Goal: Feedback & Contribution: Submit feedback/report problem

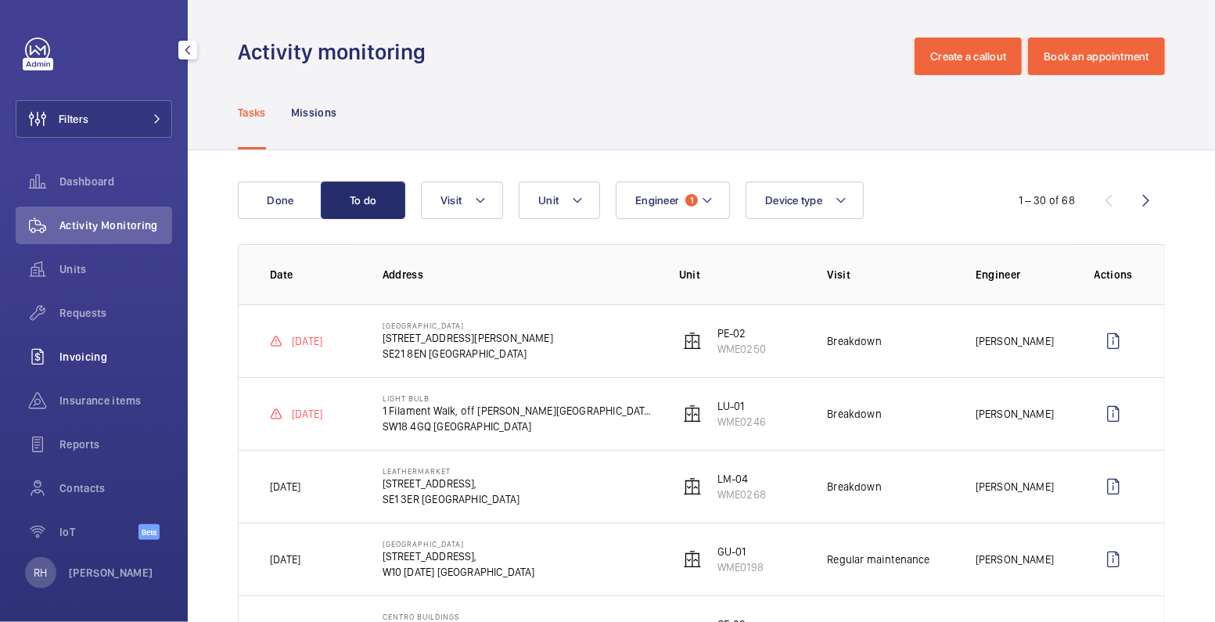
scroll to position [57, 0]
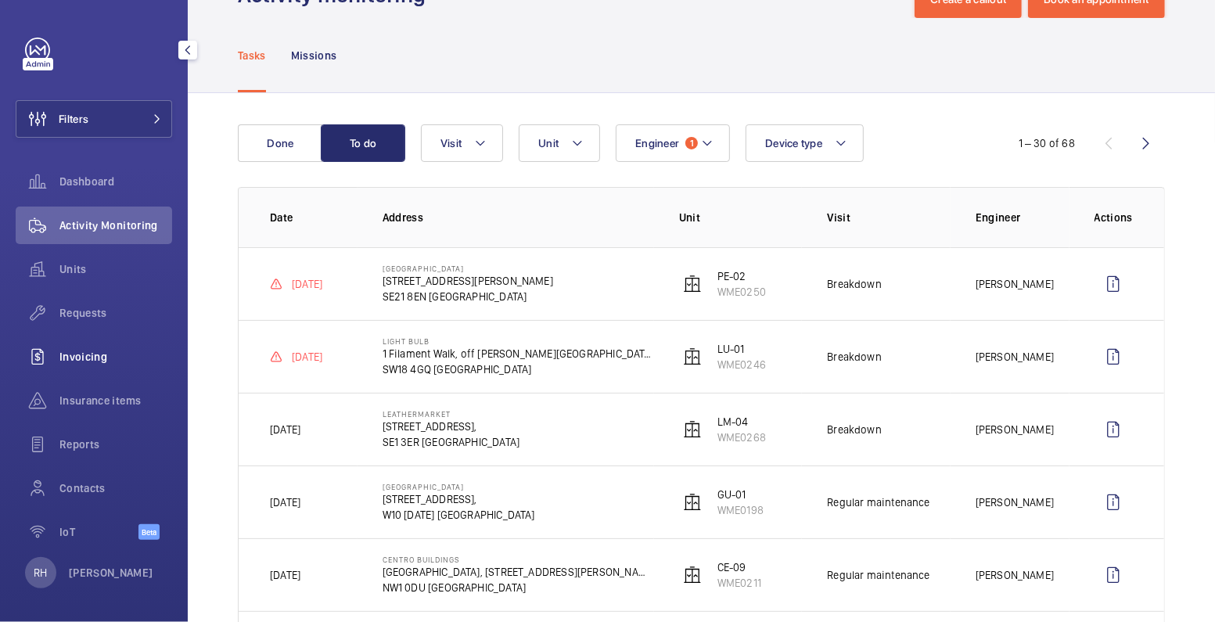
click at [83, 361] on span "Invoicing" at bounding box center [115, 357] width 113 height 16
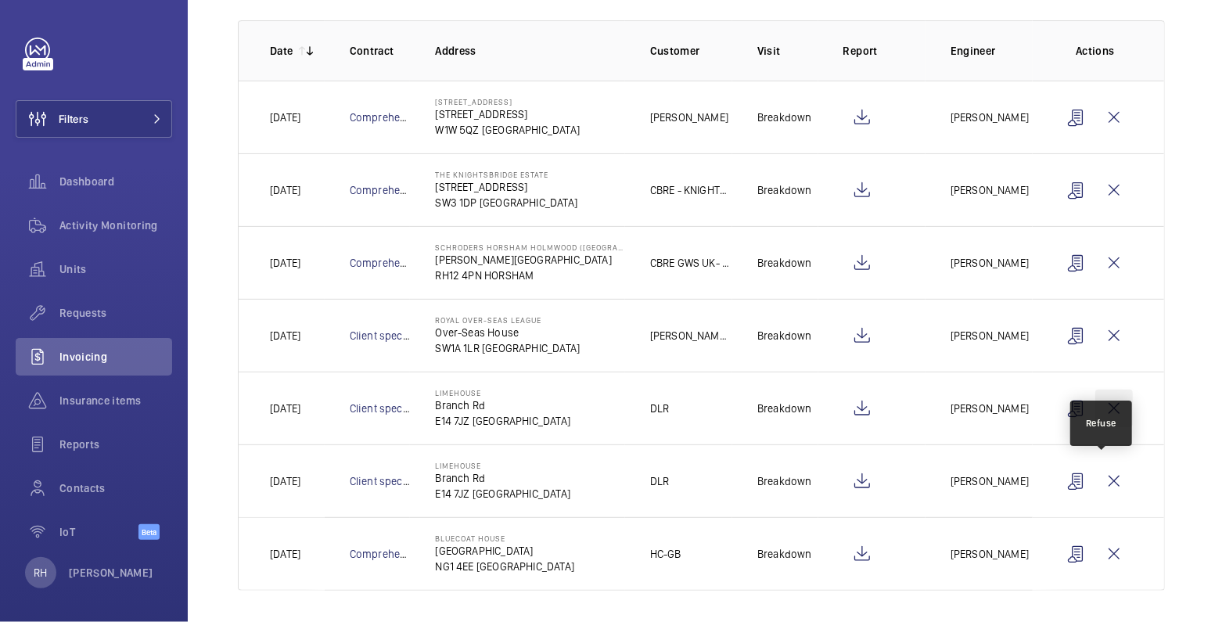
scroll to position [214, 0]
click at [1111, 403] on wm-front-icon-button at bounding box center [1114, 408] width 38 height 38
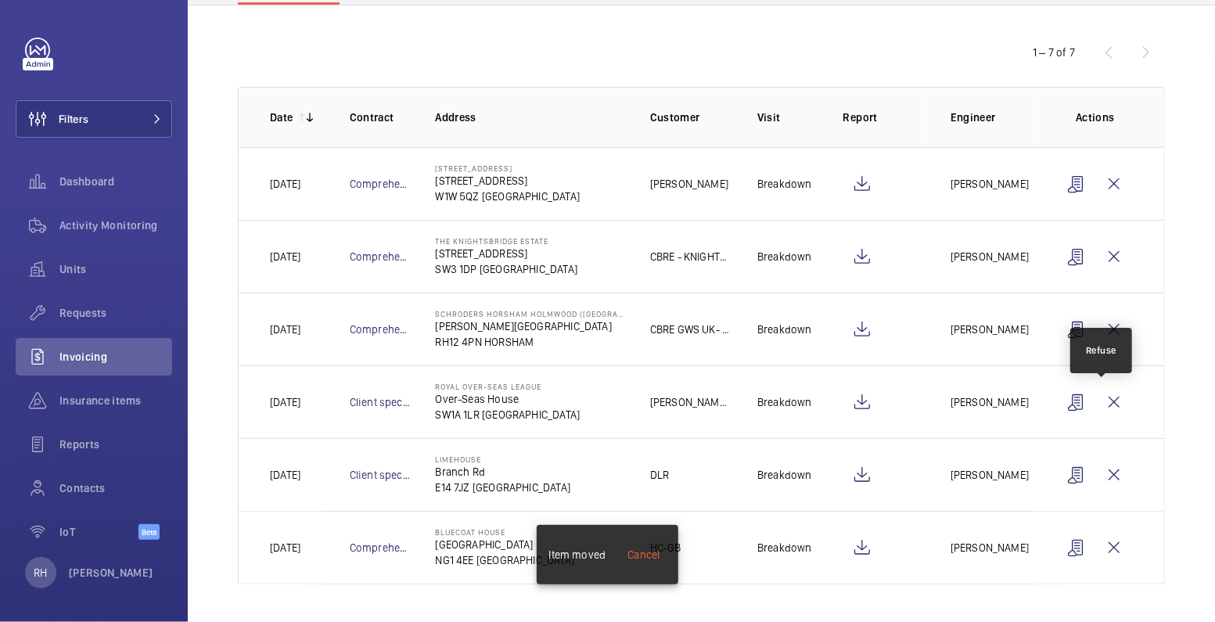
scroll to position [142, 0]
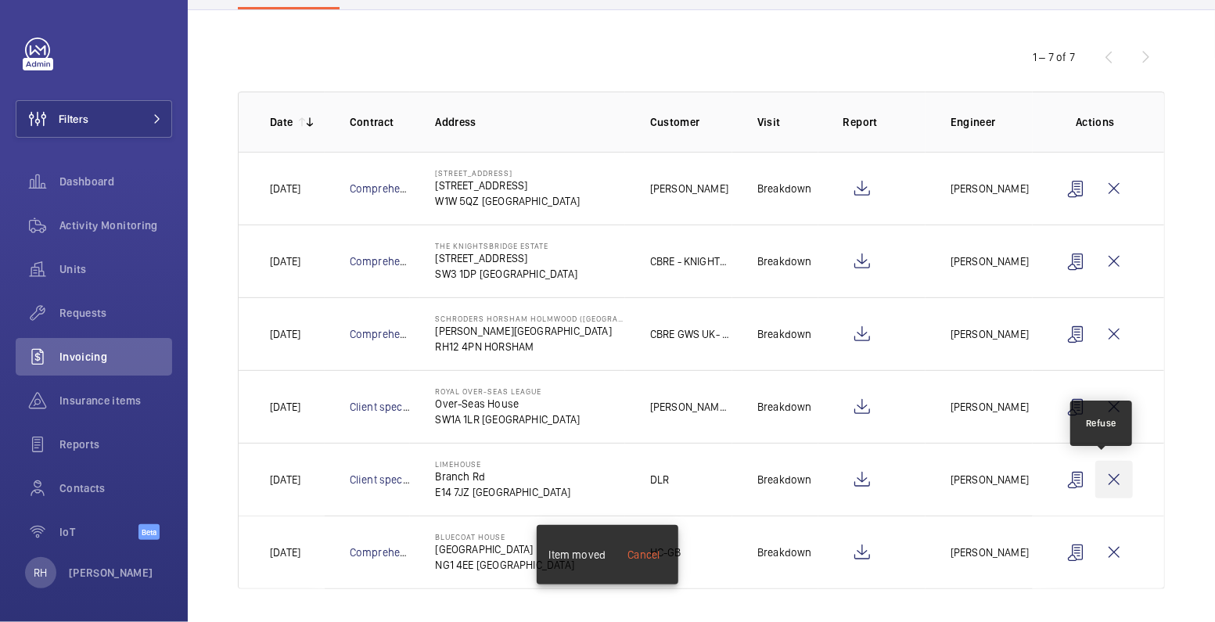
click at [1107, 475] on wm-front-icon-button at bounding box center [1114, 480] width 38 height 38
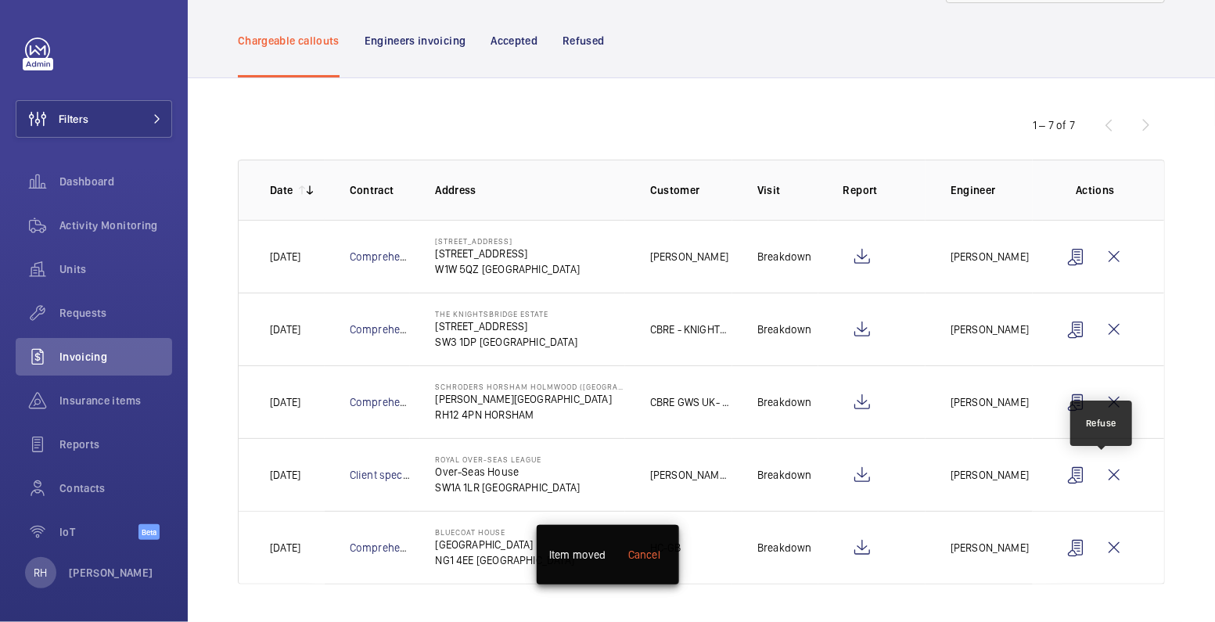
scroll to position [69, 0]
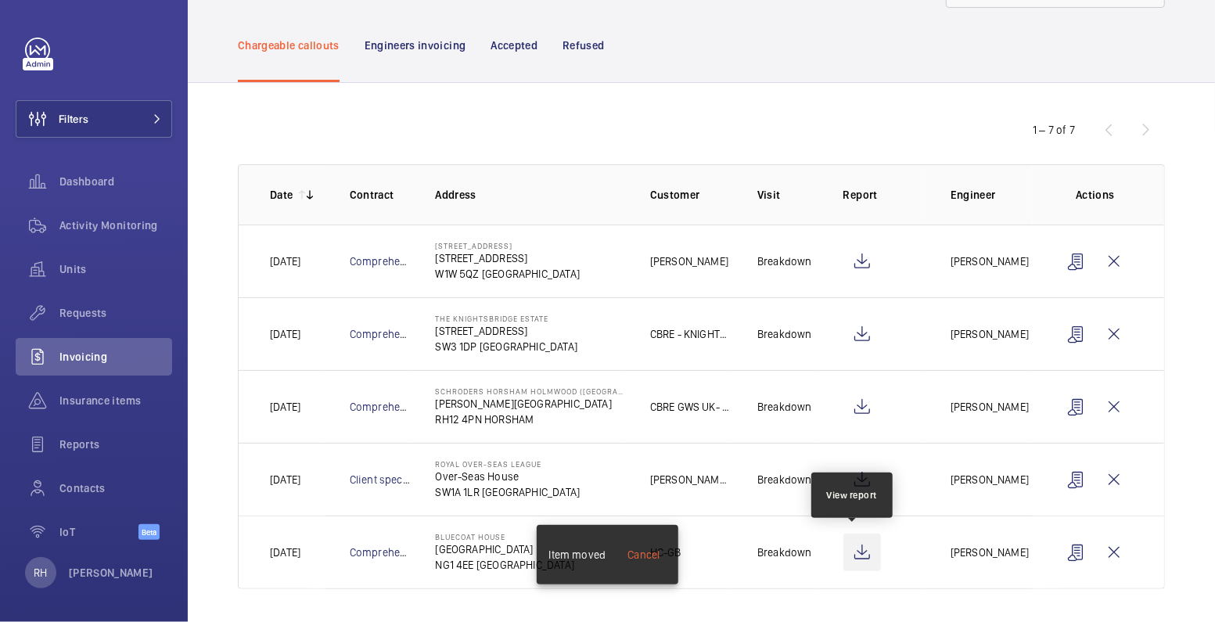
click at [863, 558] on wm-front-icon-button at bounding box center [862, 553] width 38 height 38
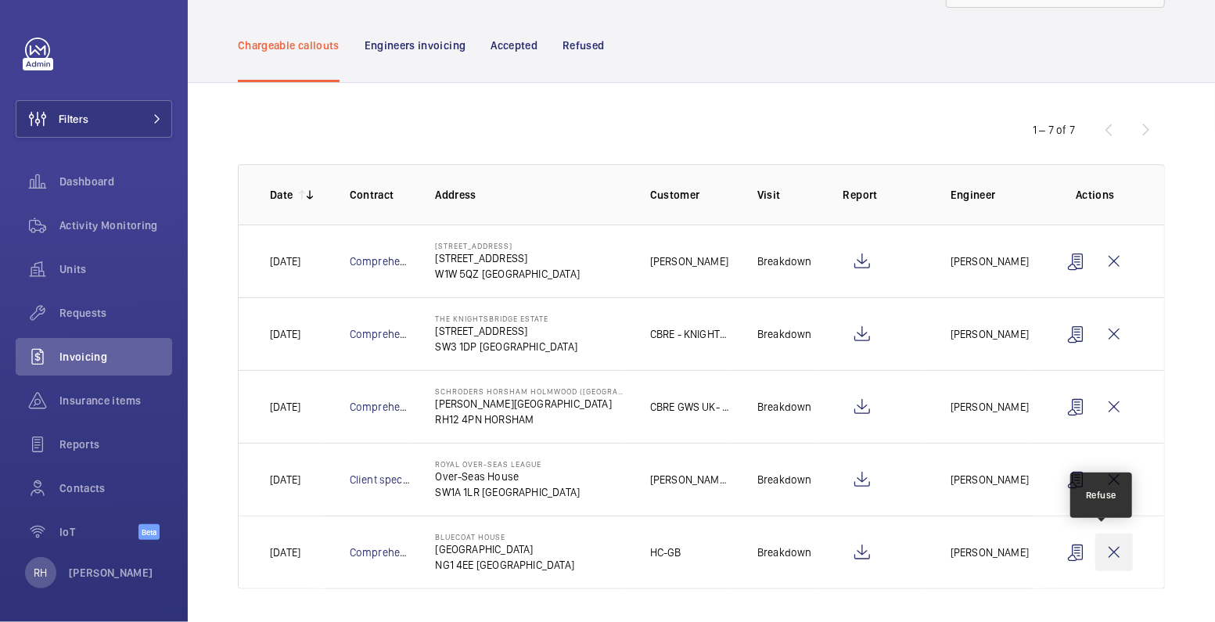
click at [1101, 555] on wm-front-icon-button at bounding box center [1114, 553] width 38 height 38
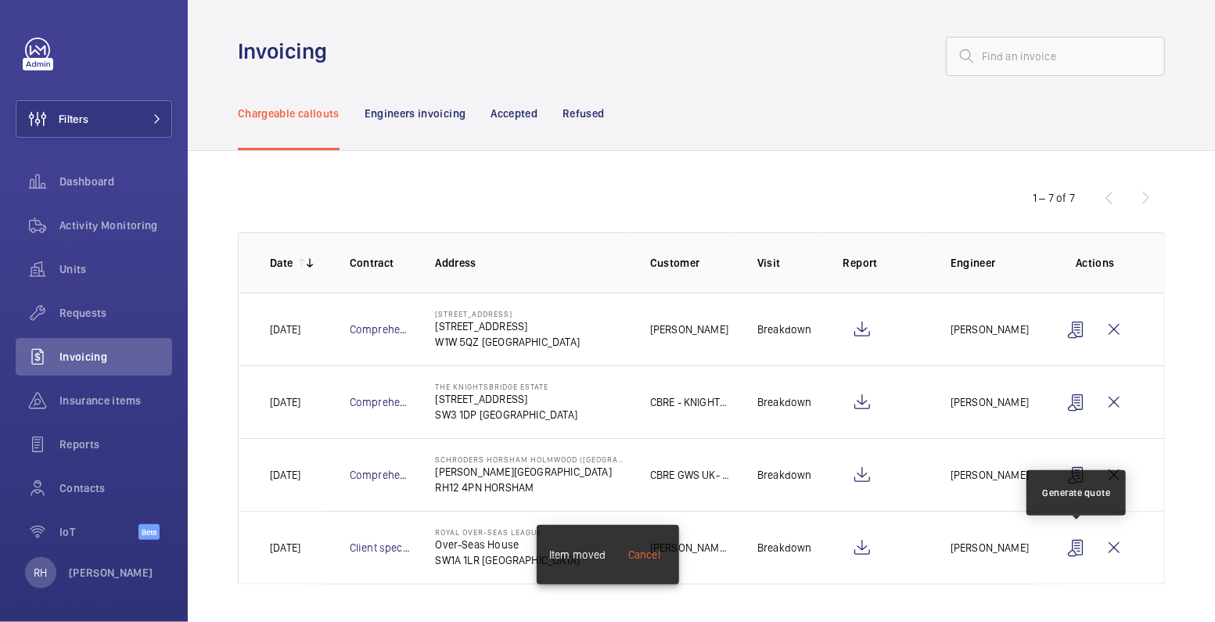
scroll to position [0, 0]
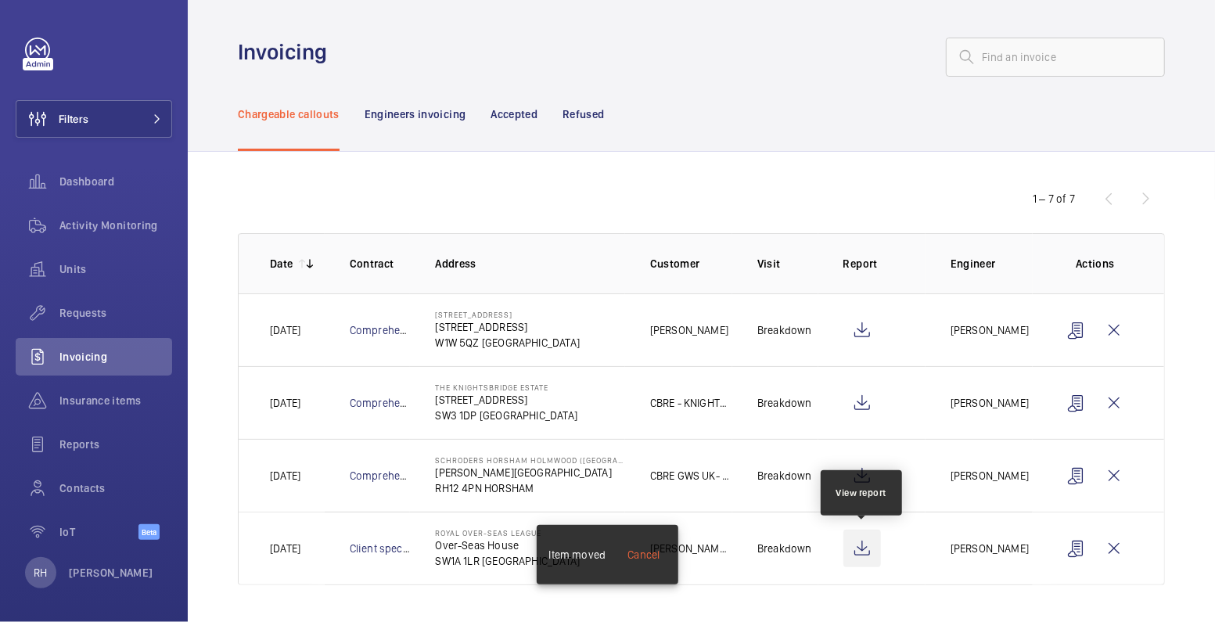
click at [868, 552] on wm-front-icon-button at bounding box center [862, 549] width 38 height 38
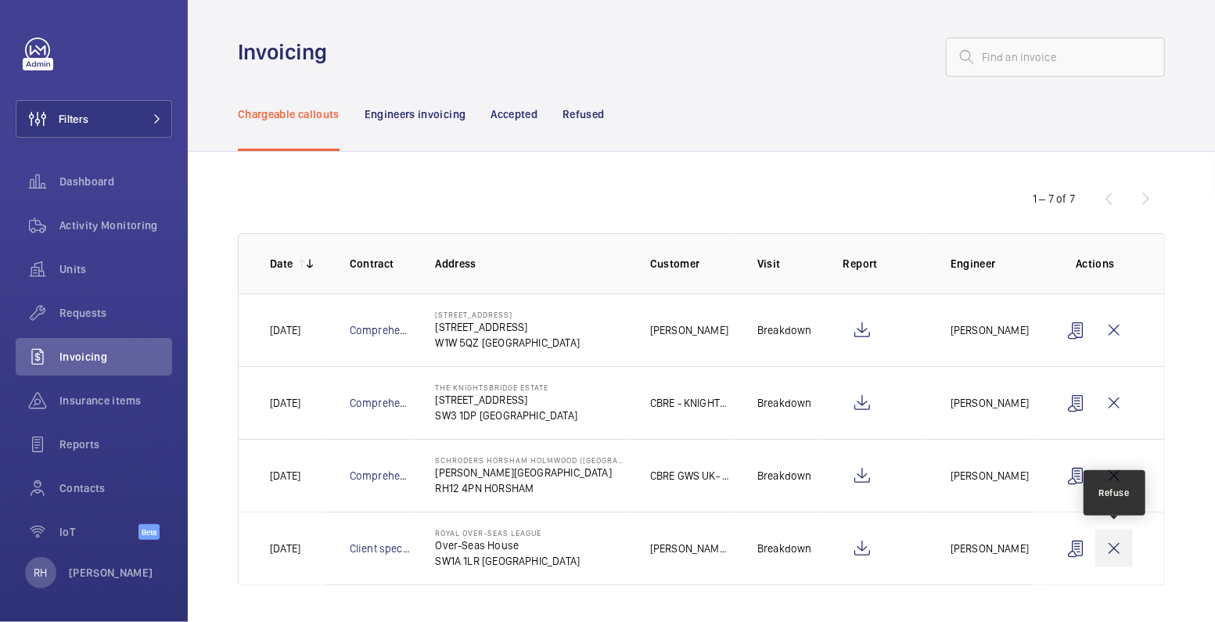
click at [1109, 543] on wm-front-icon-button at bounding box center [1114, 549] width 38 height 38
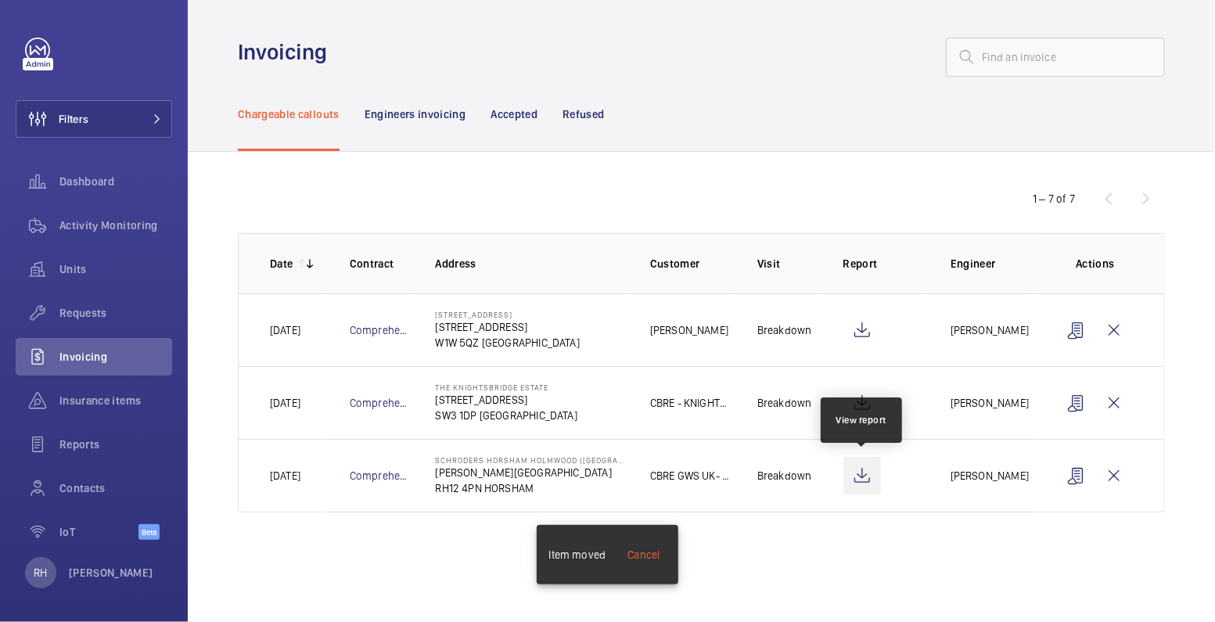
click at [868, 473] on wm-front-icon-button at bounding box center [862, 476] width 38 height 38
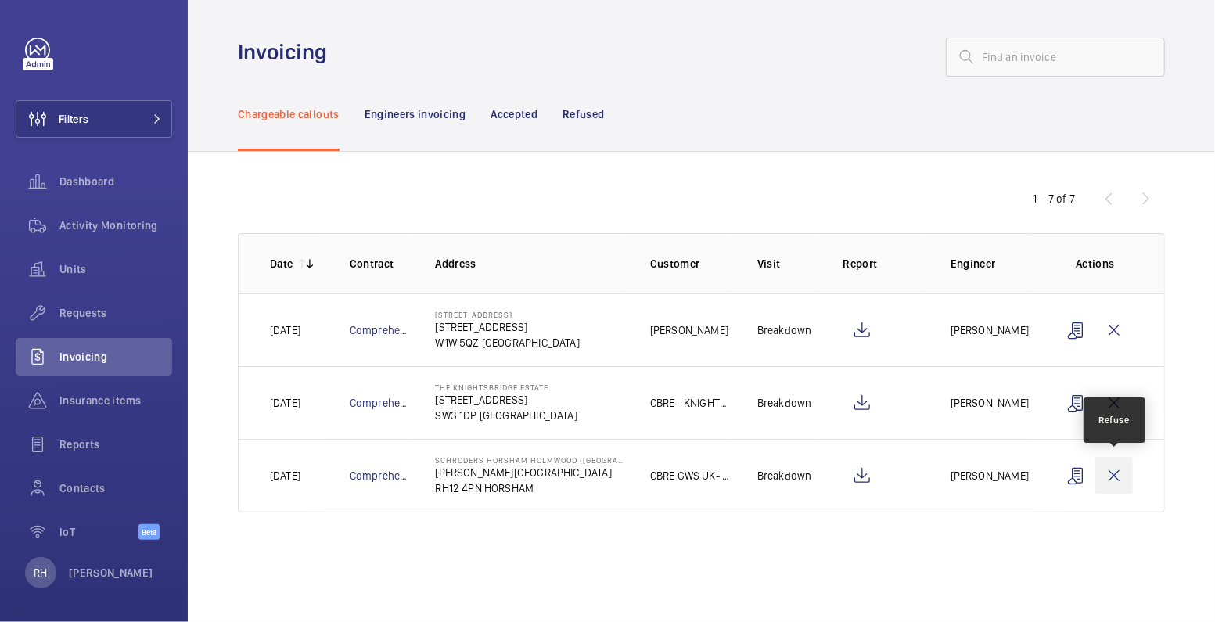
click at [1116, 476] on wm-front-icon-button at bounding box center [1114, 476] width 38 height 38
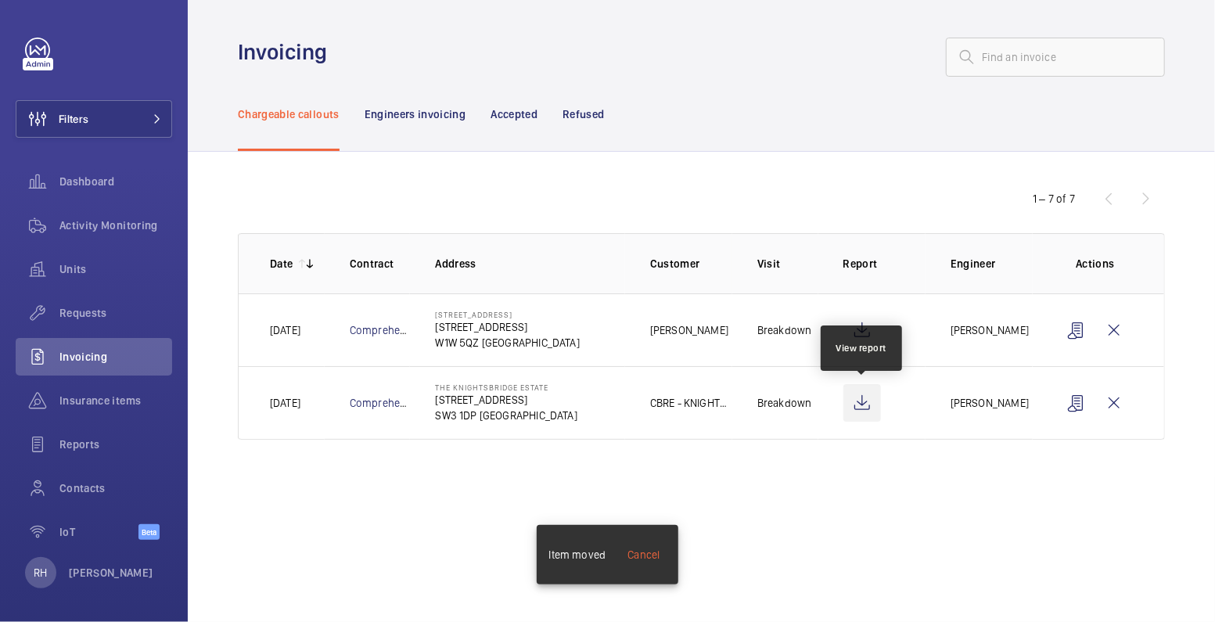
click at [869, 404] on wm-front-icon-button at bounding box center [862, 403] width 38 height 38
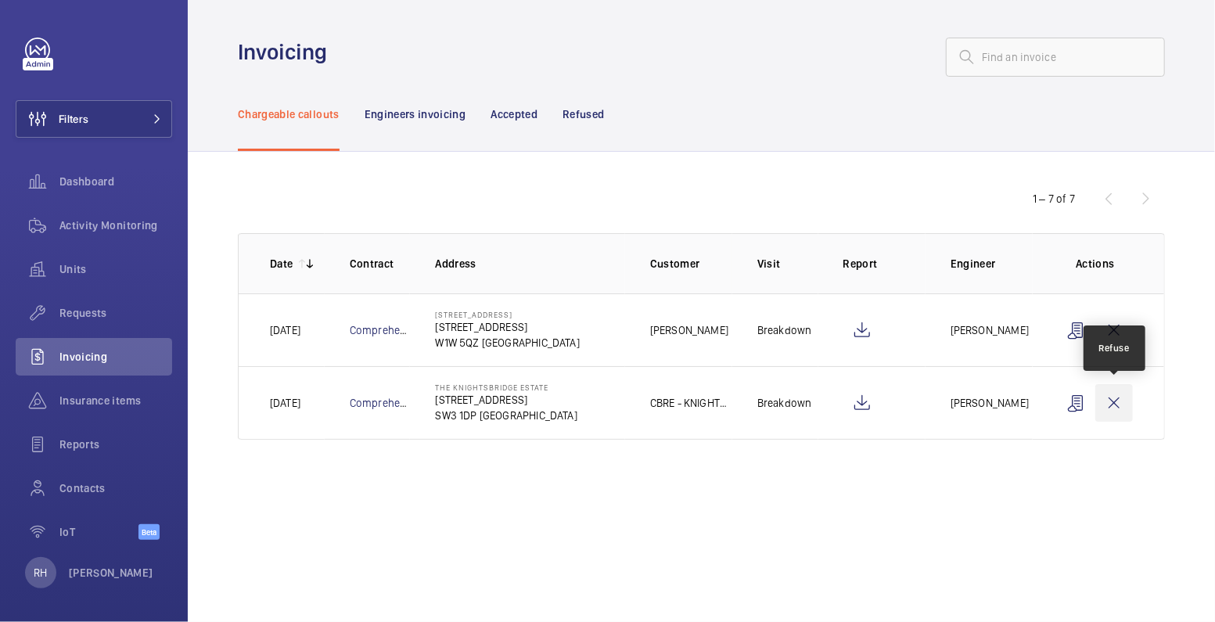
click at [1109, 408] on wm-front-icon-button at bounding box center [1114, 403] width 38 height 38
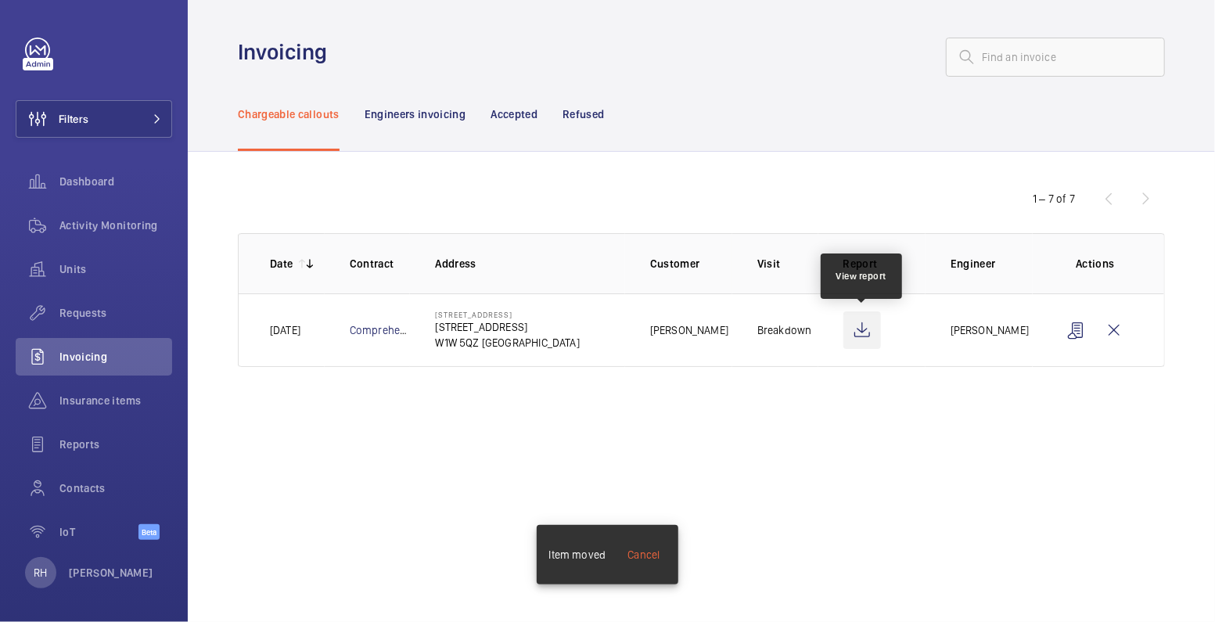
click at [859, 335] on wm-front-icon-button at bounding box center [862, 330] width 38 height 38
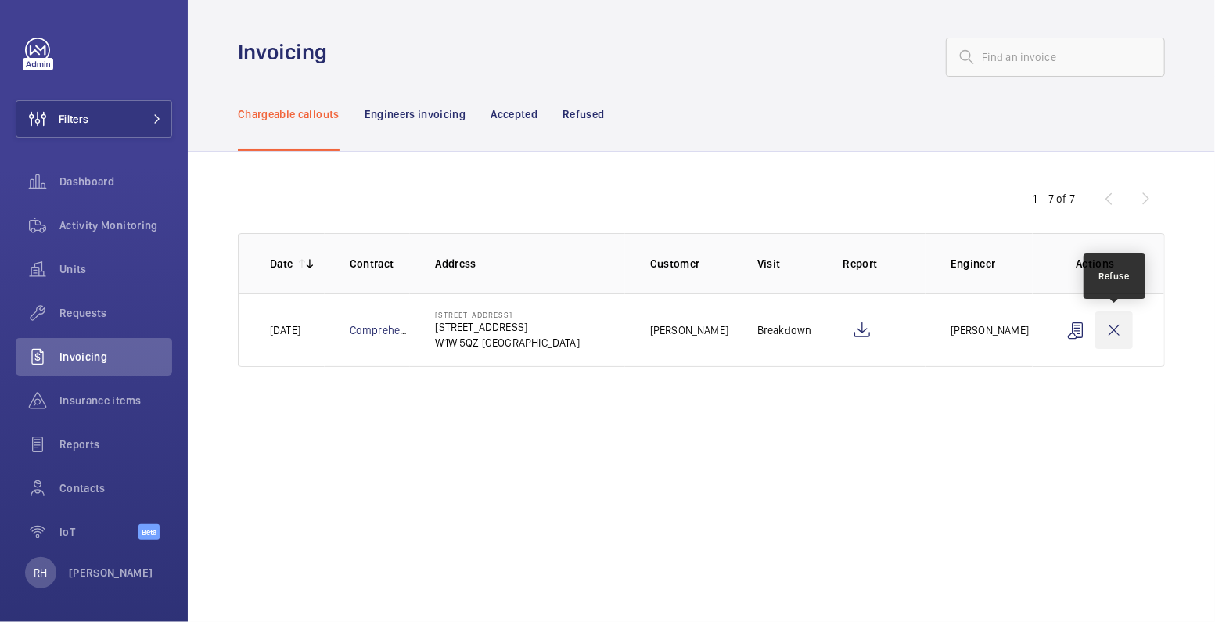
click at [1116, 335] on wm-front-icon-button at bounding box center [1114, 330] width 38 height 38
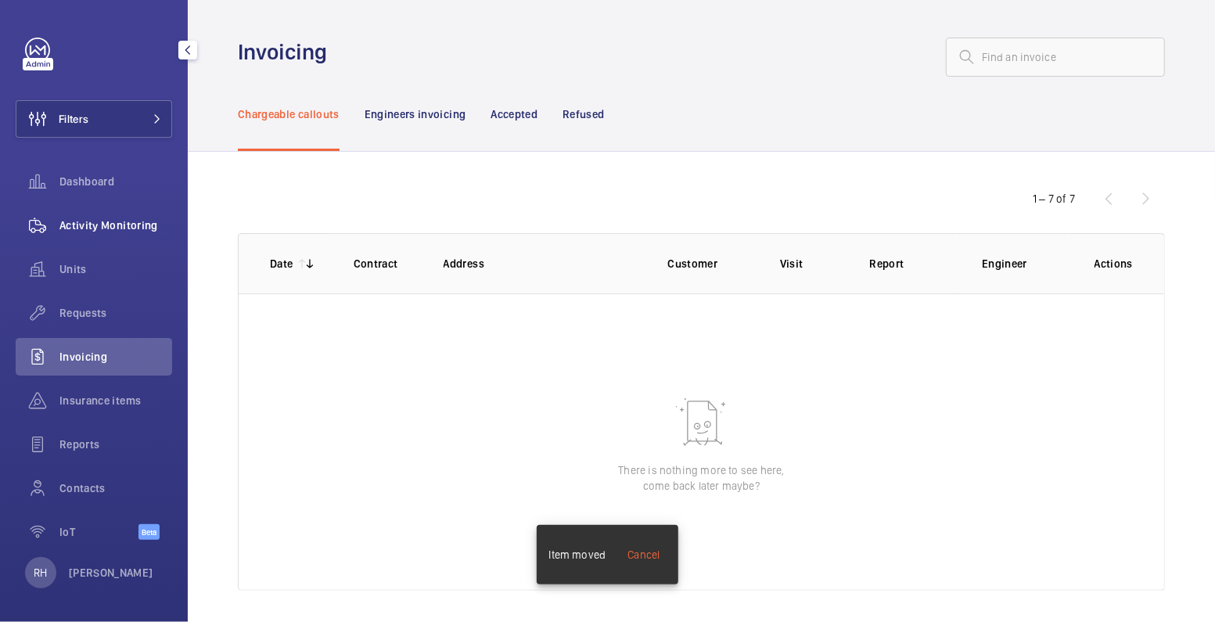
click at [123, 229] on span "Activity Monitoring" at bounding box center [115, 225] width 113 height 16
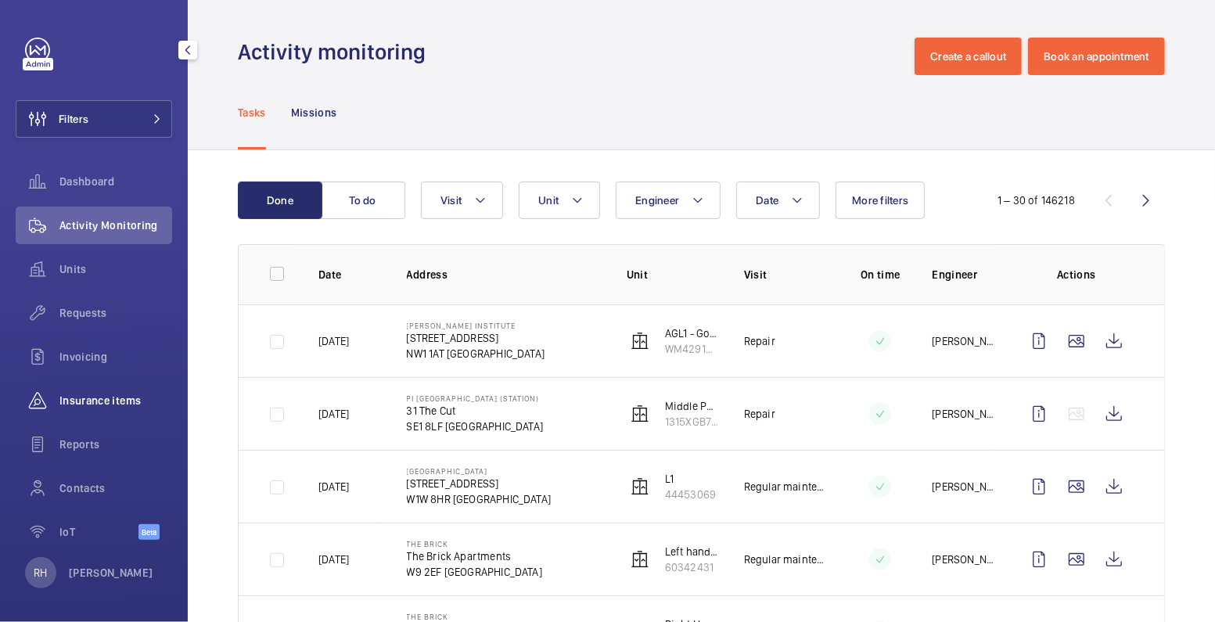
click at [84, 402] on span "Insurance items" at bounding box center [115, 401] width 113 height 16
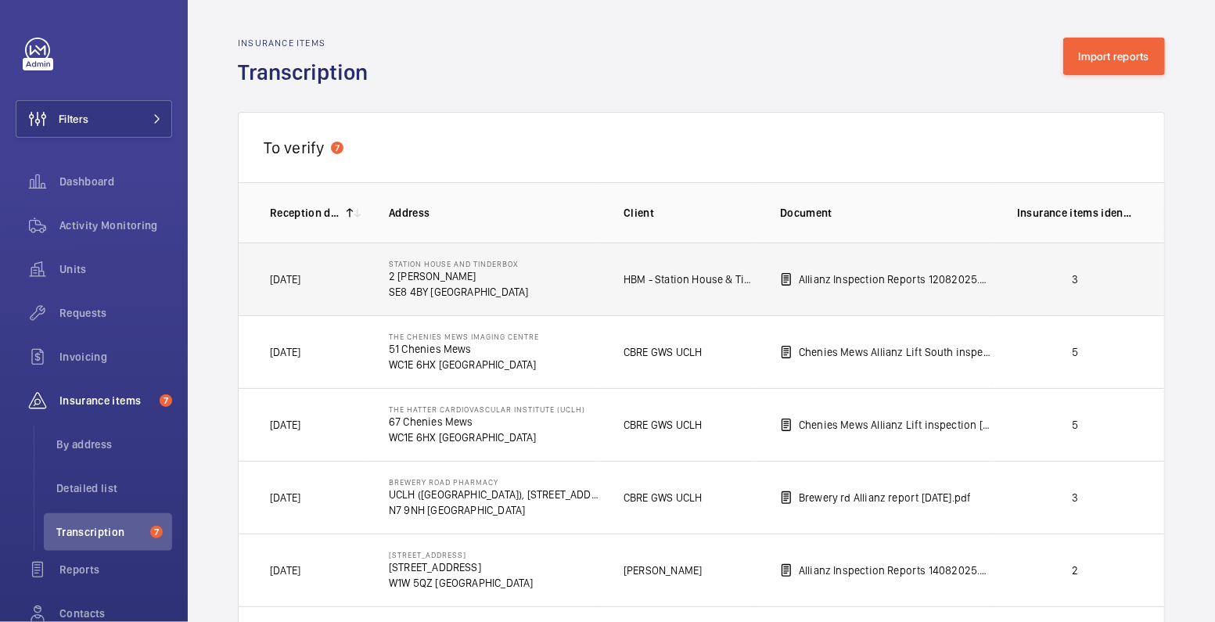
click at [1107, 286] on td "3" at bounding box center [1078, 279] width 172 height 73
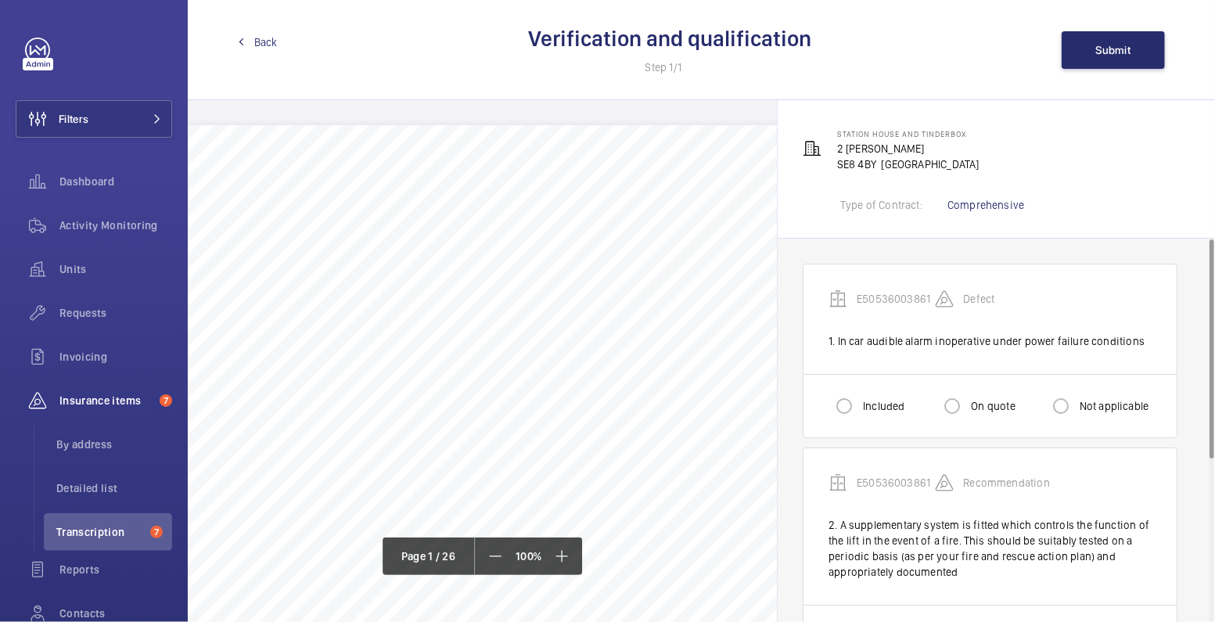
click at [873, 398] on label "Included" at bounding box center [882, 406] width 45 height 16
click at [860, 397] on input "Included" at bounding box center [843, 405] width 31 height 31
radio input "true"
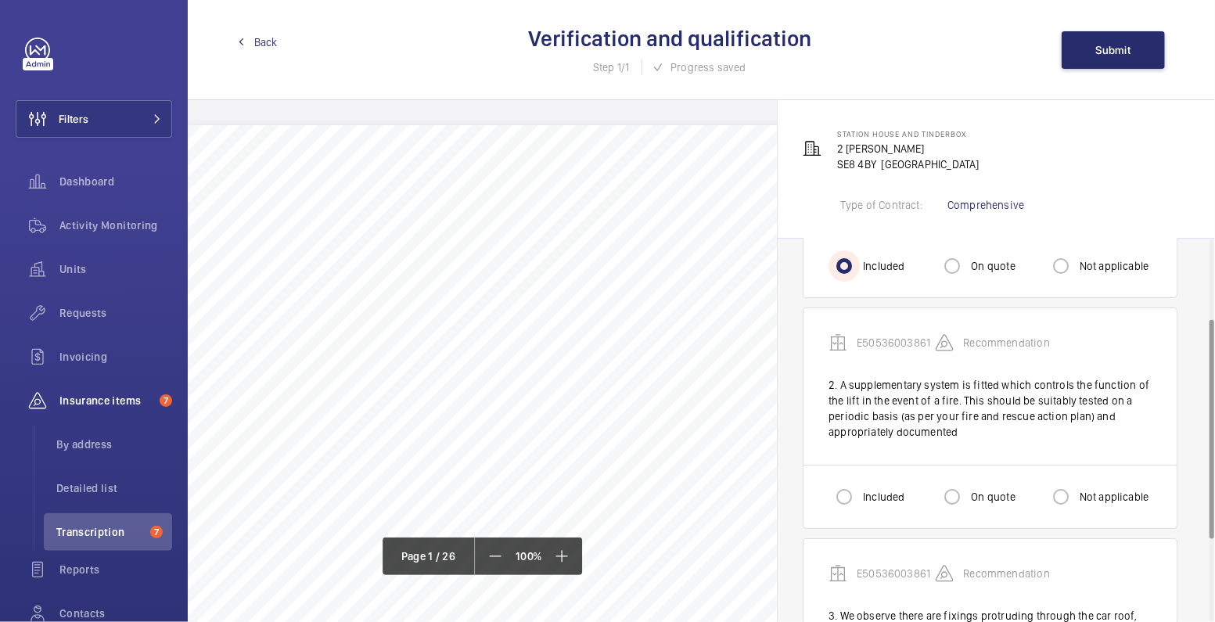
scroll to position [141, 0]
click at [848, 500] on input "Included" at bounding box center [843, 495] width 31 height 31
radio input "true"
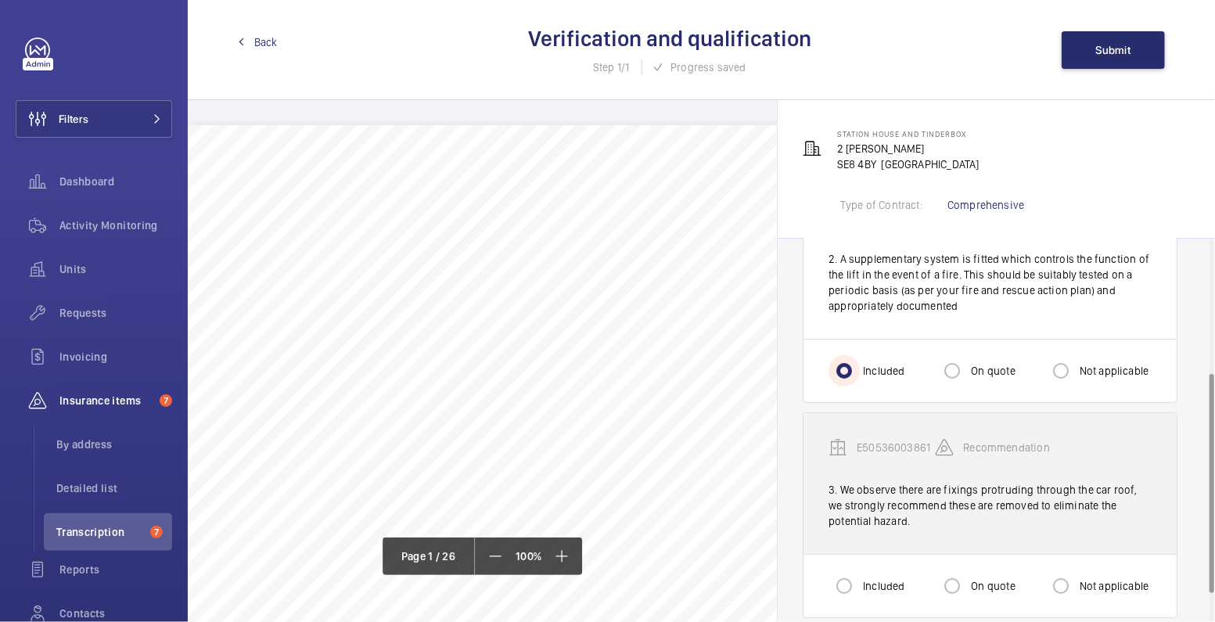
scroll to position [282, 0]
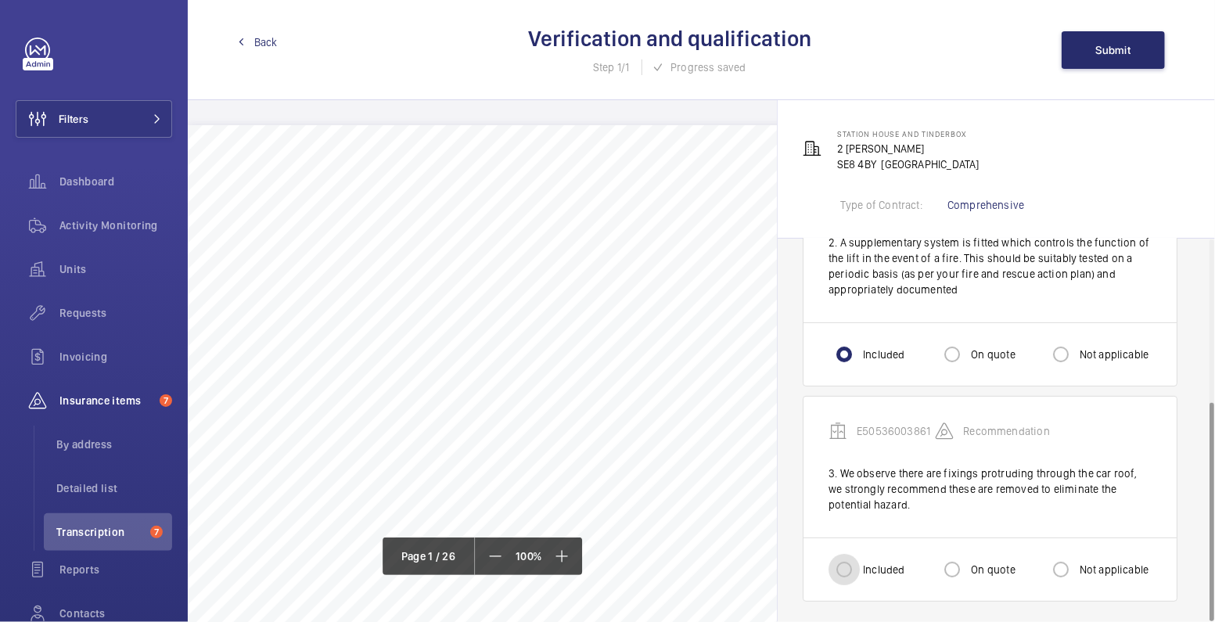
click at [848, 566] on input "Included" at bounding box center [843, 569] width 31 height 31
radio input "true"
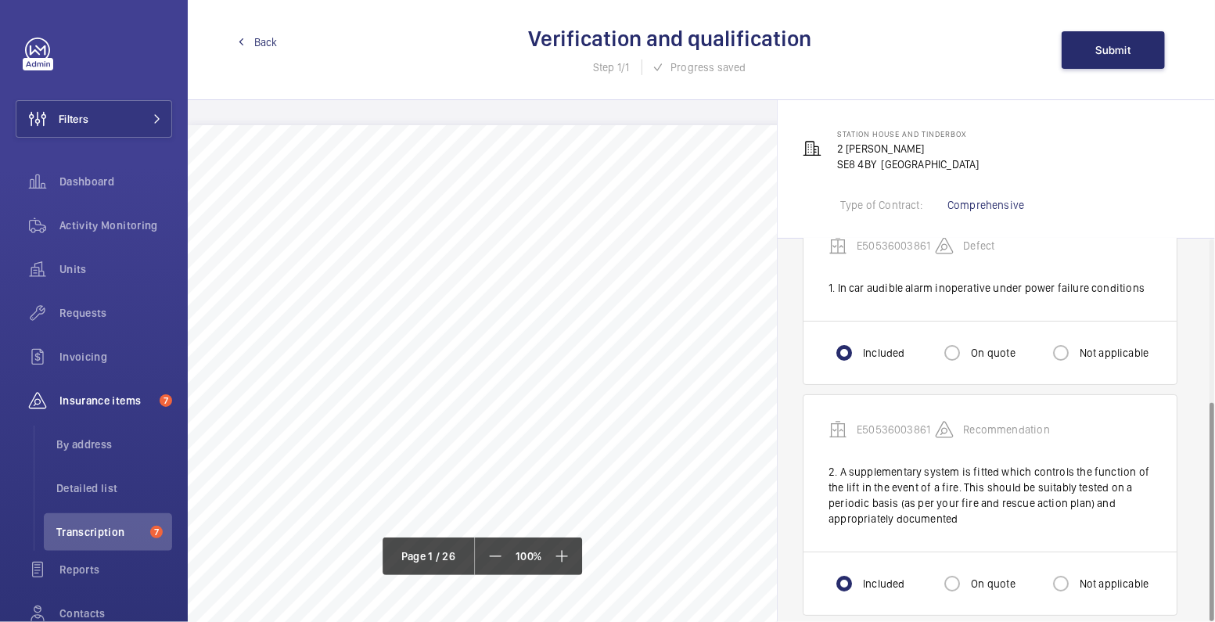
scroll to position [0, 0]
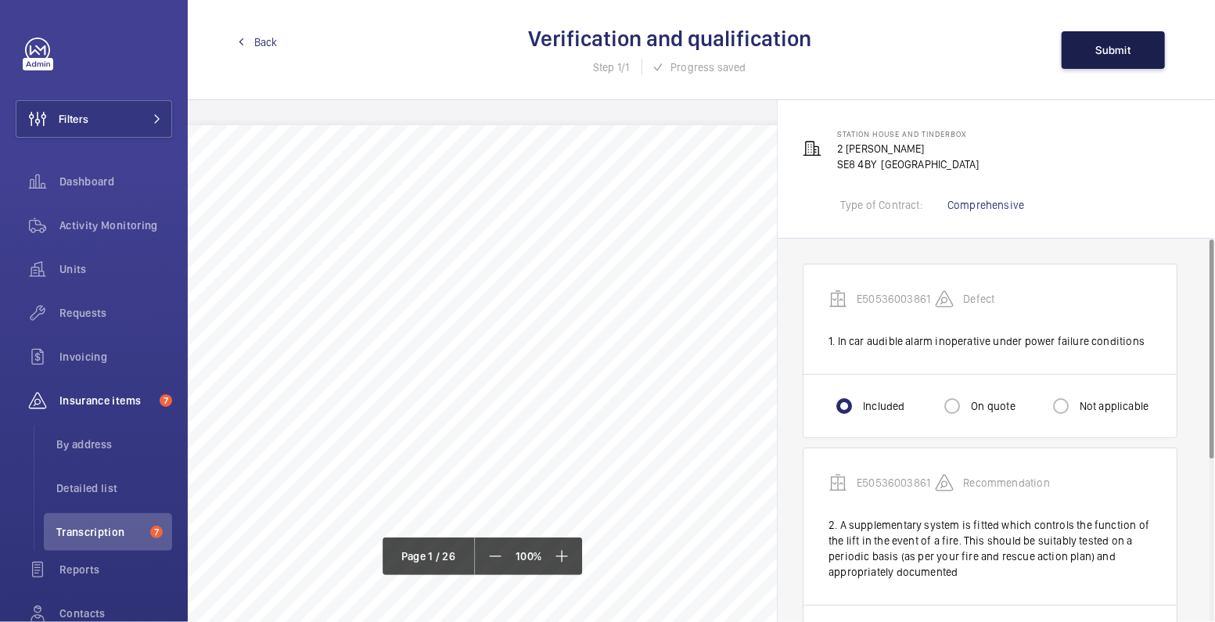
click at [1116, 41] on button "Submit" at bounding box center [1113, 50] width 103 height 38
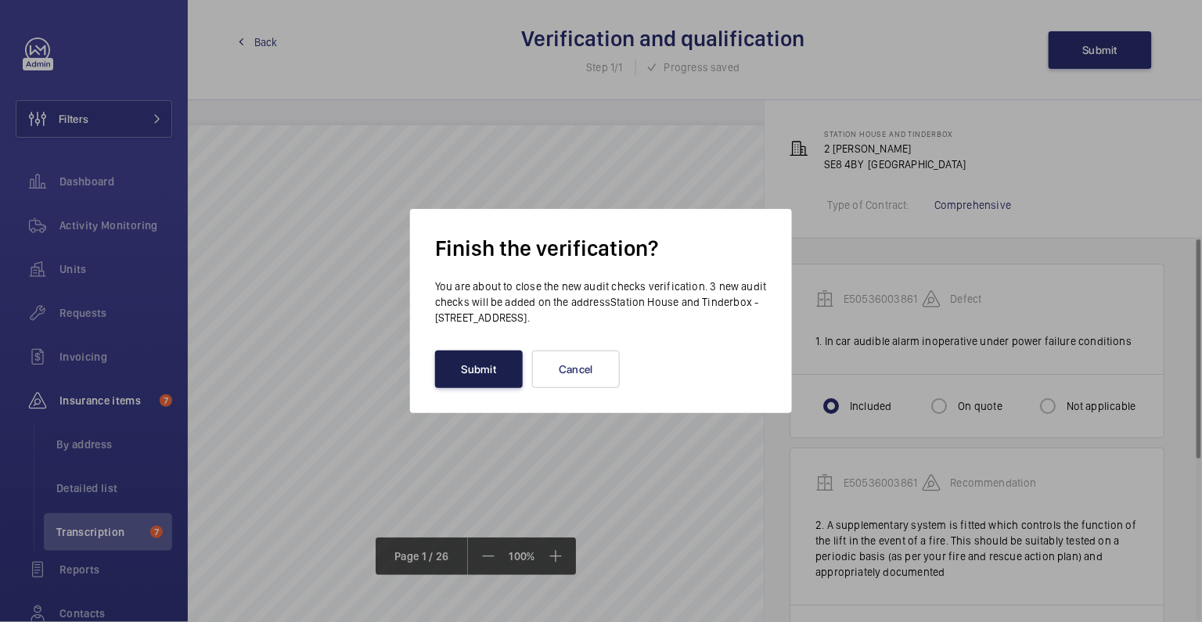
click at [460, 382] on button "Submit" at bounding box center [479, 369] width 88 height 38
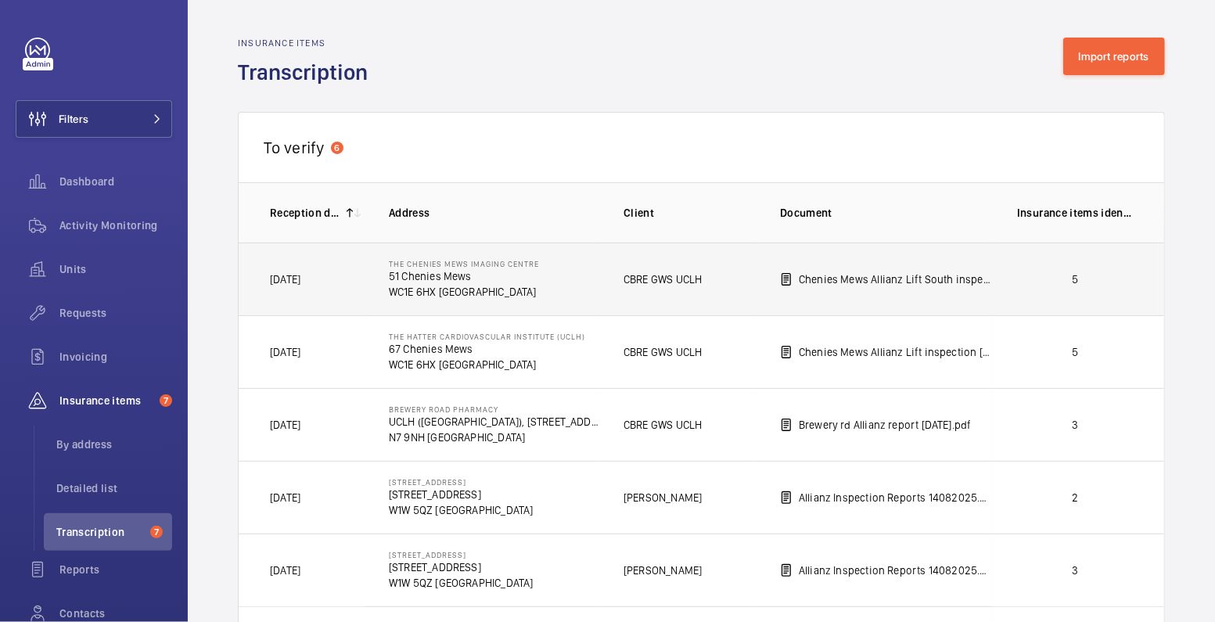
click at [1037, 281] on p "5" at bounding box center [1075, 279] width 116 height 16
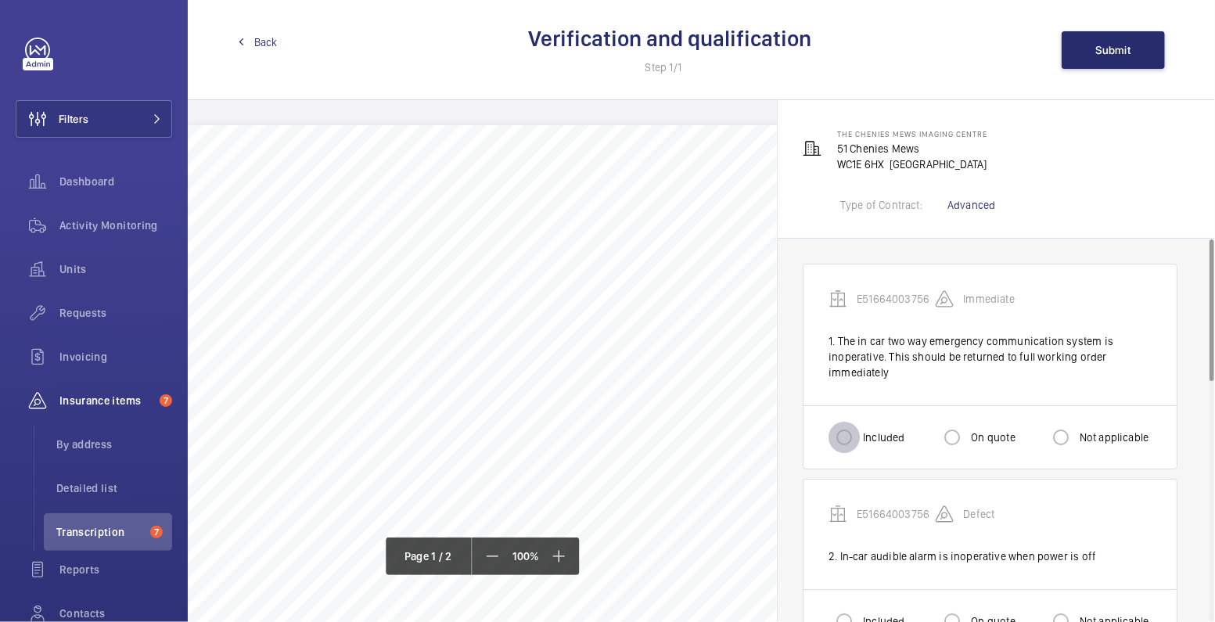
click at [858, 434] on input "Included" at bounding box center [843, 437] width 31 height 31
radio input "true"
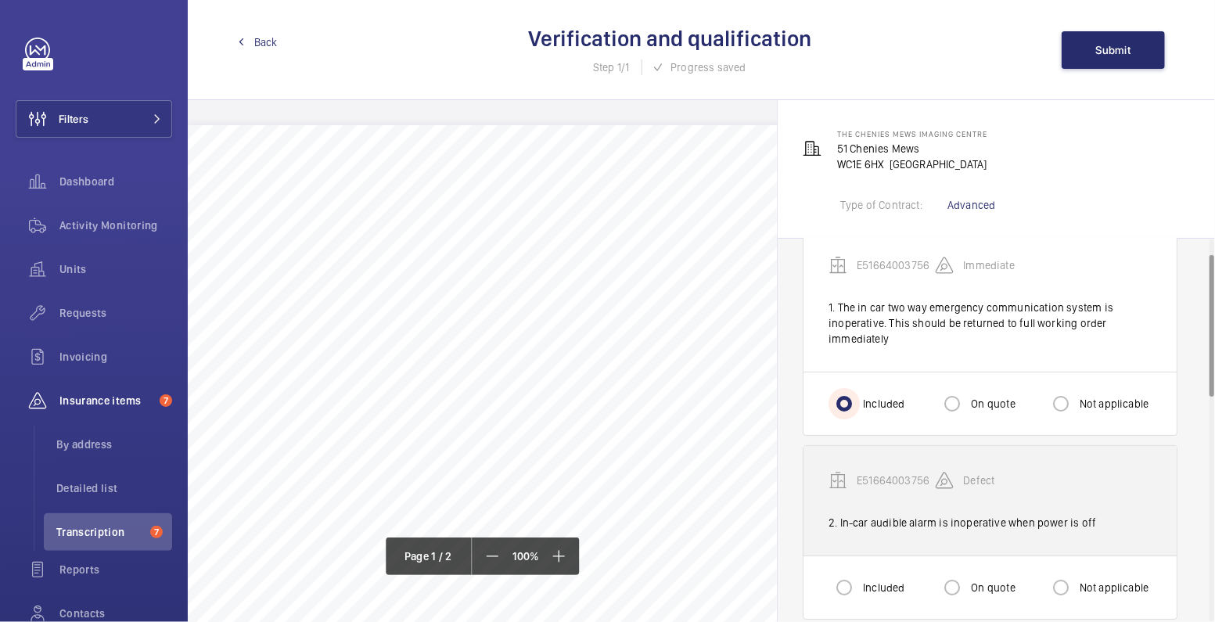
scroll to position [43, 0]
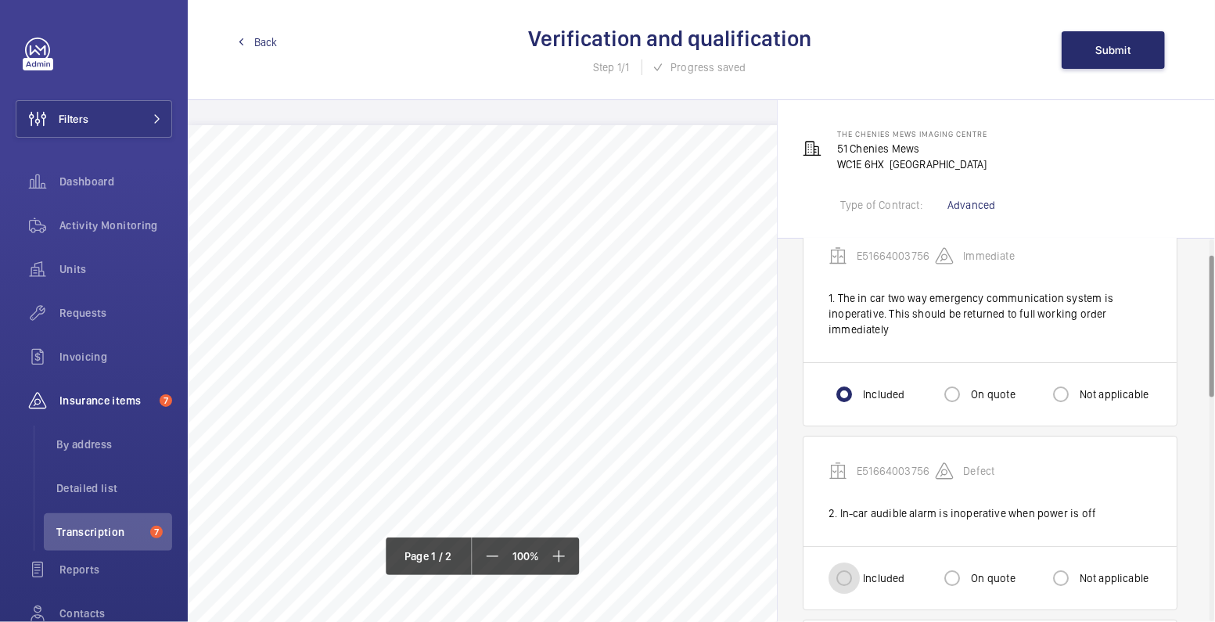
click at [858, 579] on input "Included" at bounding box center [843, 577] width 31 height 31
radio input "true"
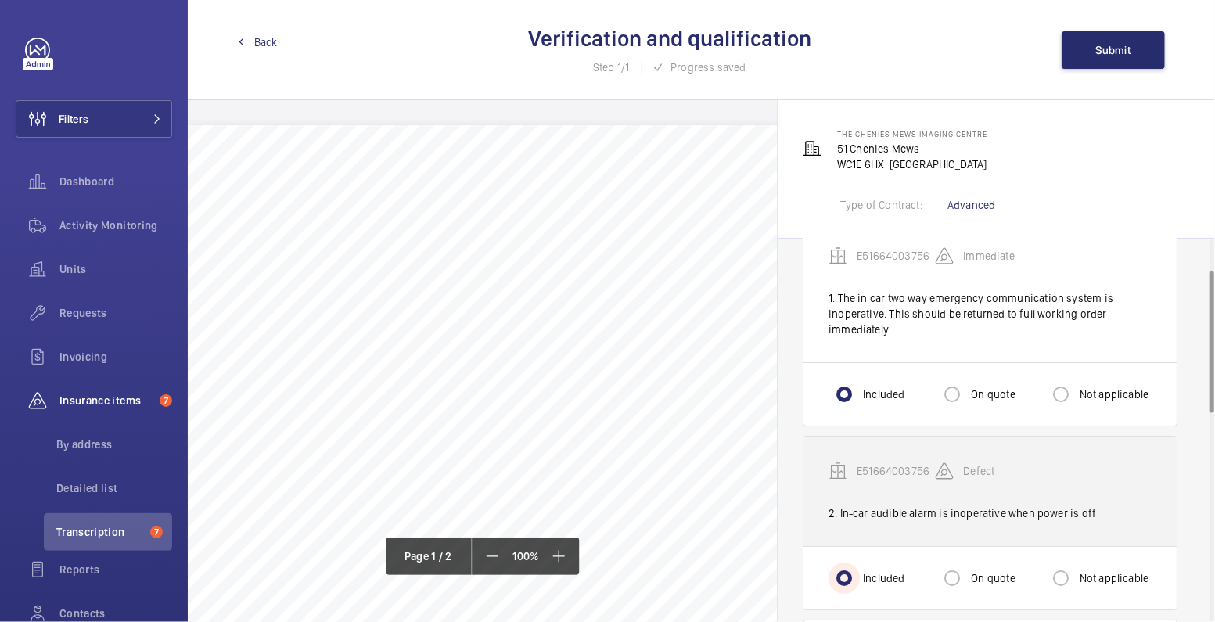
scroll to position [322, 0]
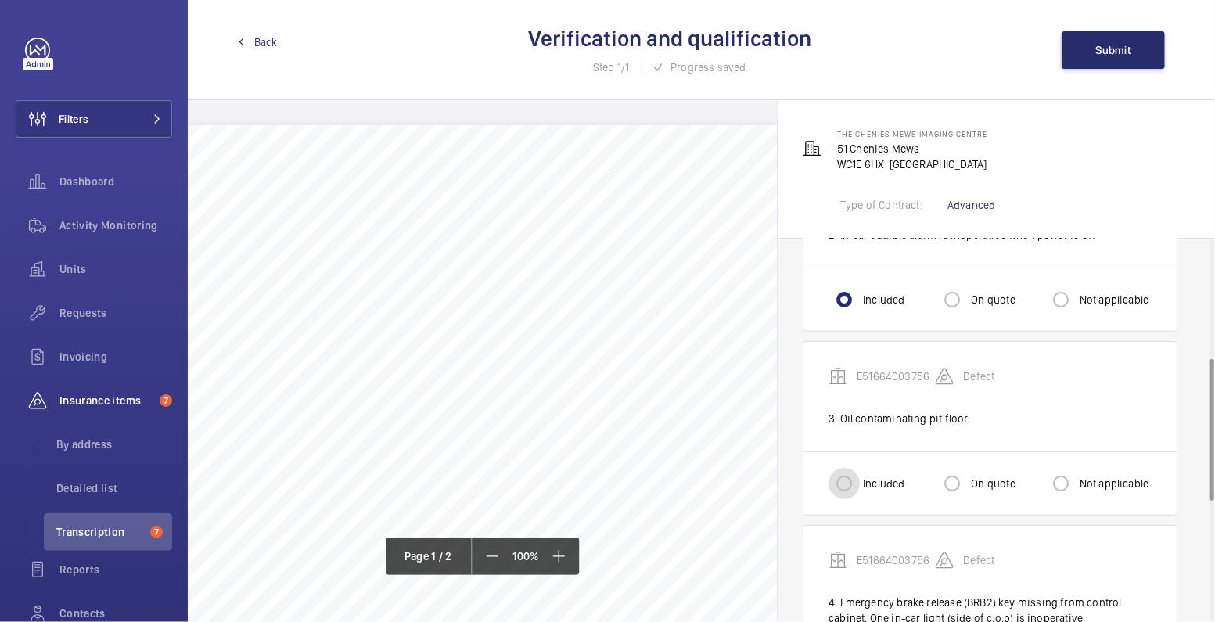
click at [853, 490] on input "Included" at bounding box center [843, 483] width 31 height 31
radio input "true"
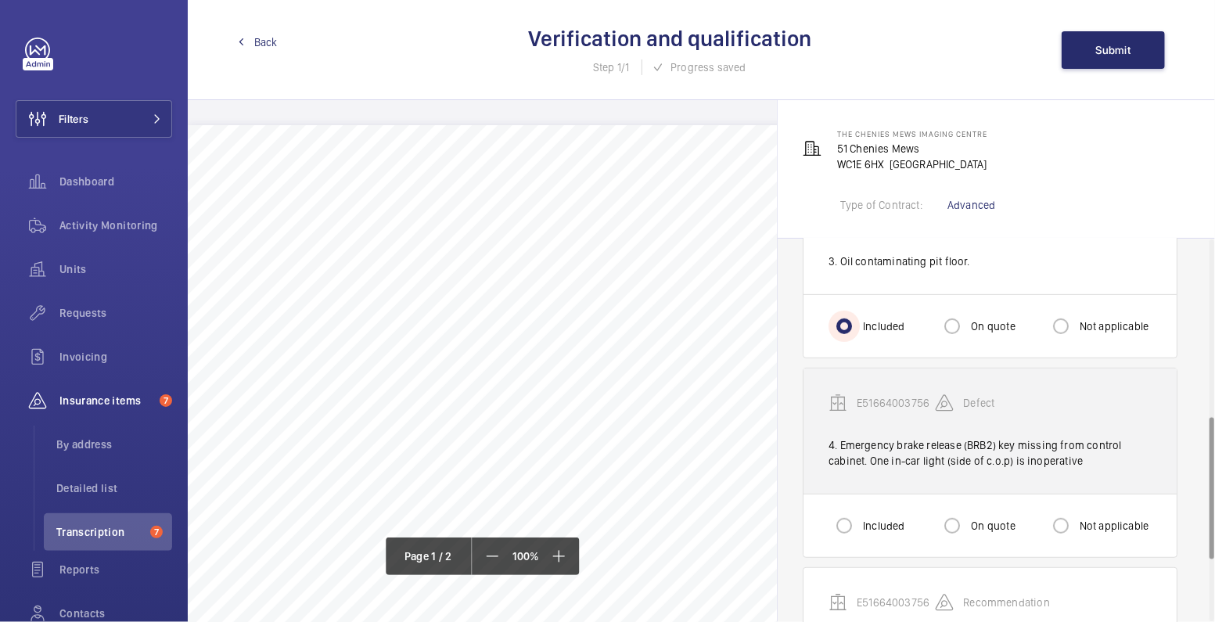
scroll to position [482, 0]
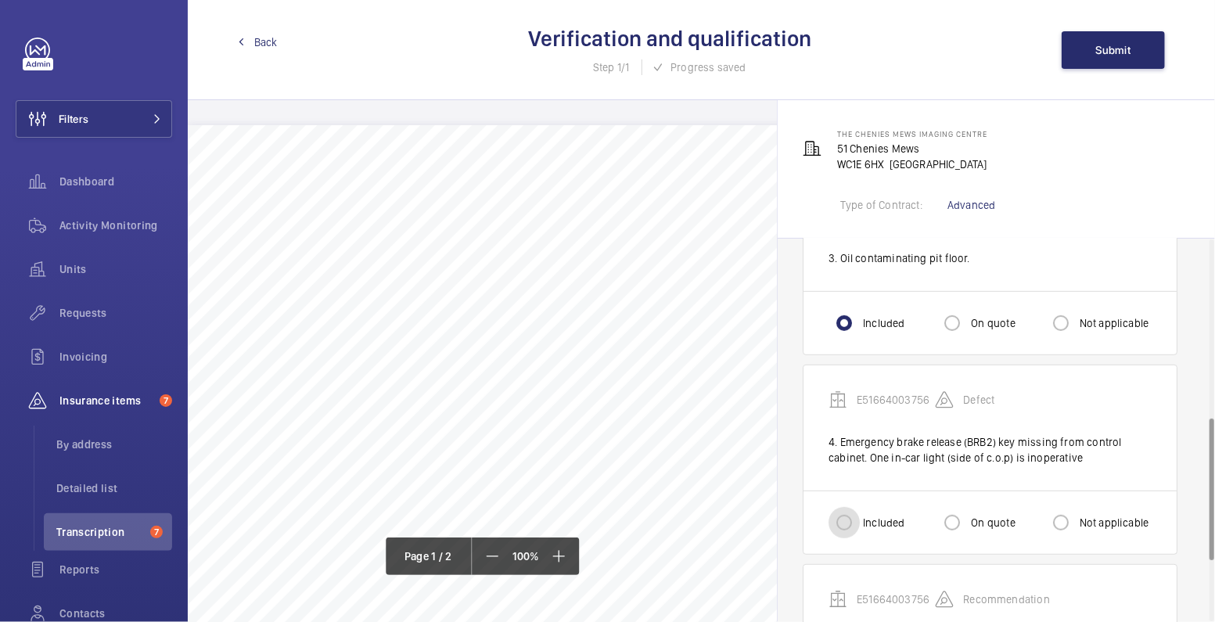
click at [848, 518] on input "Included" at bounding box center [843, 522] width 31 height 31
radio input "true"
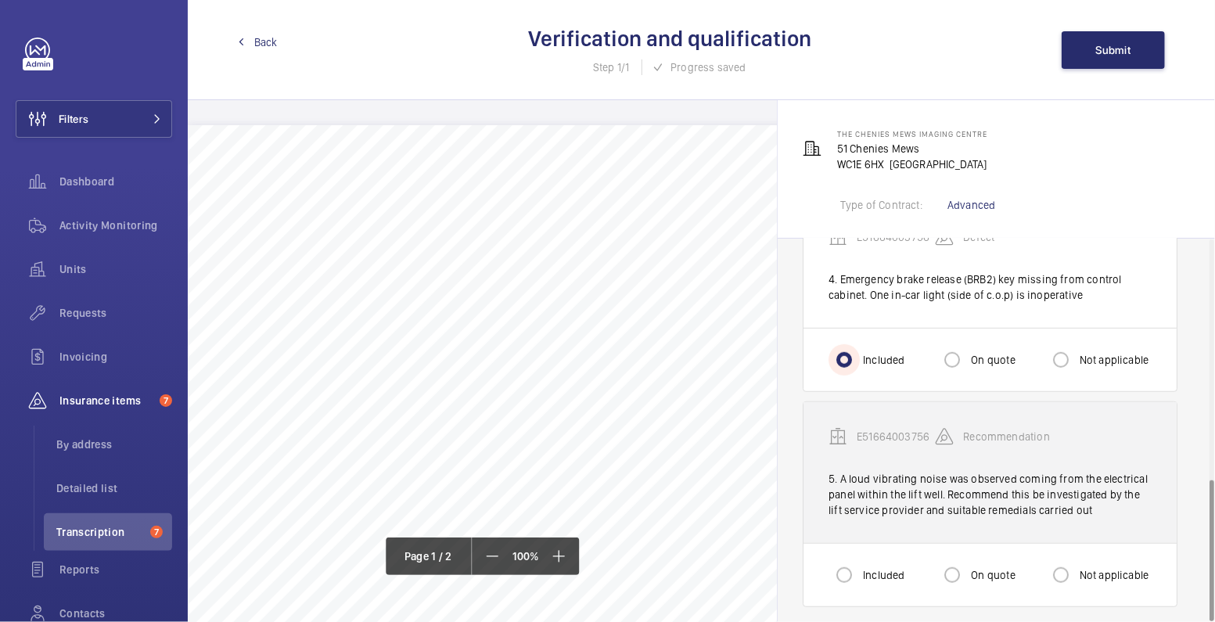
scroll to position [648, 0]
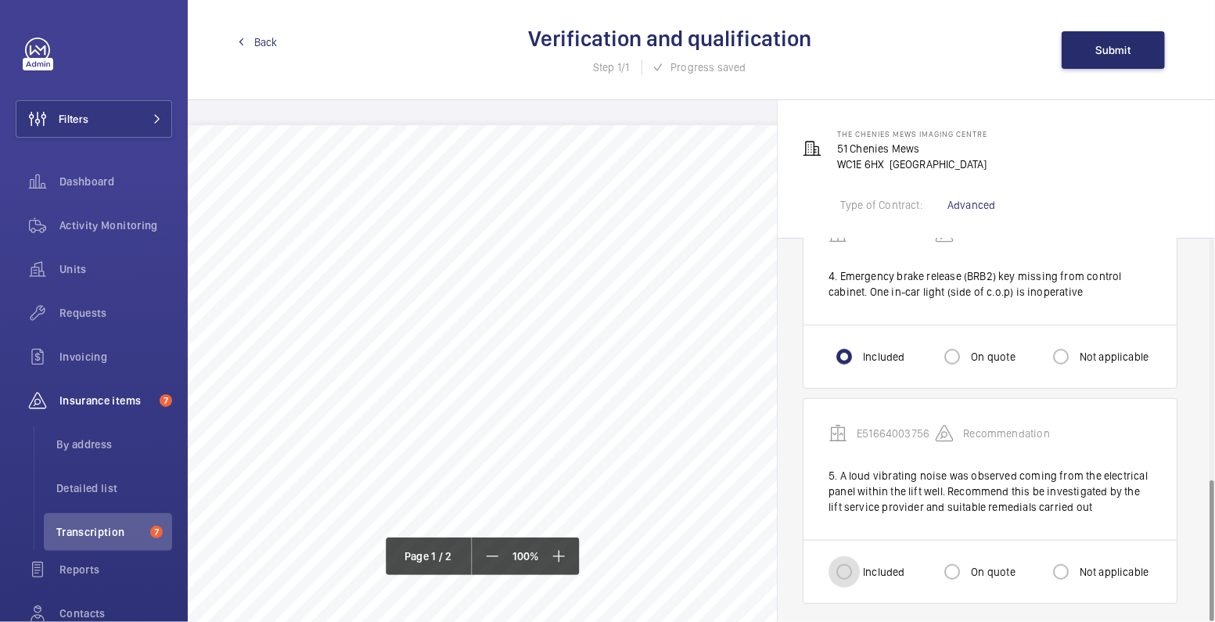
click at [850, 572] on input "Included" at bounding box center [843, 571] width 31 height 31
radio input "true"
click at [1101, 56] on button "Submit" at bounding box center [1113, 50] width 103 height 38
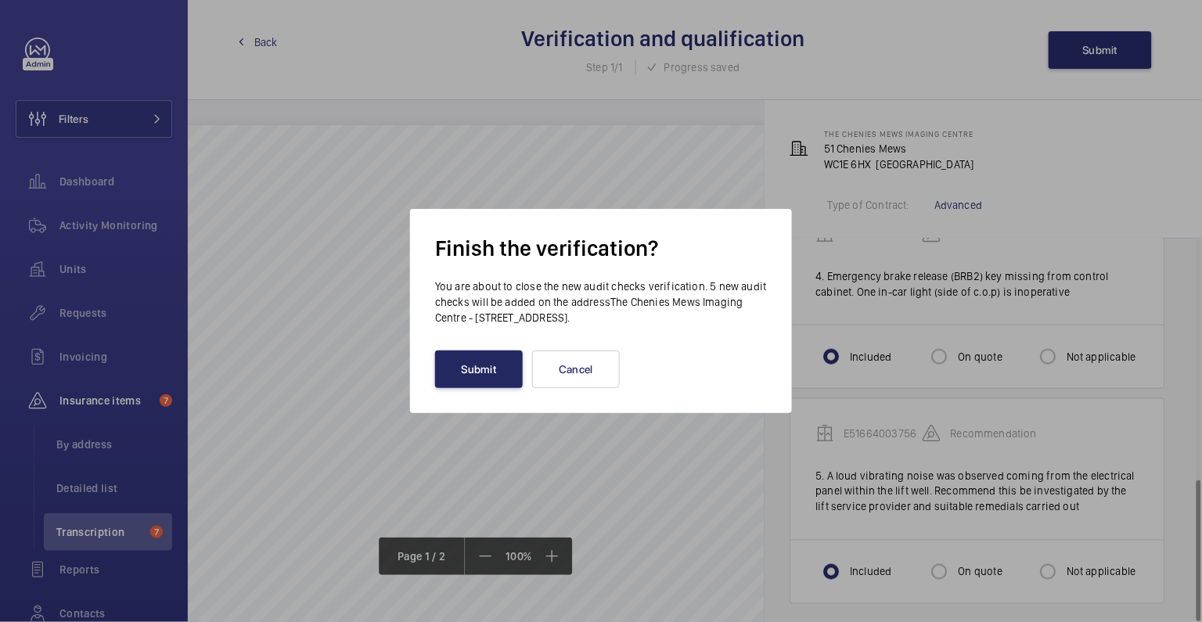
click at [498, 360] on button "Submit" at bounding box center [479, 369] width 88 height 38
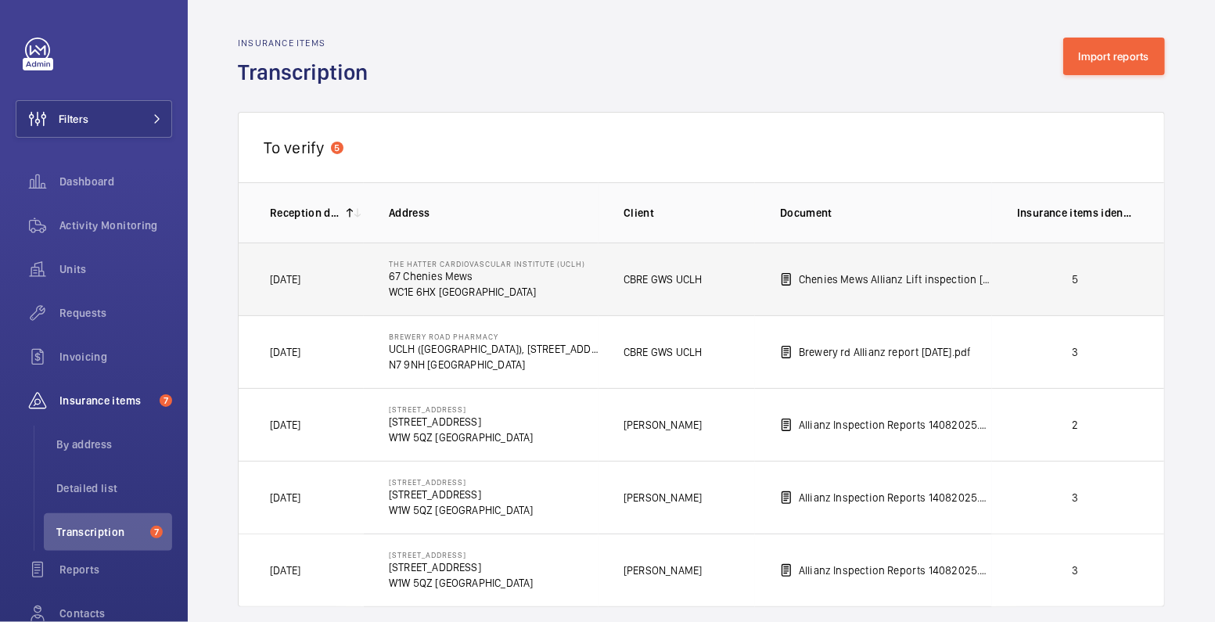
click at [1045, 275] on p "5" at bounding box center [1075, 279] width 116 height 16
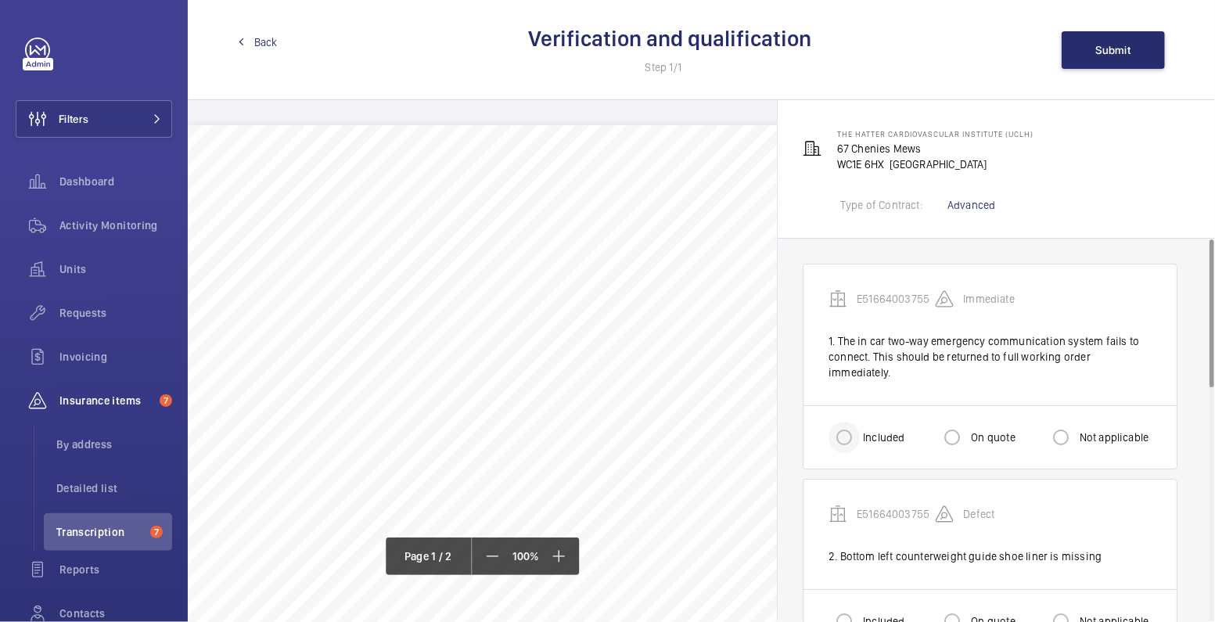
click at [859, 419] on div at bounding box center [844, 438] width 38 height 38
radio input "true"
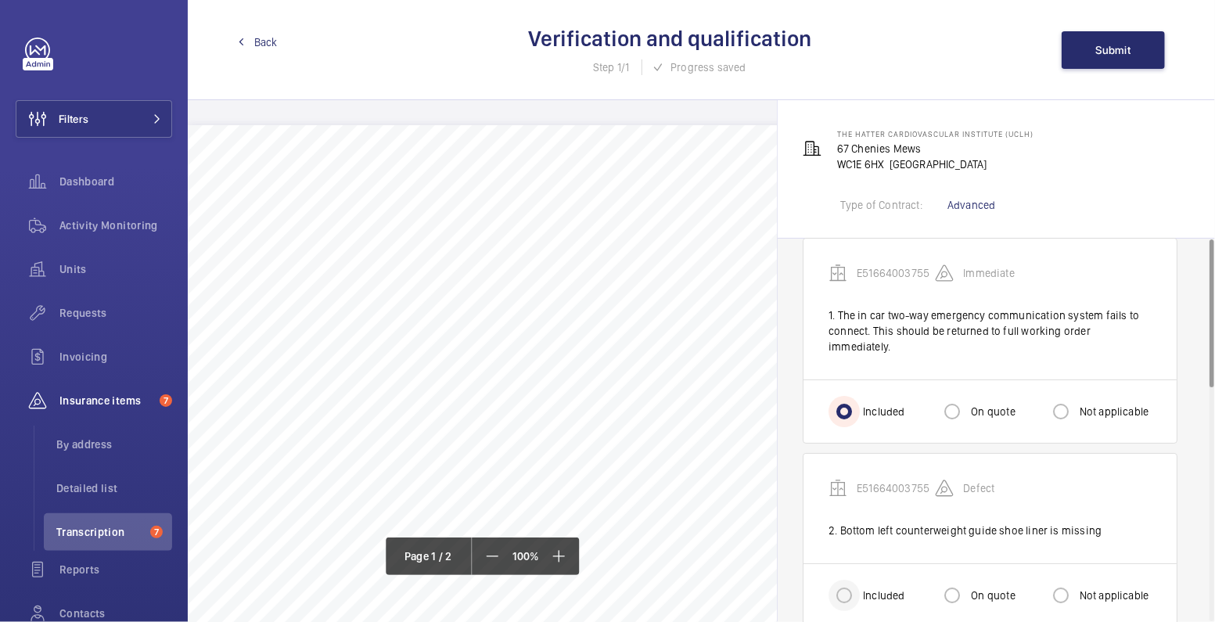
scroll to position [116, 0]
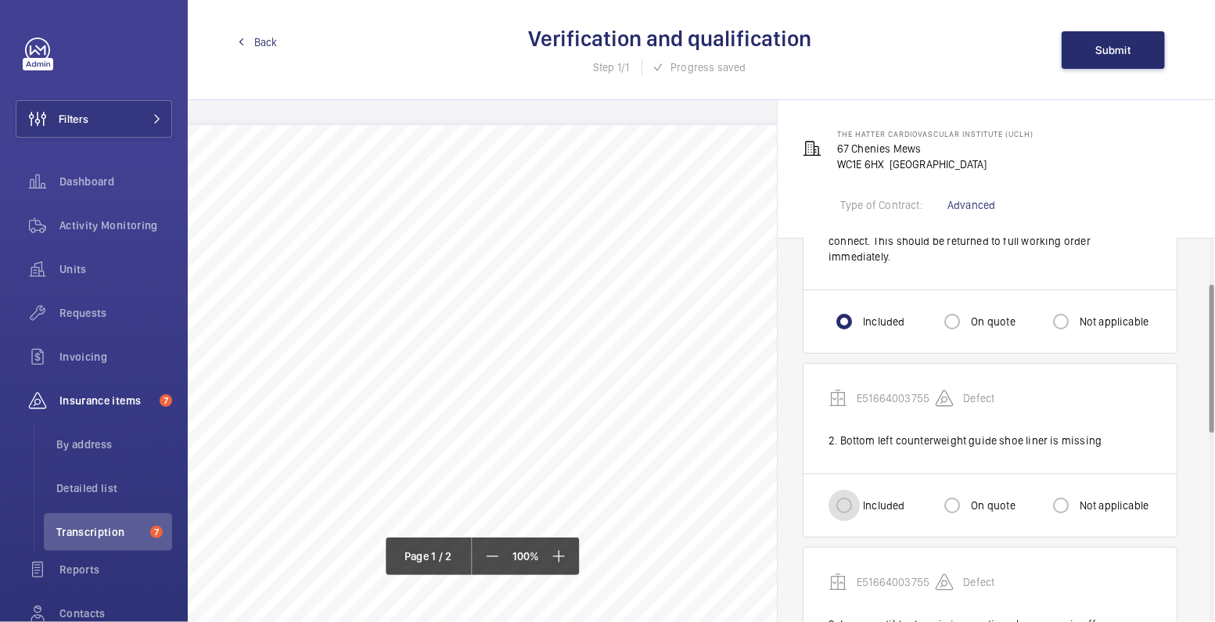
click at [850, 494] on input "Included" at bounding box center [843, 505] width 31 height 31
radio input "true"
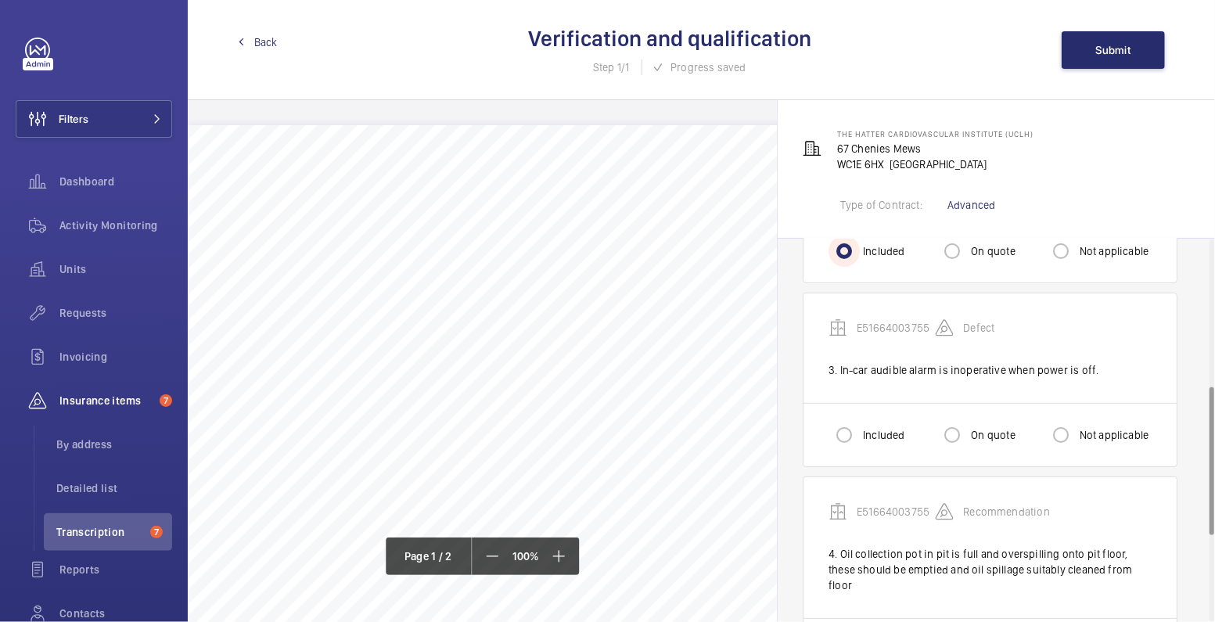
scroll to position [378, 0]
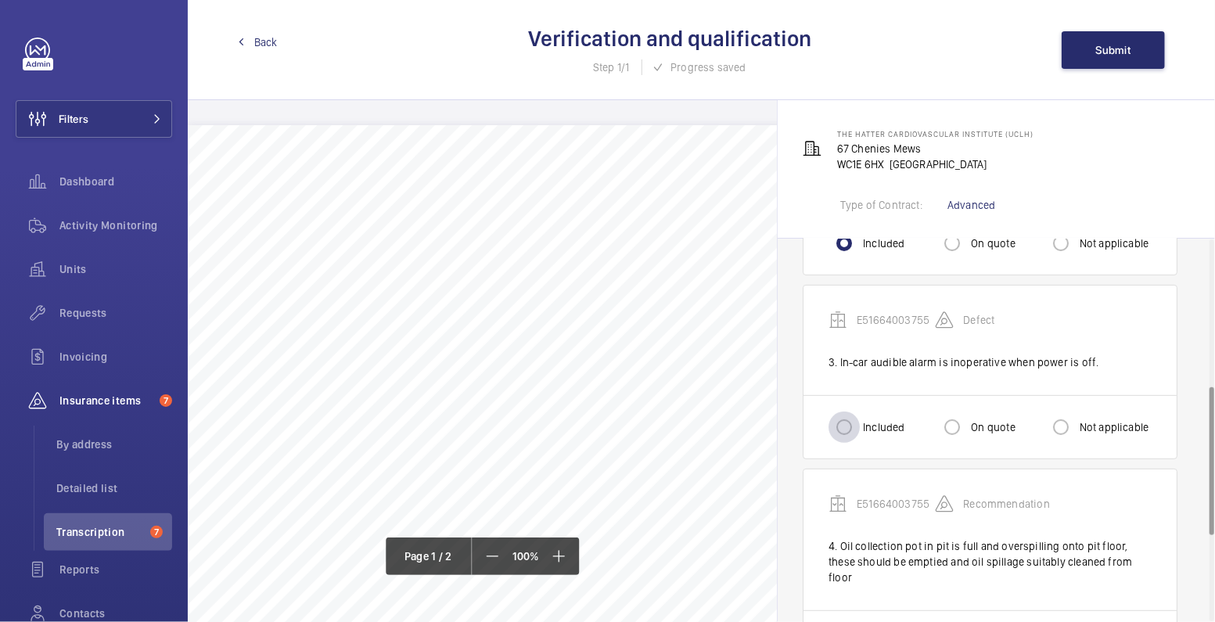
click at [860, 419] on div at bounding box center [844, 427] width 38 height 38
radio input "true"
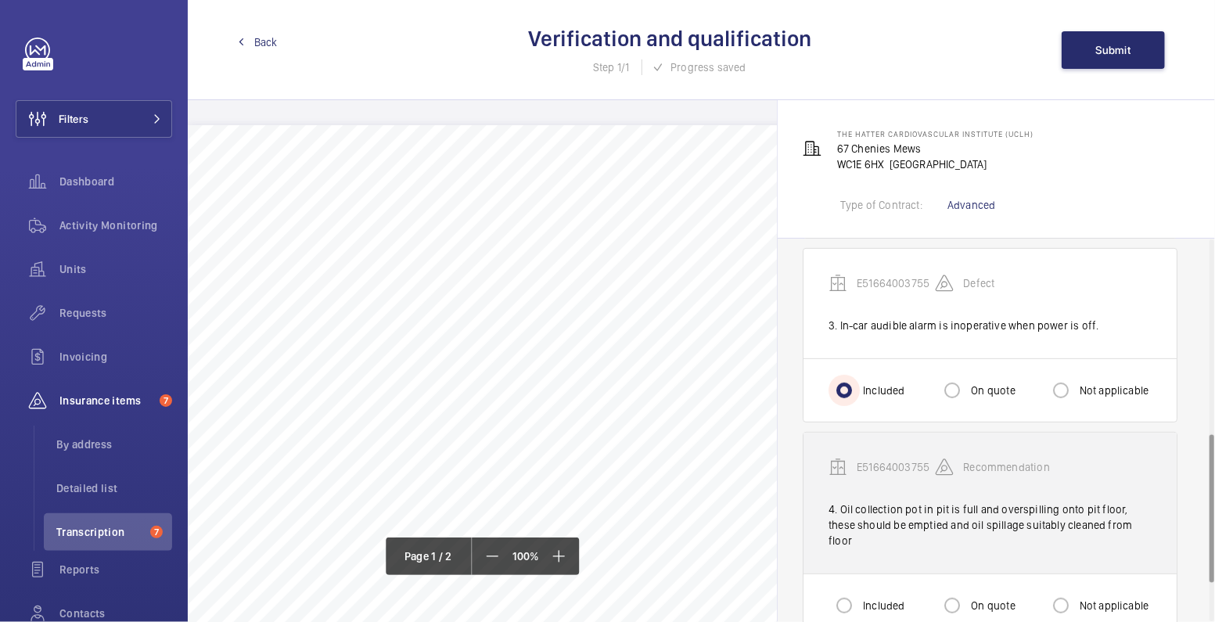
scroll to position [501, 0]
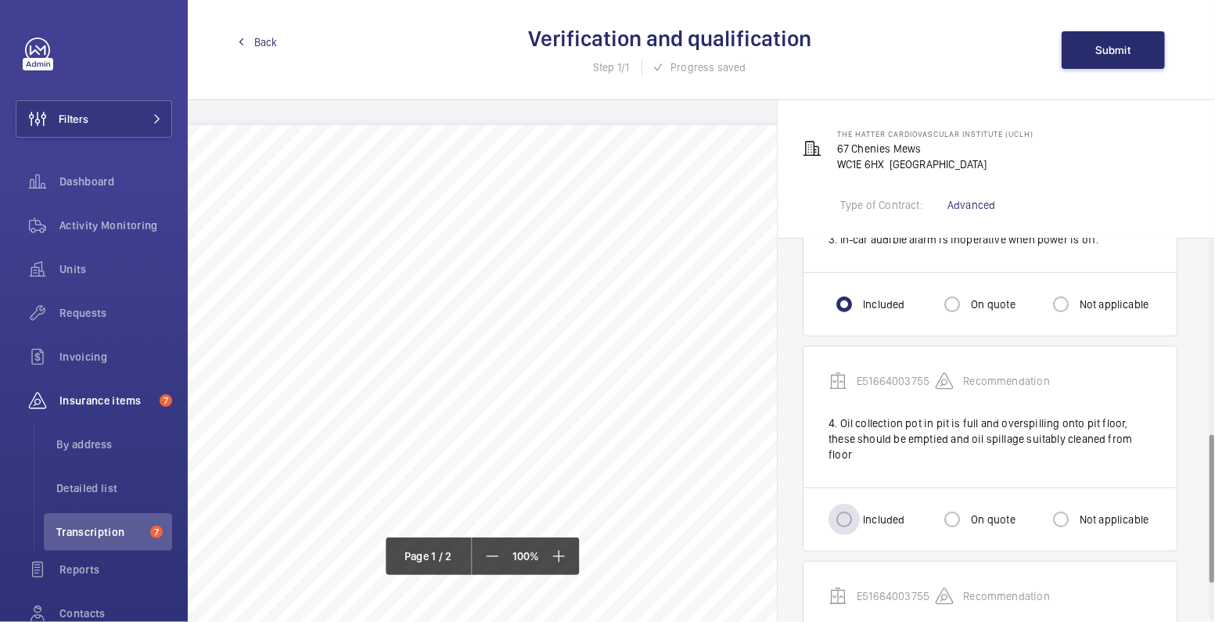
click at [864, 512] on label "Included" at bounding box center [882, 520] width 45 height 16
click at [860, 504] on input "Included" at bounding box center [843, 519] width 31 height 31
radio input "true"
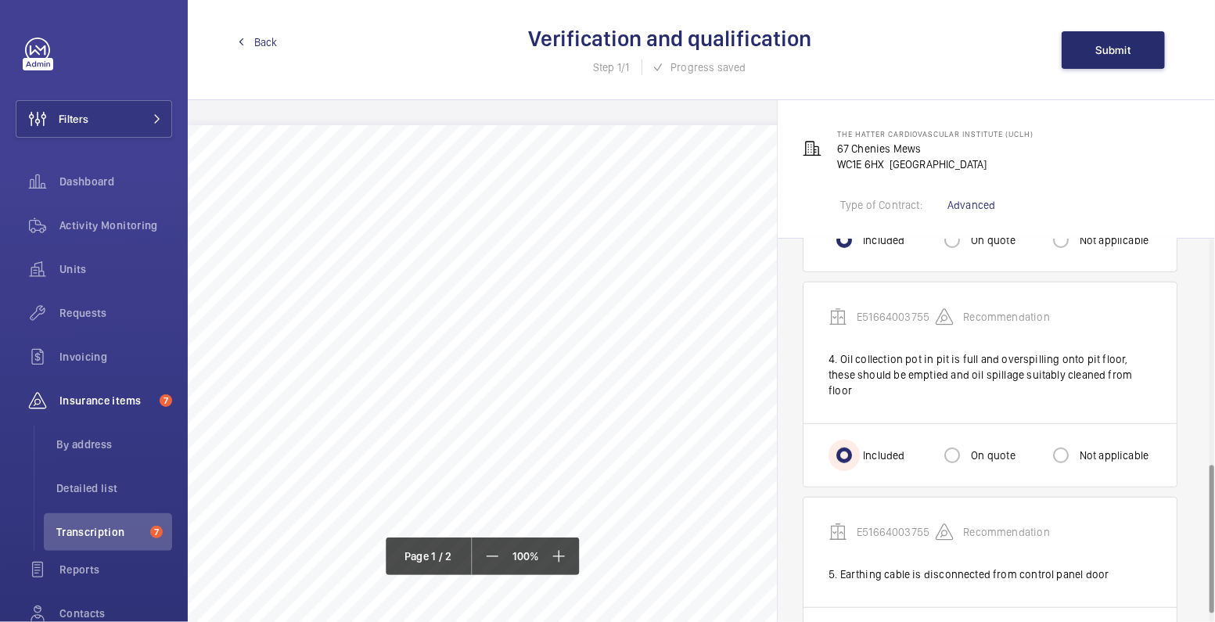
scroll to position [601, 0]
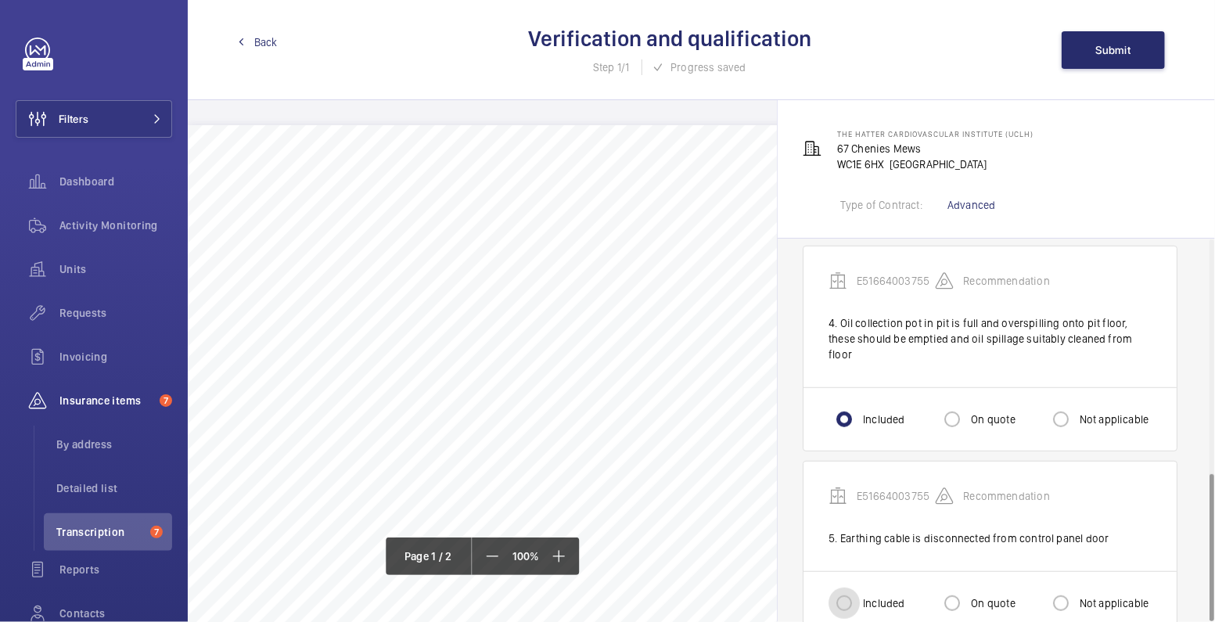
click at [843, 587] on input "Included" at bounding box center [843, 602] width 31 height 31
radio input "true"
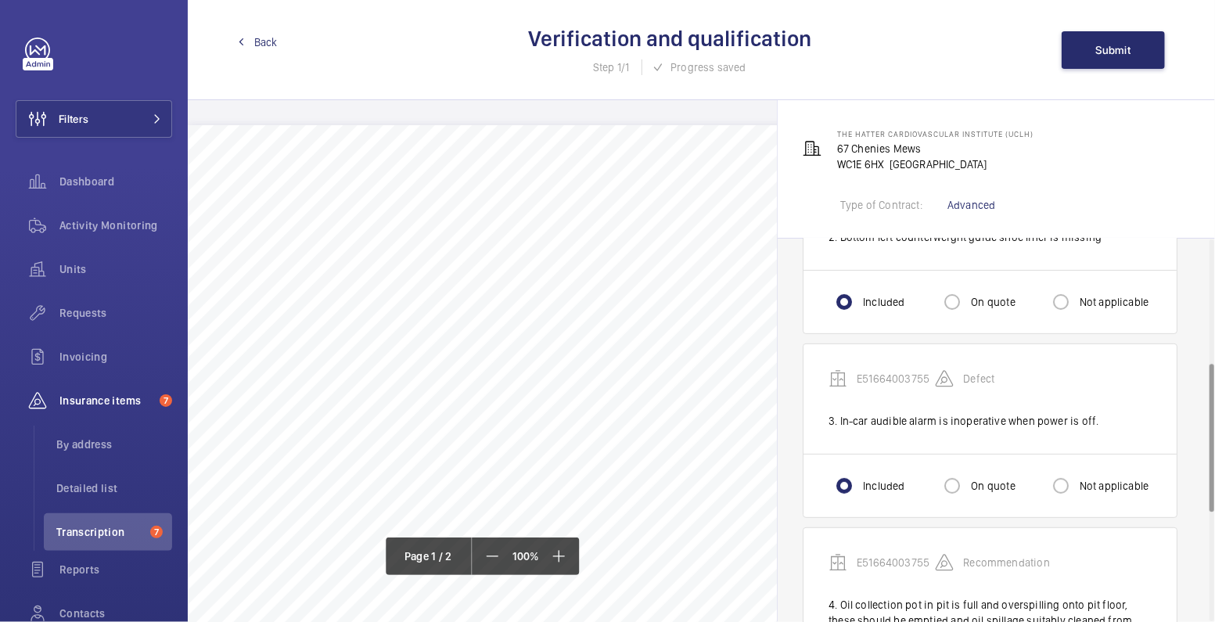
scroll to position [0, 0]
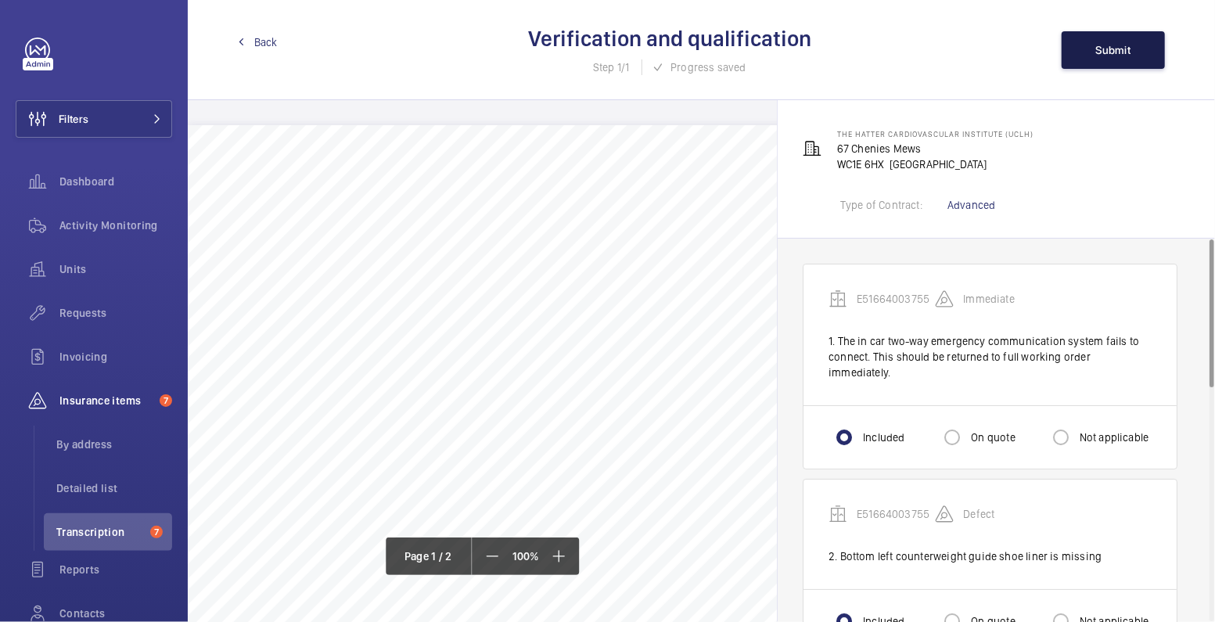
click at [1119, 39] on button "Submit" at bounding box center [1113, 50] width 103 height 38
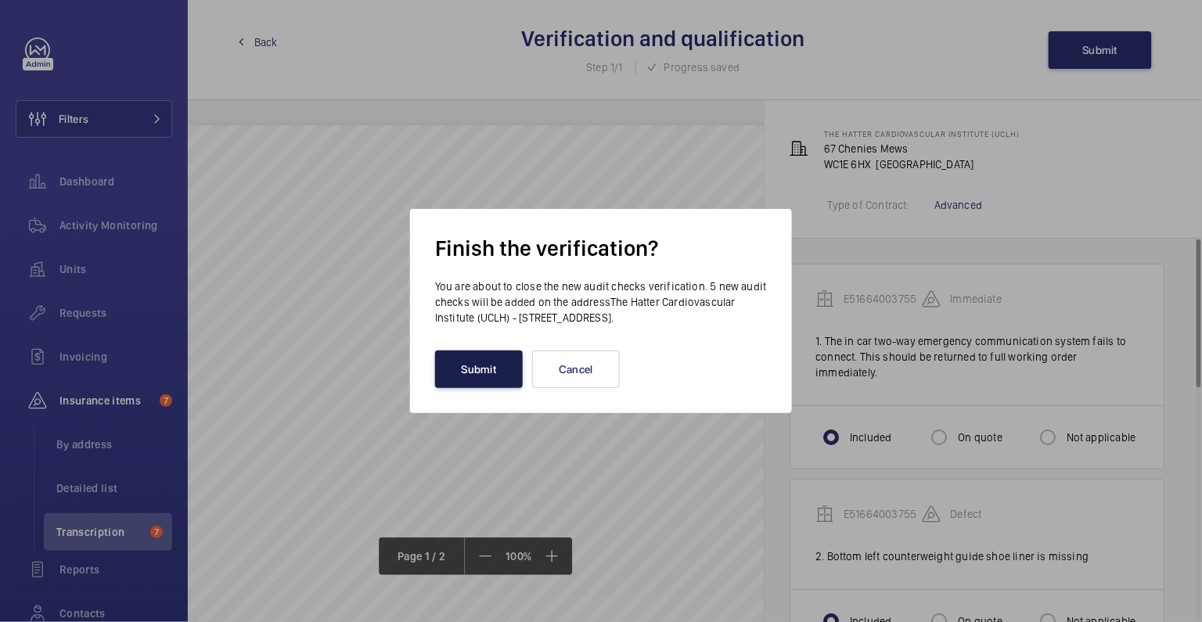
click at [480, 373] on button "Submit" at bounding box center [479, 369] width 88 height 38
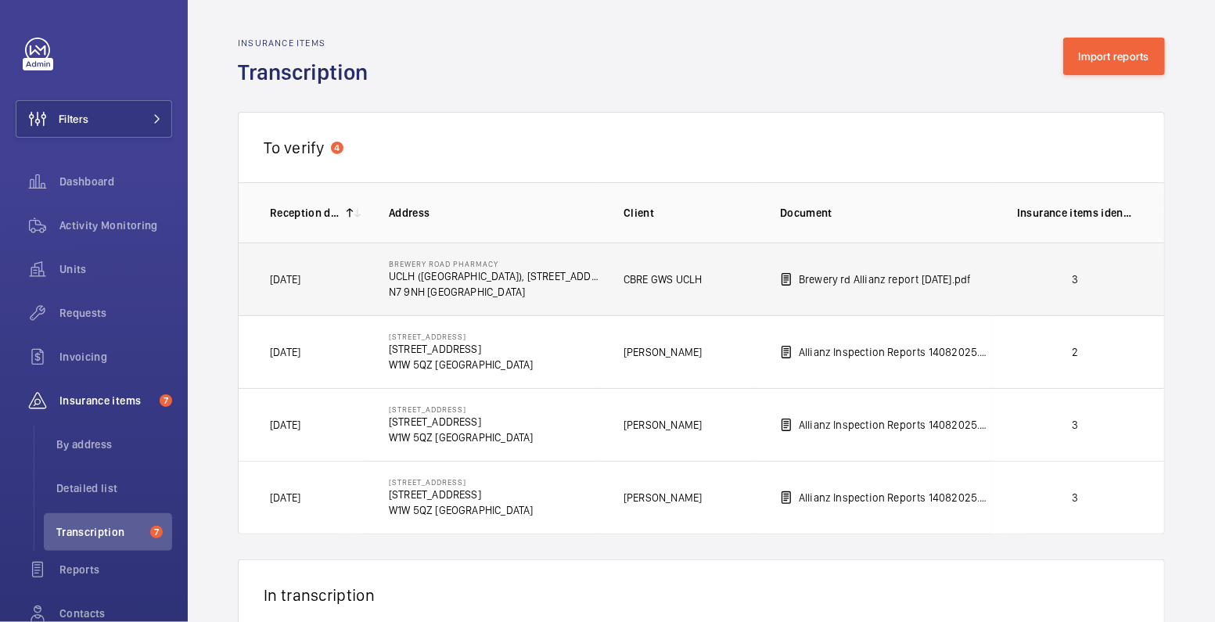
click at [1055, 274] on p "3" at bounding box center [1075, 279] width 116 height 16
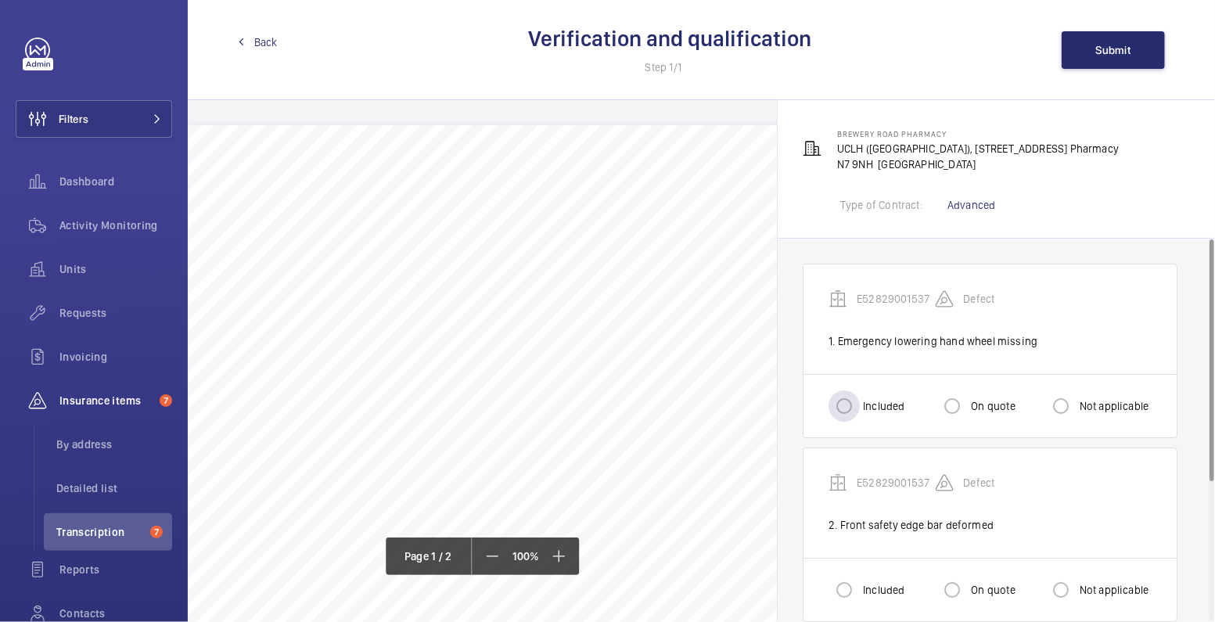
click at [866, 409] on label "Included" at bounding box center [882, 406] width 45 height 16
click at [860, 409] on input "Included" at bounding box center [843, 405] width 31 height 31
radio input "true"
click at [851, 591] on input "Included" at bounding box center [843, 589] width 31 height 31
radio input "true"
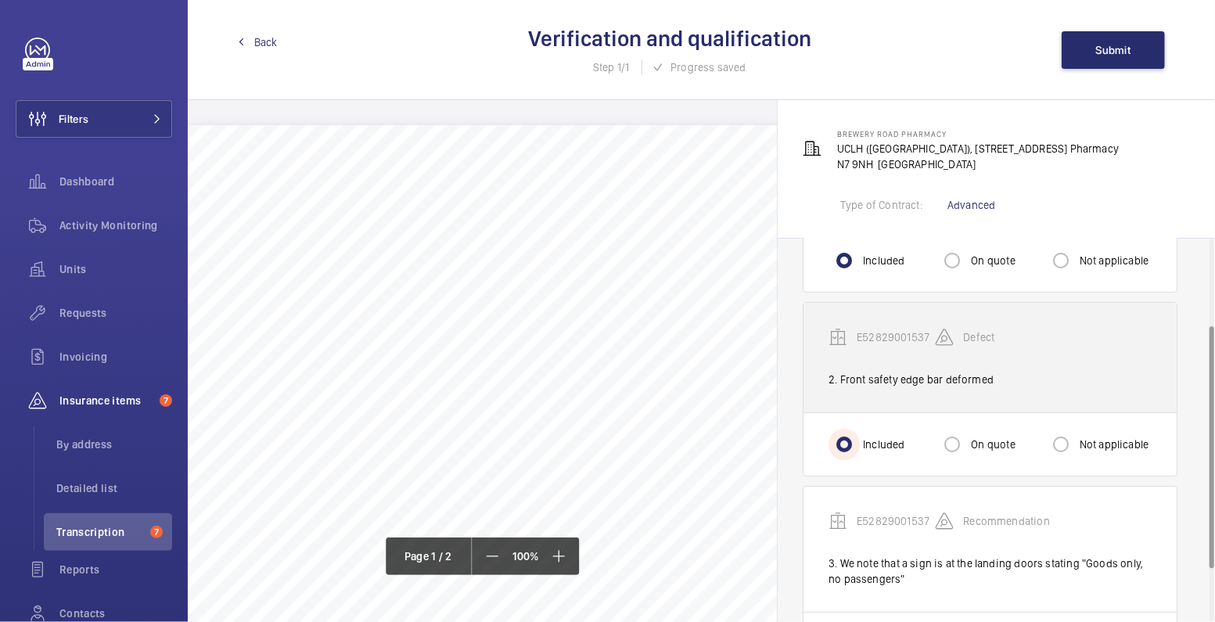
scroll to position [220, 0]
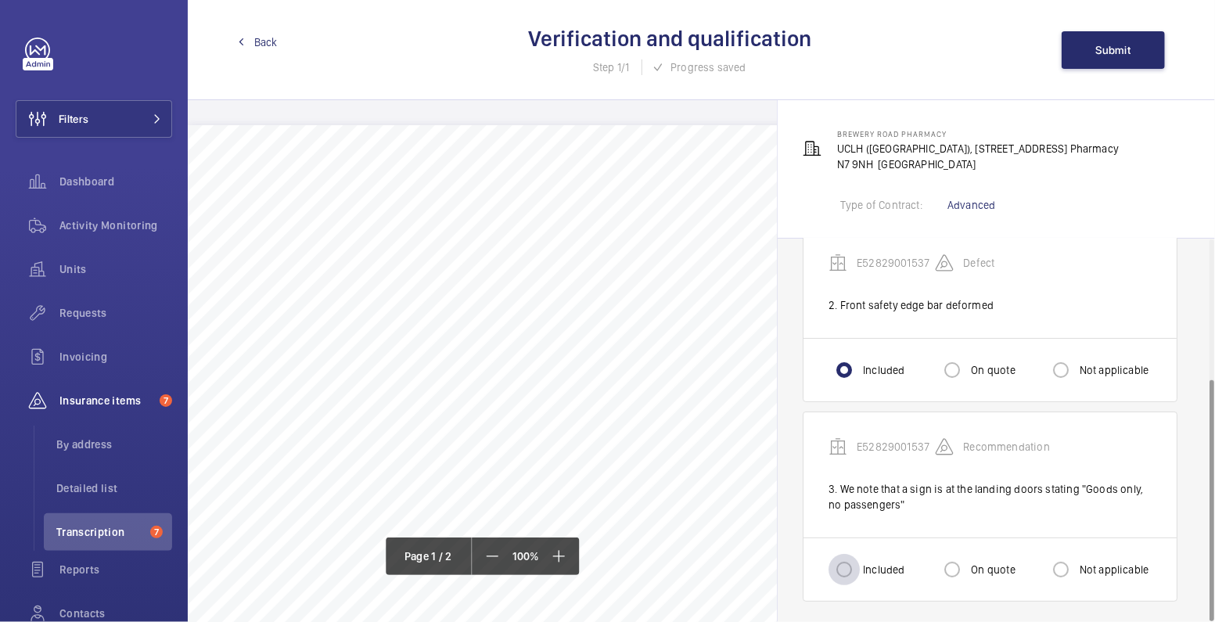
click at [859, 574] on div at bounding box center [844, 570] width 38 height 38
radio input "true"
click at [1061, 570] on input "Not applicable" at bounding box center [1060, 569] width 31 height 31
radio input "true"
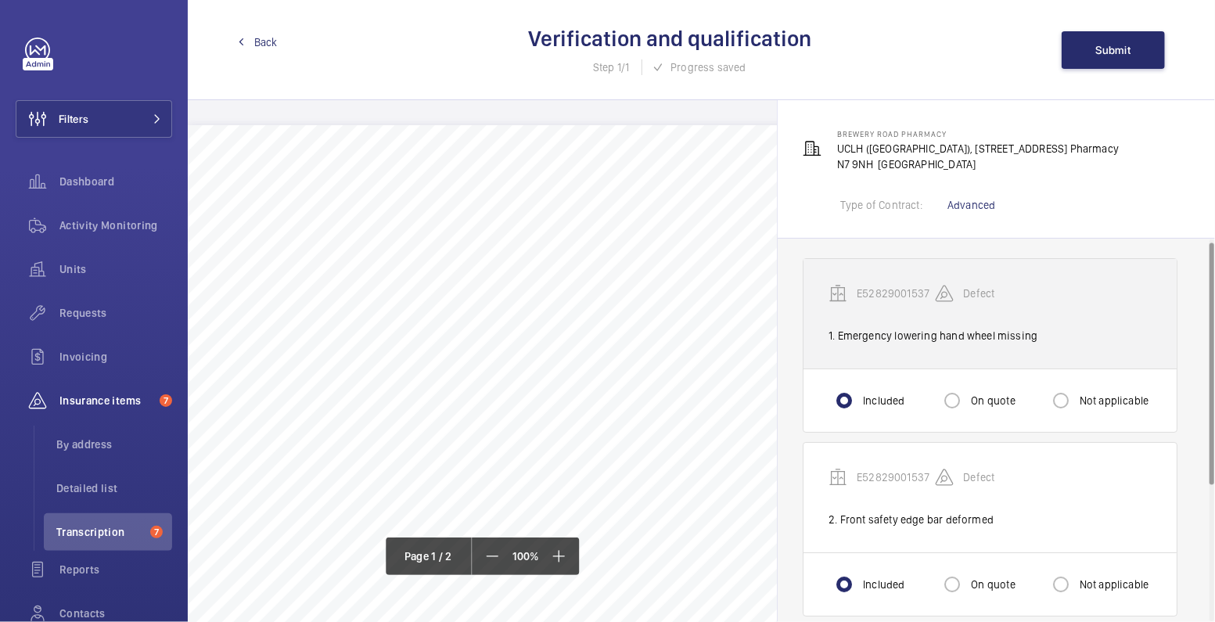
scroll to position [0, 0]
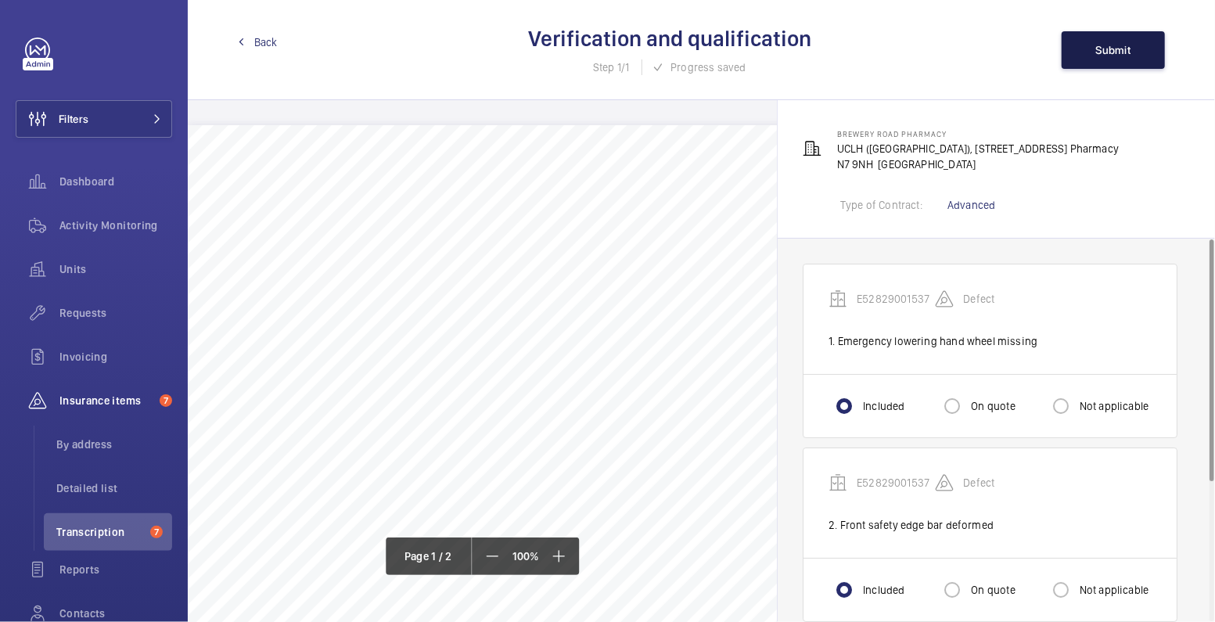
click at [1126, 56] on span "Submit" at bounding box center [1113, 50] width 35 height 13
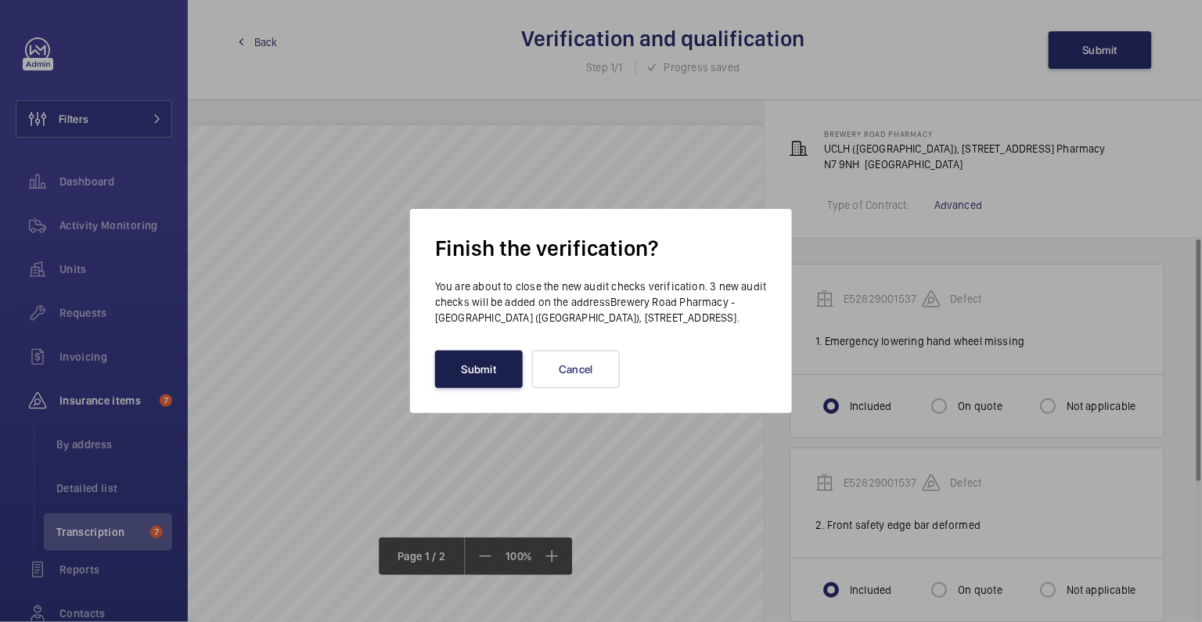
click at [471, 363] on button "Submit" at bounding box center [479, 369] width 88 height 38
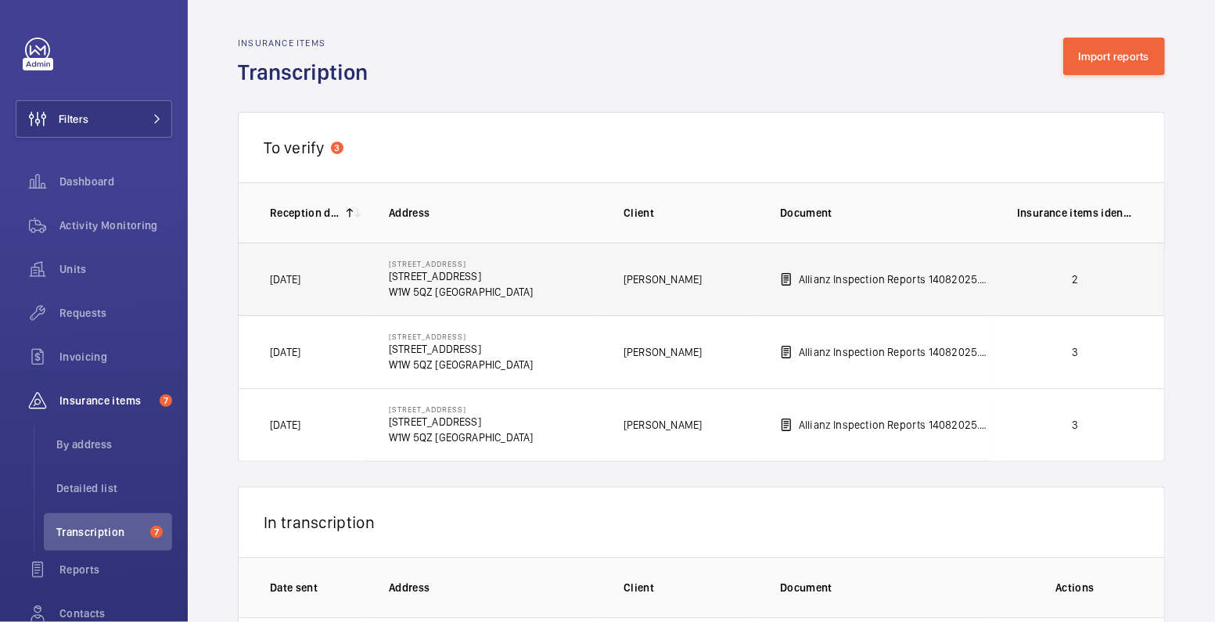
click at [1051, 280] on p "2" at bounding box center [1075, 279] width 116 height 16
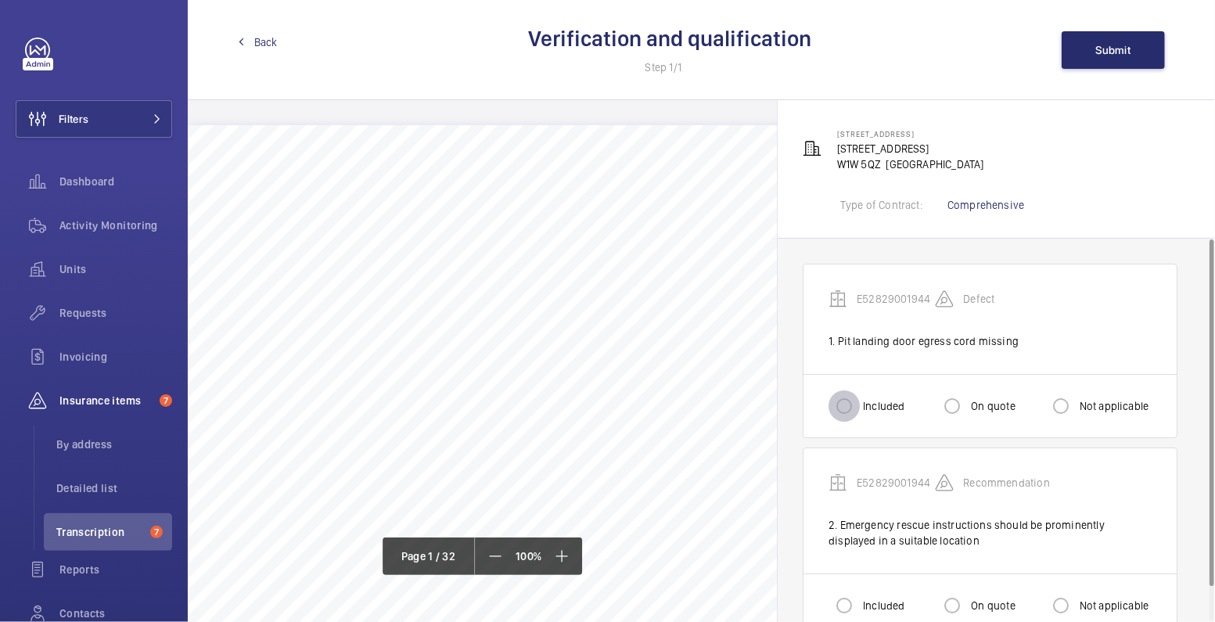
click at [846, 410] on input "Included" at bounding box center [843, 405] width 31 height 31
radio input "true"
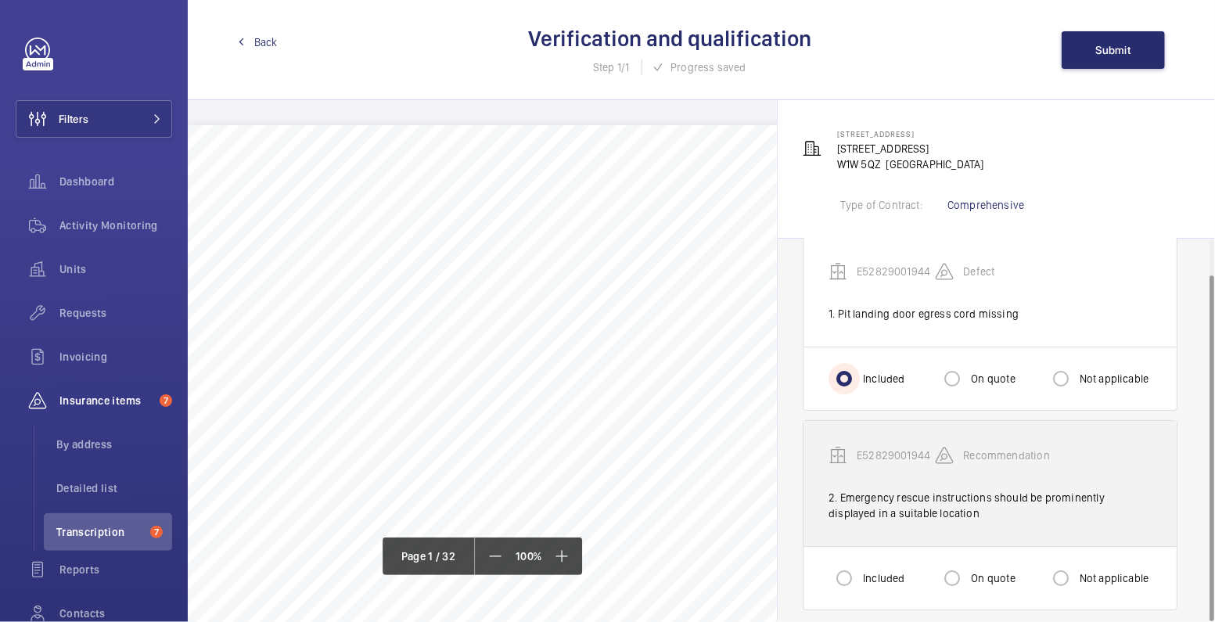
scroll to position [38, 0]
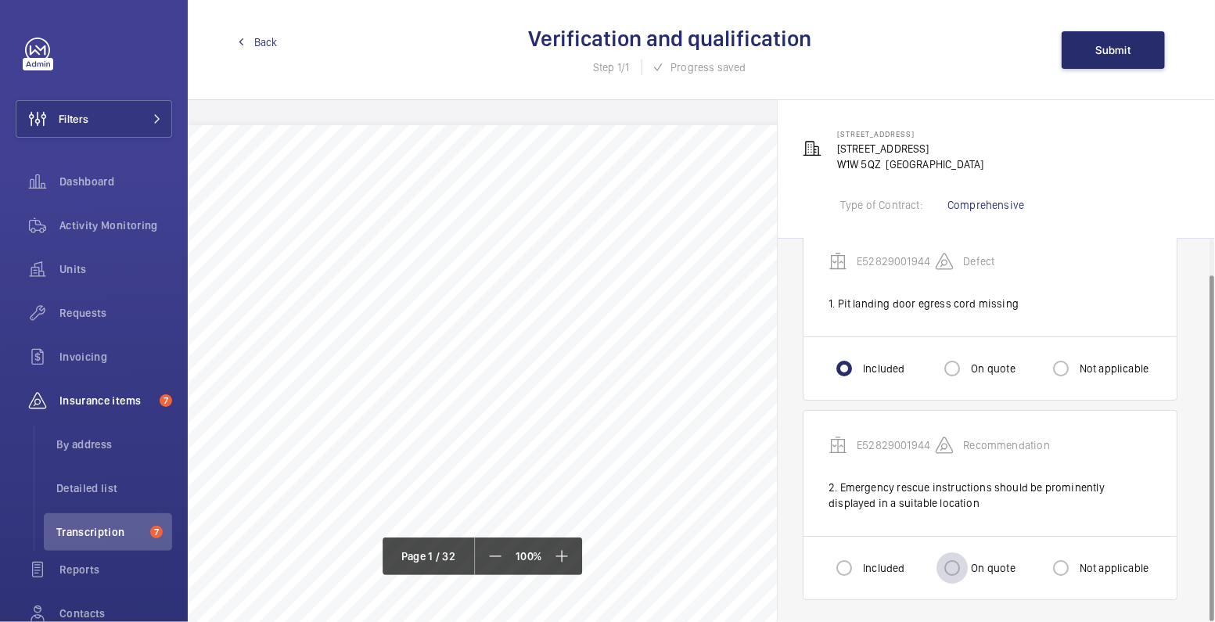
click at [969, 566] on div at bounding box center [952, 568] width 38 height 38
radio input "true"
click at [1116, 57] on button "Submit" at bounding box center [1113, 50] width 103 height 38
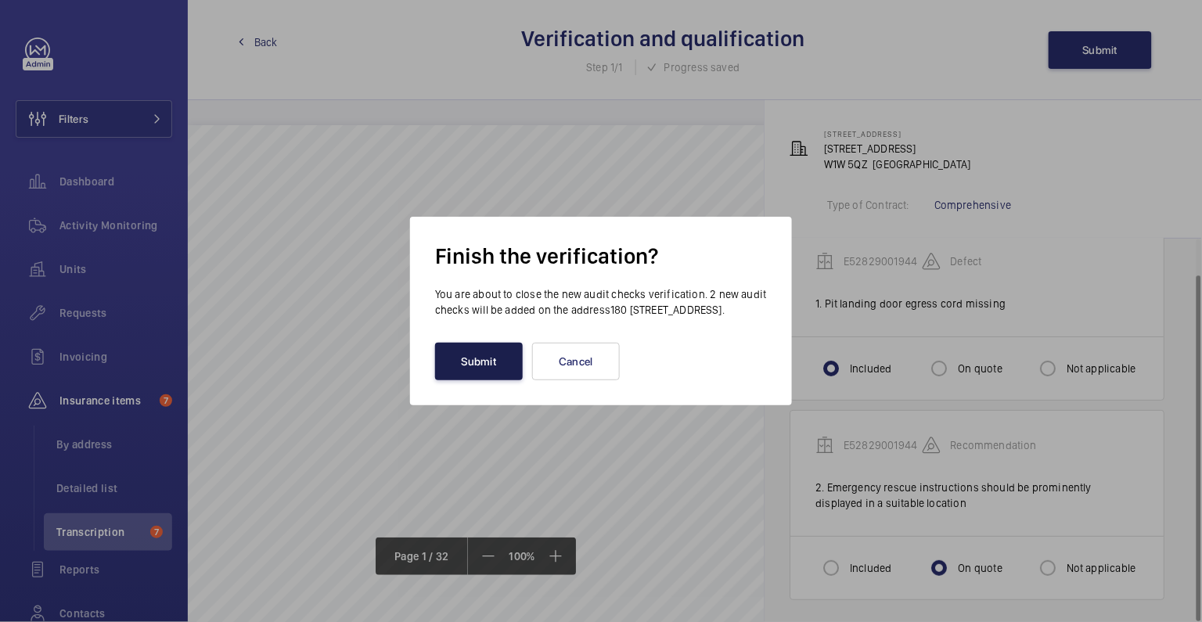
click at [498, 370] on button "Submit" at bounding box center [479, 362] width 88 height 38
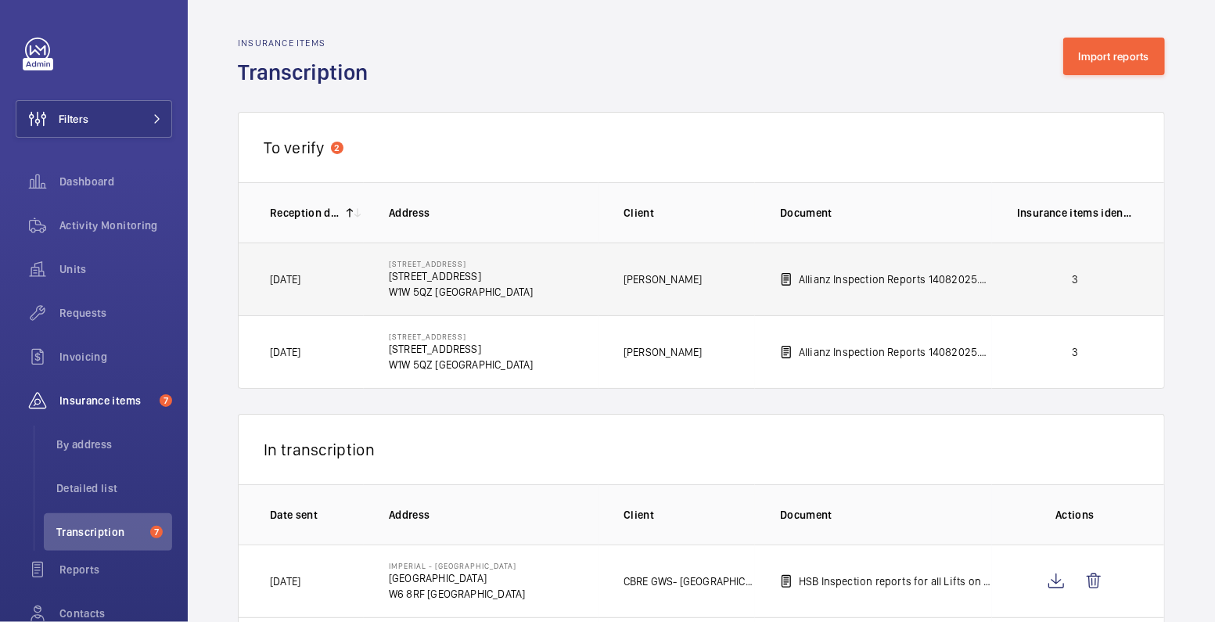
click at [1022, 284] on p "3" at bounding box center [1075, 279] width 116 height 16
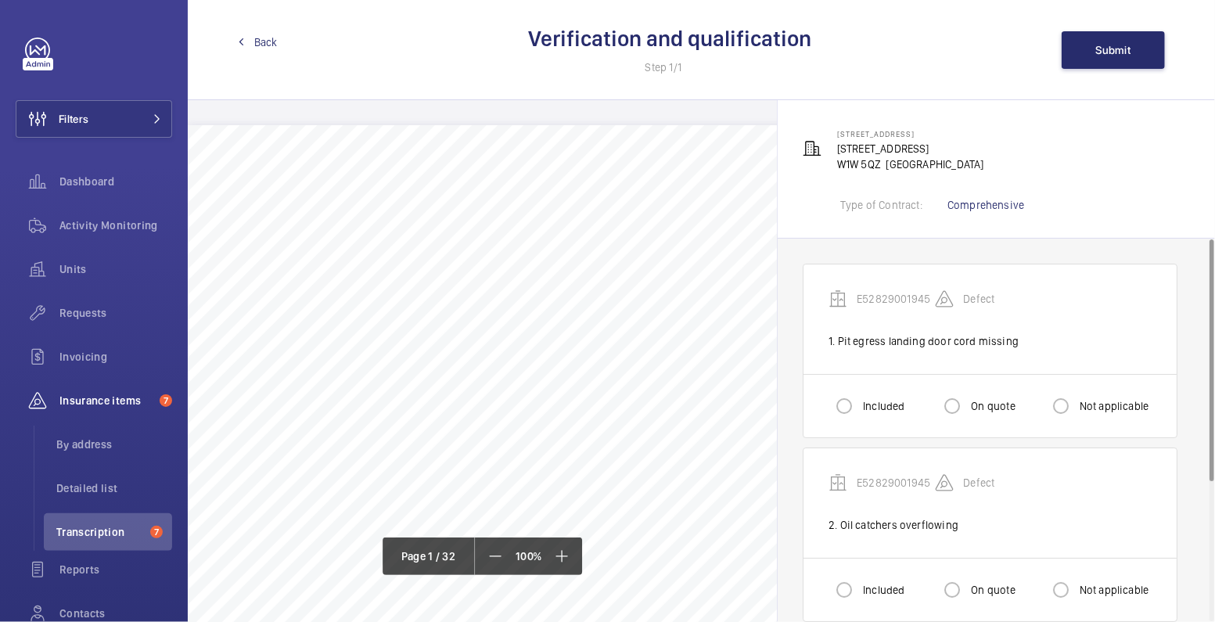
click at [865, 401] on label "Included" at bounding box center [882, 406] width 45 height 16
click at [860, 401] on input "Included" at bounding box center [843, 405] width 31 height 31
radio input "true"
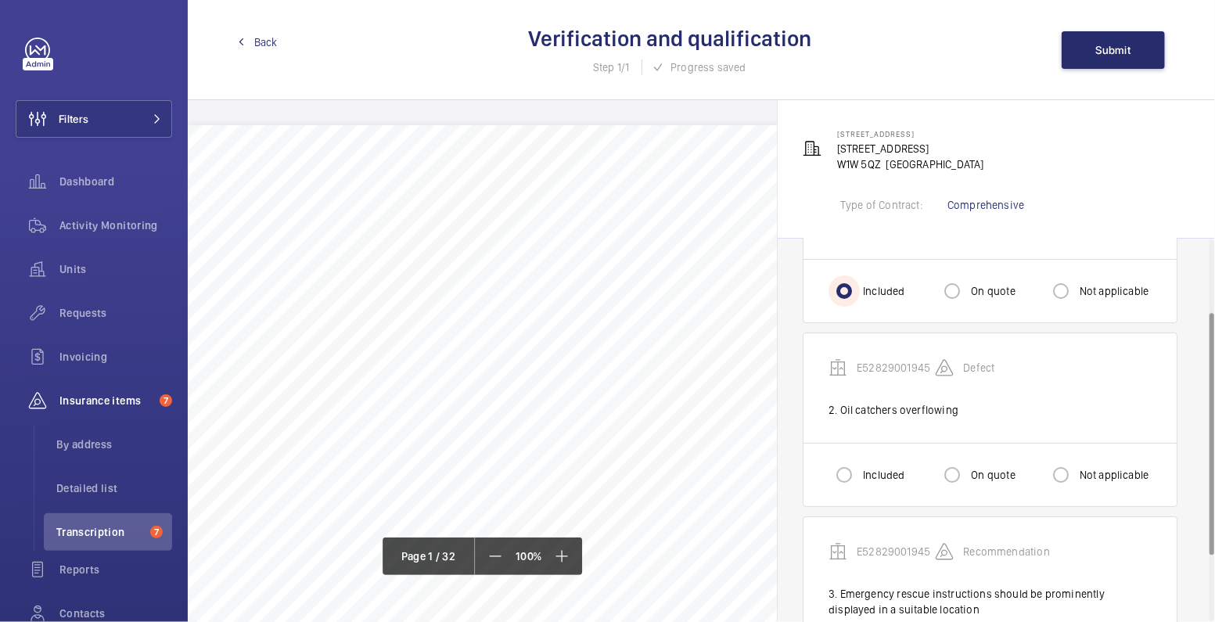
scroll to position [115, 0]
click at [865, 474] on label "Included" at bounding box center [882, 475] width 45 height 16
click at [860, 474] on input "Included" at bounding box center [843, 474] width 31 height 31
radio input "true"
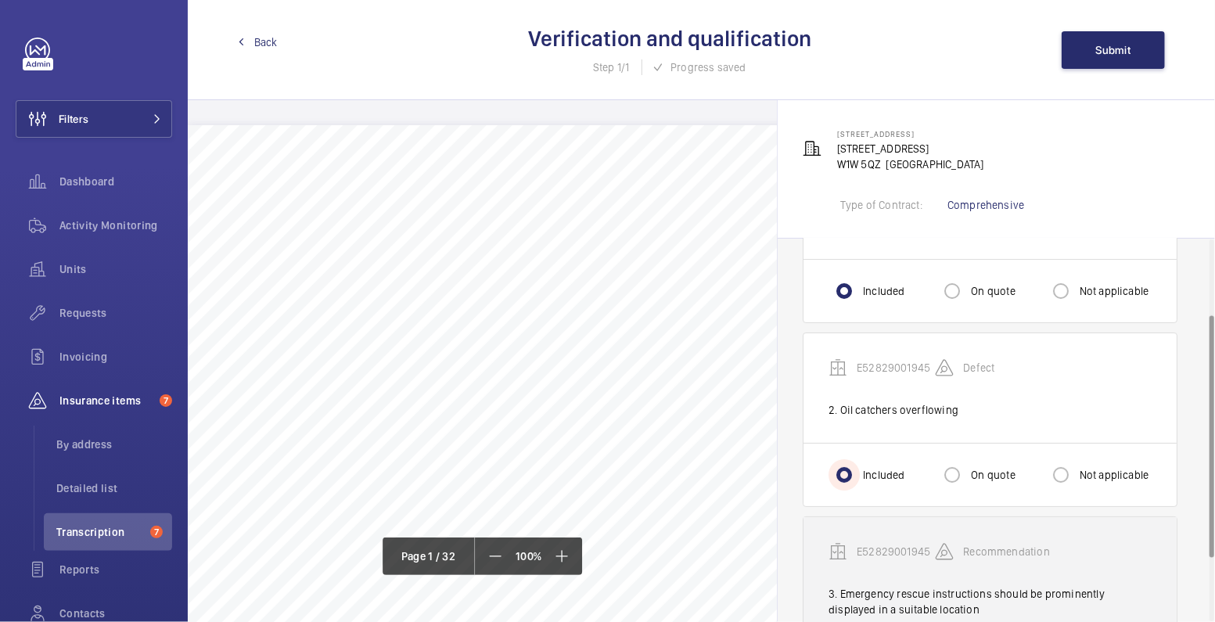
scroll to position [220, 0]
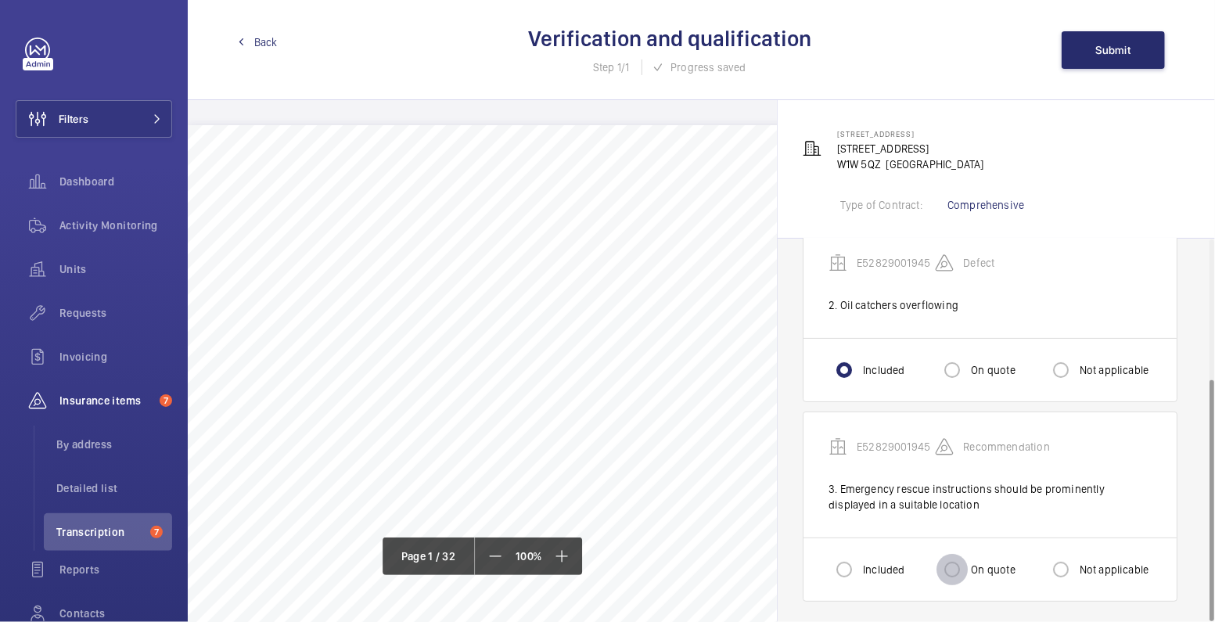
click at [966, 565] on input "On quote" at bounding box center [951, 569] width 31 height 31
radio input "true"
click at [1083, 48] on button "Submit" at bounding box center [1113, 50] width 103 height 38
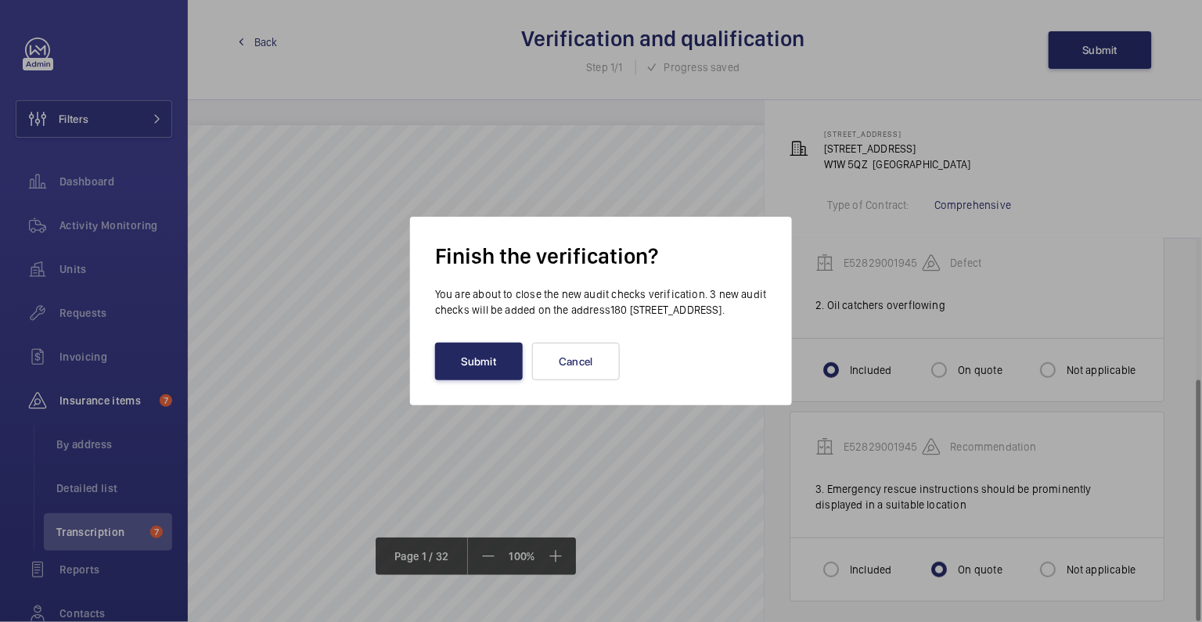
click at [501, 363] on button "Submit" at bounding box center [479, 362] width 88 height 38
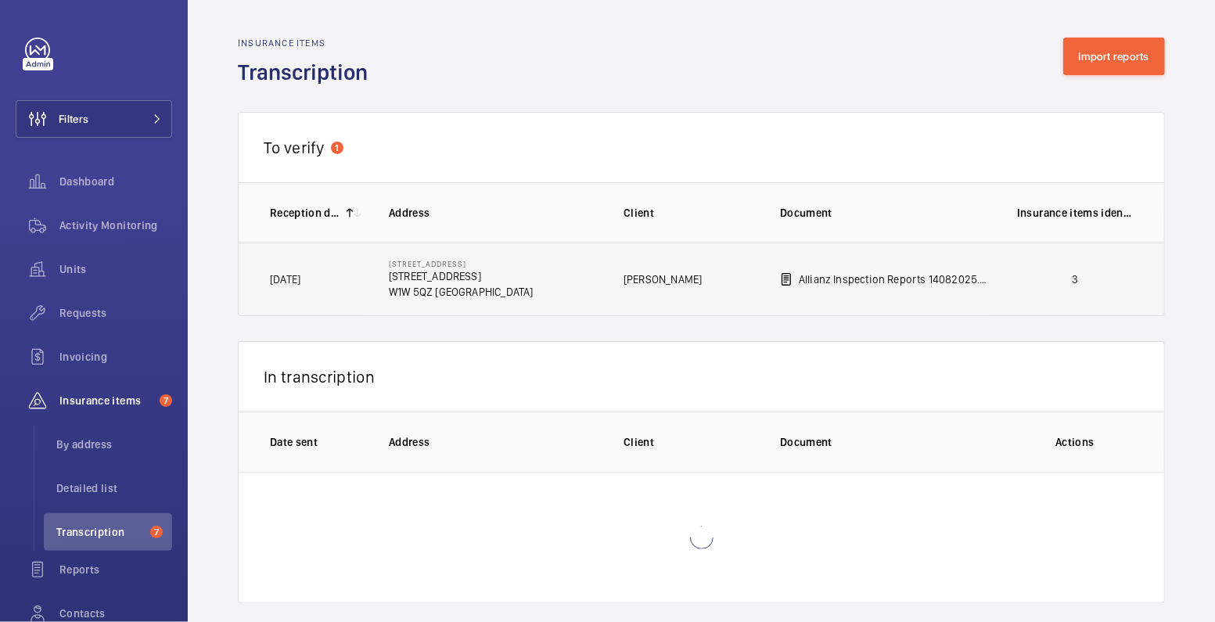
click at [917, 293] on td "Allianz Inspection Reports 14082025.pdf" at bounding box center [873, 280] width 237 height 74
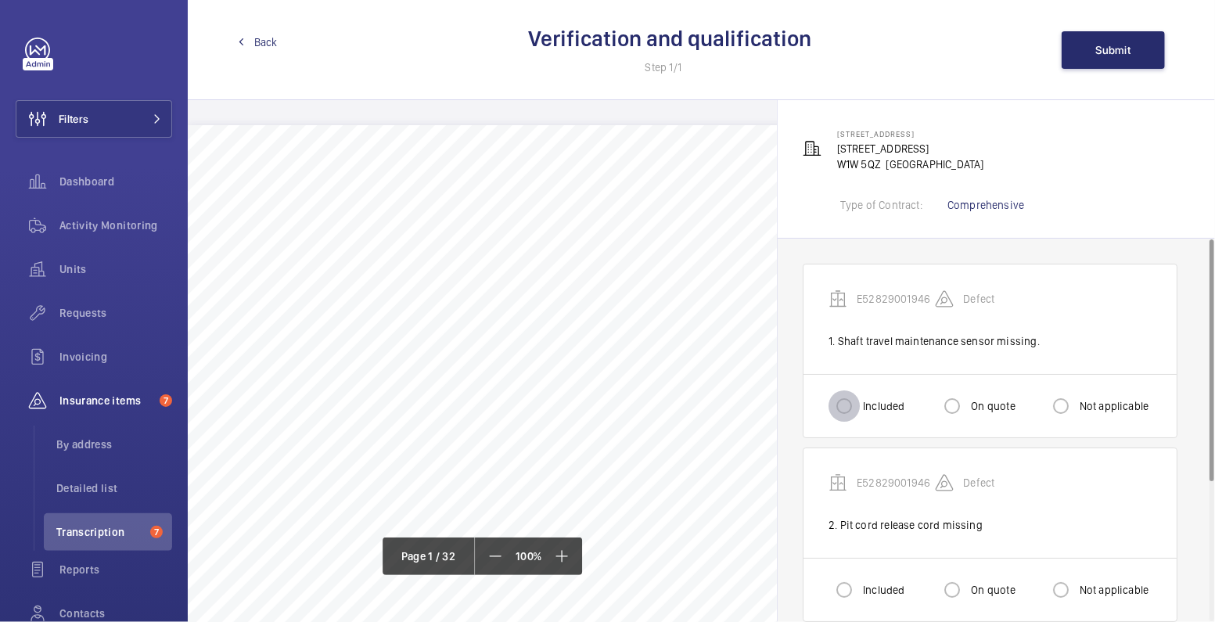
click at [851, 411] on input "Included" at bounding box center [843, 405] width 31 height 31
radio input "true"
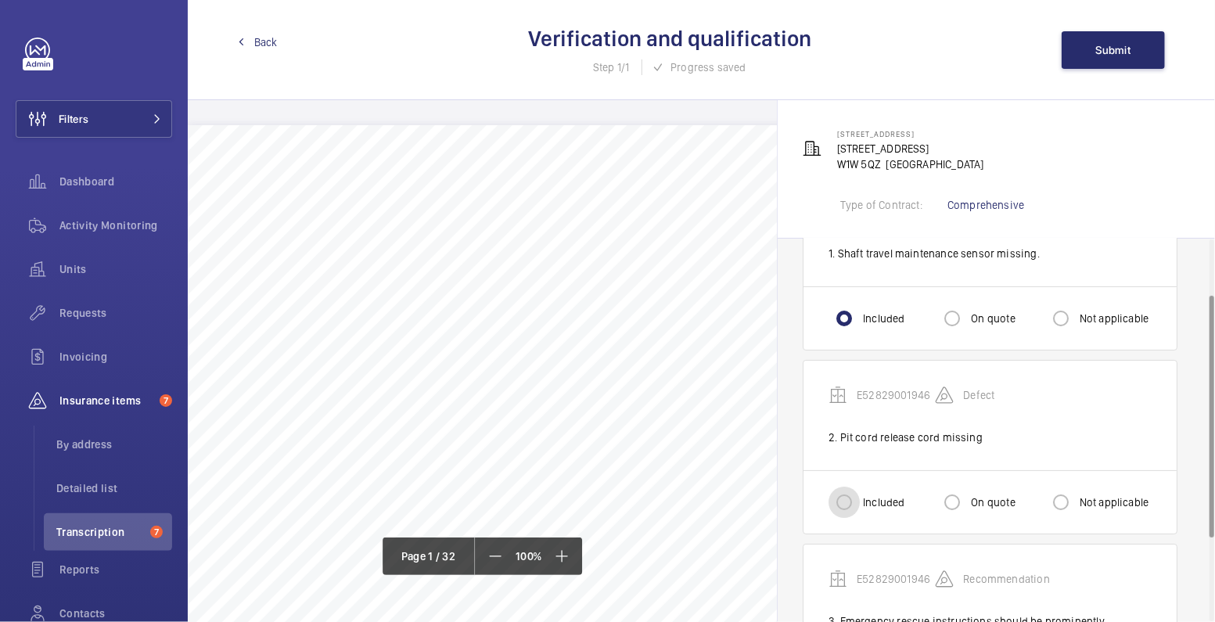
click at [851, 489] on input "Included" at bounding box center [843, 502] width 31 height 31
radio input "true"
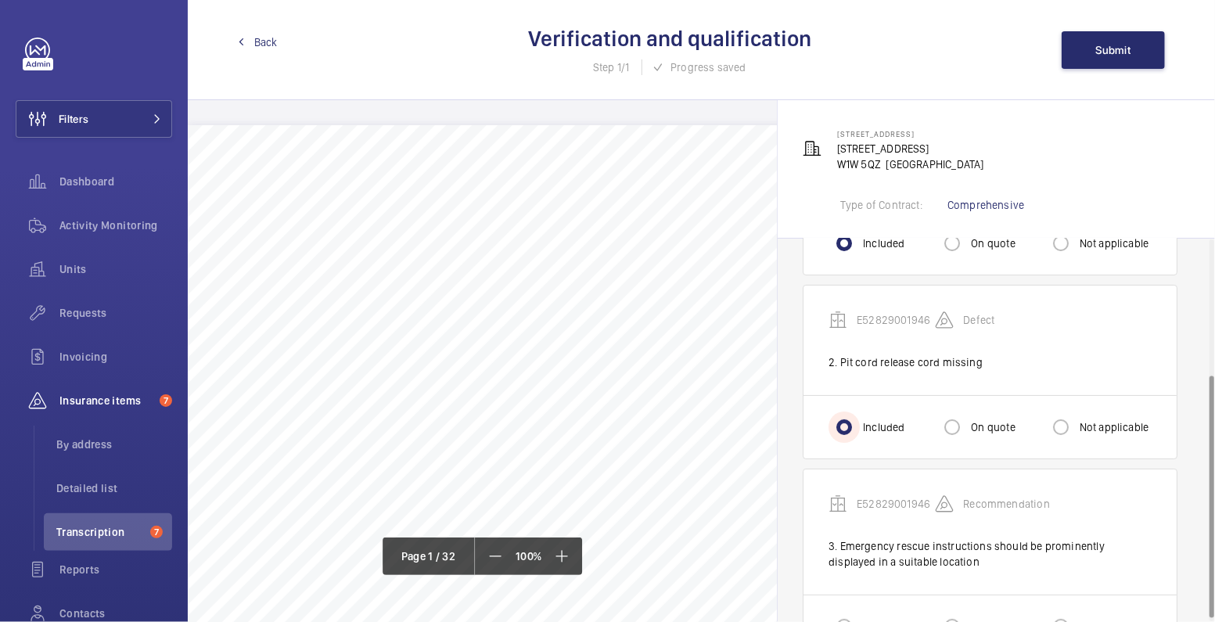
scroll to position [220, 0]
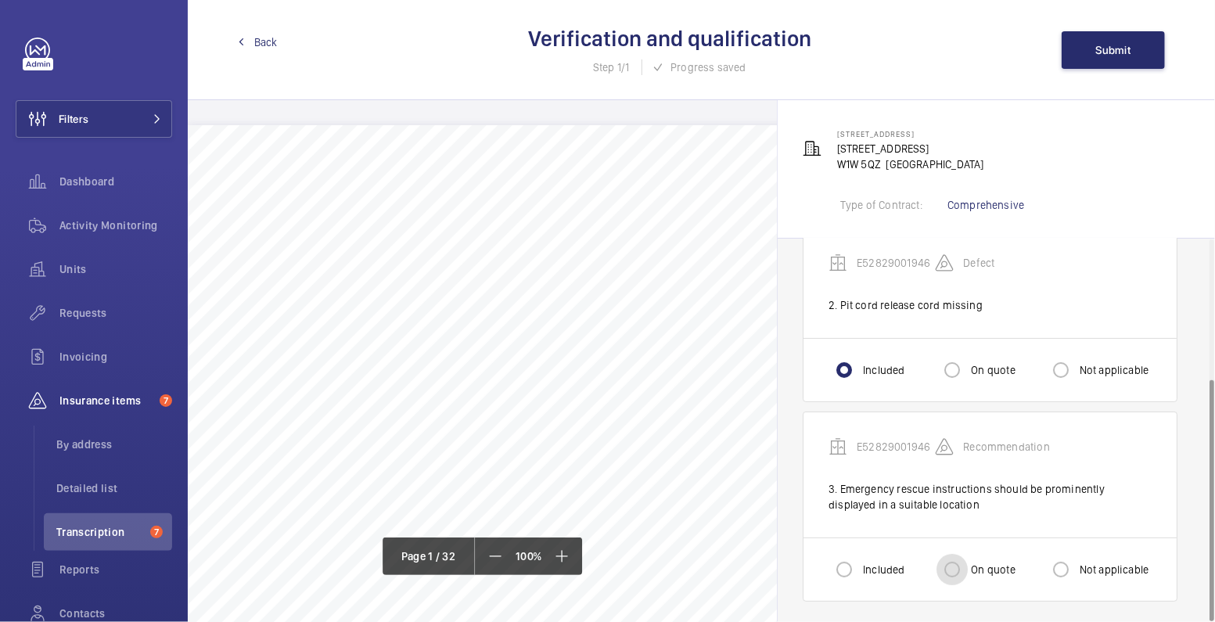
click at [950, 559] on input "On quote" at bounding box center [951, 569] width 31 height 31
radio input "true"
click at [1115, 53] on span "Submit" at bounding box center [1113, 50] width 35 height 13
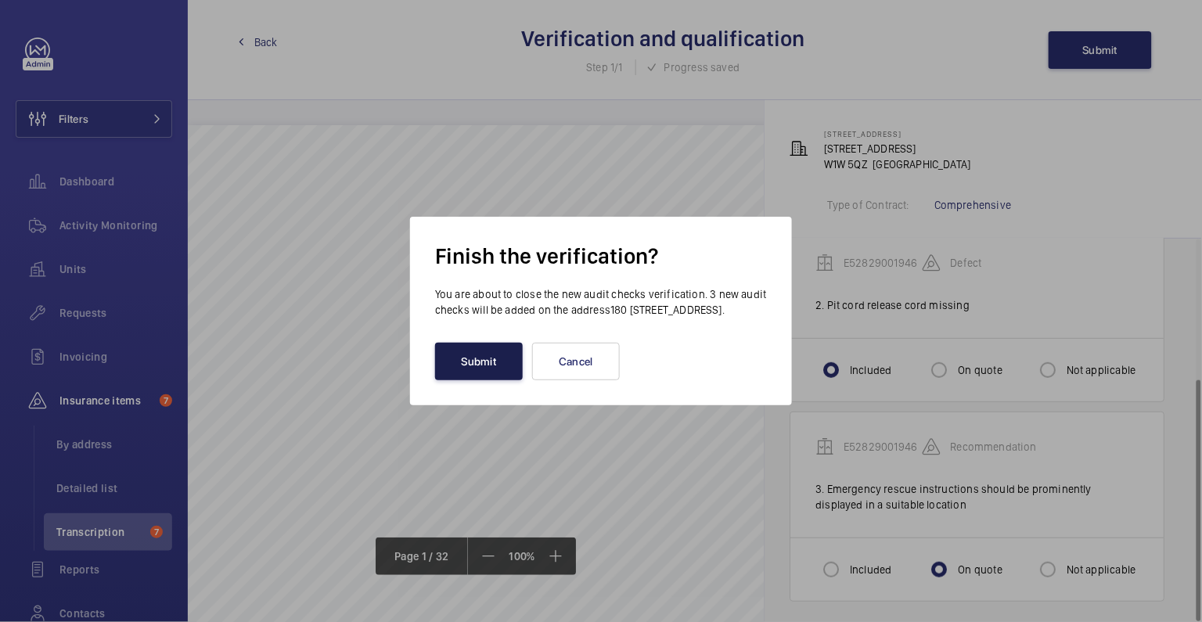
click at [490, 365] on button "Submit" at bounding box center [479, 362] width 88 height 38
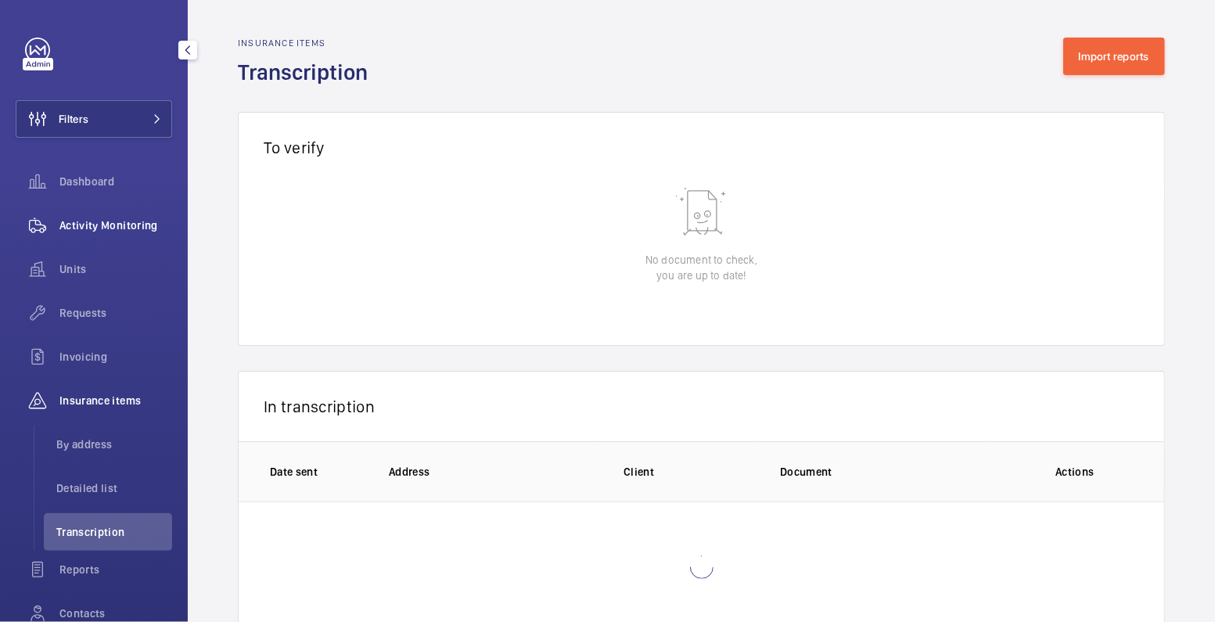
click at [104, 229] on span "Activity Monitoring" at bounding box center [115, 225] width 113 height 16
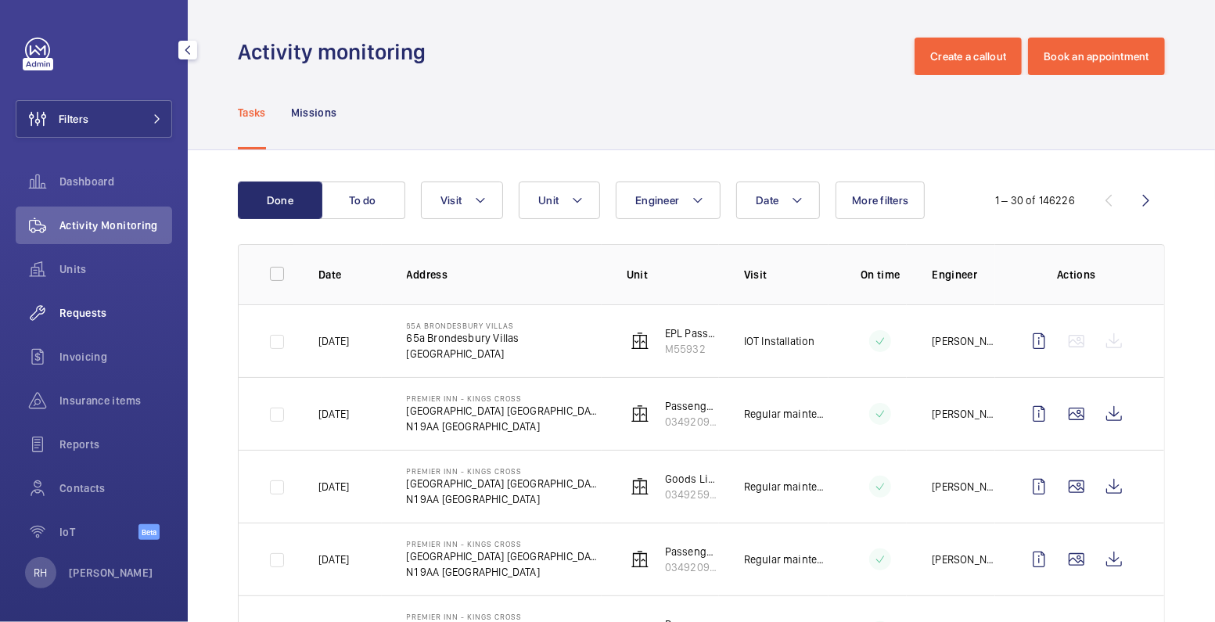
click at [85, 303] on div "Requests" at bounding box center [94, 313] width 156 height 38
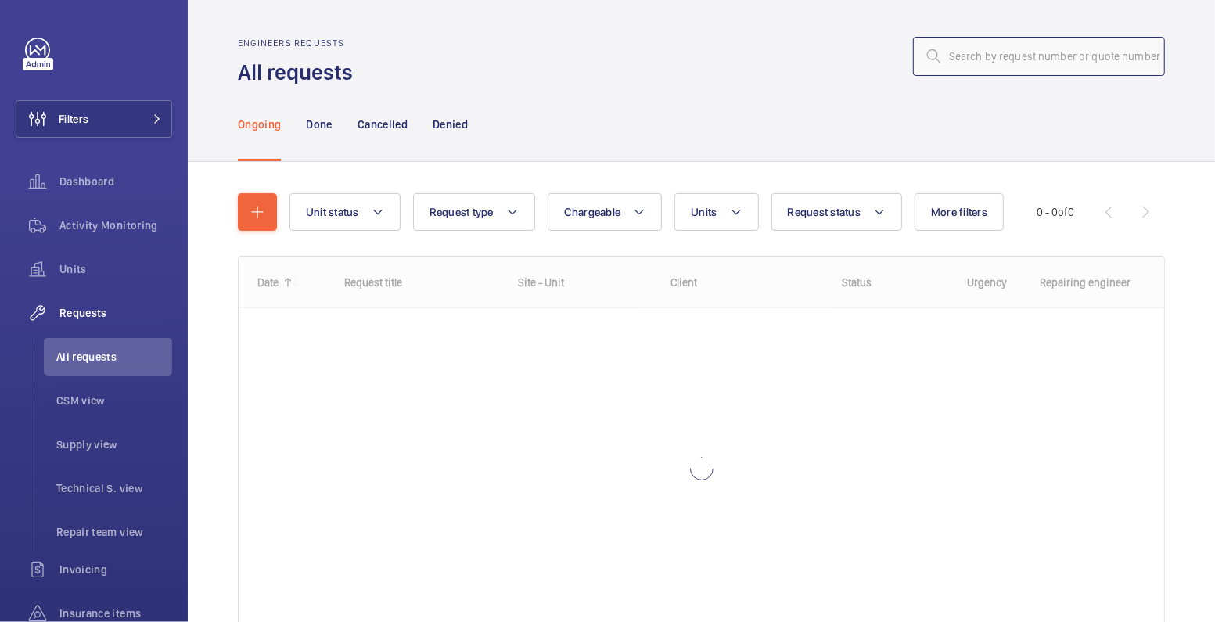
click at [1032, 56] on input "text" at bounding box center [1039, 56] width 252 height 39
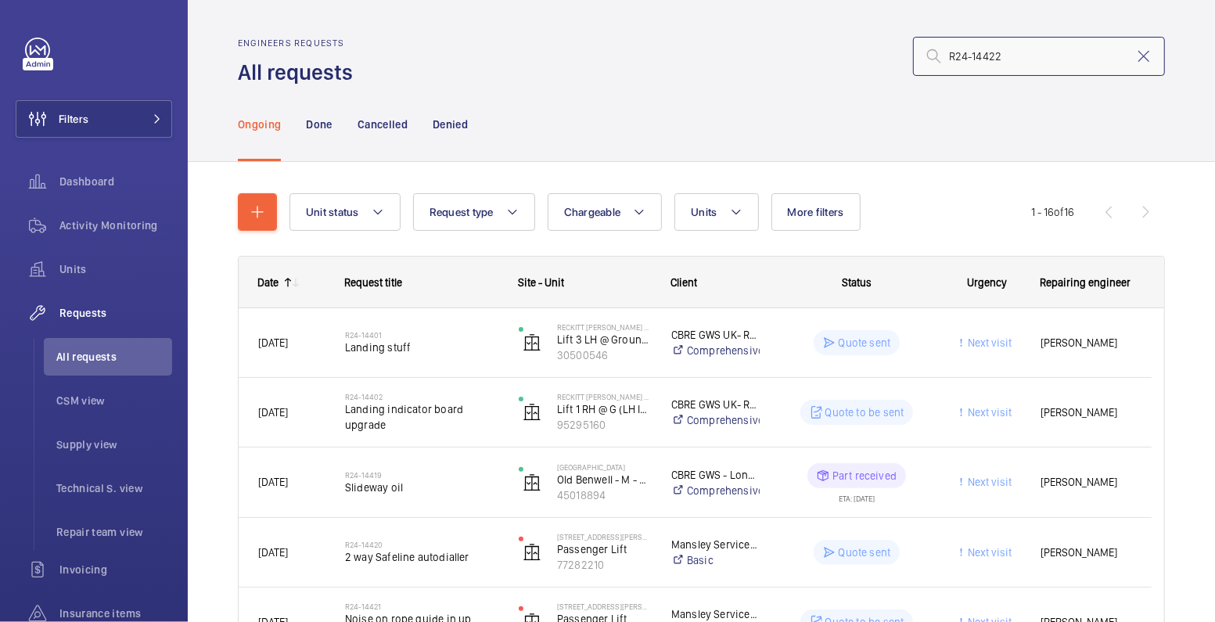
type input "R24-14422"
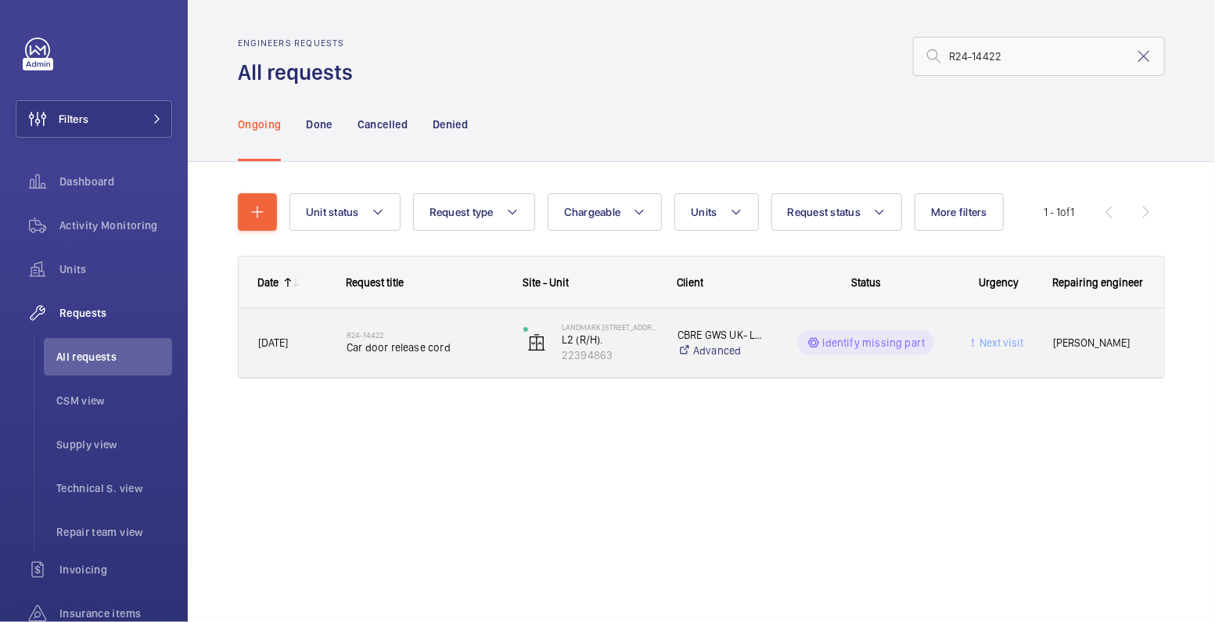
click at [956, 354] on div "Next visit" at bounding box center [989, 342] width 87 height 49
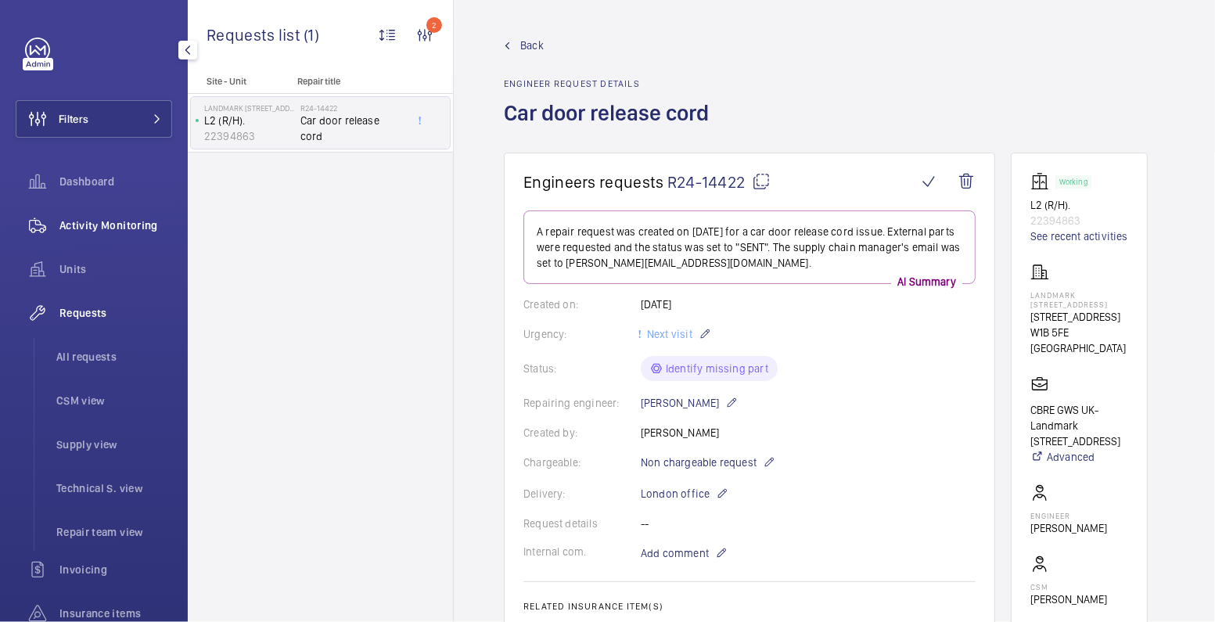
click at [119, 223] on span "Activity Monitoring" at bounding box center [115, 225] width 113 height 16
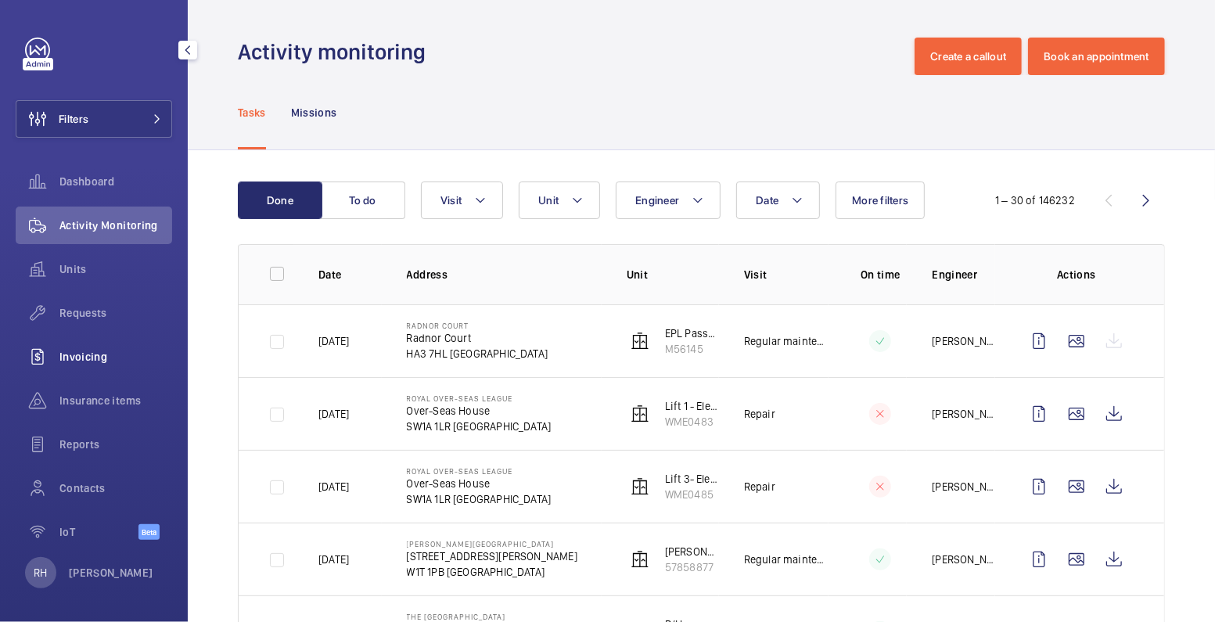
click at [84, 350] on span "Invoicing" at bounding box center [115, 357] width 113 height 16
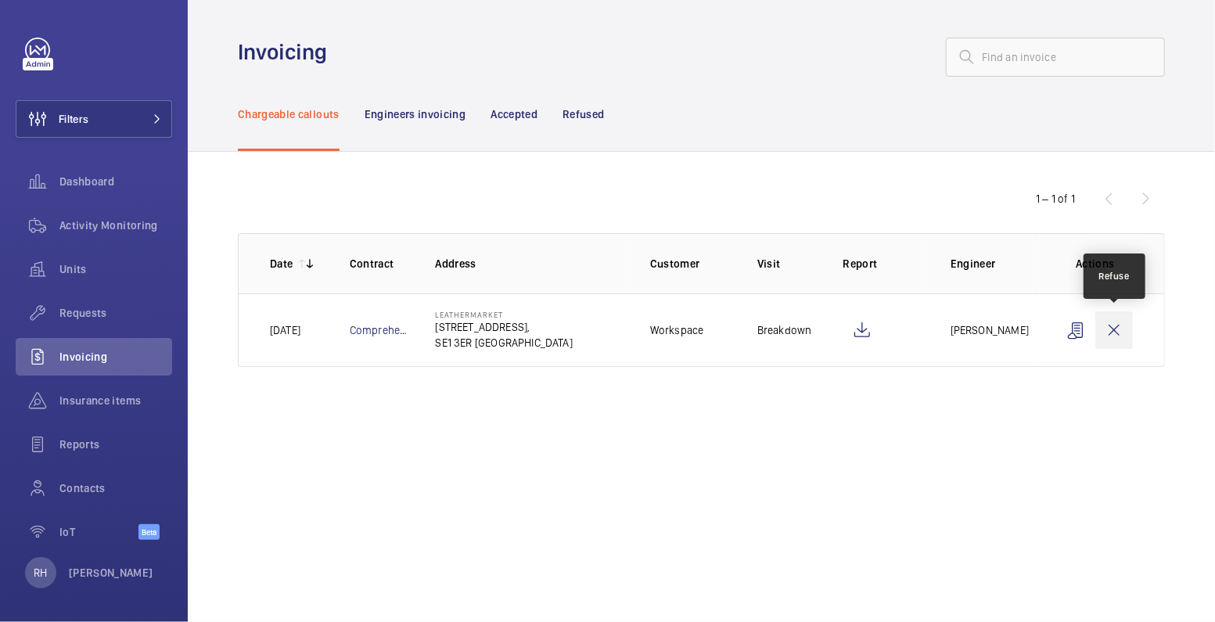
click at [1123, 334] on wm-front-icon-button at bounding box center [1114, 330] width 38 height 38
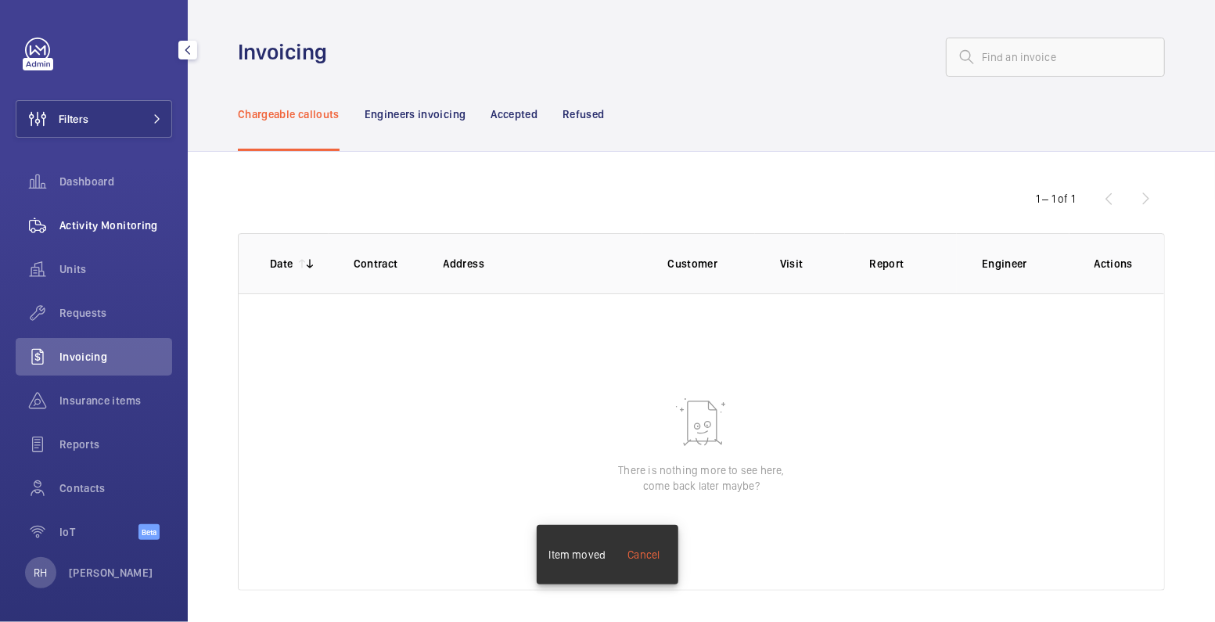
click at [121, 215] on div "Activity Monitoring" at bounding box center [94, 226] width 156 height 38
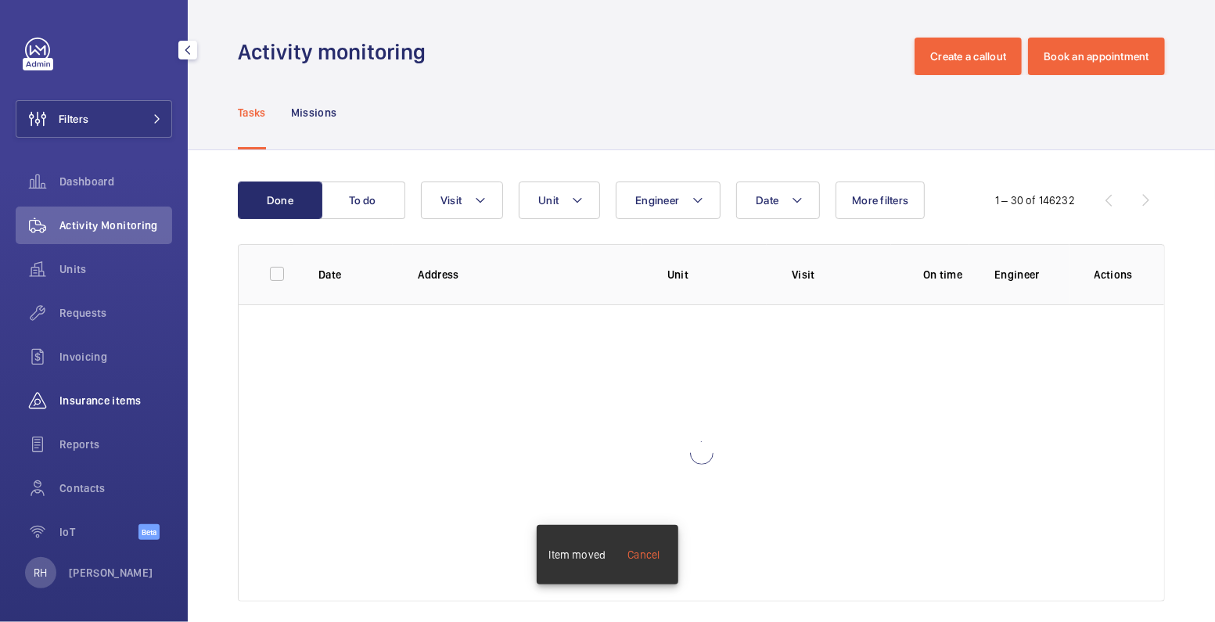
click at [88, 397] on span "Insurance items" at bounding box center [115, 401] width 113 height 16
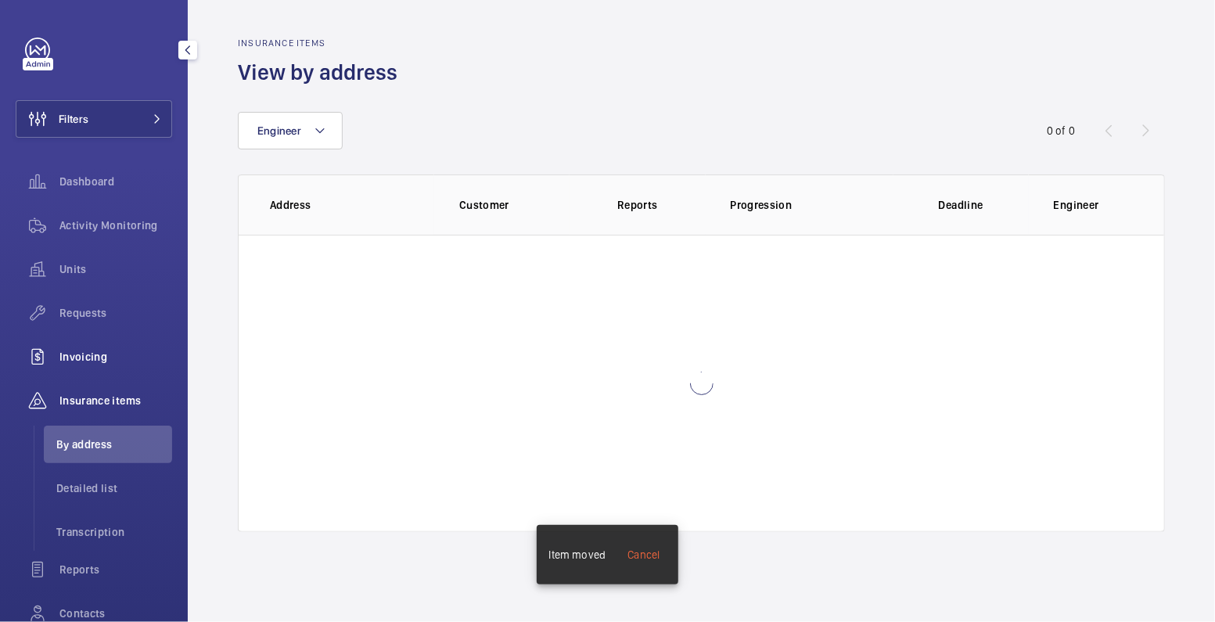
click at [95, 352] on span "Invoicing" at bounding box center [115, 357] width 113 height 16
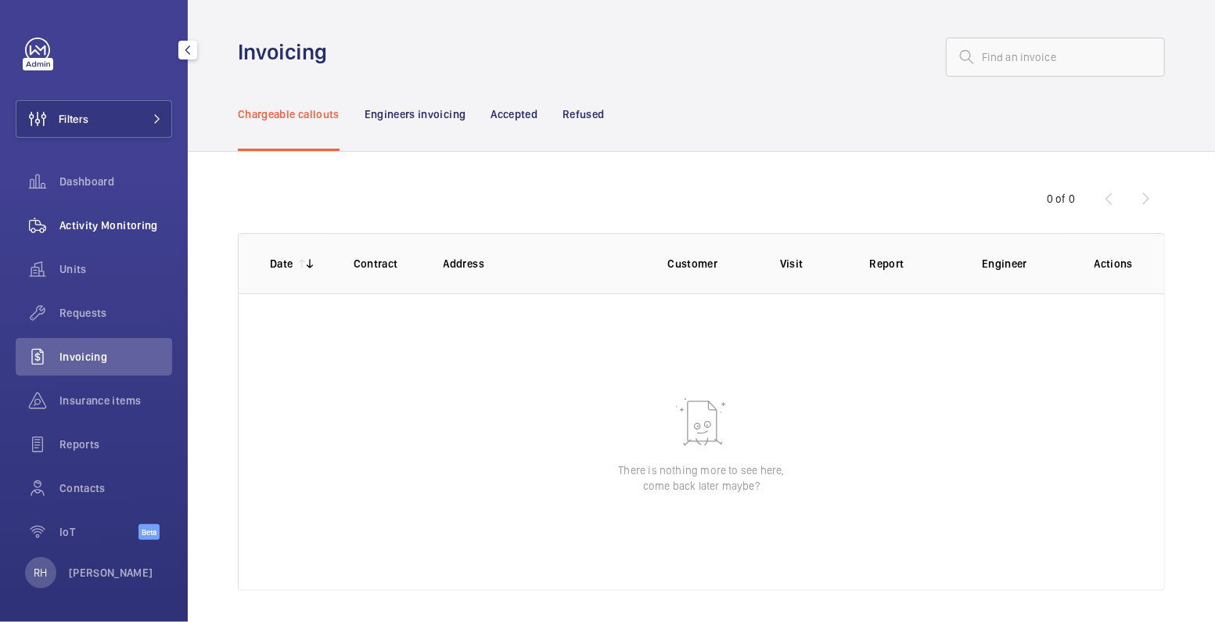
click at [92, 218] on span "Activity Monitoring" at bounding box center [115, 225] width 113 height 16
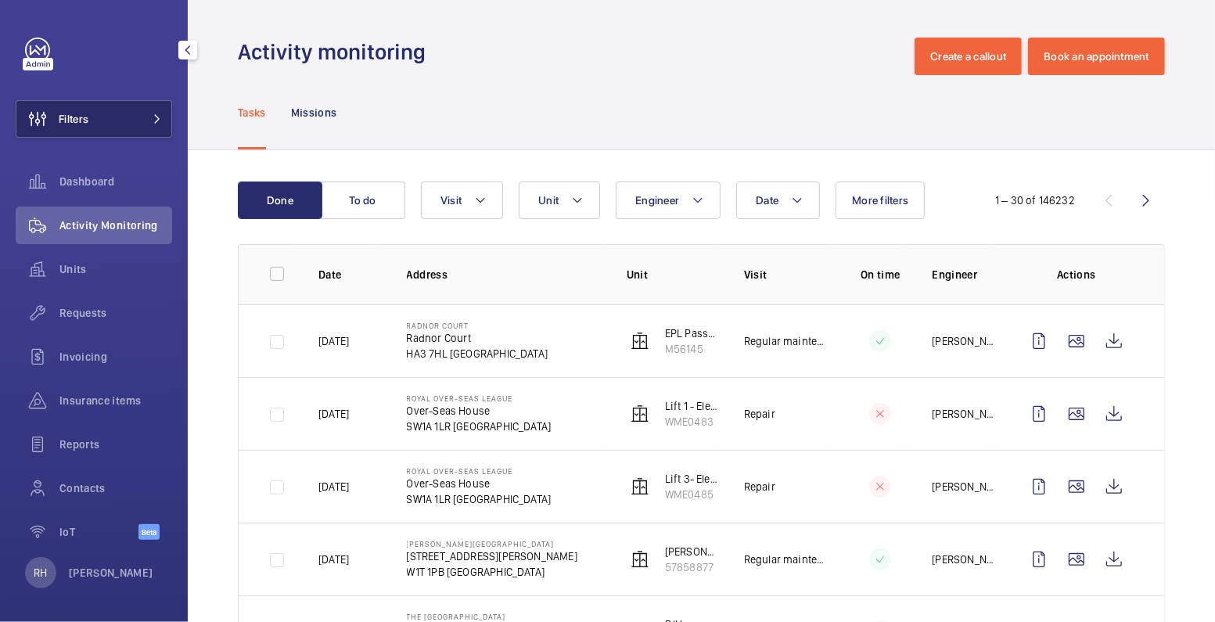
click at [117, 127] on button "Filters" at bounding box center [94, 119] width 156 height 38
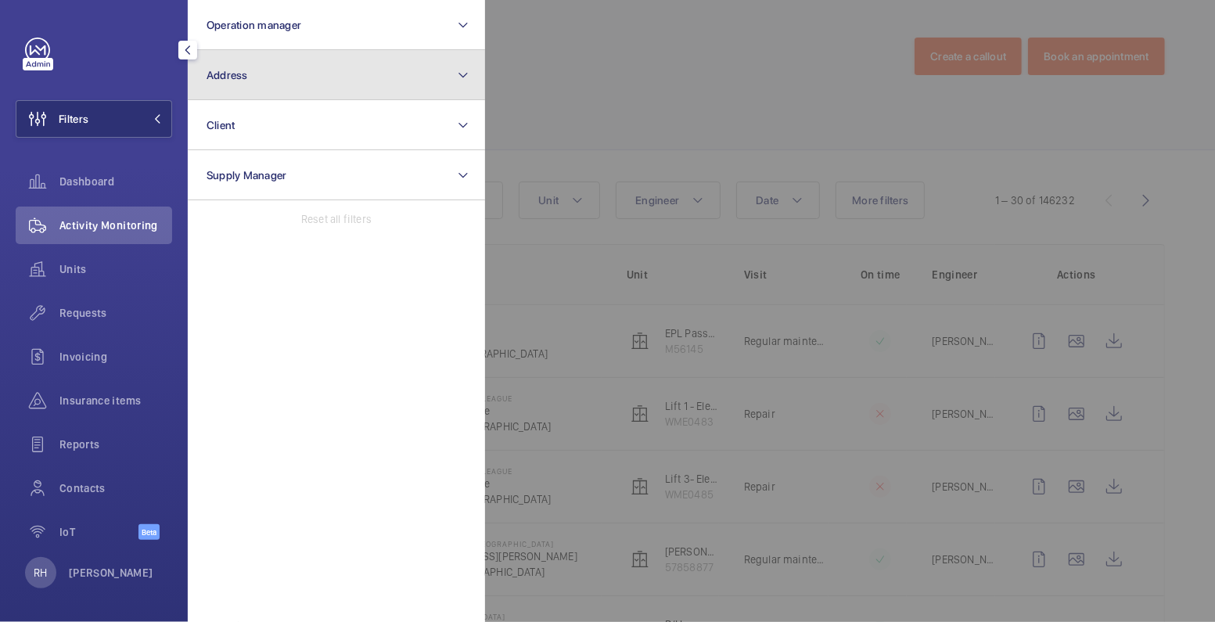
click at [264, 78] on button "Address" at bounding box center [336, 75] width 297 height 50
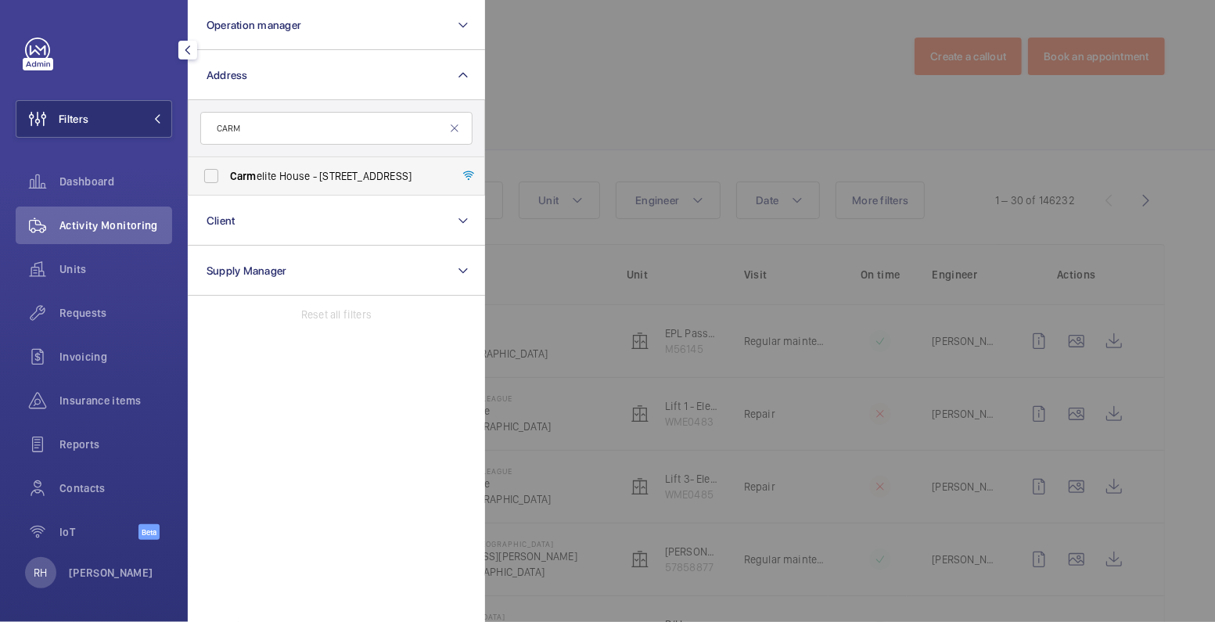
type input "CARM"
click at [304, 171] on span "Carm elite House - 50 Victoria Embankment, LONDON EC4Y 0DZ" at bounding box center [337, 176] width 215 height 16
click at [227, 171] on input "Carm elite House - 50 Victoria Embankment, LONDON EC4Y 0DZ" at bounding box center [211, 175] width 31 height 31
checkbox input "true"
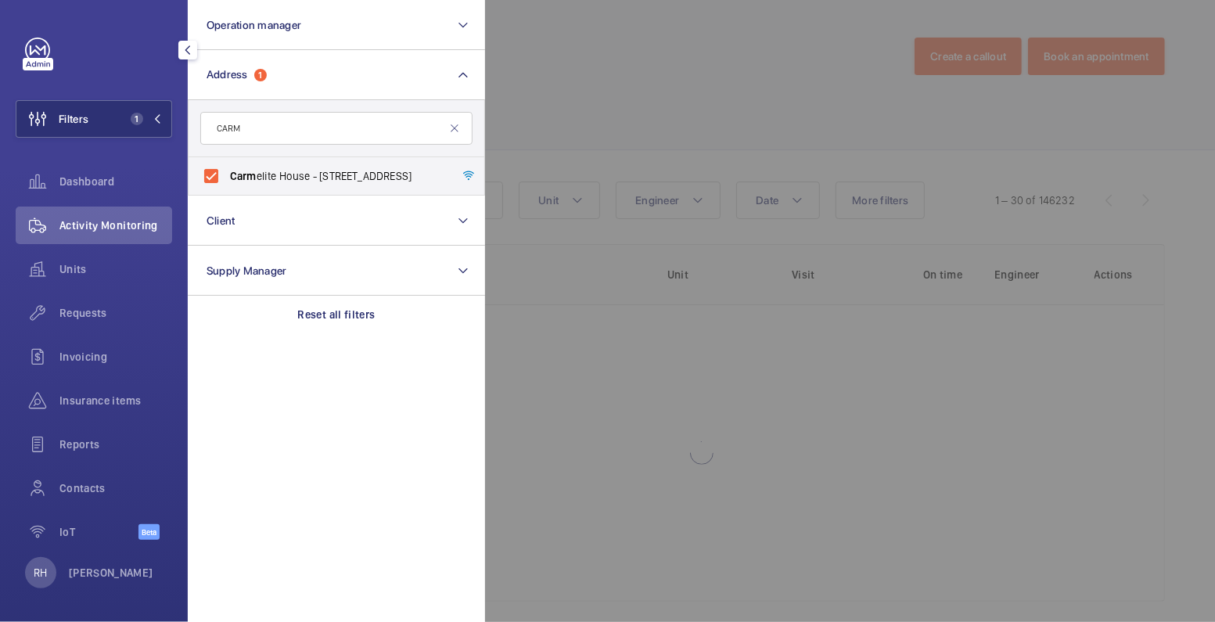
click at [623, 66] on div at bounding box center [1092, 311] width 1215 height 622
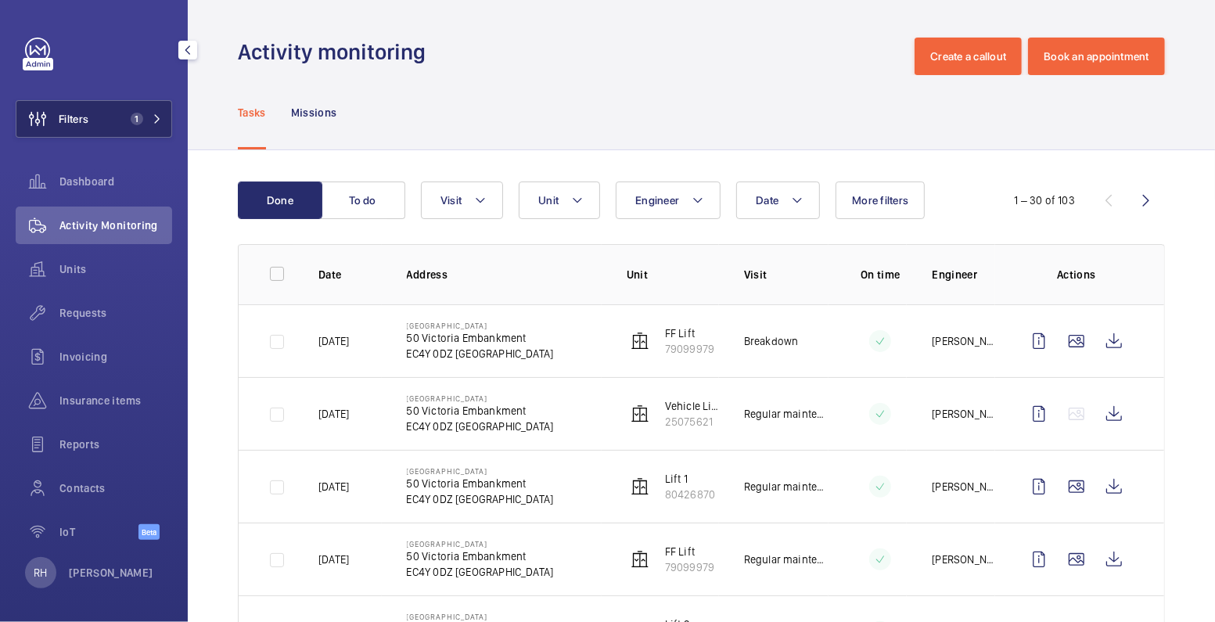
click at [124, 113] on span "1" at bounding box center [133, 119] width 19 height 13
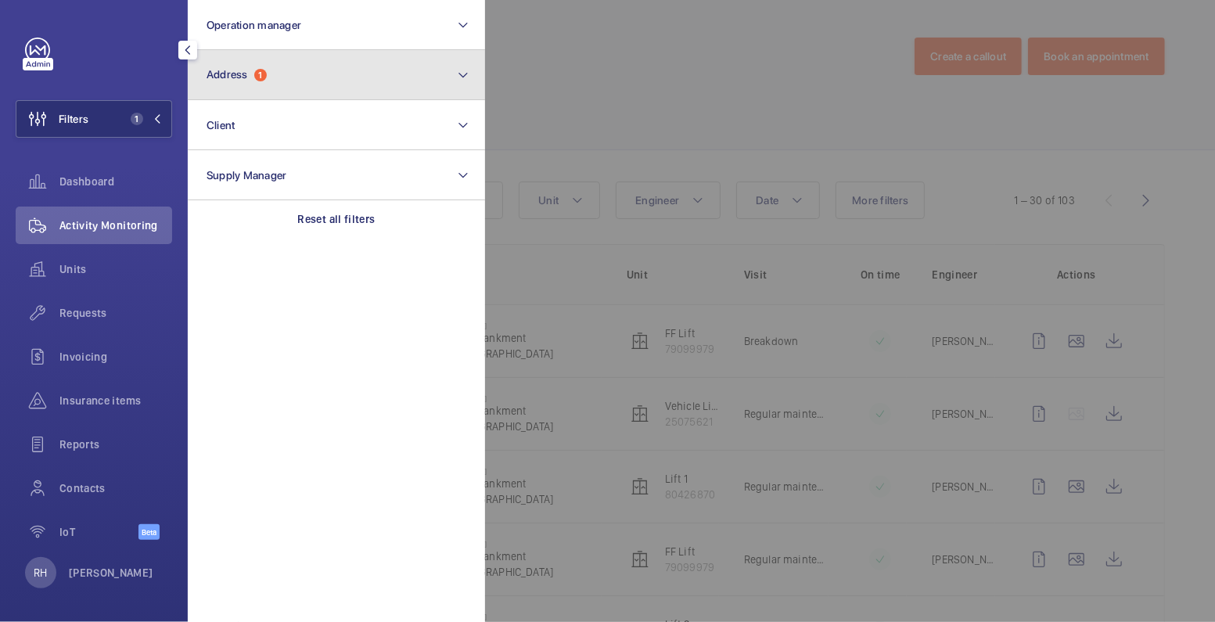
click at [244, 85] on button "Address 1" at bounding box center [336, 75] width 297 height 50
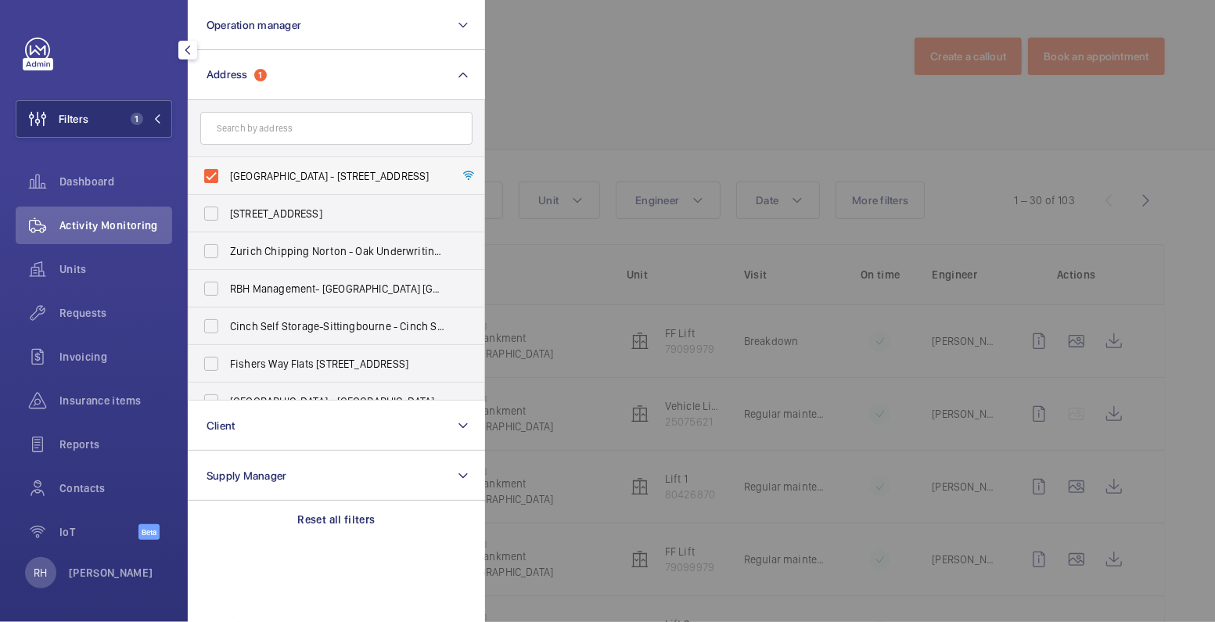
click at [252, 177] on span "Carmelite House - 50 Victoria Embankment, LONDON EC4Y 0DZ" at bounding box center [337, 176] width 215 height 16
click at [227, 177] on input "Carmelite House - 50 Victoria Embankment, LONDON EC4Y 0DZ" at bounding box center [211, 175] width 31 height 31
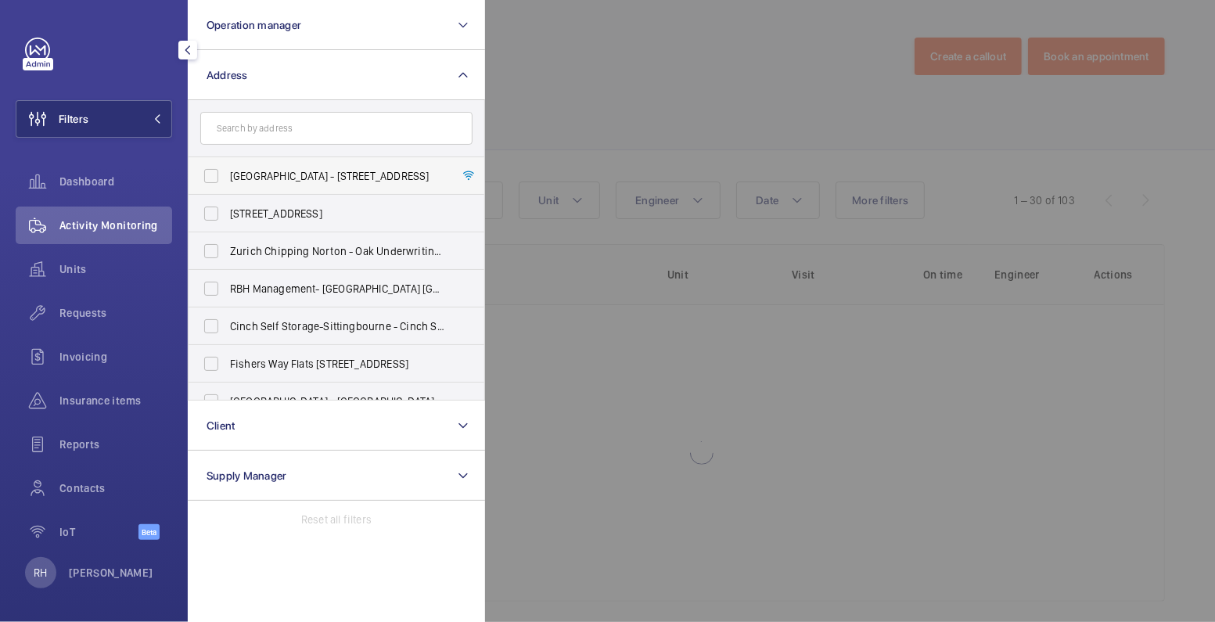
click at [251, 179] on span "Carmelite House - 50 Victoria Embankment, LONDON EC4Y 0DZ" at bounding box center [337, 176] width 215 height 16
click at [227, 179] on input "Carmelite House - 50 Victoria Embankment, LONDON EC4Y 0DZ" at bounding box center [211, 175] width 31 height 31
checkbox input "true"
click at [286, 117] on input "text" at bounding box center [336, 128] width 272 height 33
click at [618, 56] on div at bounding box center [1092, 311] width 1215 height 622
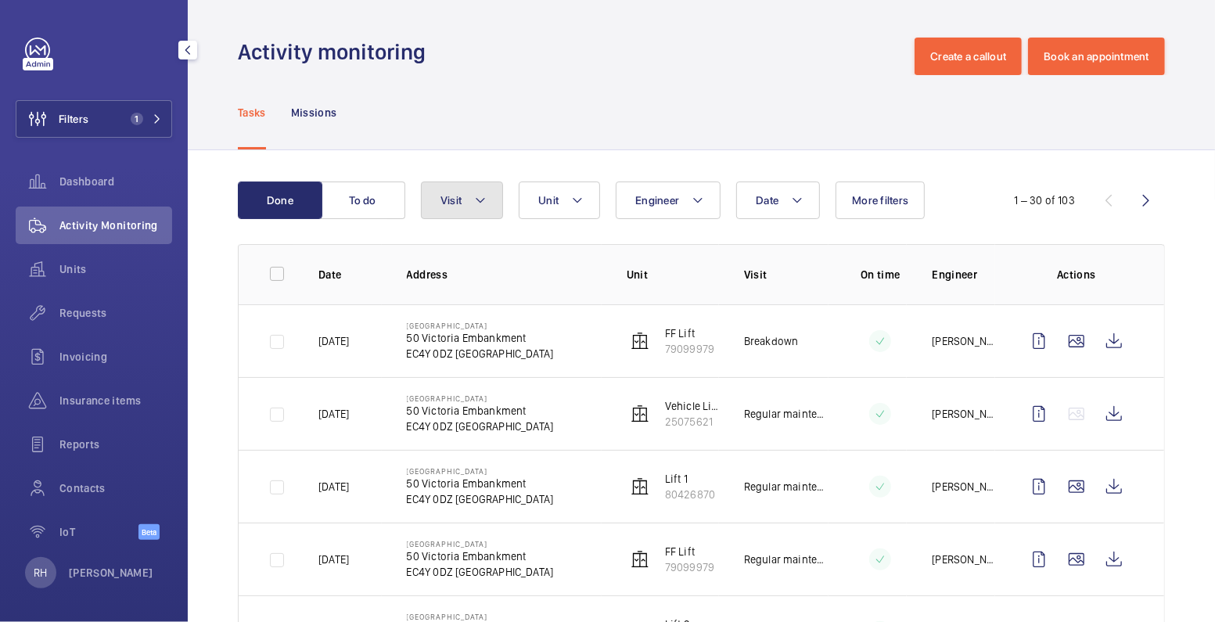
click at [475, 206] on mat-icon at bounding box center [480, 200] width 13 height 19
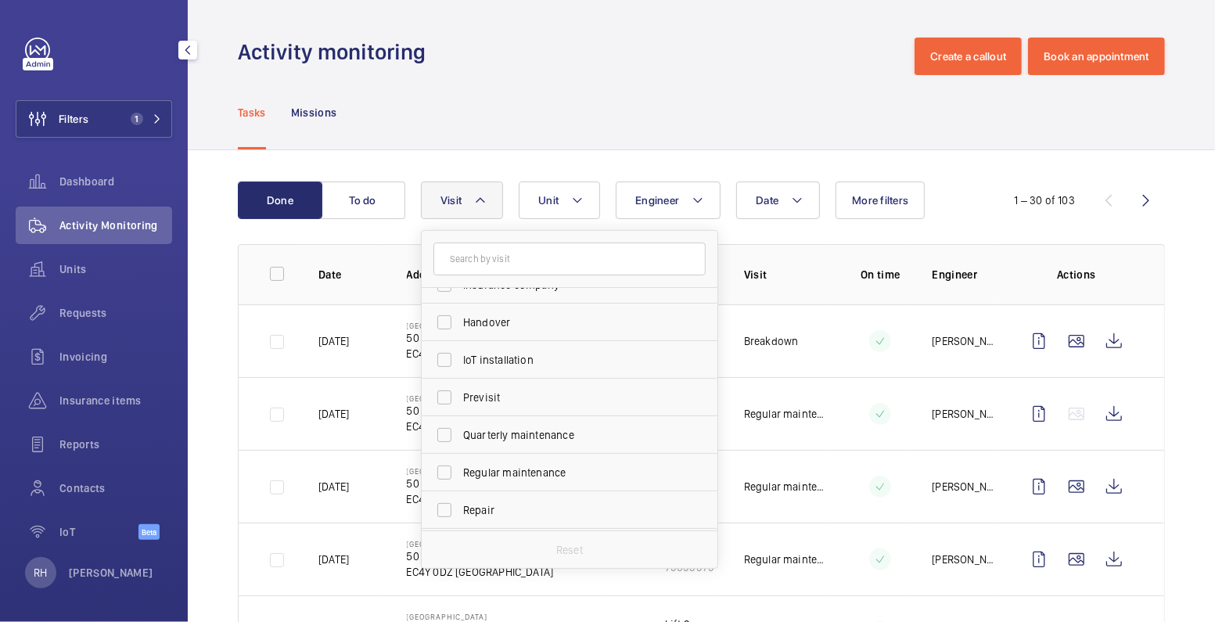
scroll to position [203, 0]
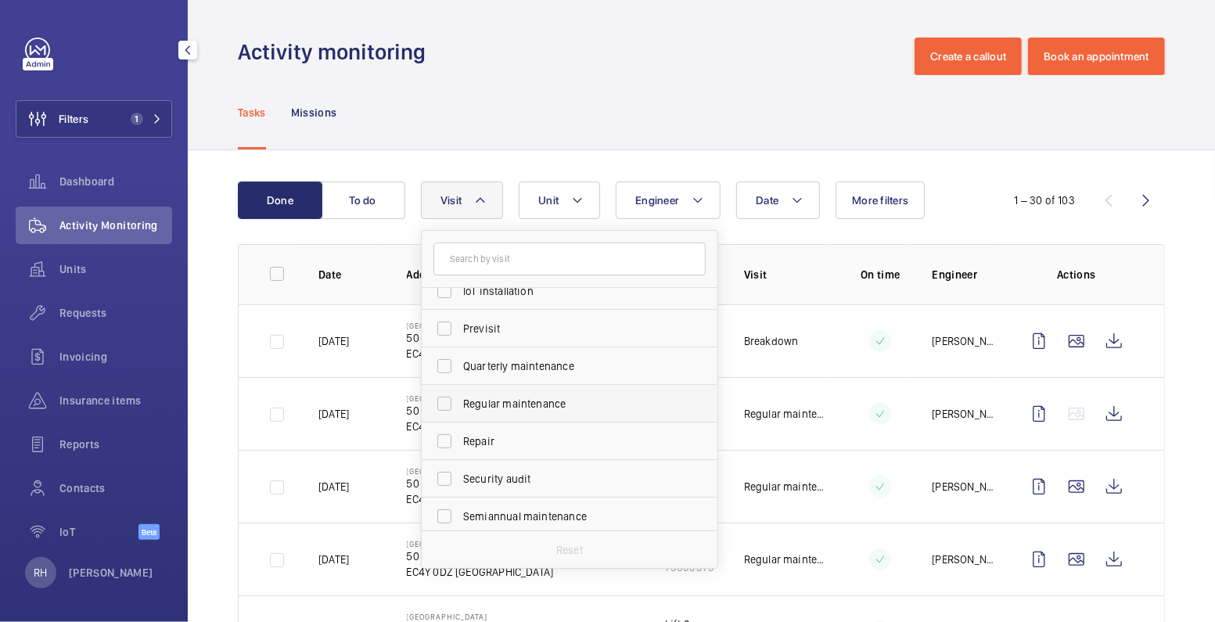
click at [532, 401] on span "Regular maintenance" at bounding box center [570, 404] width 215 height 16
click at [460, 401] on input "Regular maintenance" at bounding box center [444, 403] width 31 height 31
checkbox input "true"
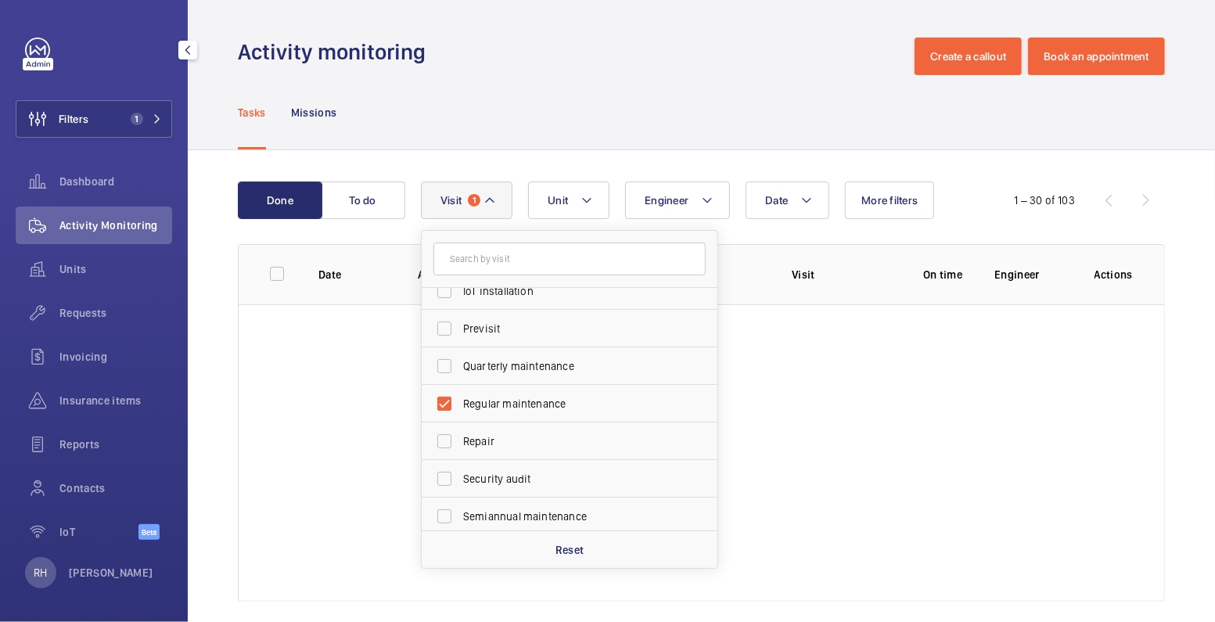
click at [646, 117] on div "Tasks Missions" at bounding box center [701, 112] width 927 height 74
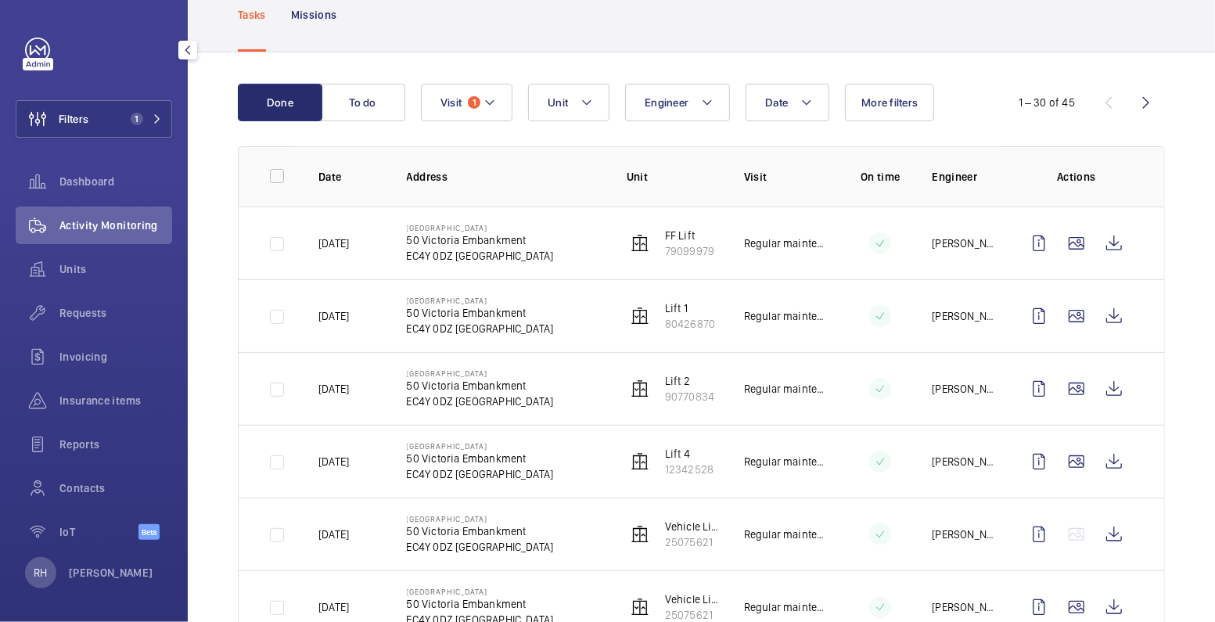
scroll to position [99, 0]
click at [778, 106] on span "Date" at bounding box center [776, 101] width 23 height 13
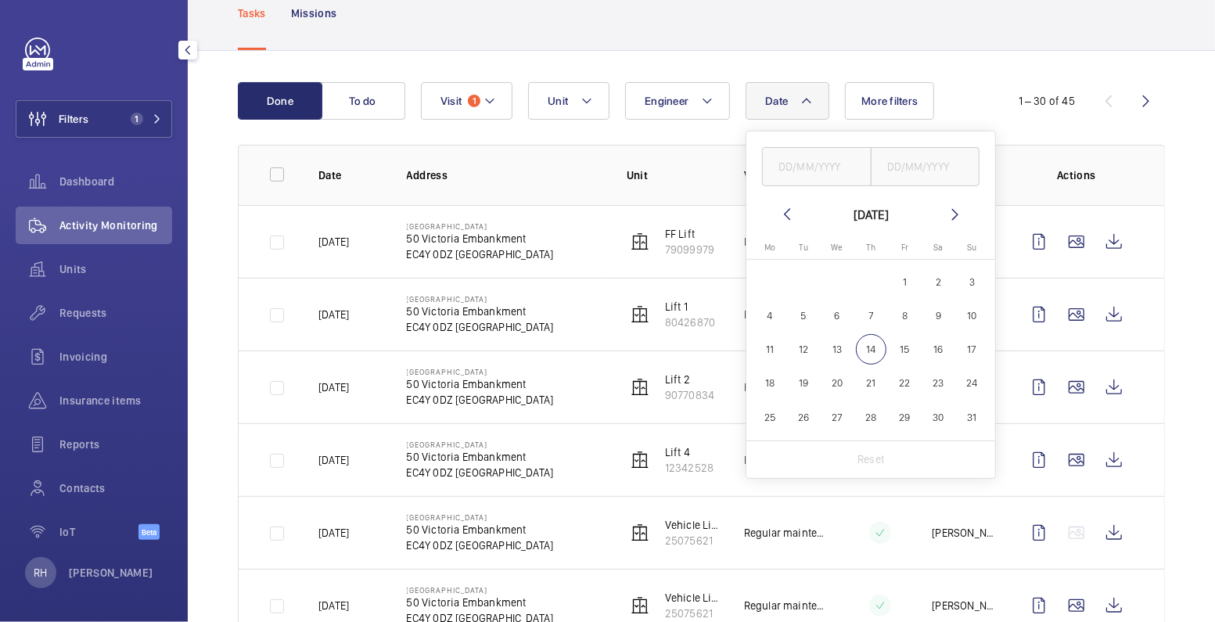
click at [836, 348] on span "13" at bounding box center [837, 349] width 31 height 31
type input "13/08/2025"
click at [912, 173] on input "text" at bounding box center [926, 166] width 110 height 39
click at [837, 347] on span "13" at bounding box center [837, 349] width 31 height 31
type input "13/08/2025"
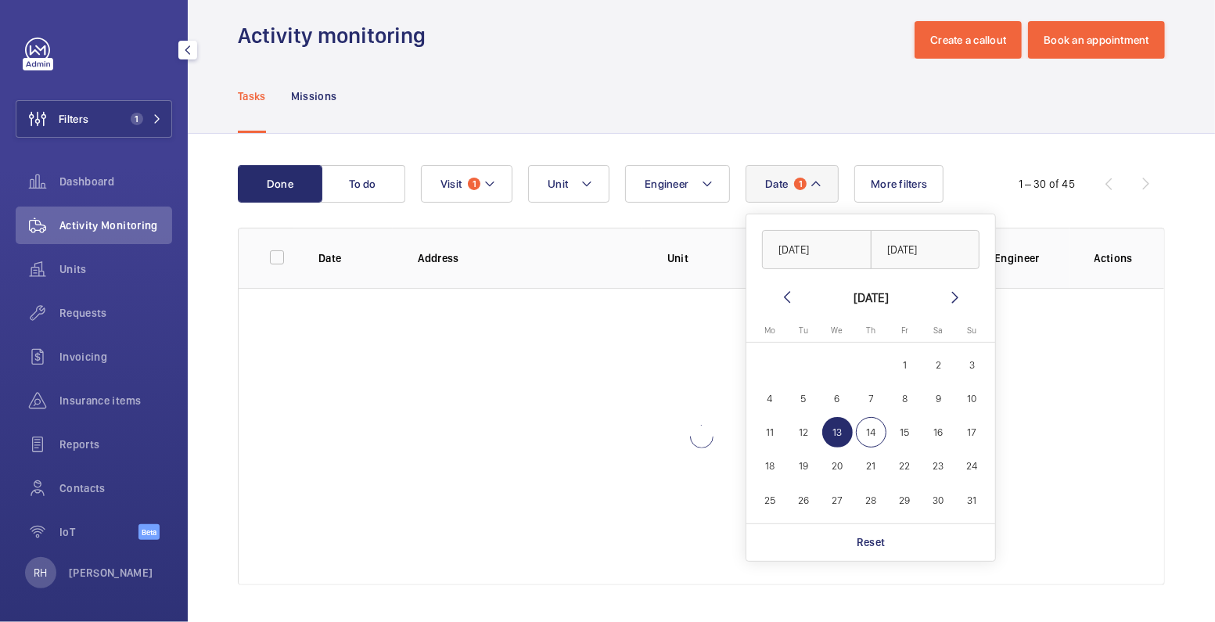
scroll to position [80, 0]
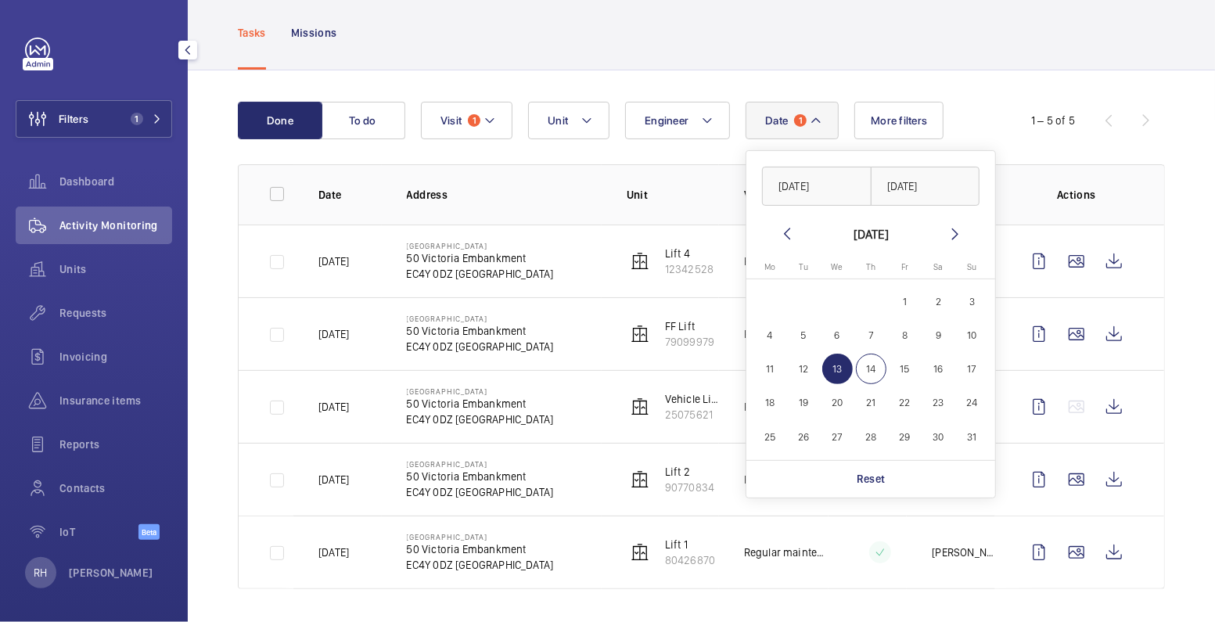
click at [784, 34] on div "Tasks Missions" at bounding box center [701, 32] width 927 height 74
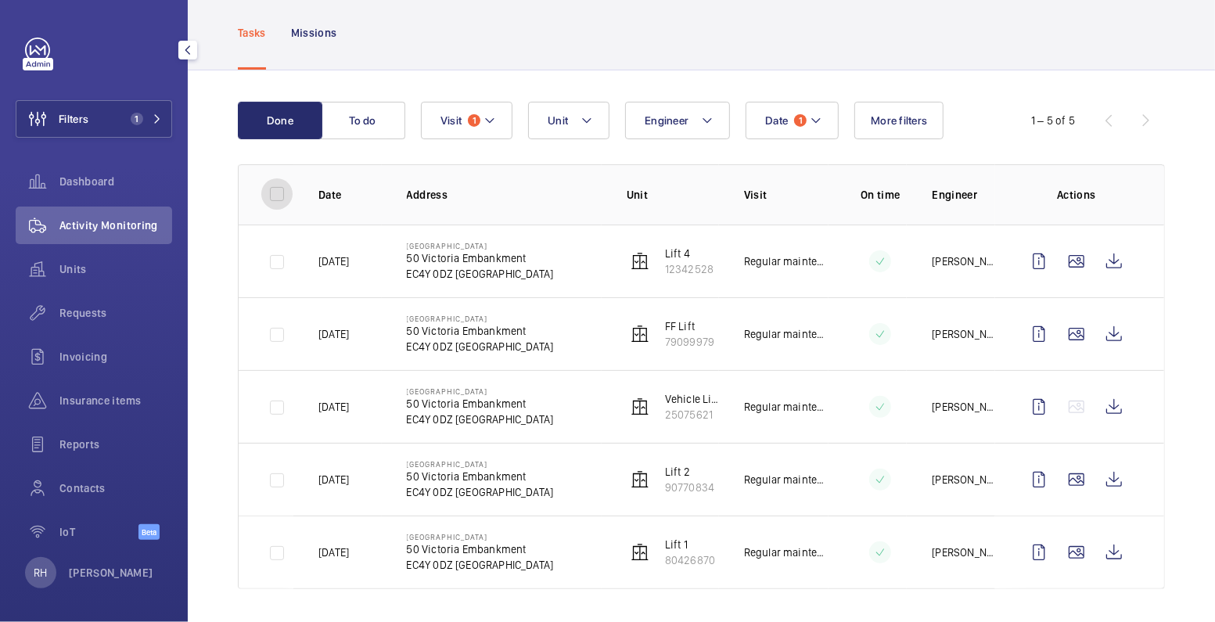
click at [269, 198] on input "checkbox" at bounding box center [276, 193] width 31 height 31
checkbox input "true"
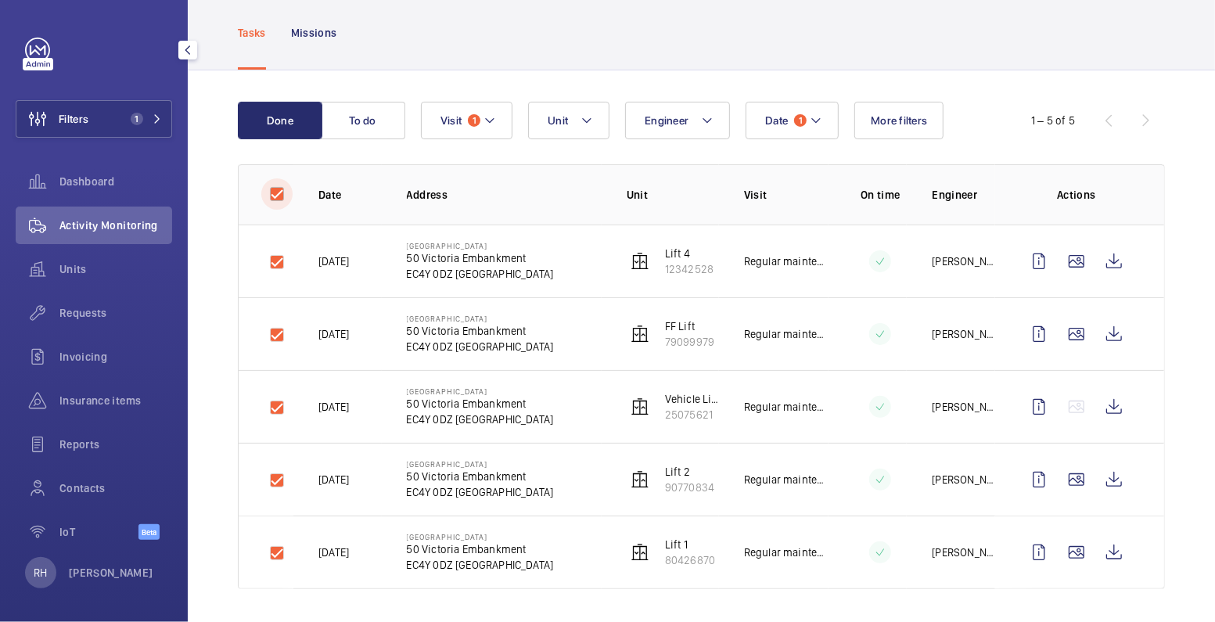
checkbox input "true"
click at [1064, 125] on button "Download 5 reports" at bounding box center [1100, 121] width 131 height 38
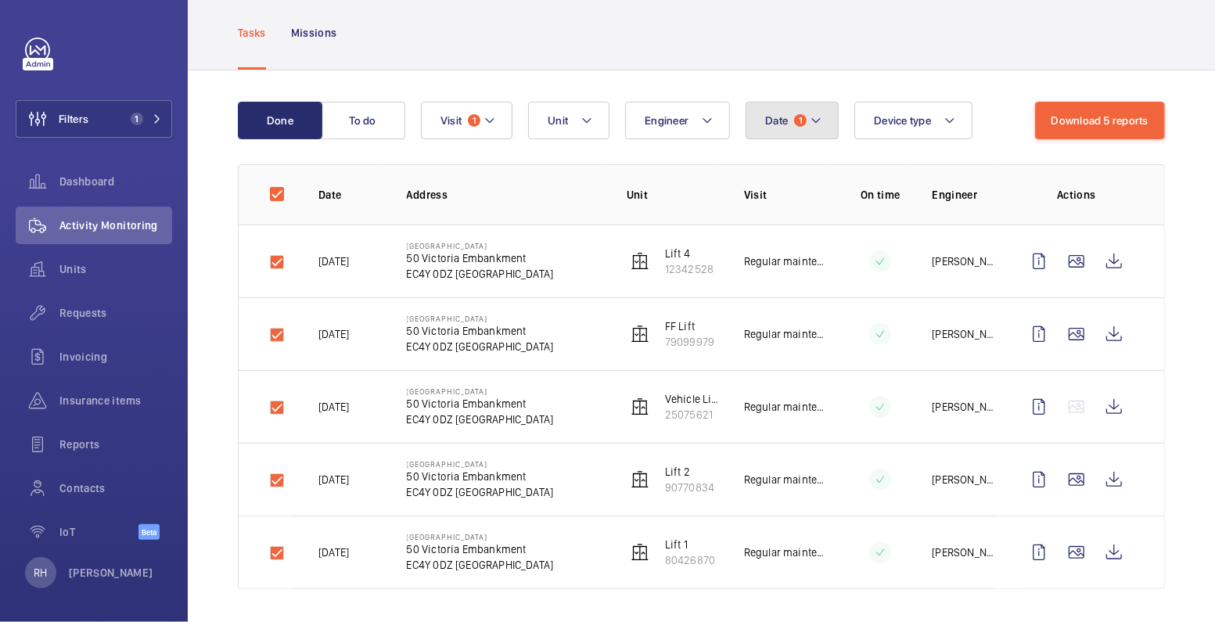
click at [802, 117] on span "1" at bounding box center [800, 120] width 13 height 13
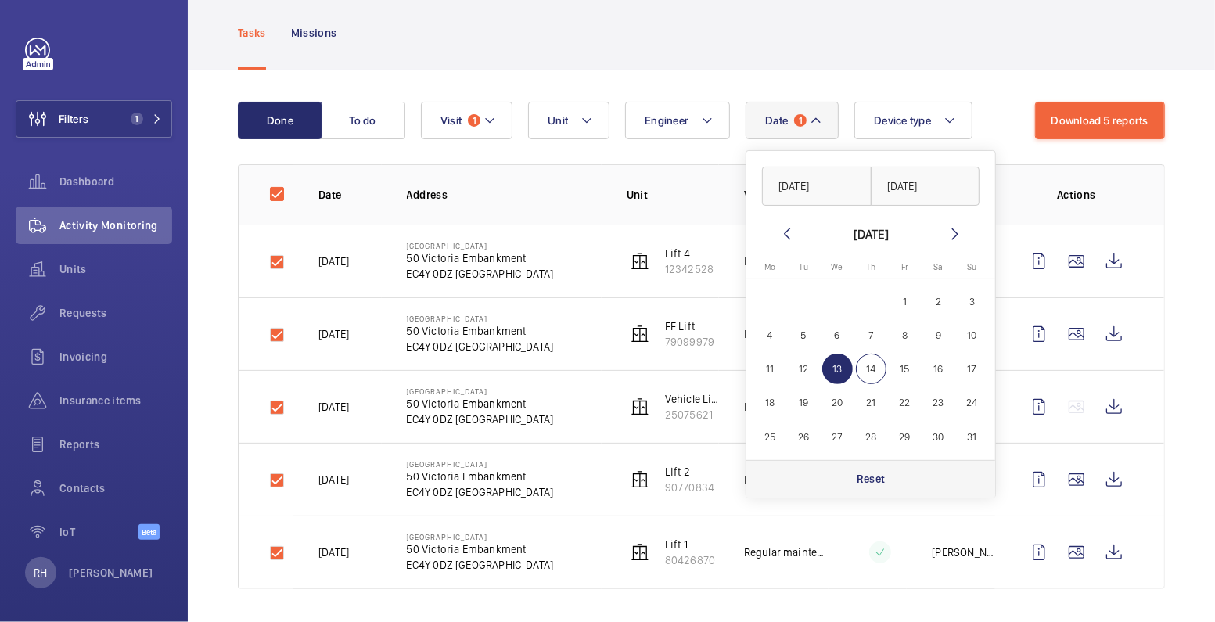
click at [871, 477] on p "Reset" at bounding box center [871, 479] width 29 height 16
checkbox input "false"
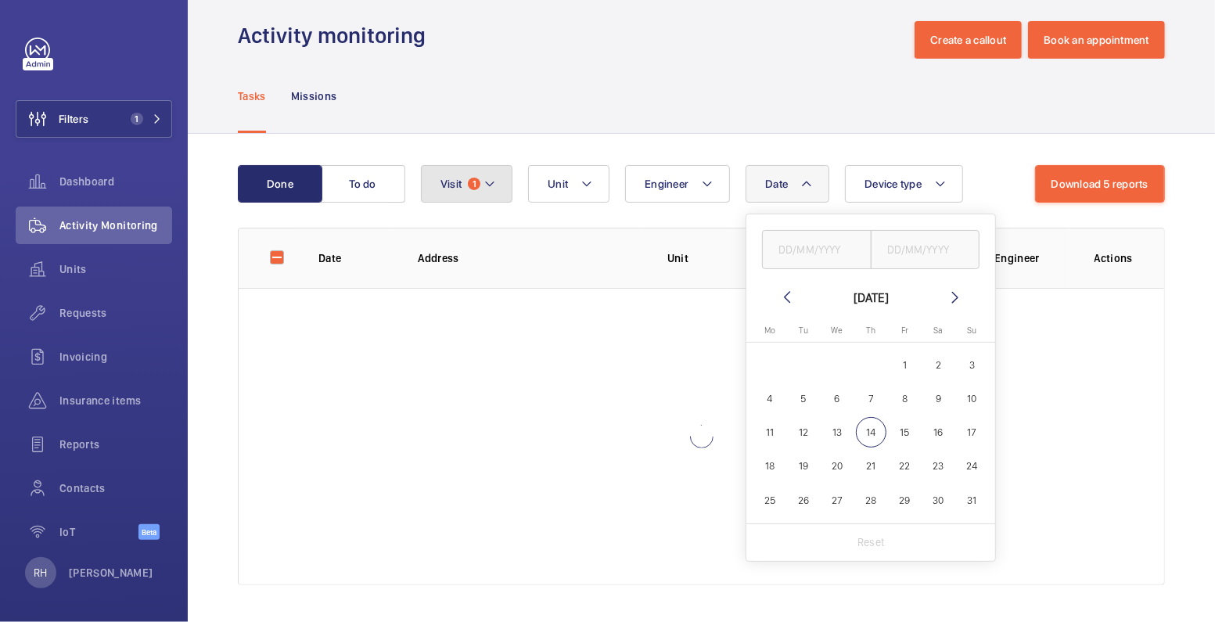
click at [508, 185] on button "Visit 1" at bounding box center [467, 184] width 92 height 38
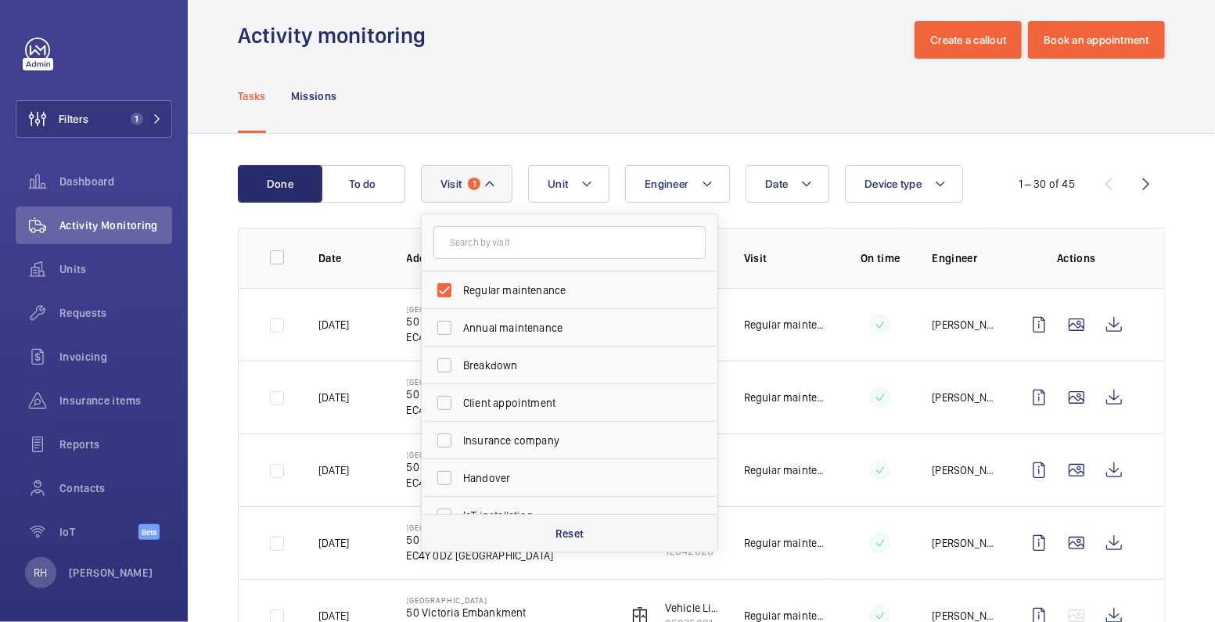
click at [559, 537] on p "Reset" at bounding box center [569, 534] width 29 height 16
checkbox input "false"
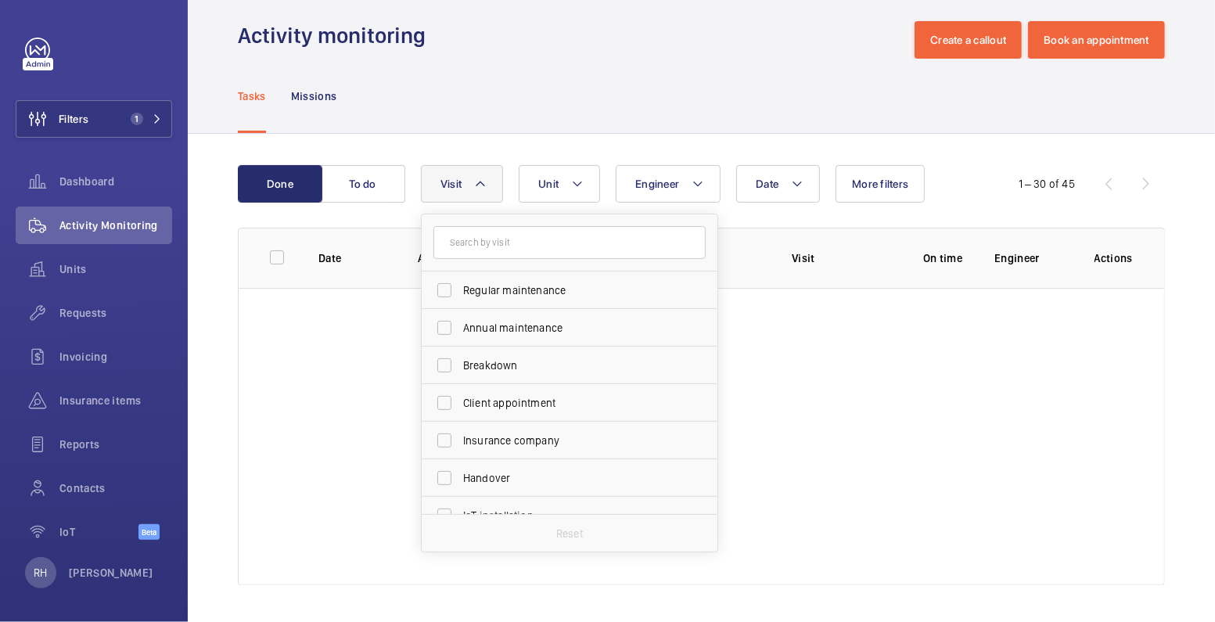
click at [473, 59] on div "Tasks Missions" at bounding box center [701, 96] width 927 height 74
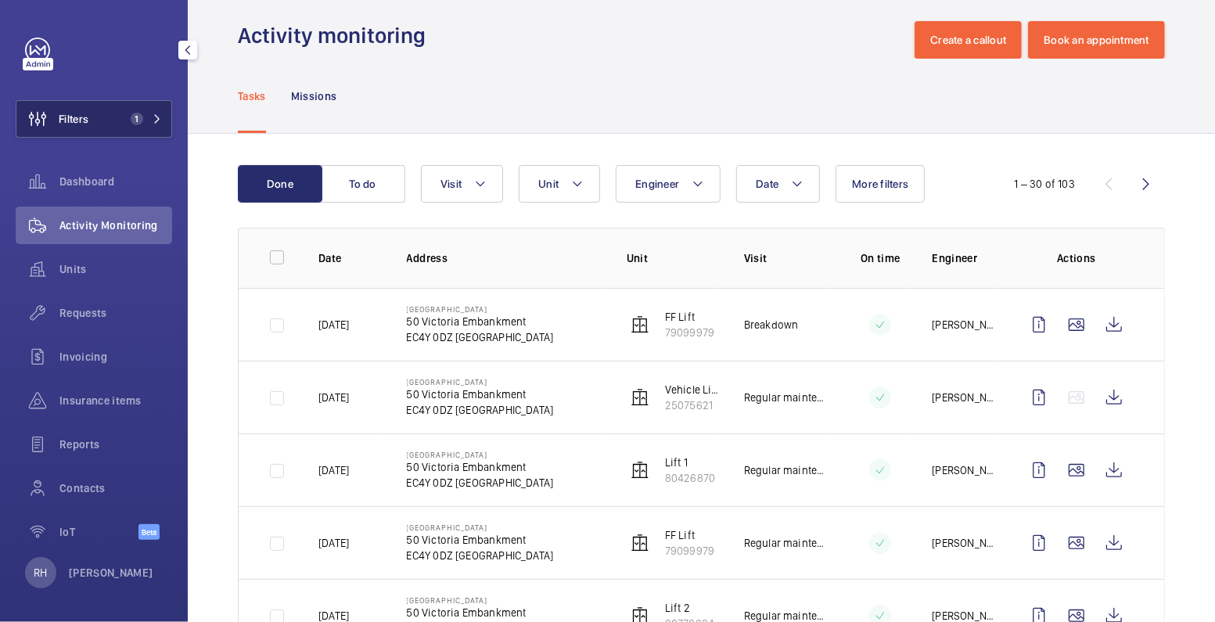
click at [75, 114] on span "Filters" at bounding box center [74, 119] width 30 height 16
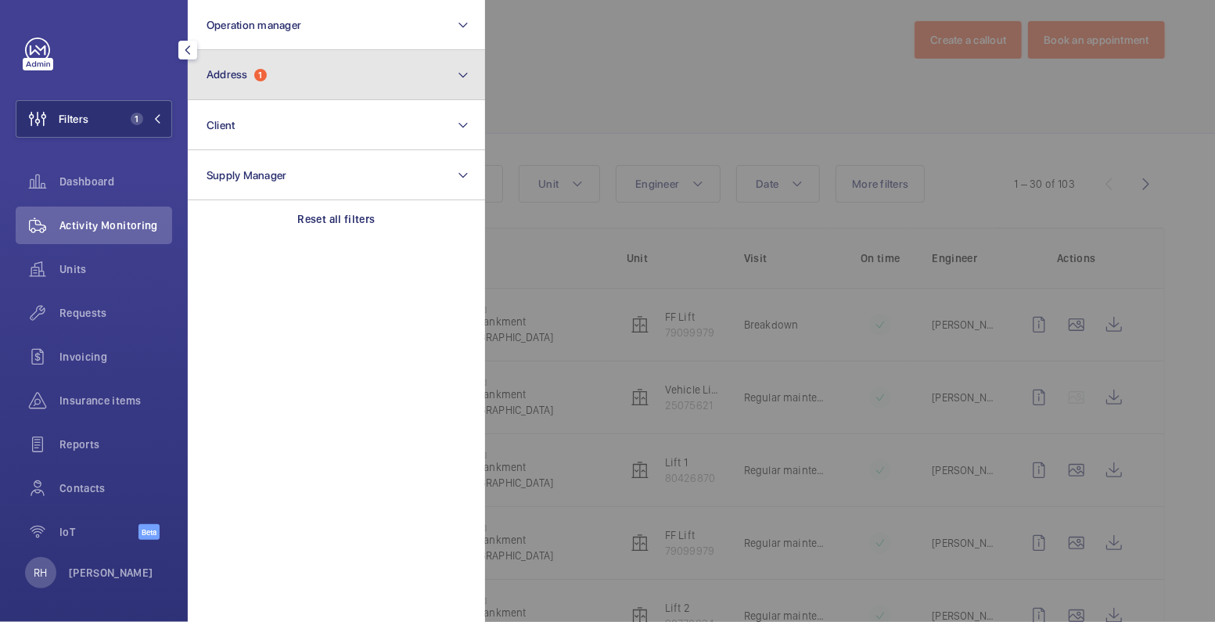
click at [257, 79] on span "1" at bounding box center [260, 75] width 13 height 13
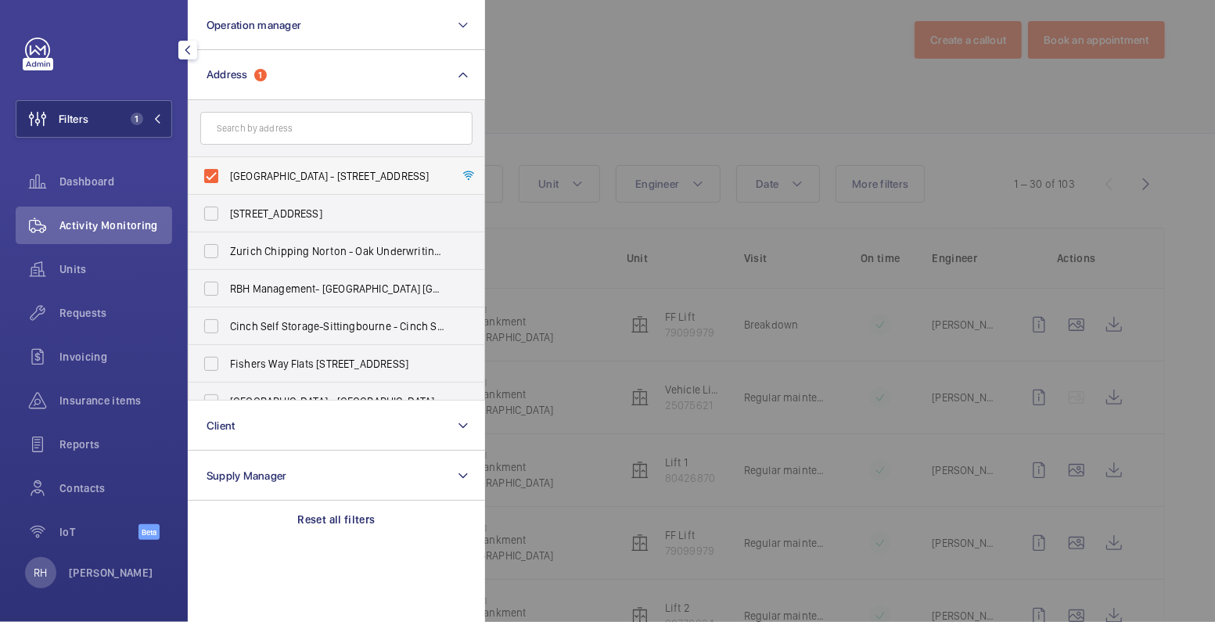
click at [271, 179] on span "Carmelite House - 50 Victoria Embankment, LONDON EC4Y 0DZ" at bounding box center [337, 176] width 215 height 16
click at [227, 179] on input "Carmelite House - 50 Victoria Embankment, LONDON EC4Y 0DZ" at bounding box center [211, 175] width 31 height 31
checkbox input "false"
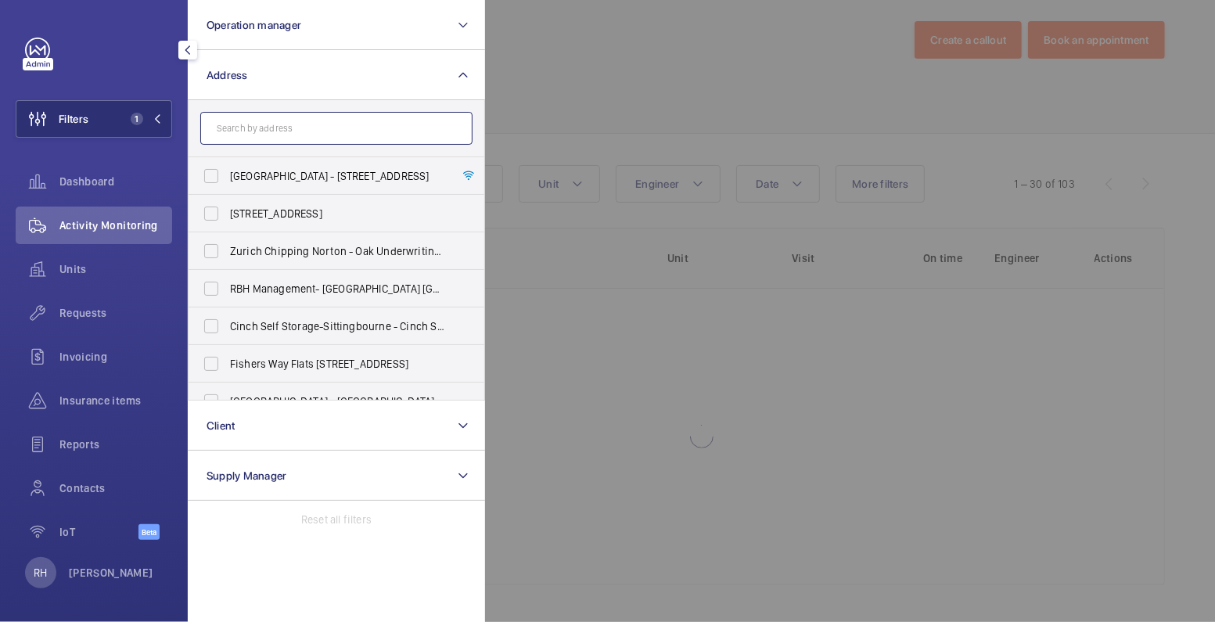
click at [267, 131] on input "text" at bounding box center [336, 128] width 272 height 33
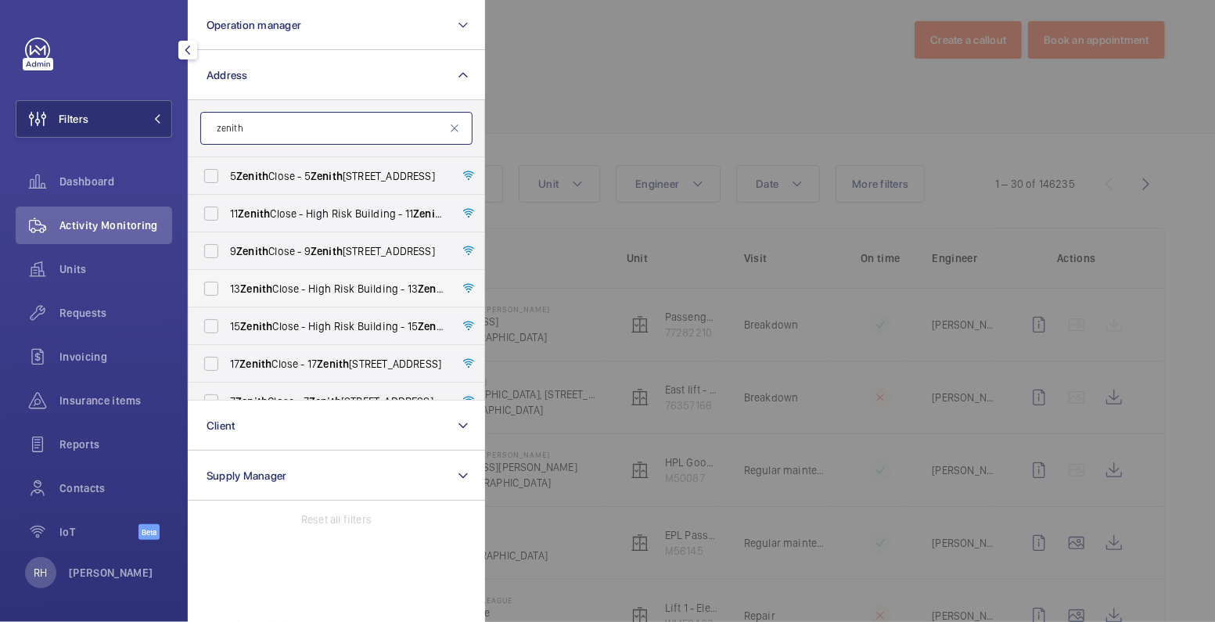
type input "zenith"
click at [265, 291] on span "Zenith" at bounding box center [256, 288] width 32 height 13
click at [227, 291] on input "13 Zenith Close - High Risk Building - 13 Zenith Close, LONDON NW9 6FJ" at bounding box center [211, 288] width 31 height 31
checkbox input "true"
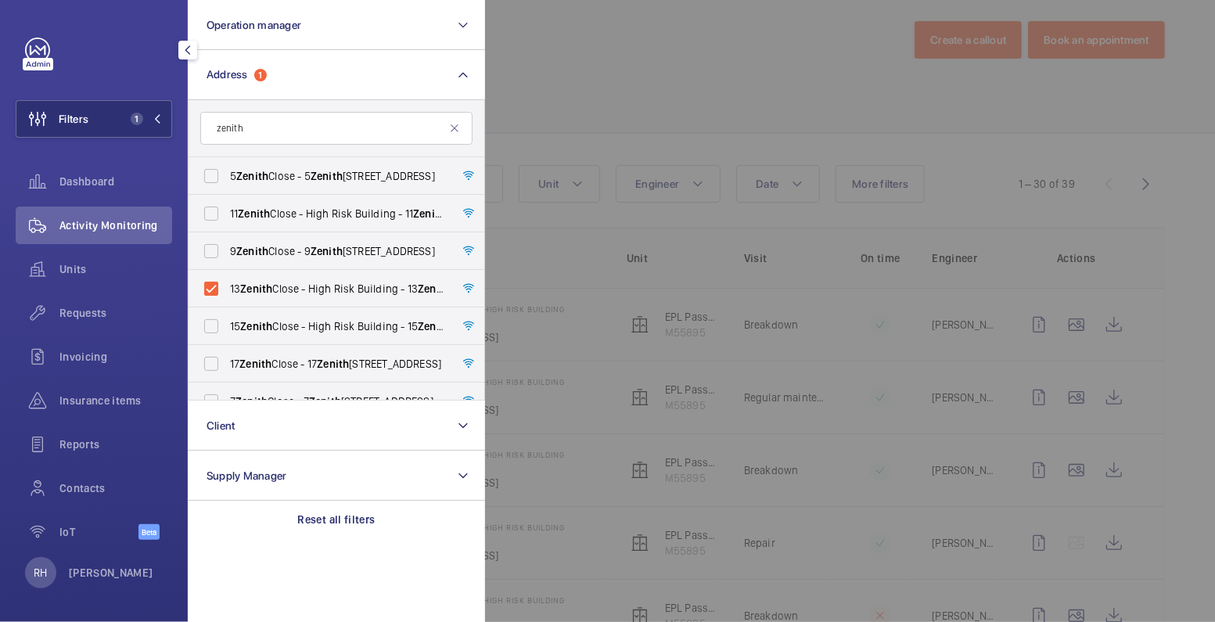
click at [616, 41] on div at bounding box center [1092, 311] width 1215 height 622
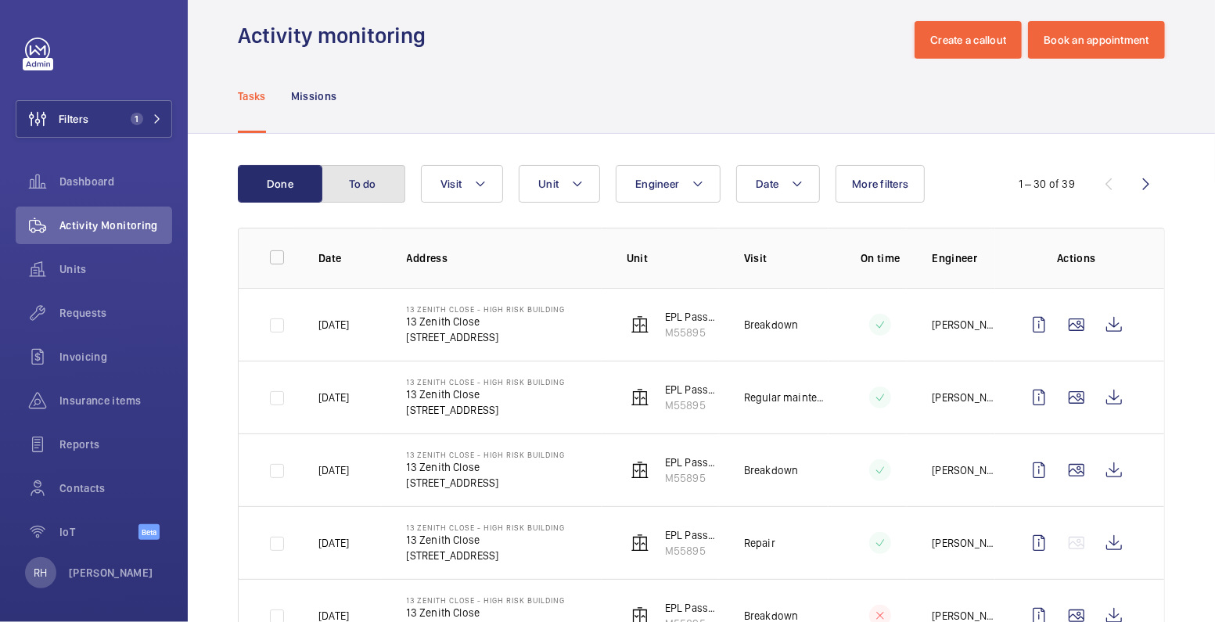
click at [368, 182] on button "To do" at bounding box center [363, 184] width 84 height 38
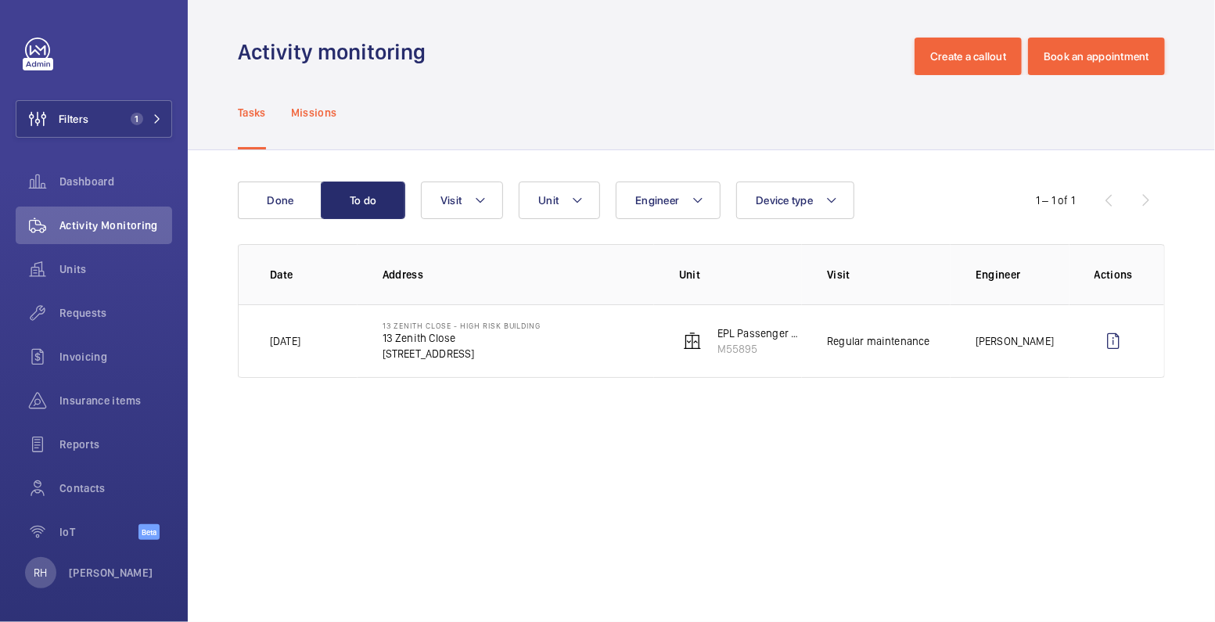
click at [318, 106] on p "Missions" at bounding box center [314, 113] width 46 height 16
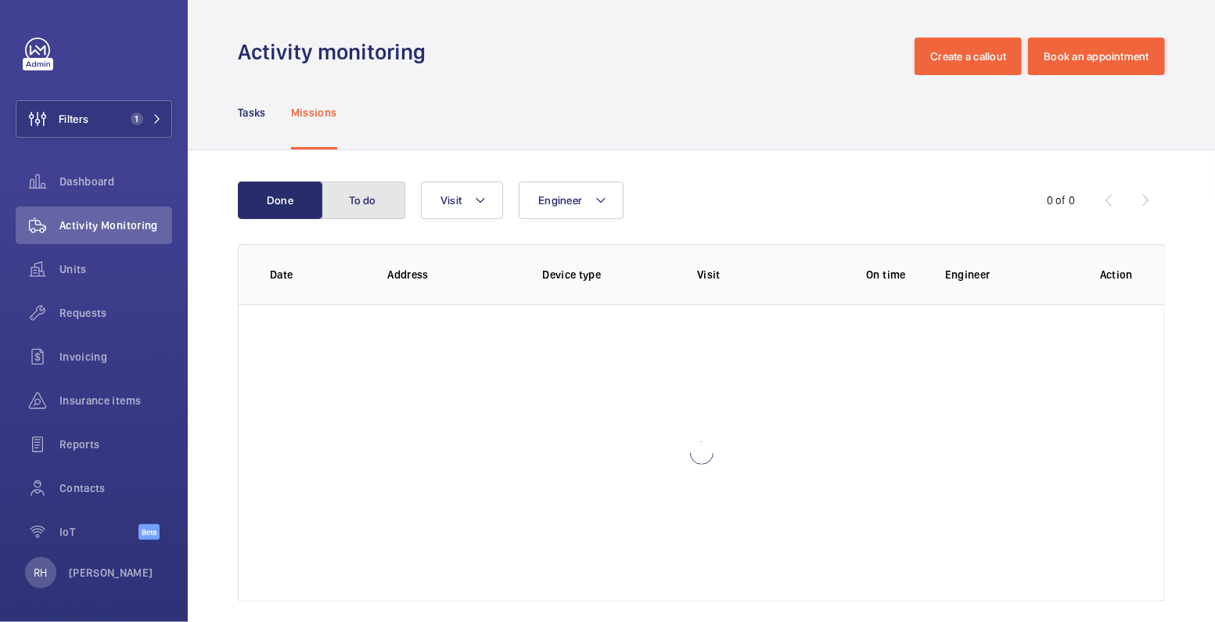
click at [376, 207] on button "To do" at bounding box center [363, 200] width 84 height 38
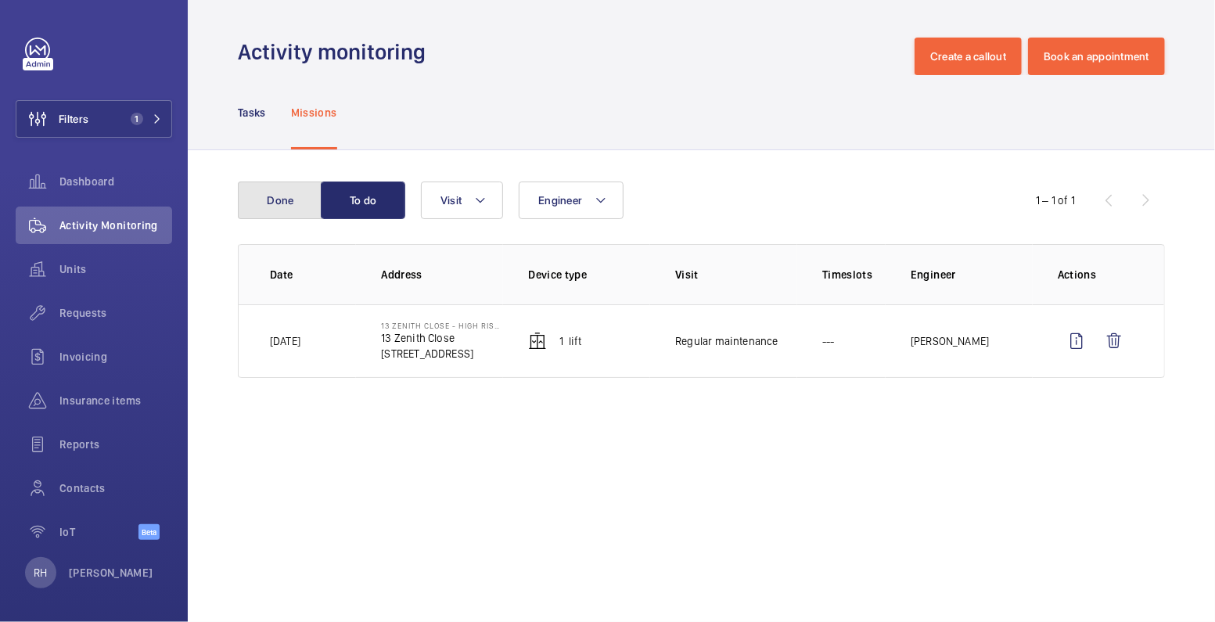
click at [293, 199] on button "Done" at bounding box center [280, 200] width 84 height 38
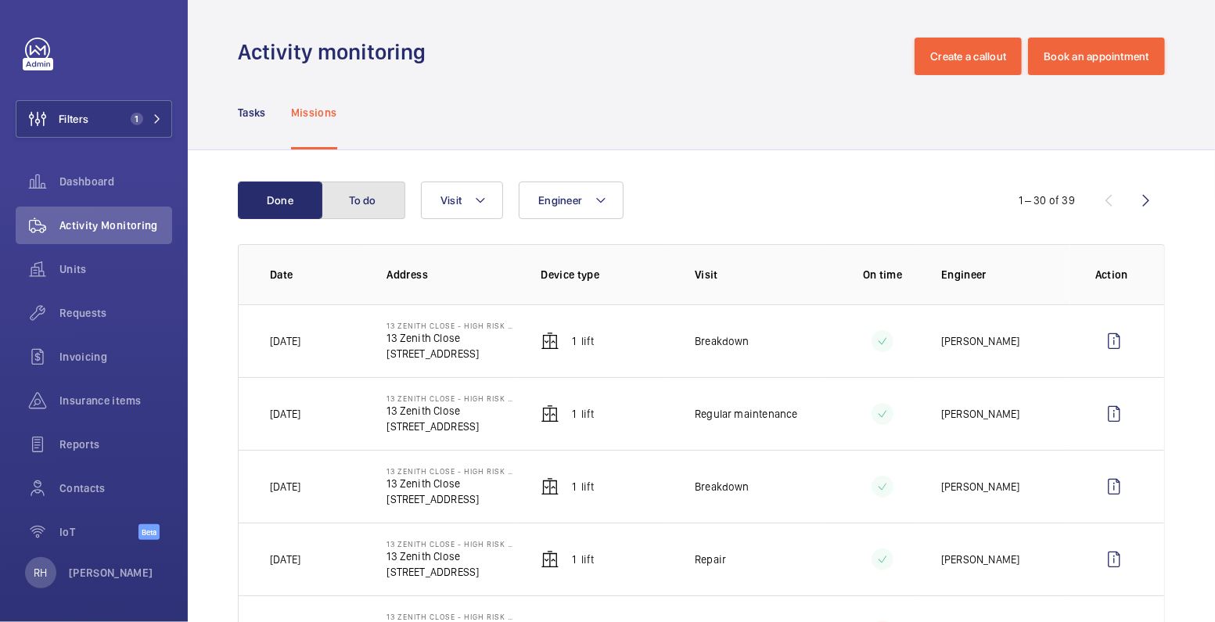
click at [343, 200] on button "To do" at bounding box center [363, 200] width 84 height 38
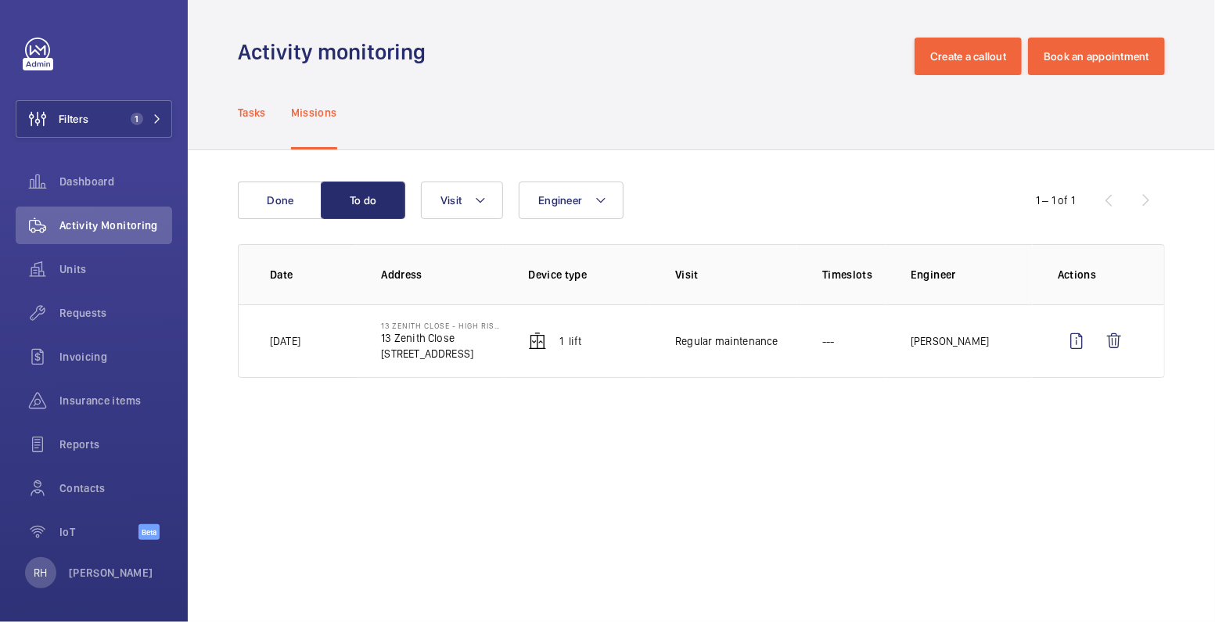
click at [245, 111] on p "Tasks" at bounding box center [252, 113] width 28 height 16
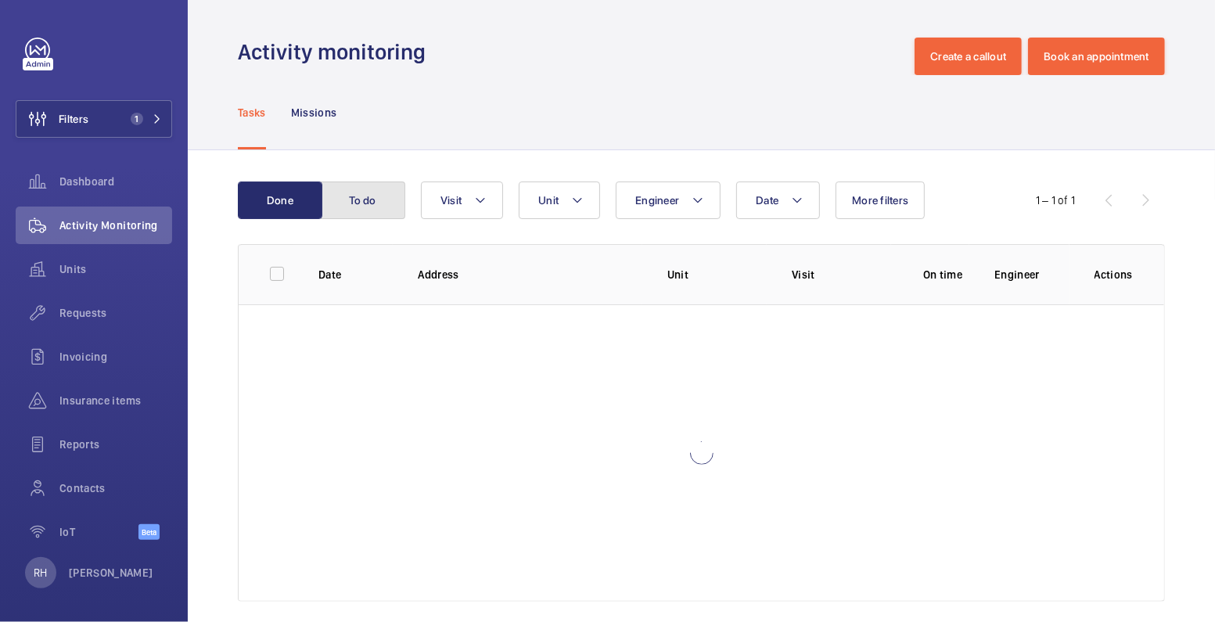
click at [349, 209] on button "To do" at bounding box center [363, 200] width 84 height 38
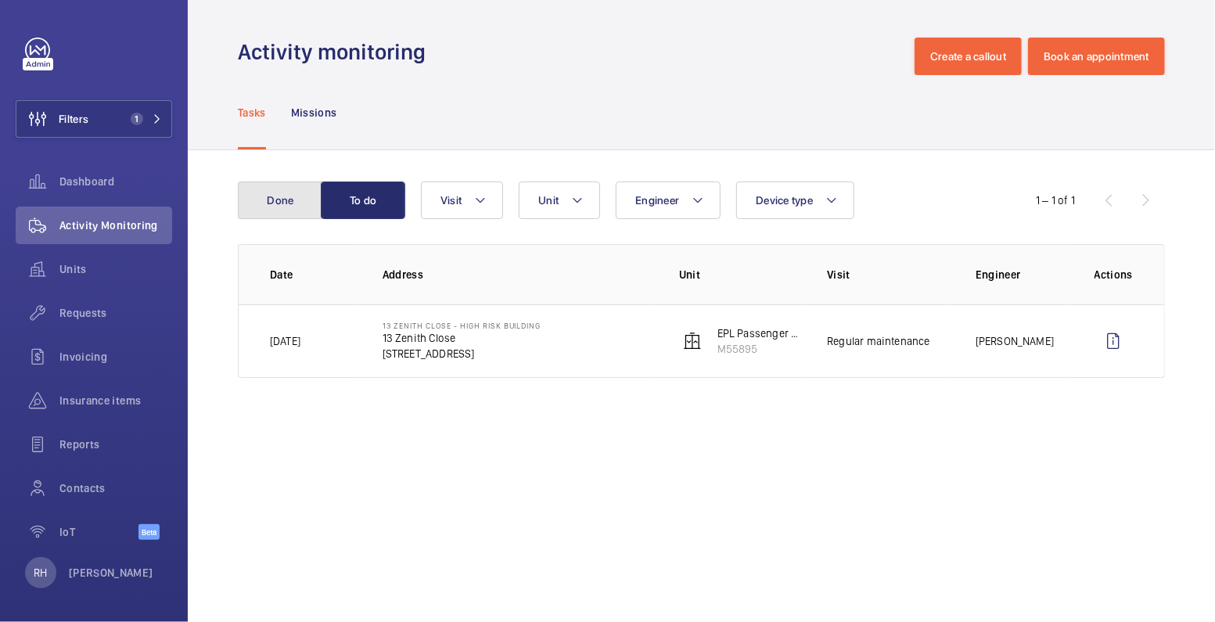
click at [286, 204] on button "Done" at bounding box center [280, 200] width 84 height 38
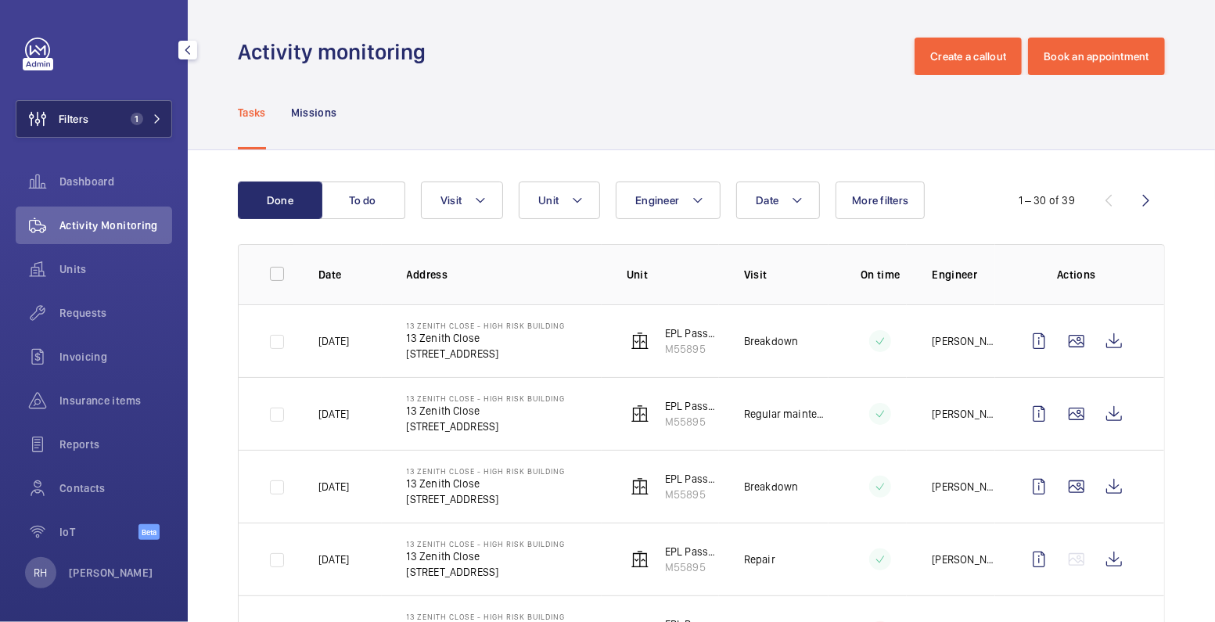
click at [109, 116] on button "Filters 1" at bounding box center [94, 119] width 156 height 38
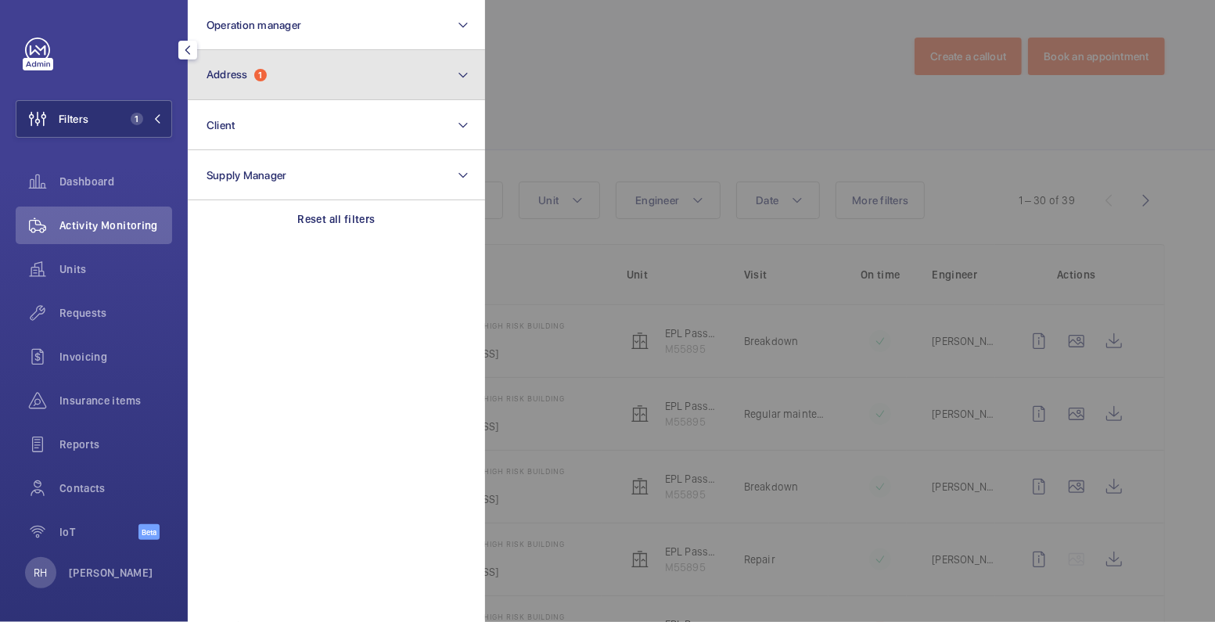
click at [257, 92] on button "Address 1" at bounding box center [336, 75] width 297 height 50
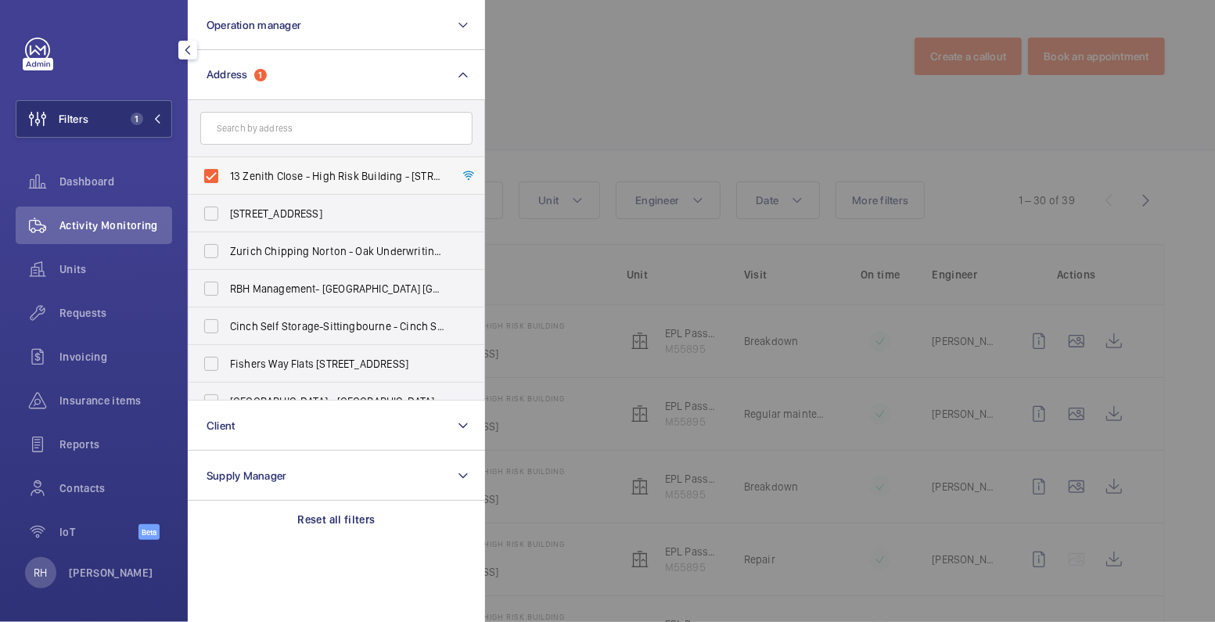
click at [268, 173] on span "13 Zenith Close - High Risk Building - 13 Zenith Close, LONDON NW9 6FJ" at bounding box center [337, 176] width 215 height 16
click at [227, 173] on input "13 Zenith Close - High Risk Building - 13 Zenith Close, LONDON NW9 6FJ" at bounding box center [211, 175] width 31 height 31
checkbox input "false"
click at [556, 82] on div at bounding box center [1092, 311] width 1215 height 622
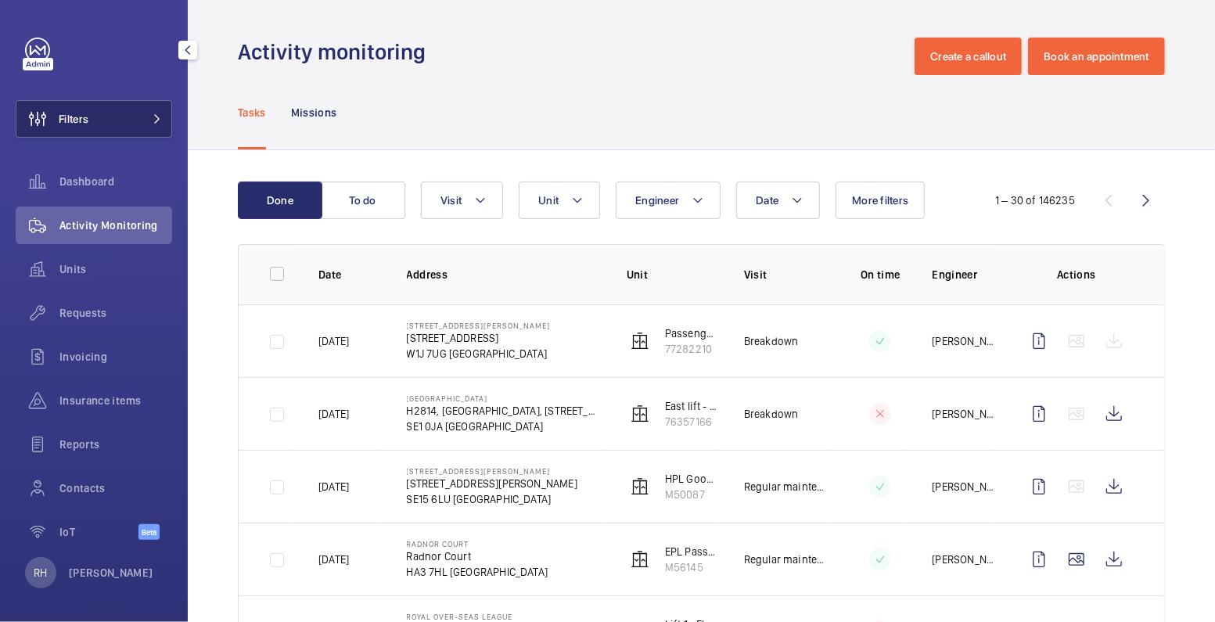
click at [122, 121] on button "Filters" at bounding box center [94, 119] width 156 height 38
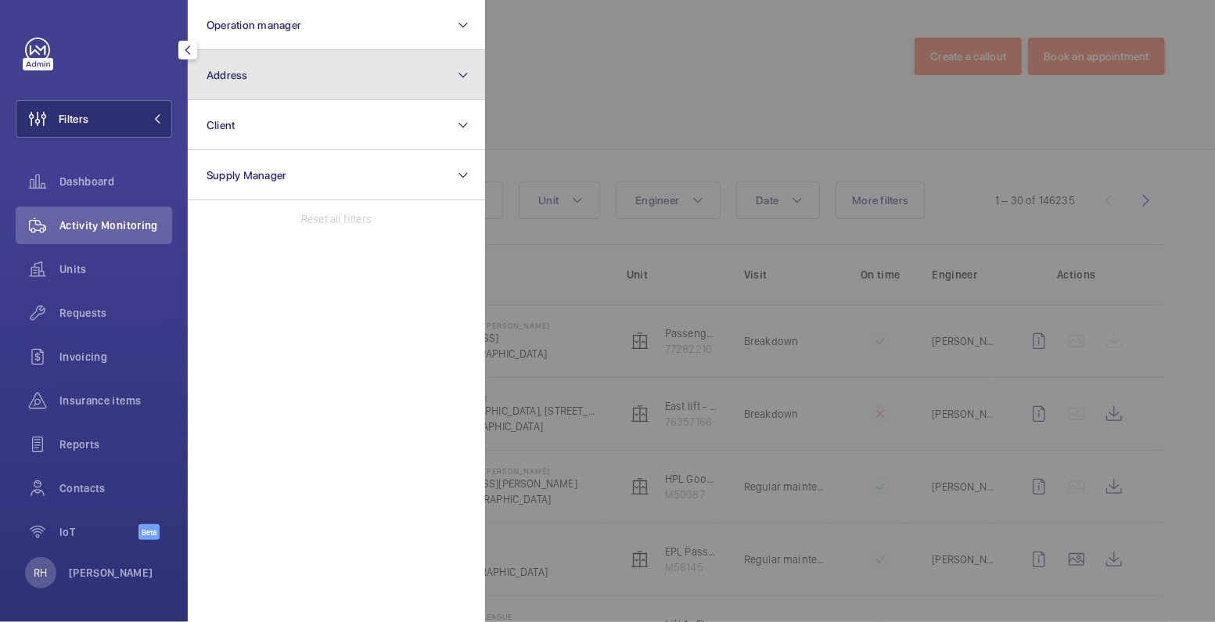
click at [234, 92] on button "Address" at bounding box center [336, 75] width 297 height 50
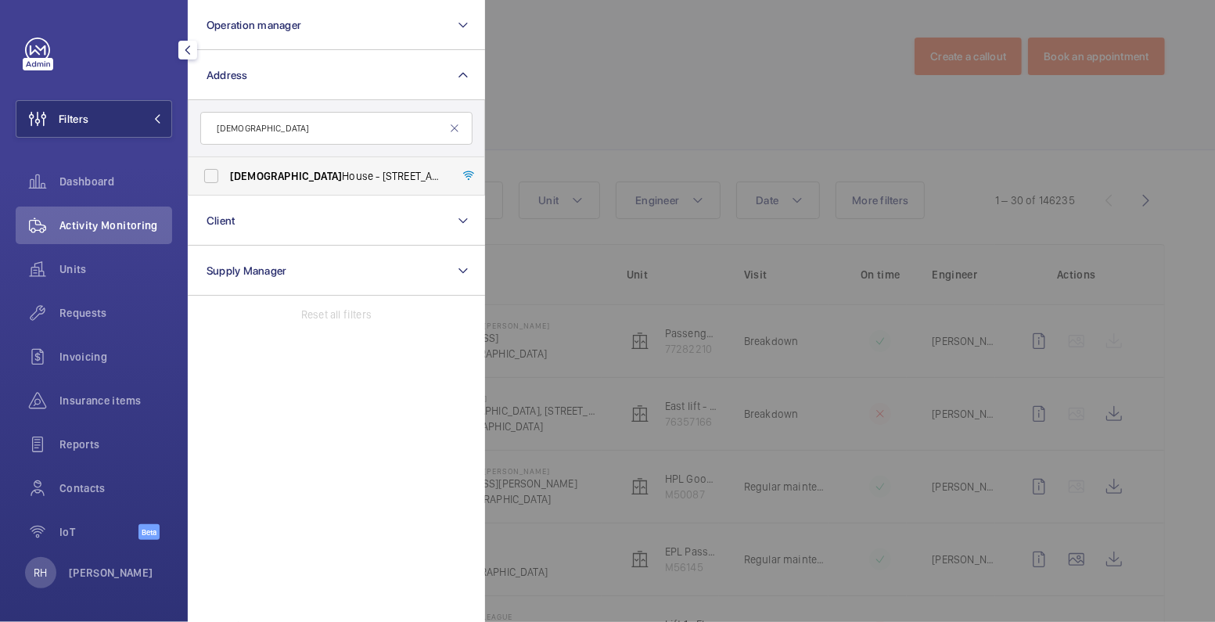
type input "carmelite"
click at [277, 173] on span "Carmelite" at bounding box center [286, 176] width 112 height 13
click at [227, 173] on input "Carmelite House - 50 Victoria Embankment, LONDON EC4Y 0DZ" at bounding box center [211, 175] width 31 height 31
checkbox input "true"
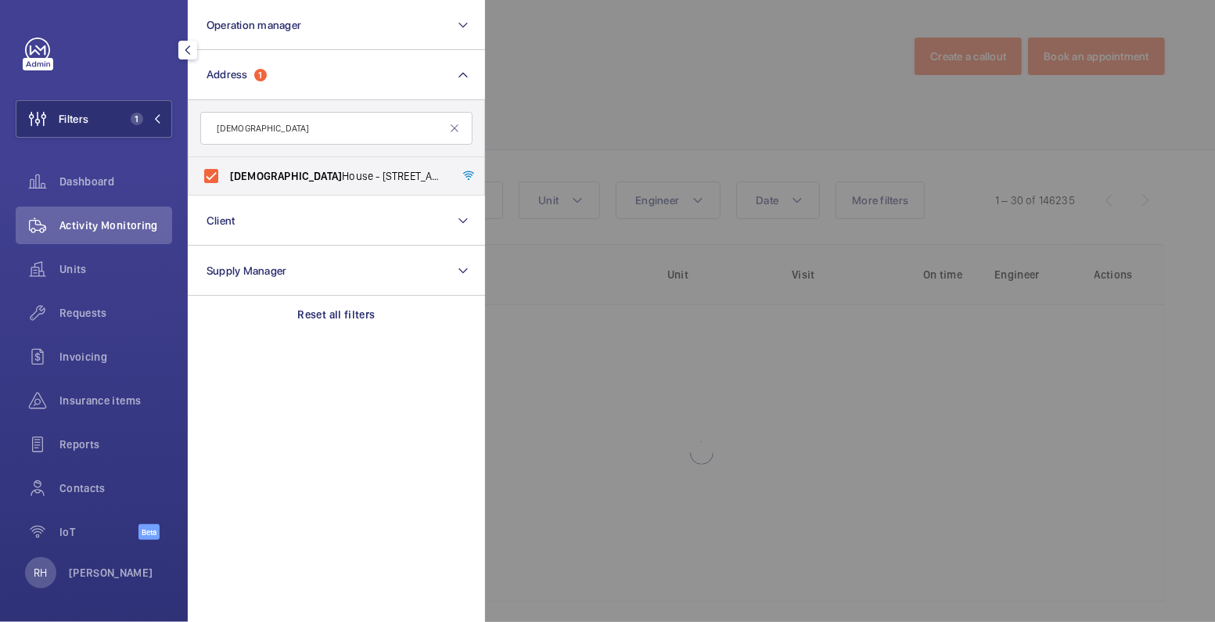
click at [724, 84] on div at bounding box center [1092, 311] width 1215 height 622
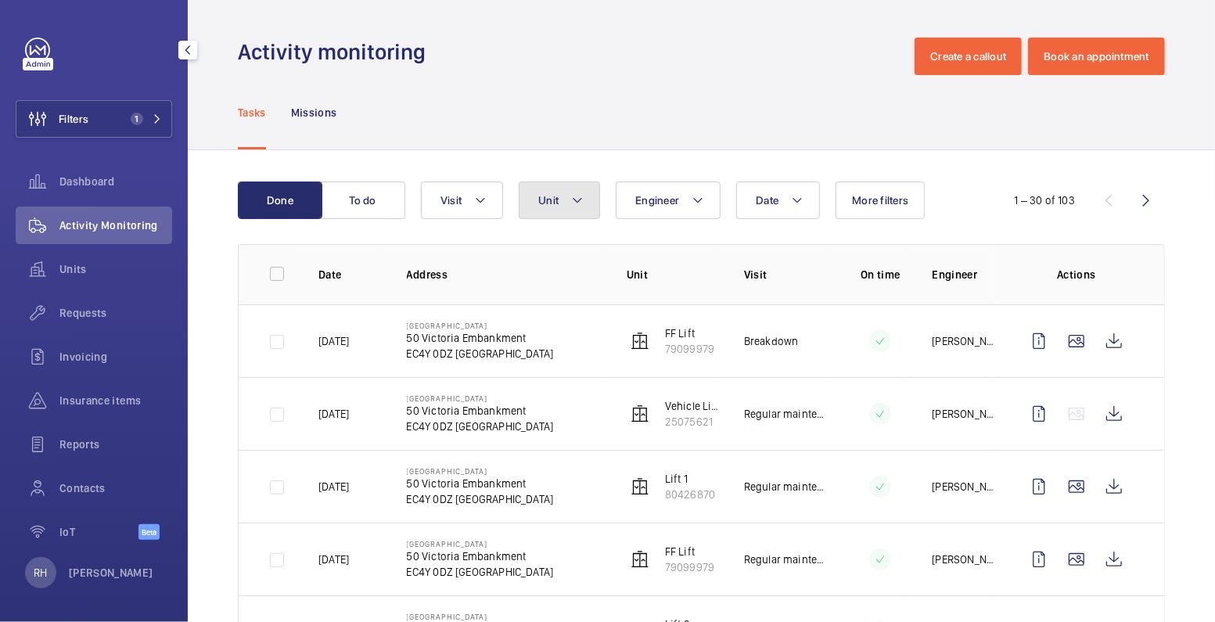
click at [541, 203] on span "Unit" at bounding box center [548, 200] width 20 height 13
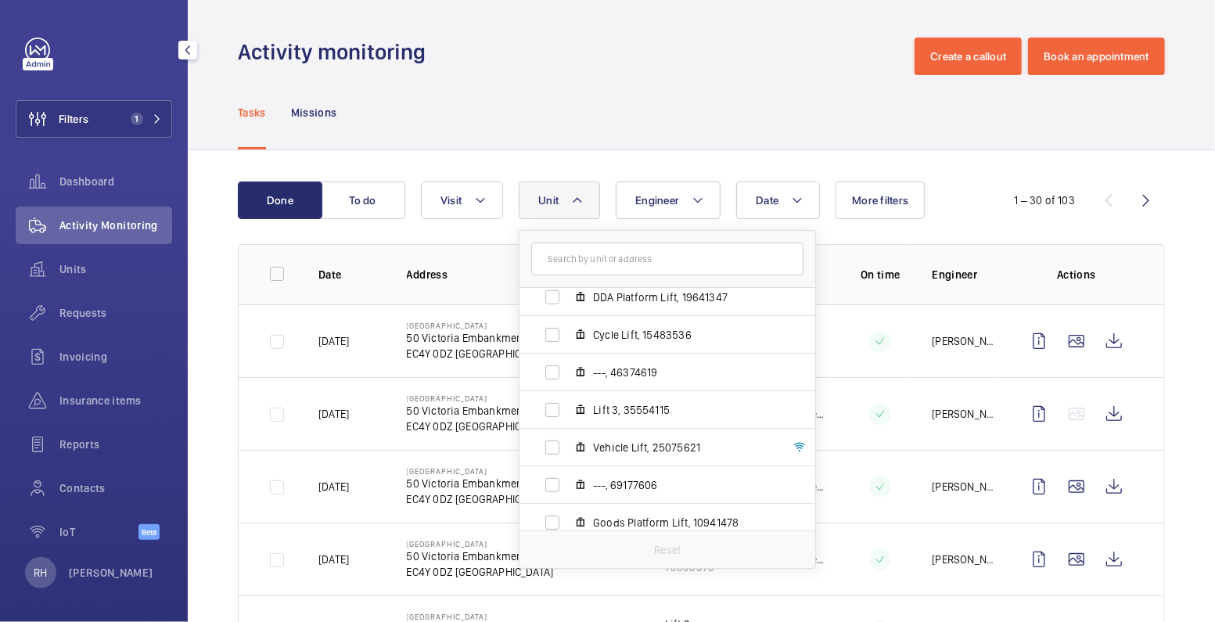
scroll to position [272, 0]
click at [645, 135] on div "Tasks Missions" at bounding box center [701, 112] width 927 height 74
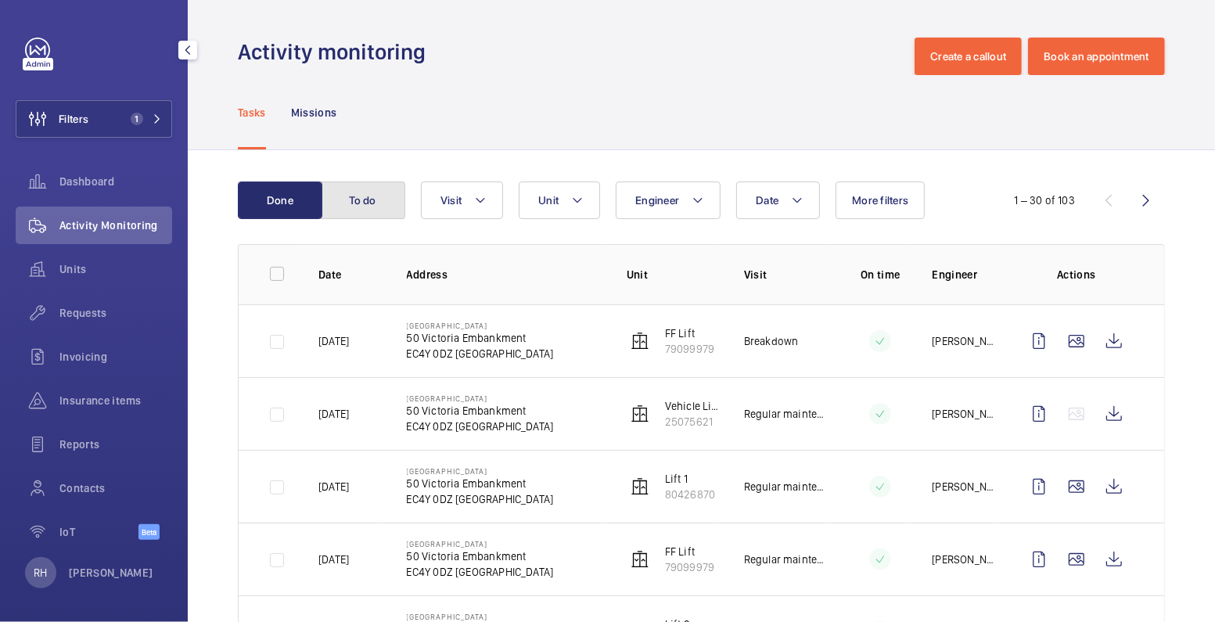
click at [370, 204] on button "To do" at bounding box center [363, 200] width 84 height 38
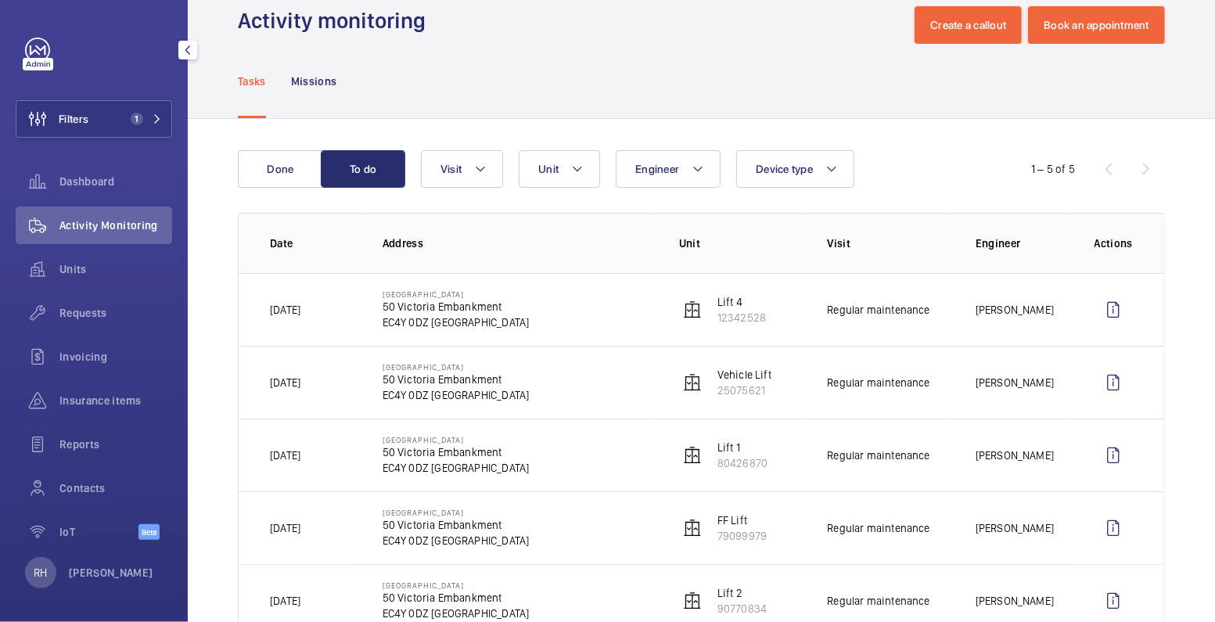
scroll to position [30, 0]
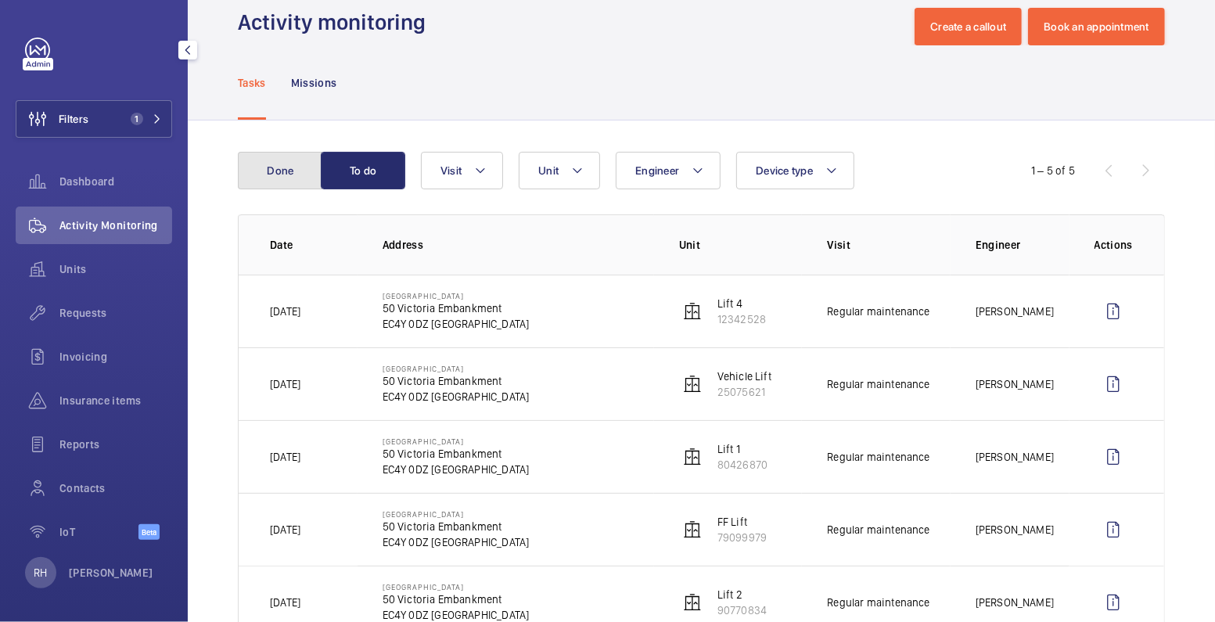
click at [294, 170] on button "Done" at bounding box center [280, 171] width 84 height 38
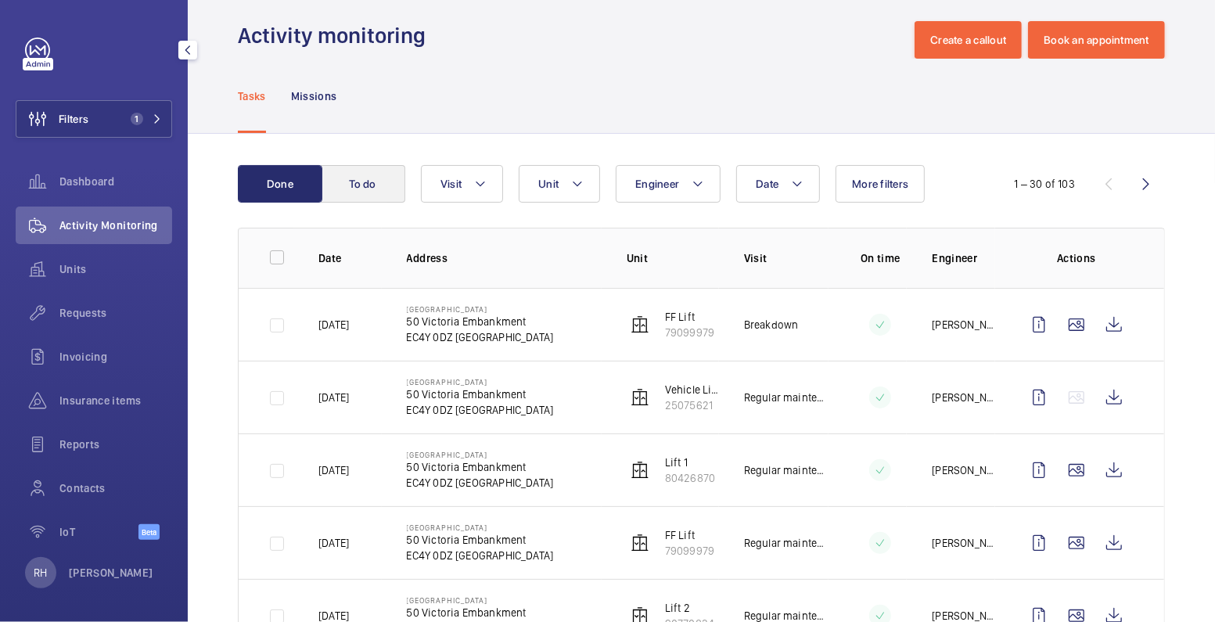
scroll to position [30, 0]
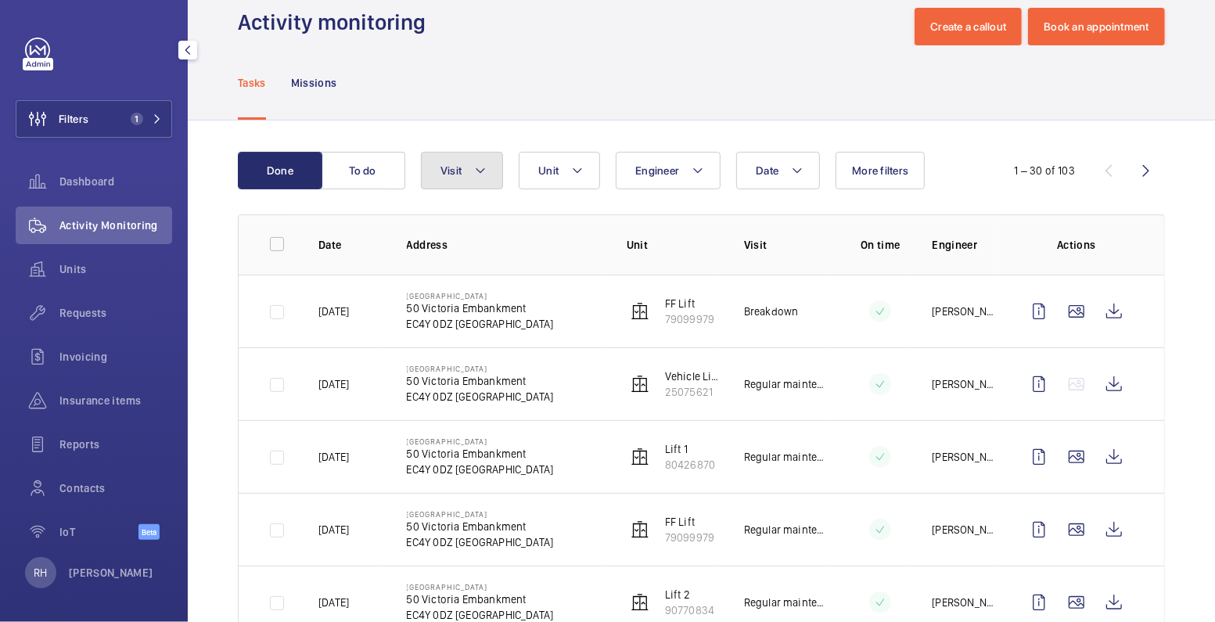
click at [477, 178] on mat-icon at bounding box center [480, 170] width 13 height 19
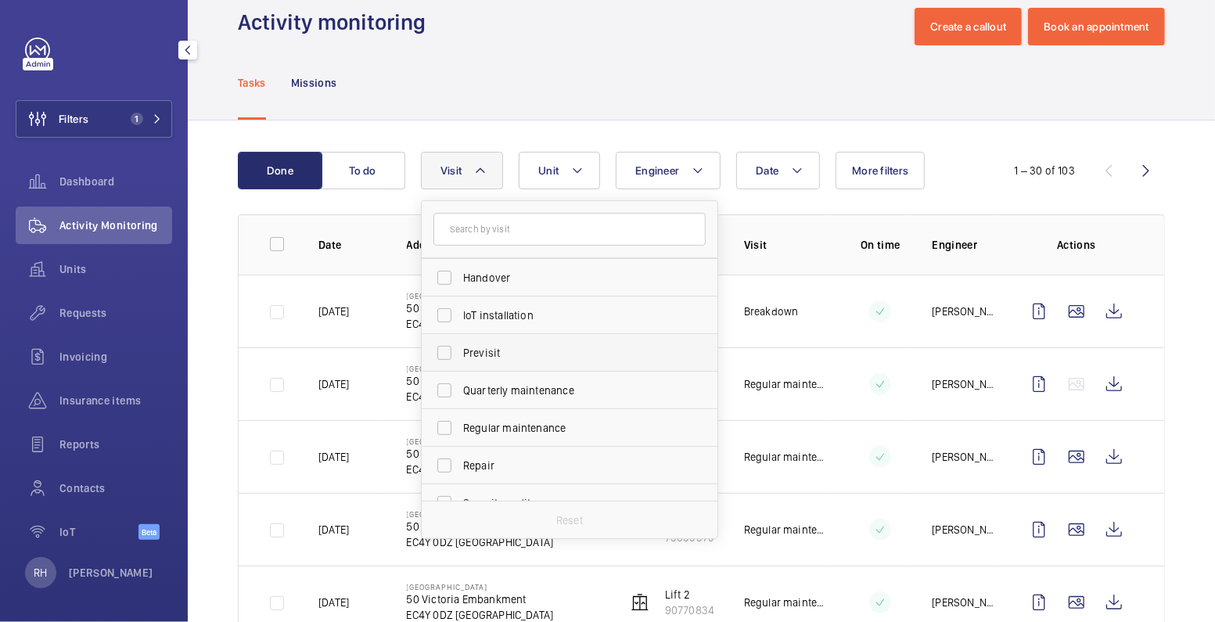
scroll to position [163, 0]
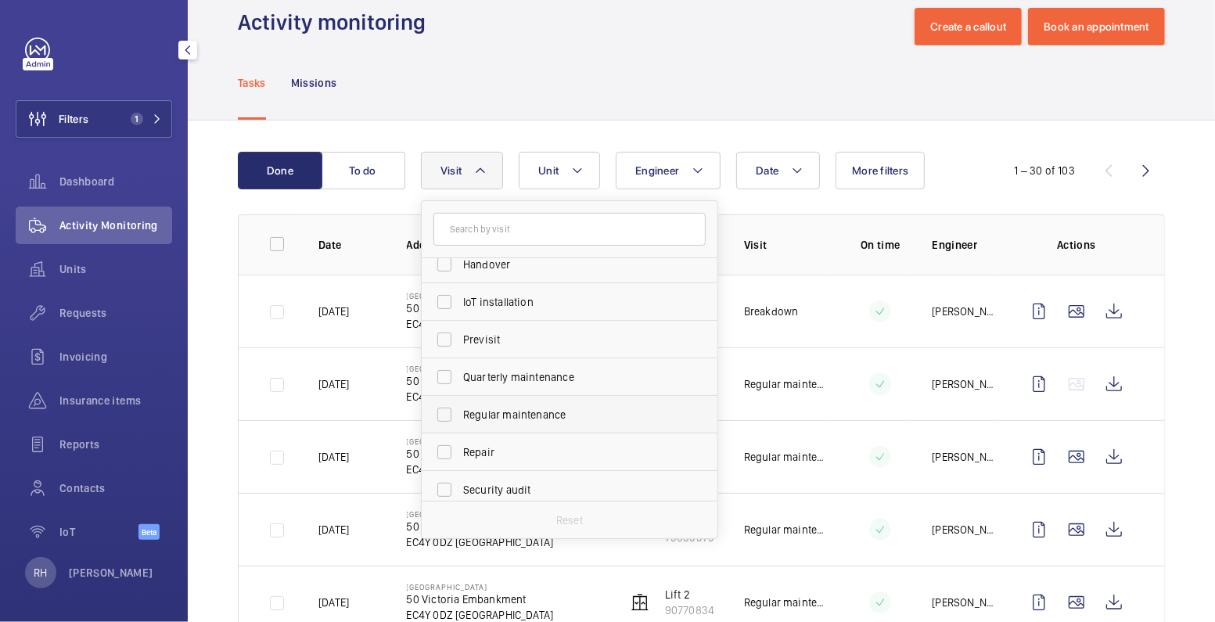
click at [523, 407] on span "Regular maintenance" at bounding box center [570, 415] width 215 height 16
click at [460, 405] on input "Regular maintenance" at bounding box center [444, 414] width 31 height 31
checkbox input "true"
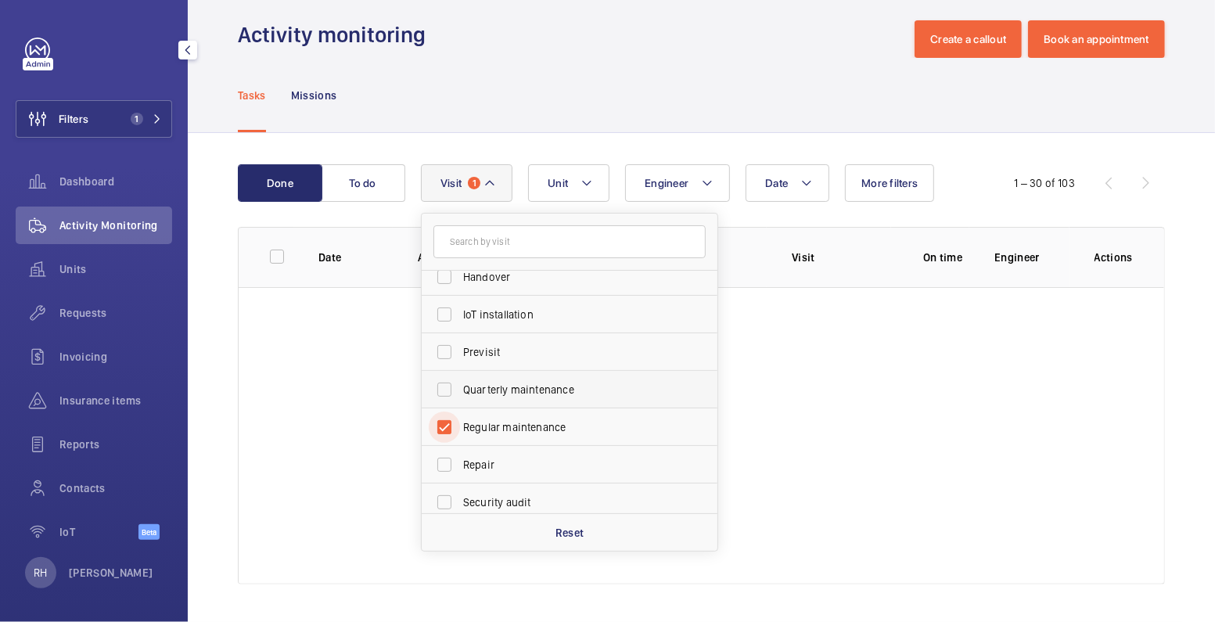
scroll to position [16, 0]
click at [623, 80] on div "Tasks Missions" at bounding box center [701, 96] width 927 height 74
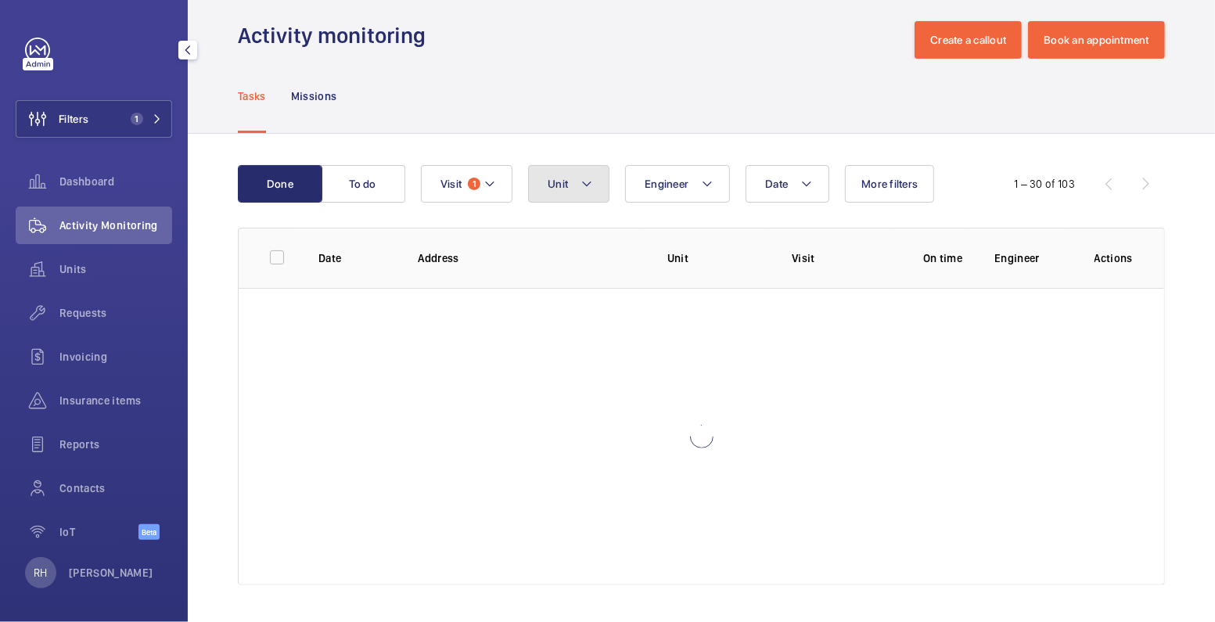
click at [564, 192] on button "Unit" at bounding box center [568, 184] width 81 height 38
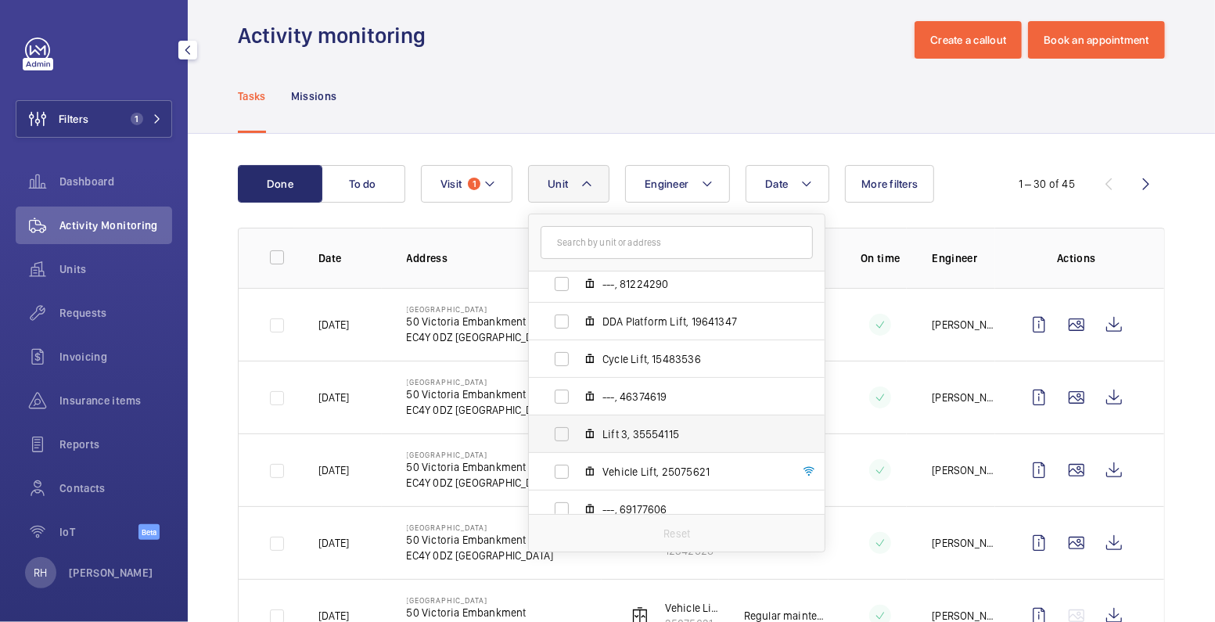
scroll to position [234, 0]
click at [628, 436] on span "Lift 3, 35554115" at bounding box center [692, 432] width 181 height 16
click at [577, 436] on input "Lift 3, 35554115" at bounding box center [561, 431] width 31 height 31
checkbox input "true"
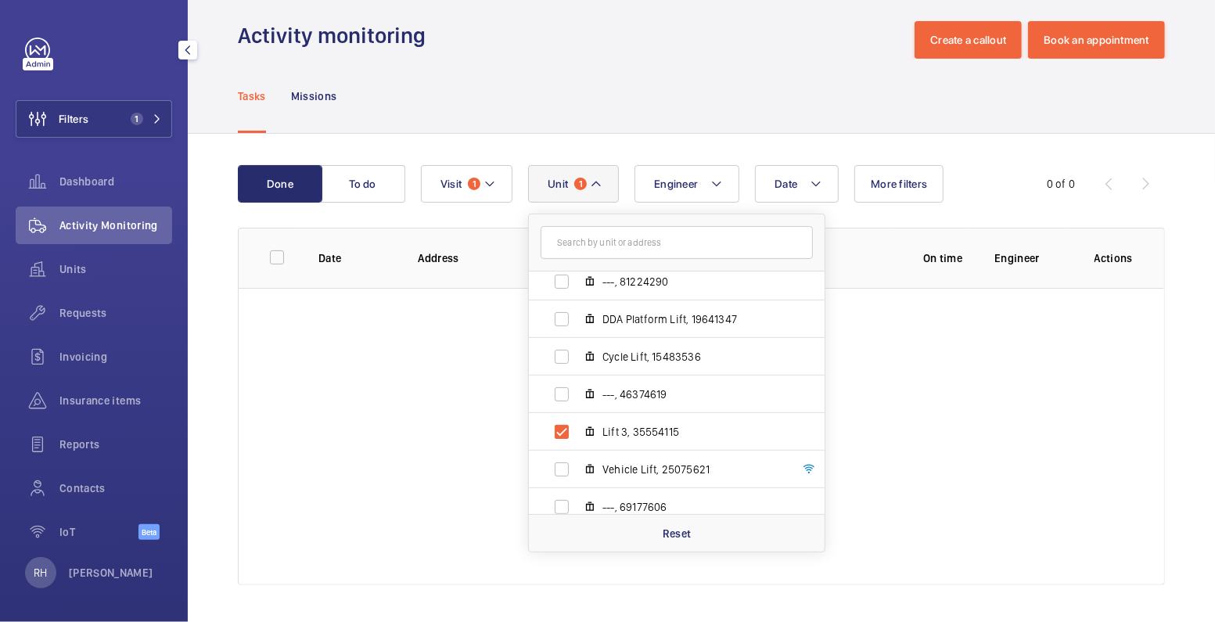
click at [689, 81] on div "Tasks Missions" at bounding box center [701, 96] width 927 height 74
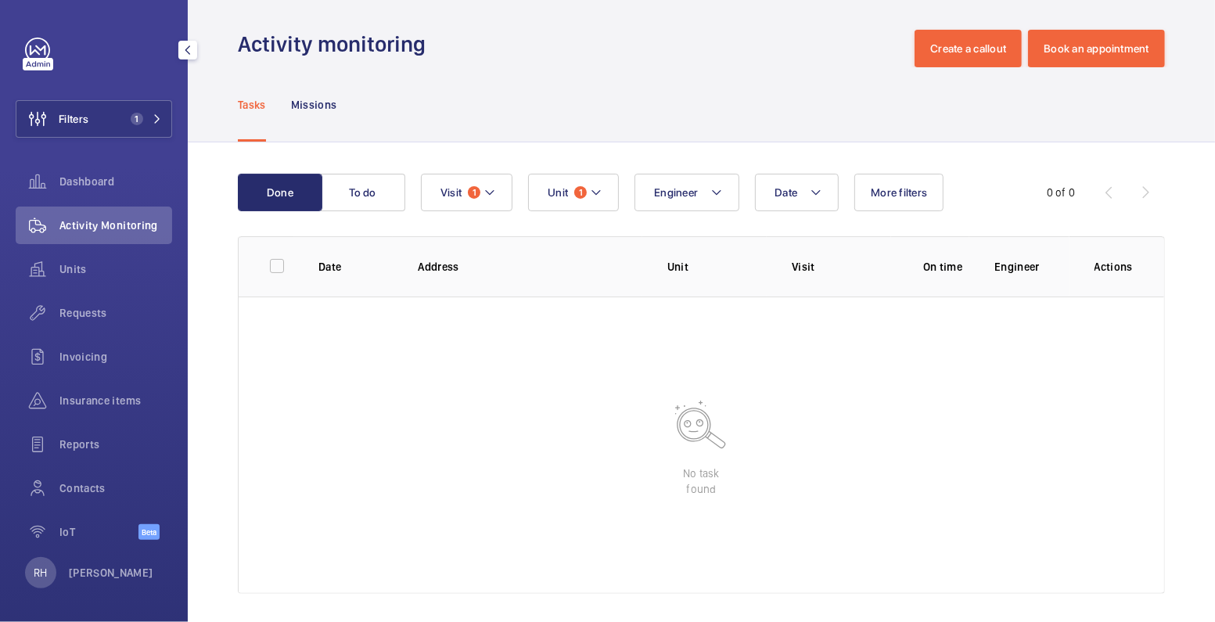
scroll to position [16, 0]
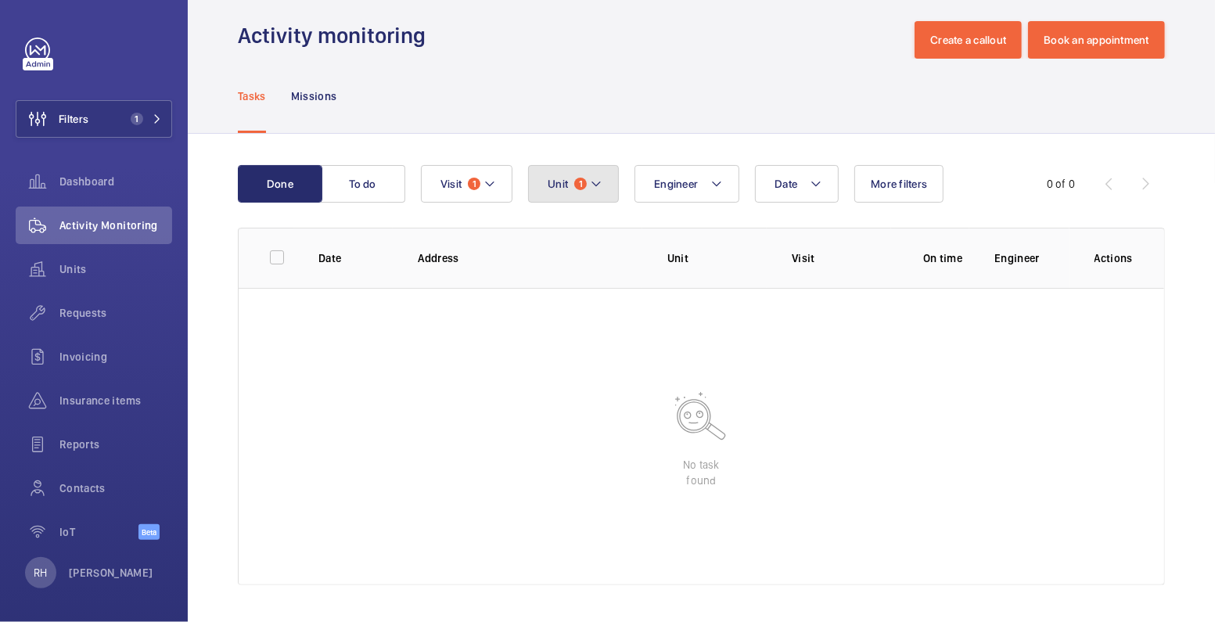
click at [605, 201] on button "Unit 1" at bounding box center [573, 184] width 91 height 38
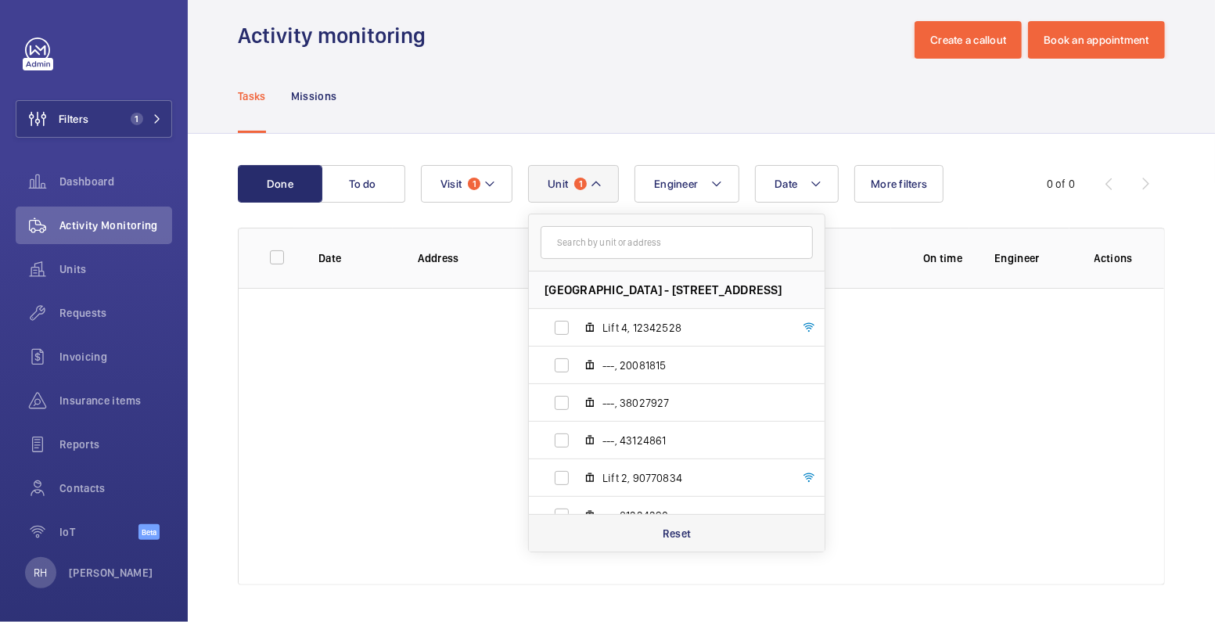
click at [667, 526] on p "Reset" at bounding box center [677, 534] width 29 height 16
click at [487, 194] on button "Visit 1" at bounding box center [467, 184] width 92 height 38
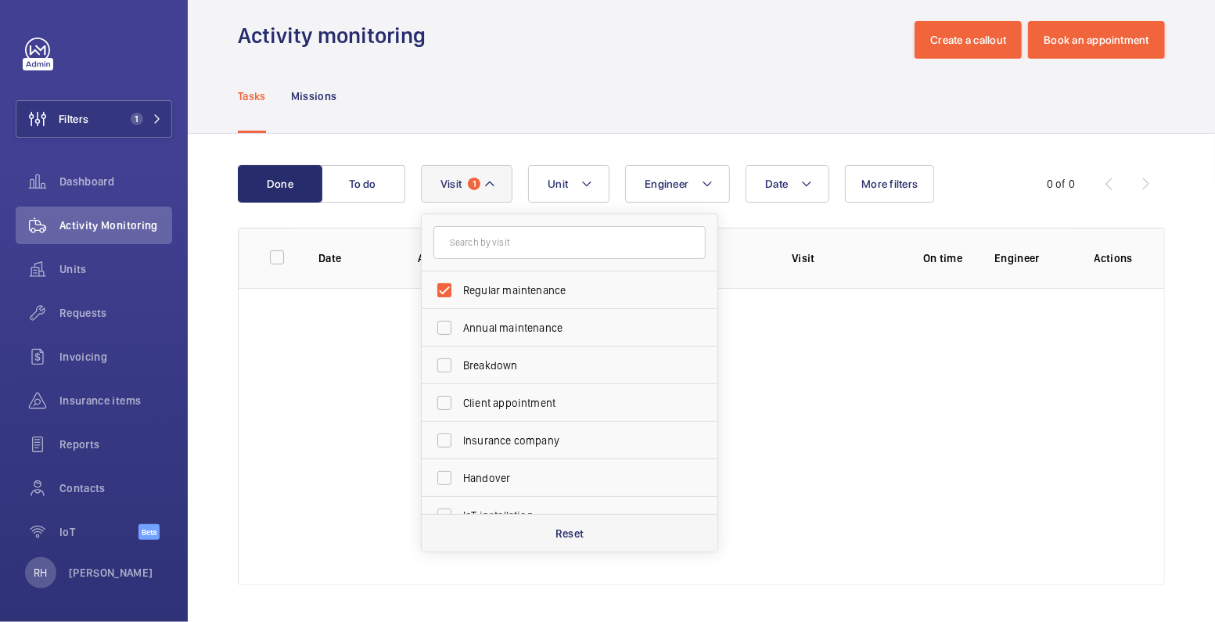
click at [563, 529] on p "Reset" at bounding box center [569, 534] width 29 height 16
checkbox input "false"
click at [111, 110] on button "Filters 1" at bounding box center [94, 119] width 156 height 38
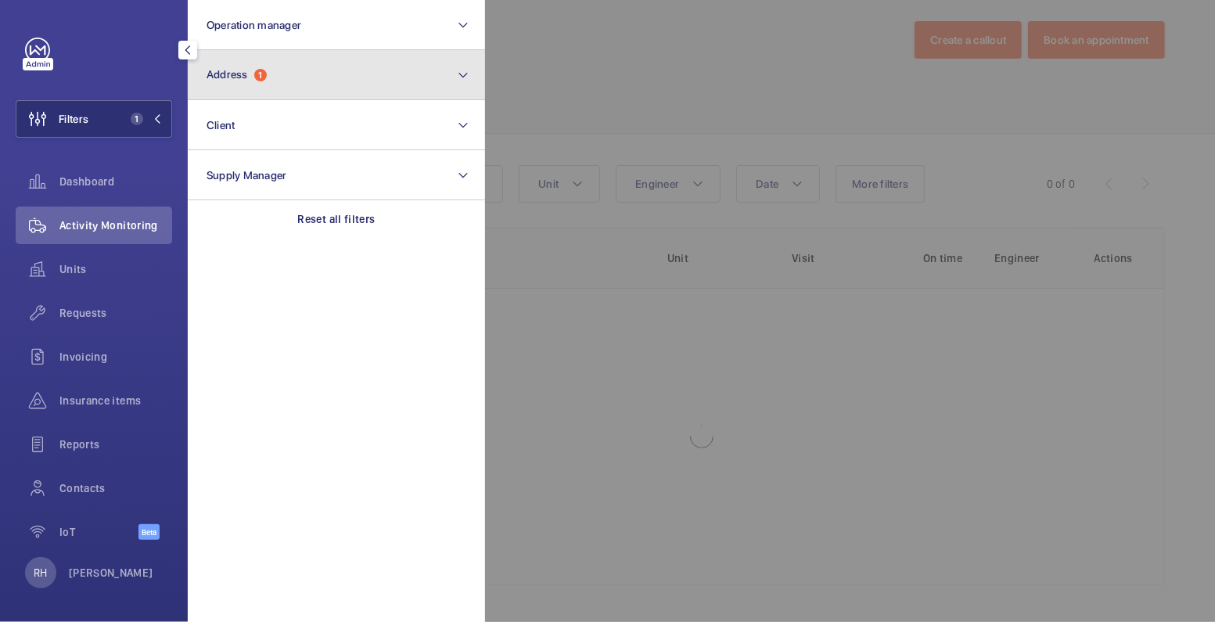
click at [286, 74] on button "Address 1" at bounding box center [336, 75] width 297 height 50
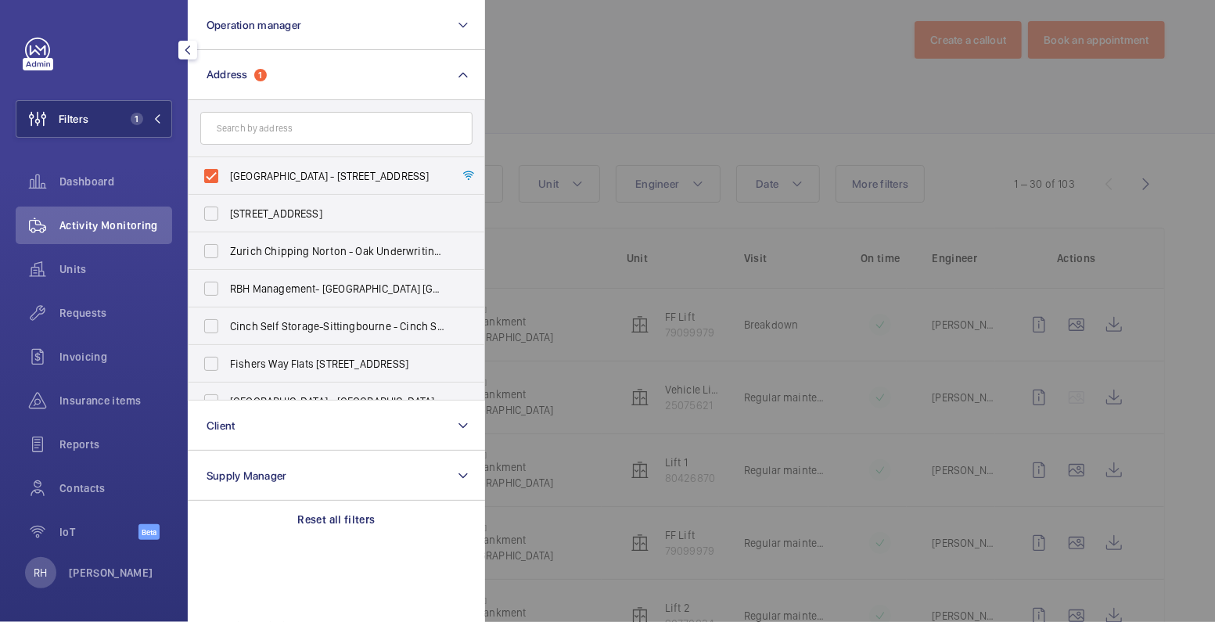
drag, startPoint x: 243, startPoint y: 167, endPoint x: 256, endPoint y: 145, distance: 25.2
click at [244, 167] on label "Carmelite House - 50 Victoria Embankment, LONDON EC4Y 0DZ" at bounding box center [325, 176] width 272 height 38
click at [227, 167] on input "Carmelite House - 50 Victoria Embankment, LONDON EC4Y 0DZ" at bounding box center [211, 175] width 31 height 31
checkbox input "false"
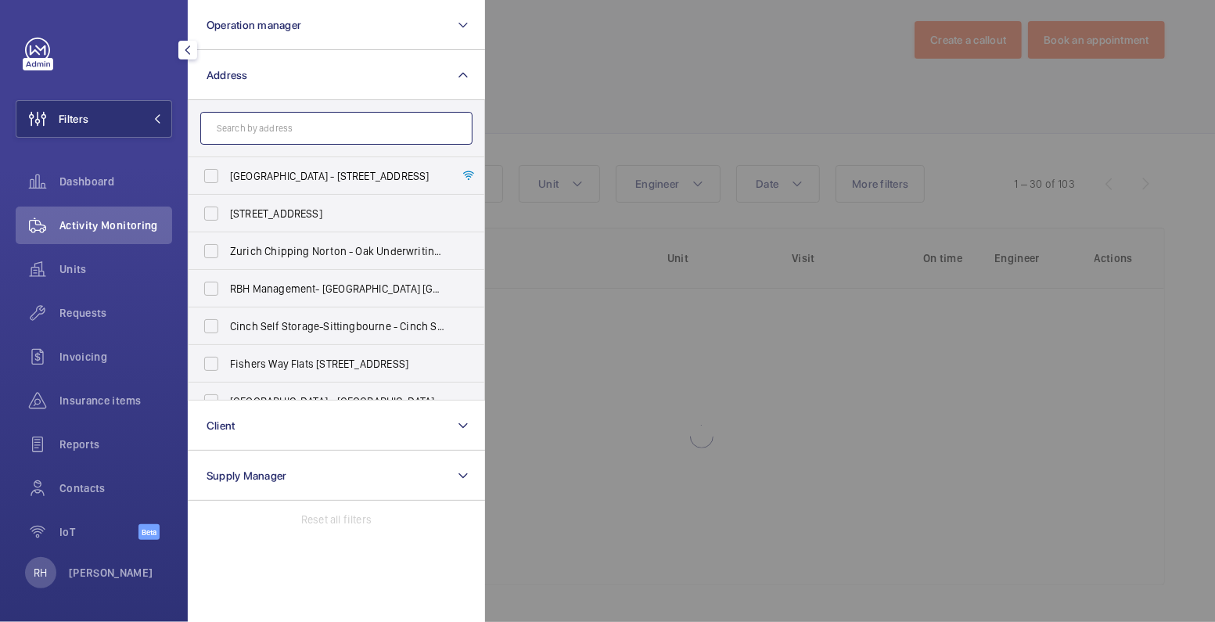
click at [264, 124] on input "text" at bounding box center [336, 128] width 272 height 33
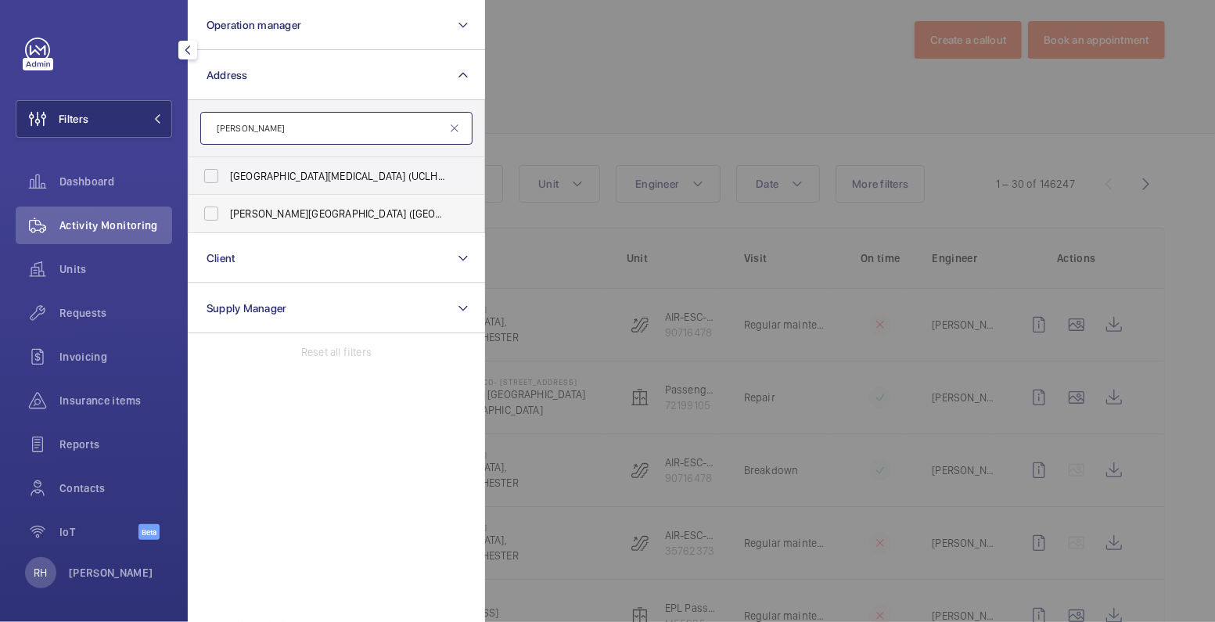
type input "huntley"
click at [289, 214] on span "Eastman Dental Hospital (UCLH) - 47-49 Huntley Street, LONDON WC1E 6DG" at bounding box center [337, 214] width 215 height 16
click at [227, 214] on input "Eastman Dental Hospital (UCLH) - 47-49 Huntley Street, LONDON WC1E 6DG" at bounding box center [211, 213] width 31 height 31
checkbox input "true"
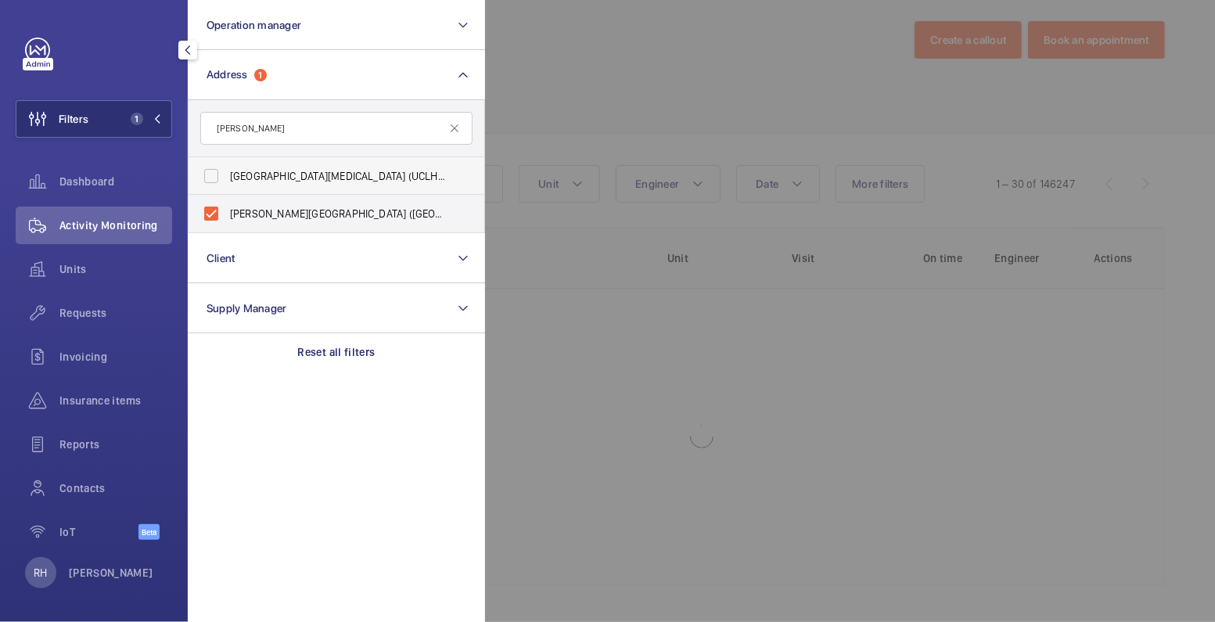
click at [297, 184] on label "MacMillan Cancer Centre (UCLH) - Huntley Street, LONDON WC1E 6AG" at bounding box center [325, 176] width 272 height 38
click at [227, 184] on input "MacMillan Cancer Centre (UCLH) - Huntley Street, LONDON WC1E 6AG" at bounding box center [211, 175] width 31 height 31
checkbox input "true"
click at [611, 93] on div at bounding box center [1092, 311] width 1215 height 622
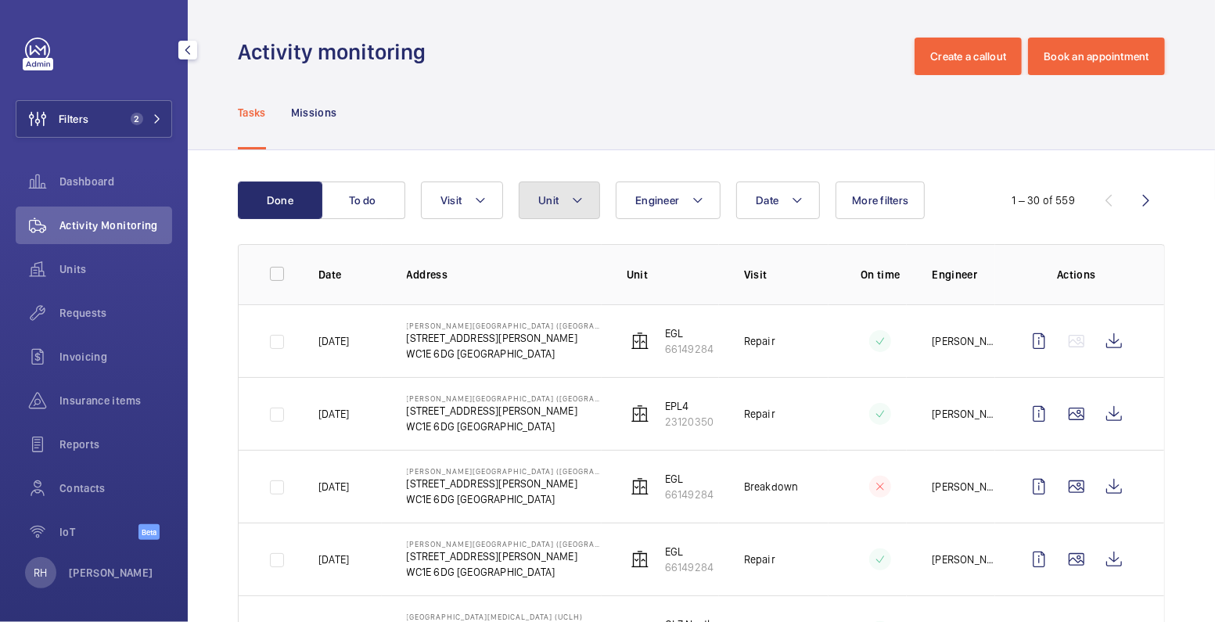
click at [548, 204] on span "Unit" at bounding box center [548, 200] width 20 height 13
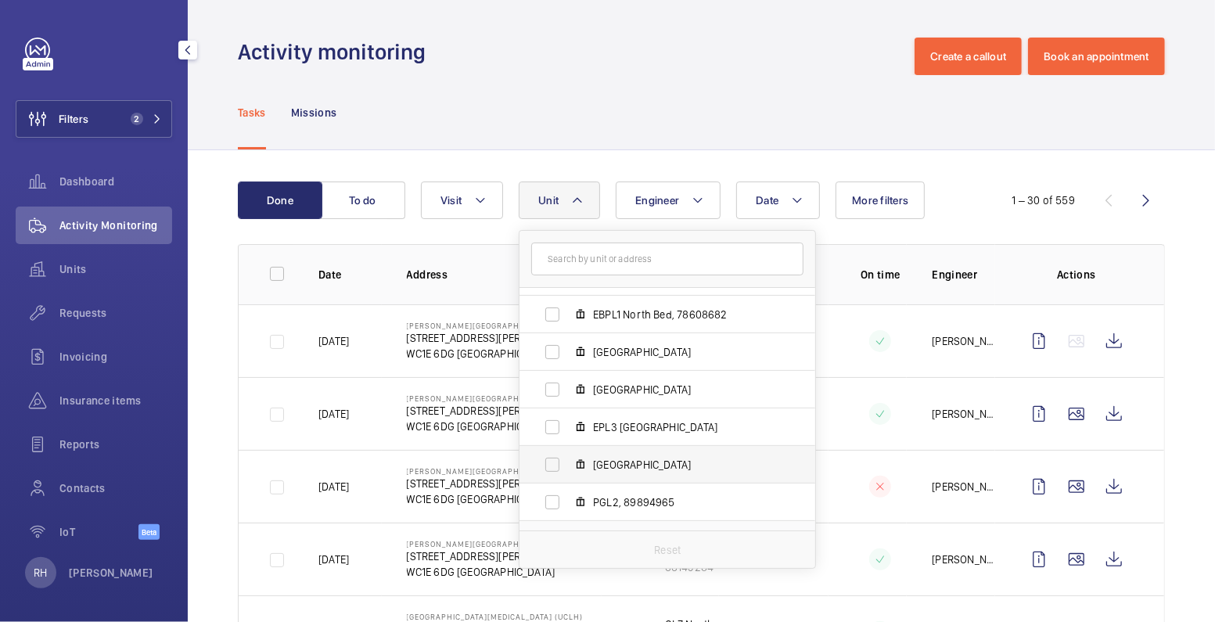
scroll to position [106, 0]
click at [671, 465] on span "EPL4 Main Area NE, 92891994" at bounding box center [683, 464] width 181 height 16
click at [568, 465] on input "EPL4 Main Area NE, 92891994" at bounding box center [552, 463] width 31 height 31
checkbox input "true"
click at [756, 99] on div "Tasks Missions" at bounding box center [701, 112] width 927 height 74
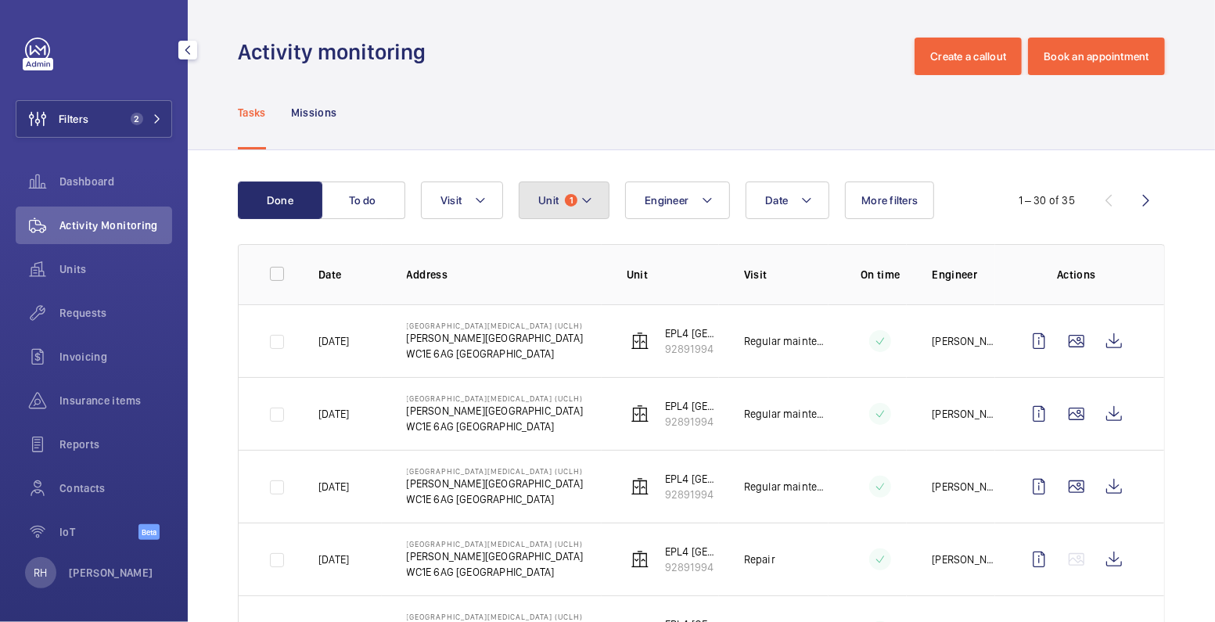
click at [597, 201] on button "Unit 1" at bounding box center [564, 200] width 91 height 38
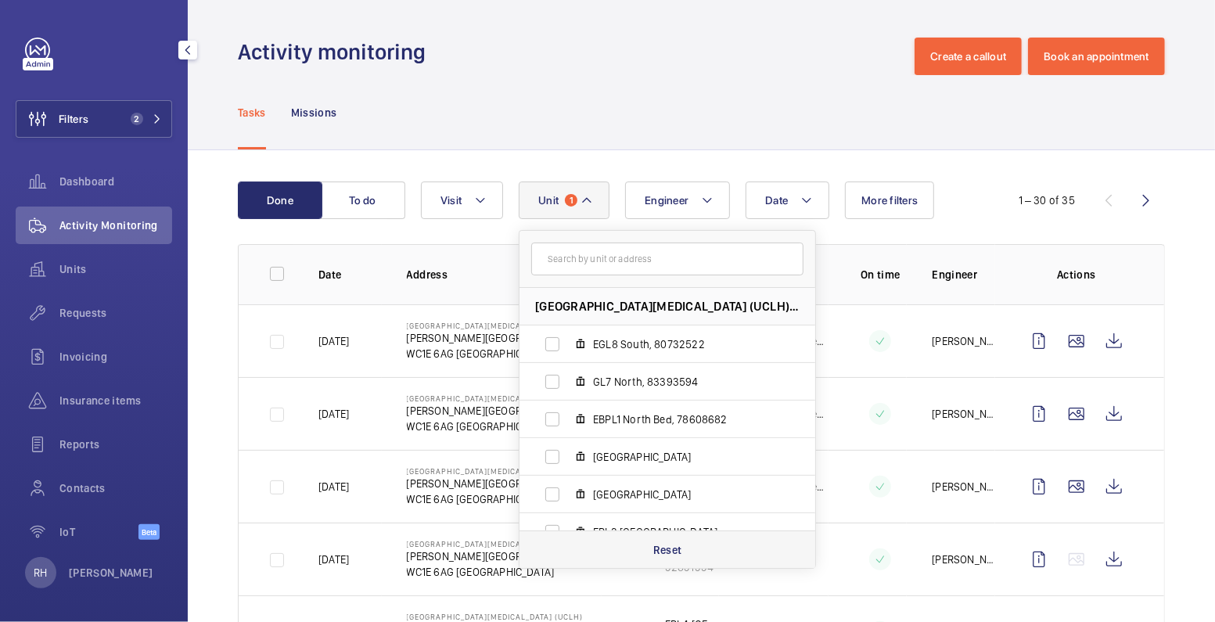
click at [695, 541] on div "Reset" at bounding box center [667, 549] width 296 height 38
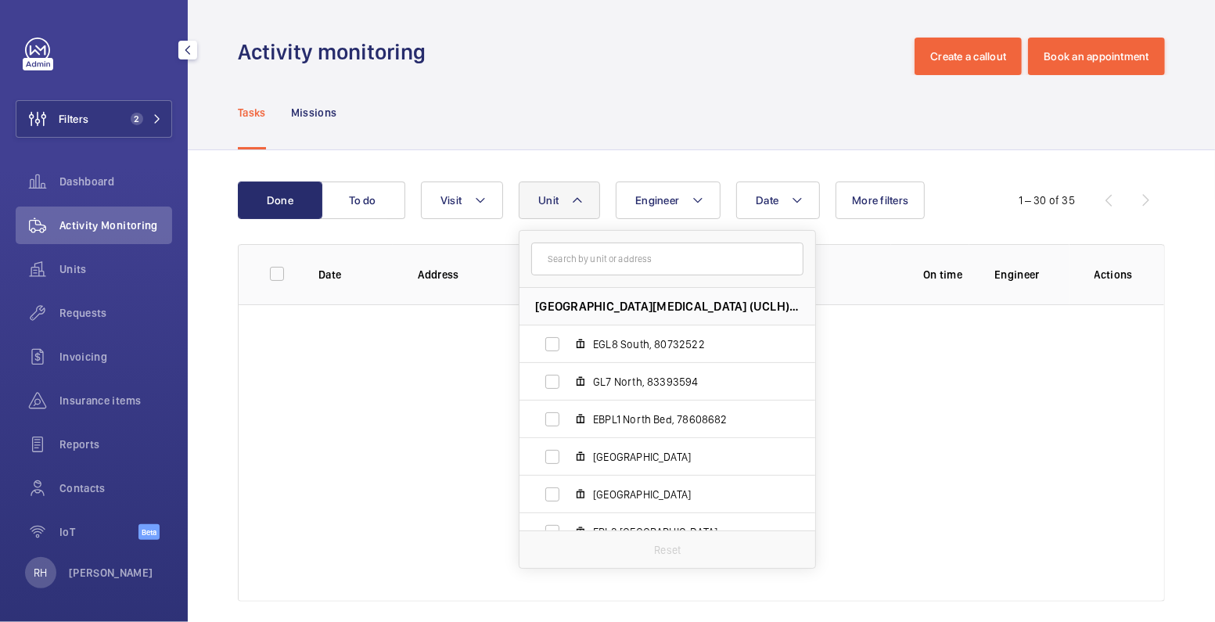
click at [695, 86] on div "Tasks Missions" at bounding box center [701, 112] width 927 height 74
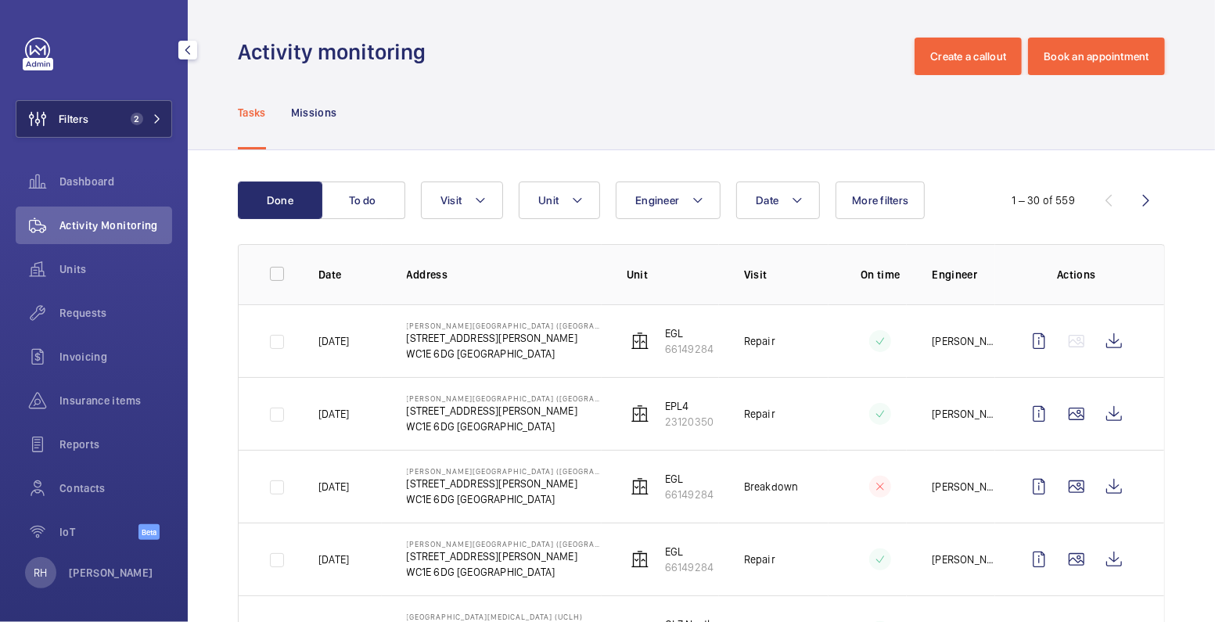
drag, startPoint x: 114, startPoint y: 120, endPoint x: 135, endPoint y: 117, distance: 21.3
click at [124, 120] on span "2" at bounding box center [133, 119] width 19 height 13
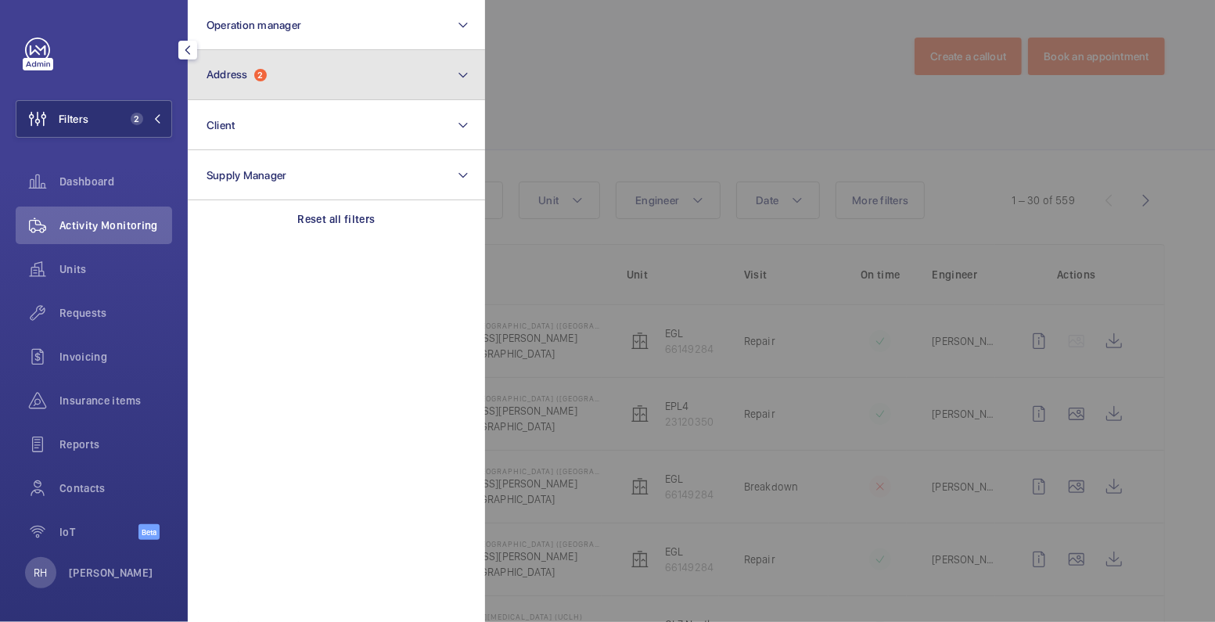
click at [276, 71] on button "Address 2" at bounding box center [336, 75] width 297 height 50
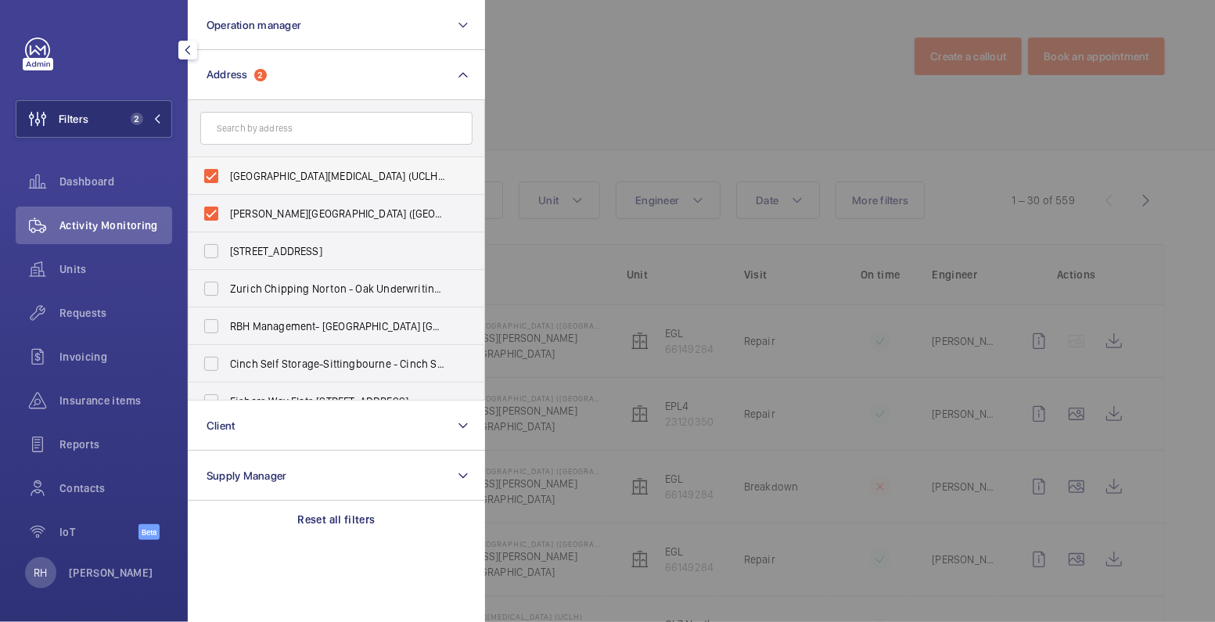
click at [282, 181] on span "MacMillan Cancer Centre (UCLH) - Huntley Street, LONDON WC1E 6AG" at bounding box center [337, 176] width 215 height 16
click at [227, 181] on input "MacMillan Cancer Centre (UCLH) - Huntley Street, LONDON WC1E 6AG" at bounding box center [211, 175] width 31 height 31
checkbox input "false"
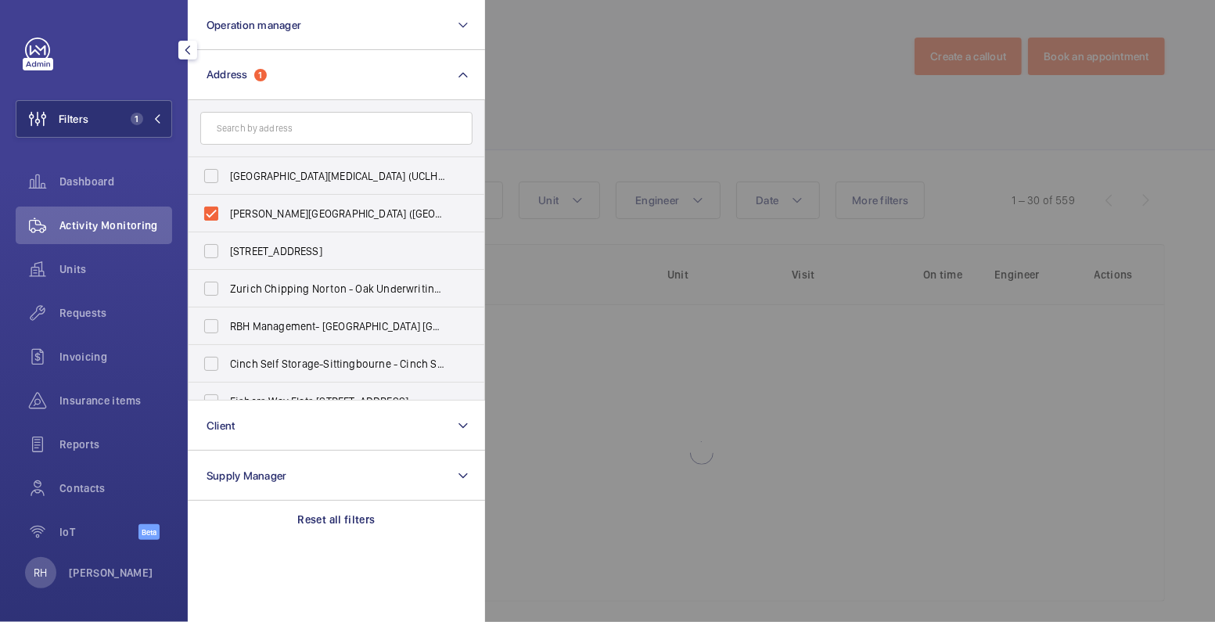
click at [557, 100] on div at bounding box center [1092, 311] width 1215 height 622
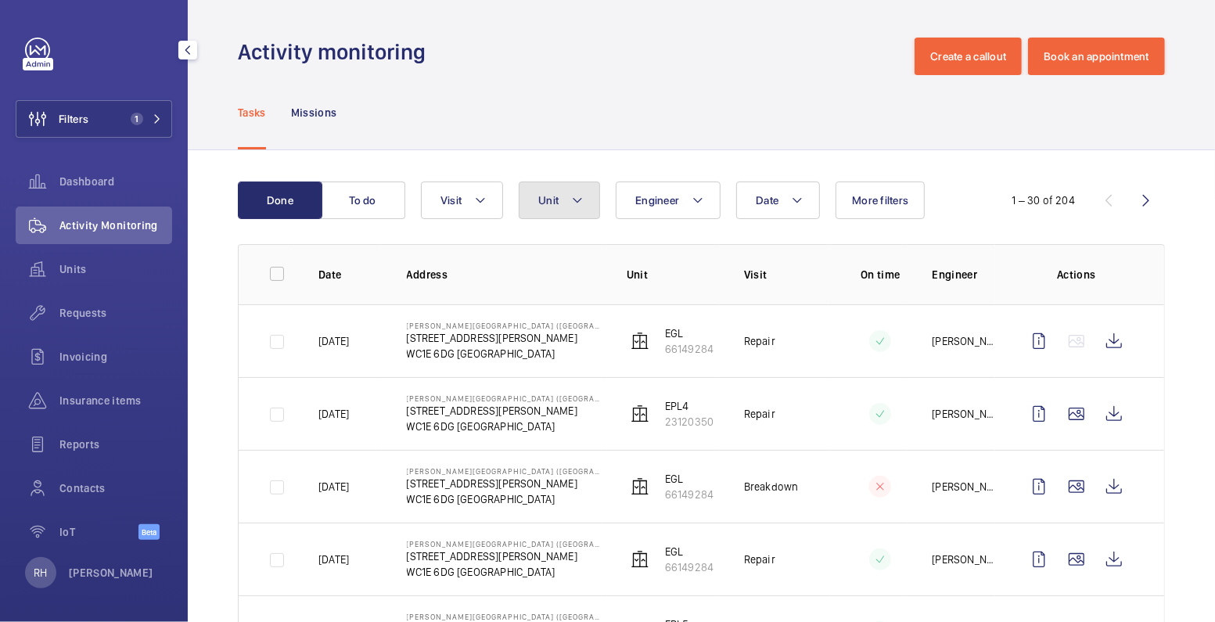
click at [563, 195] on button "Unit" at bounding box center [559, 200] width 81 height 38
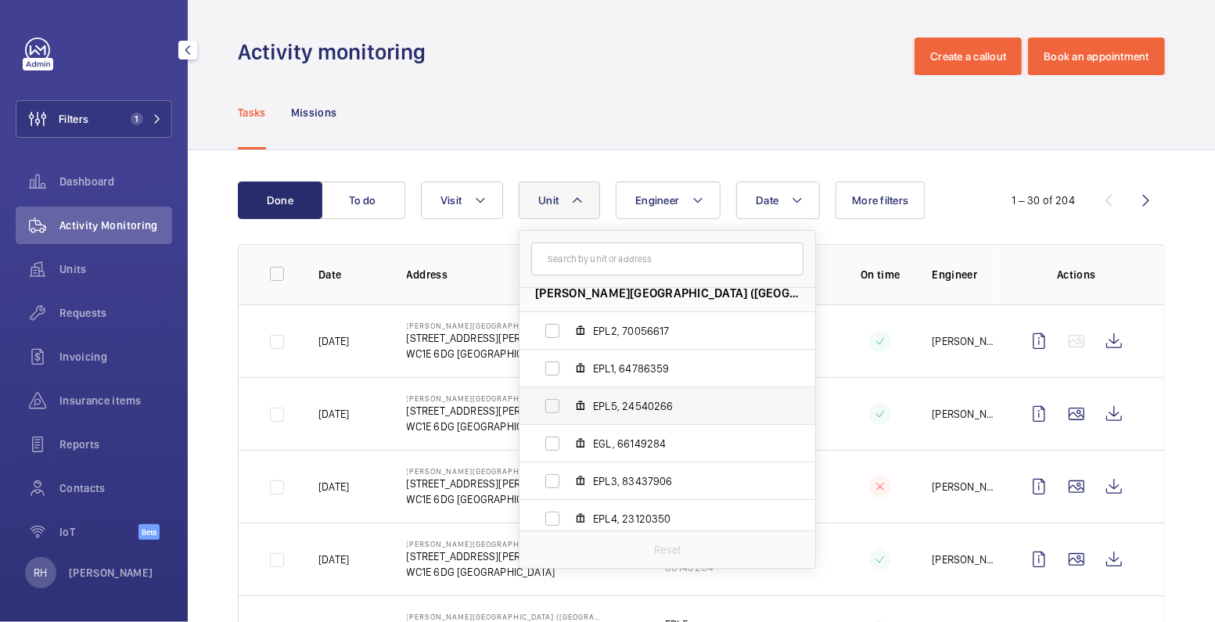
scroll to position [20, 0]
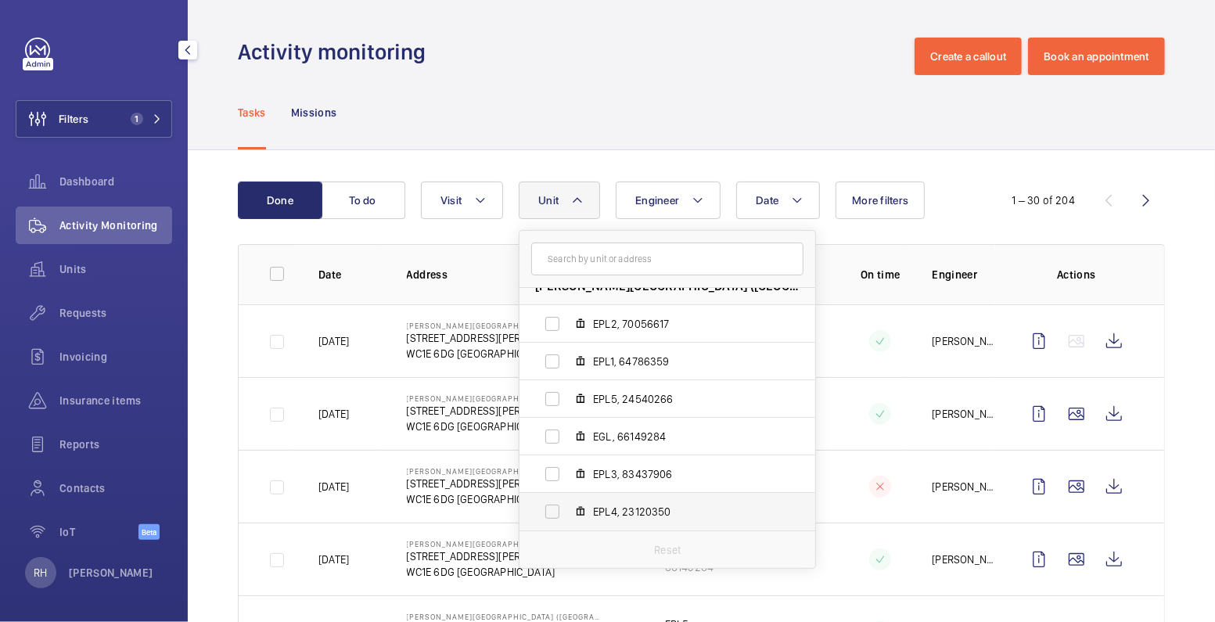
click at [658, 514] on span "EPL4, 23120350" at bounding box center [683, 512] width 181 height 16
click at [568, 514] on input "EPL4, 23120350" at bounding box center [552, 511] width 31 height 31
checkbox input "true"
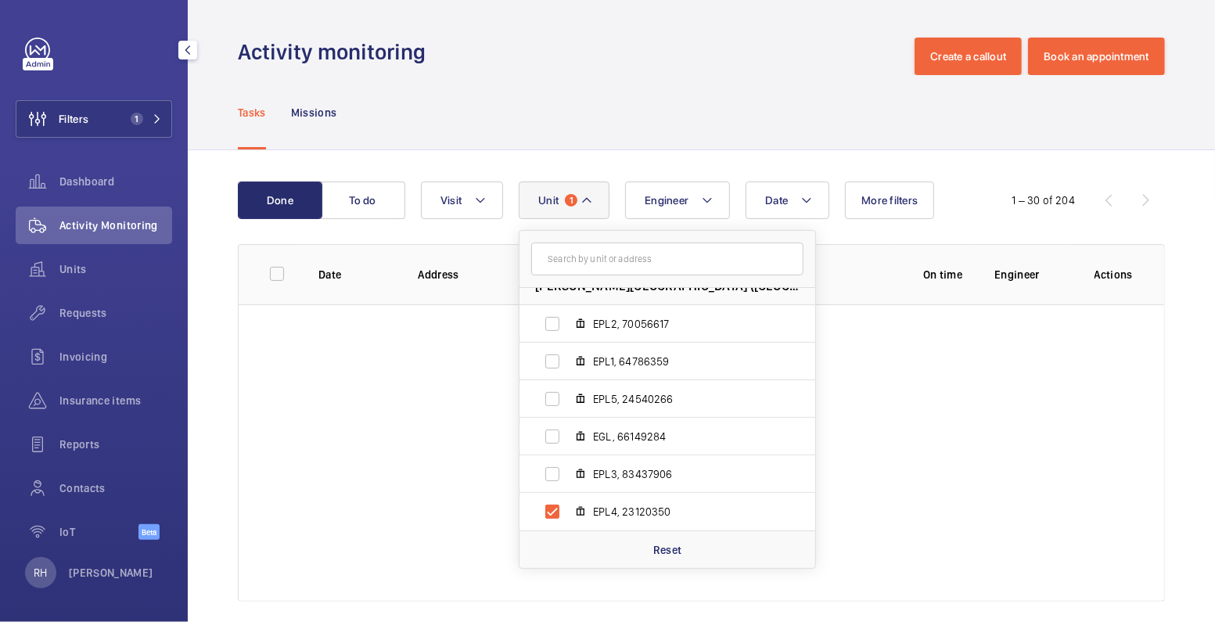
click at [767, 102] on div "Tasks Missions" at bounding box center [701, 112] width 927 height 74
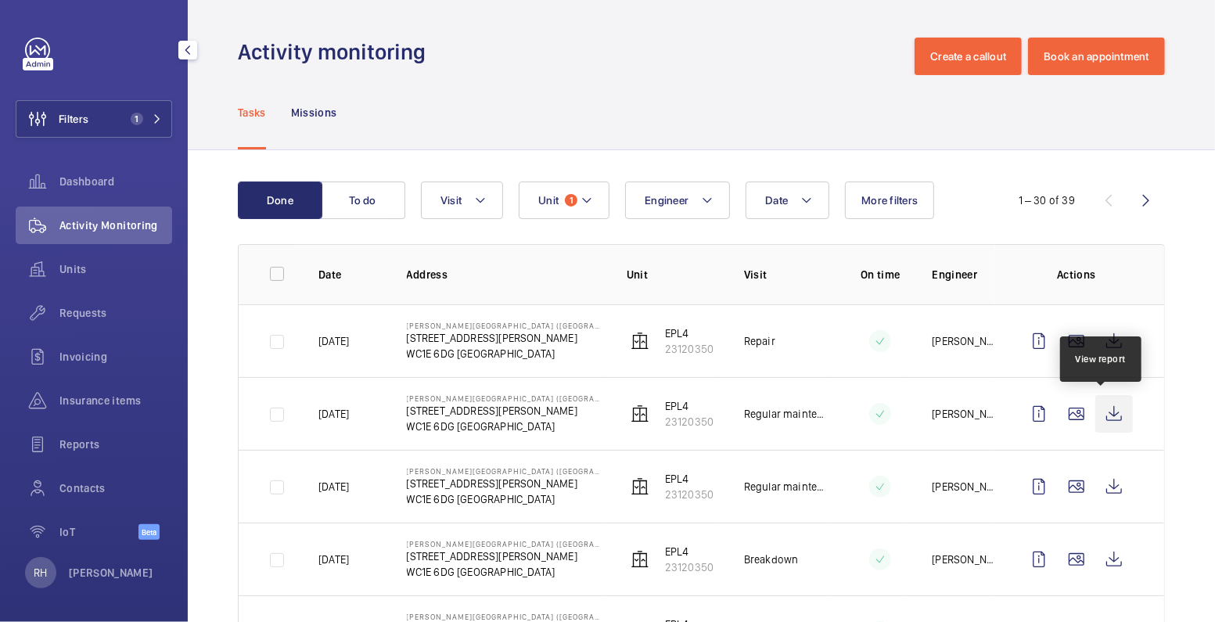
click at [1099, 422] on wm-front-icon-button at bounding box center [1114, 414] width 38 height 38
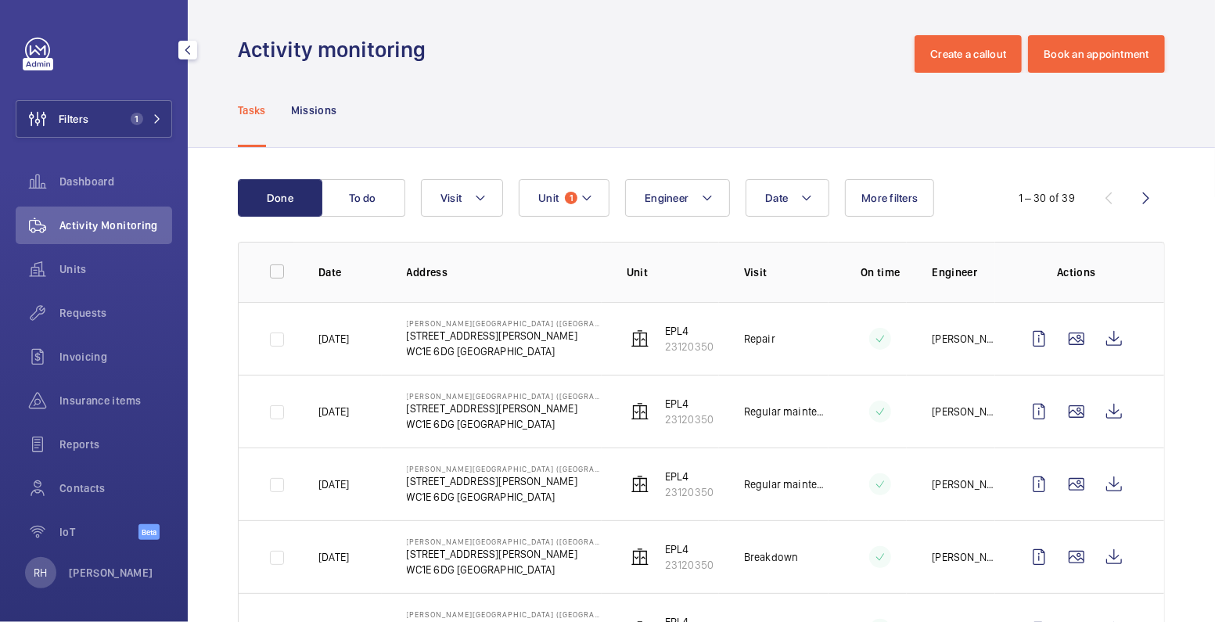
scroll to position [3, 0]
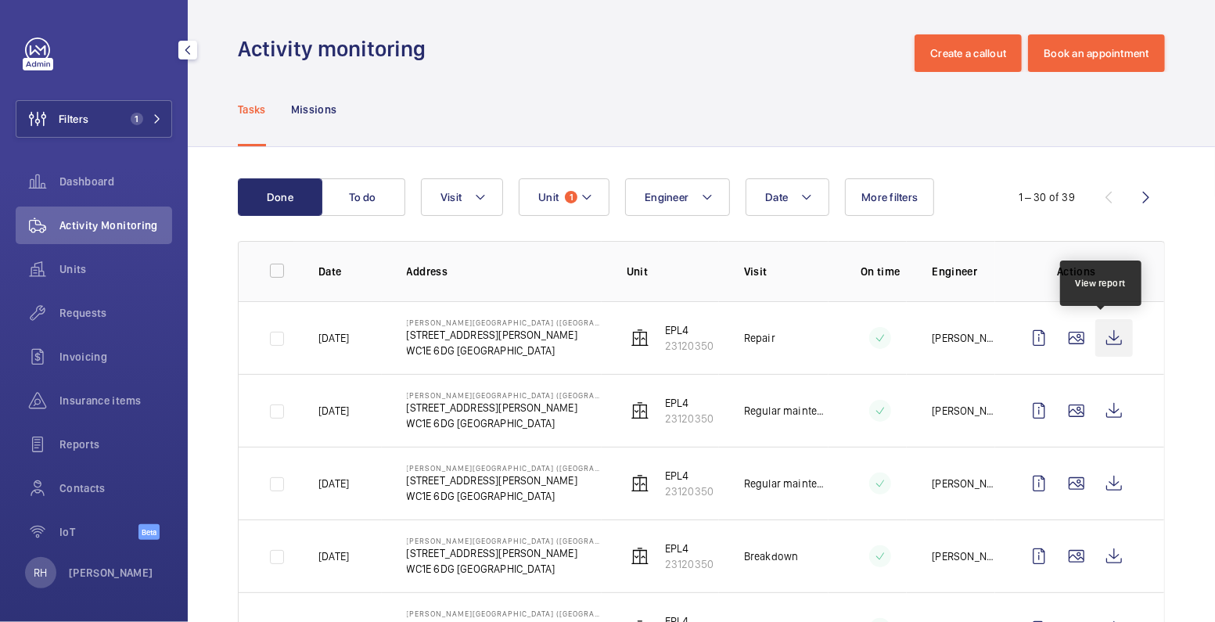
click at [1101, 335] on wm-front-icon-button at bounding box center [1114, 338] width 38 height 38
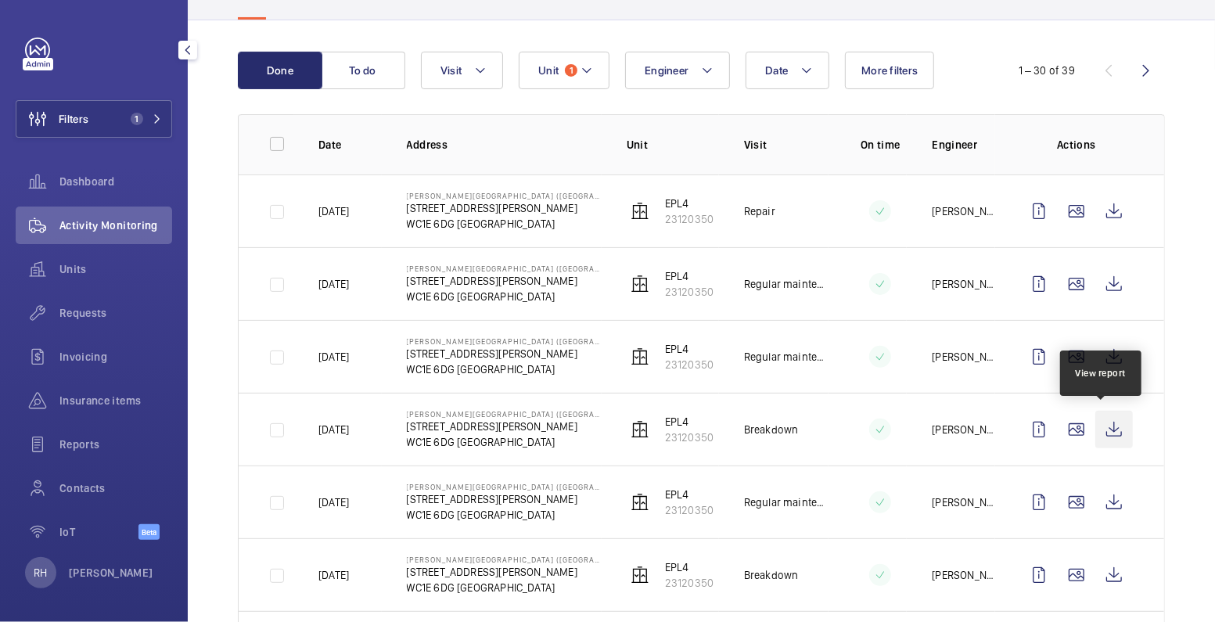
click at [1096, 429] on wm-front-icon-button at bounding box center [1114, 430] width 38 height 38
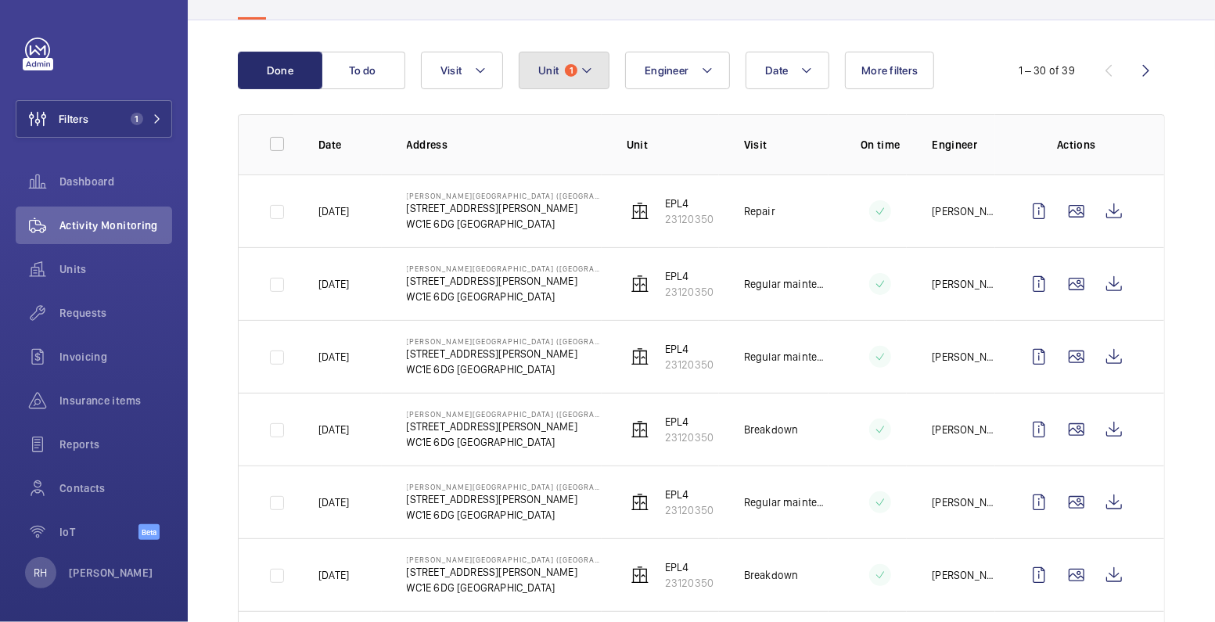
click at [557, 69] on span "Unit" at bounding box center [548, 70] width 20 height 13
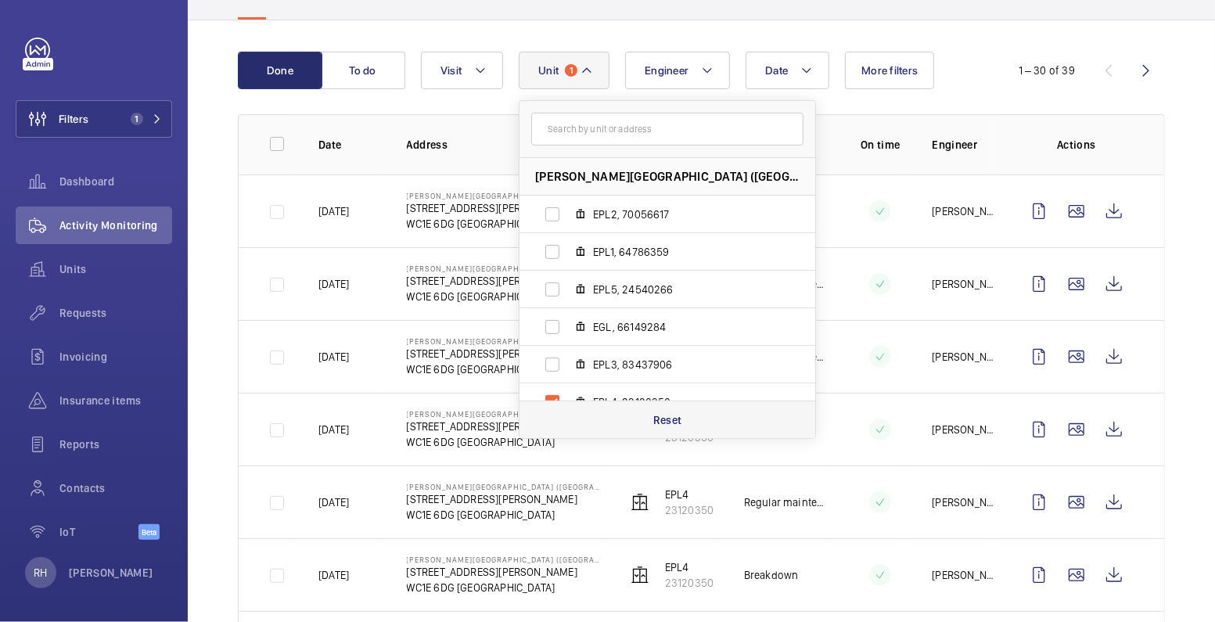
click at [656, 426] on div "Reset" at bounding box center [667, 420] width 296 height 38
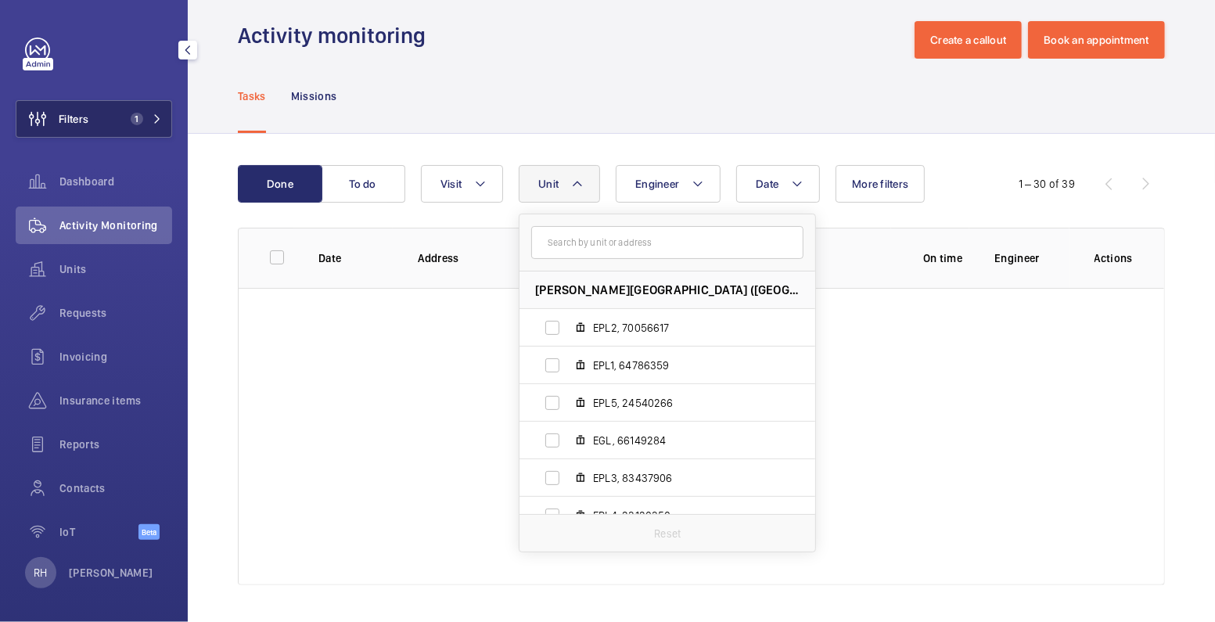
click at [124, 137] on button "Filters 1" at bounding box center [94, 119] width 156 height 38
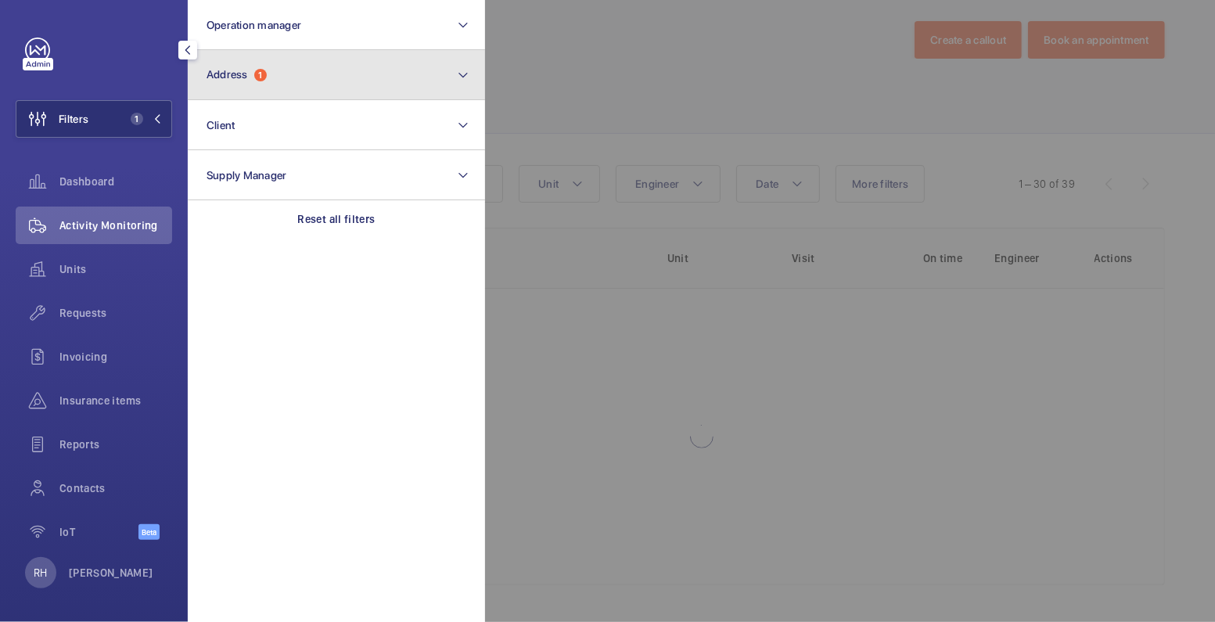
click at [315, 93] on button "Address 1" at bounding box center [336, 75] width 297 height 50
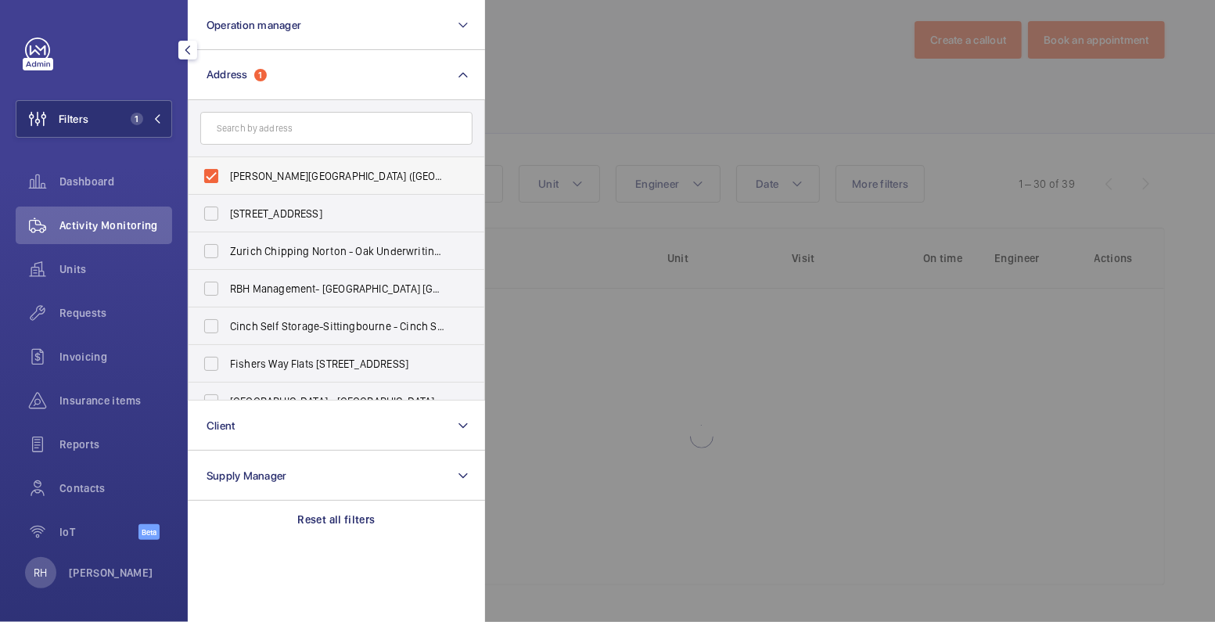
click at [288, 178] on span "Eastman Dental Hospital (UCLH) - 47-49 Huntley Street, LONDON WC1E 6DG" at bounding box center [337, 176] width 215 height 16
click at [227, 178] on input "Eastman Dental Hospital (UCLH) - 47-49 Huntley Street, LONDON WC1E 6DG" at bounding box center [211, 175] width 31 height 31
checkbox input "false"
click at [598, 94] on div at bounding box center [1092, 311] width 1215 height 622
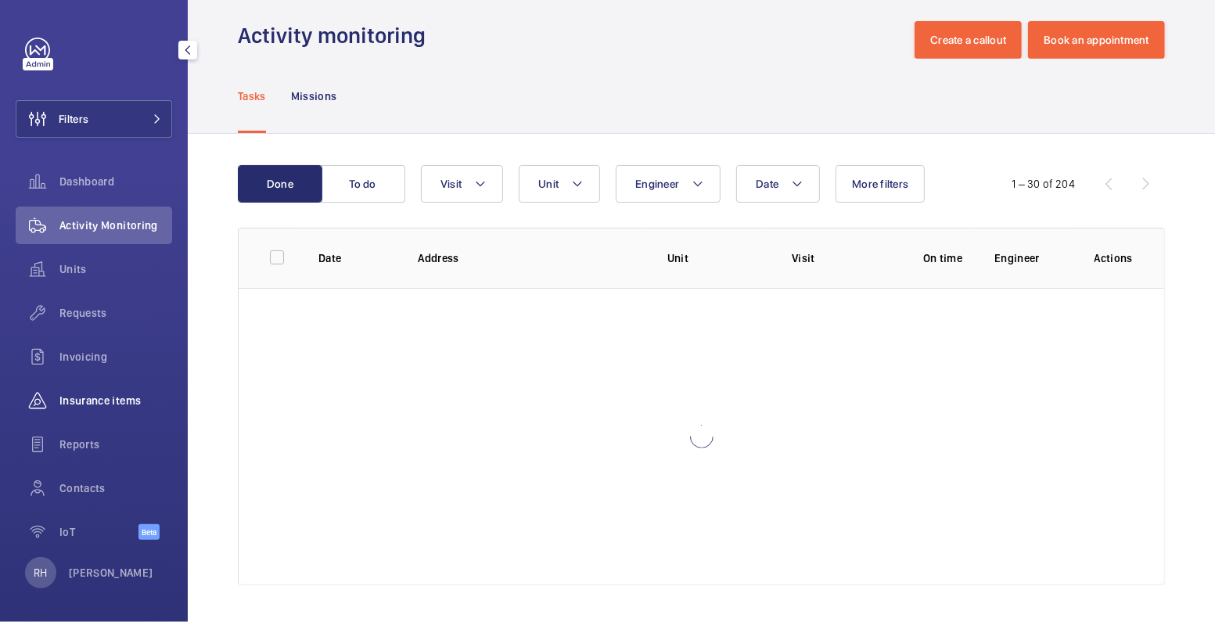
click at [110, 390] on div "Insurance items" at bounding box center [94, 401] width 156 height 38
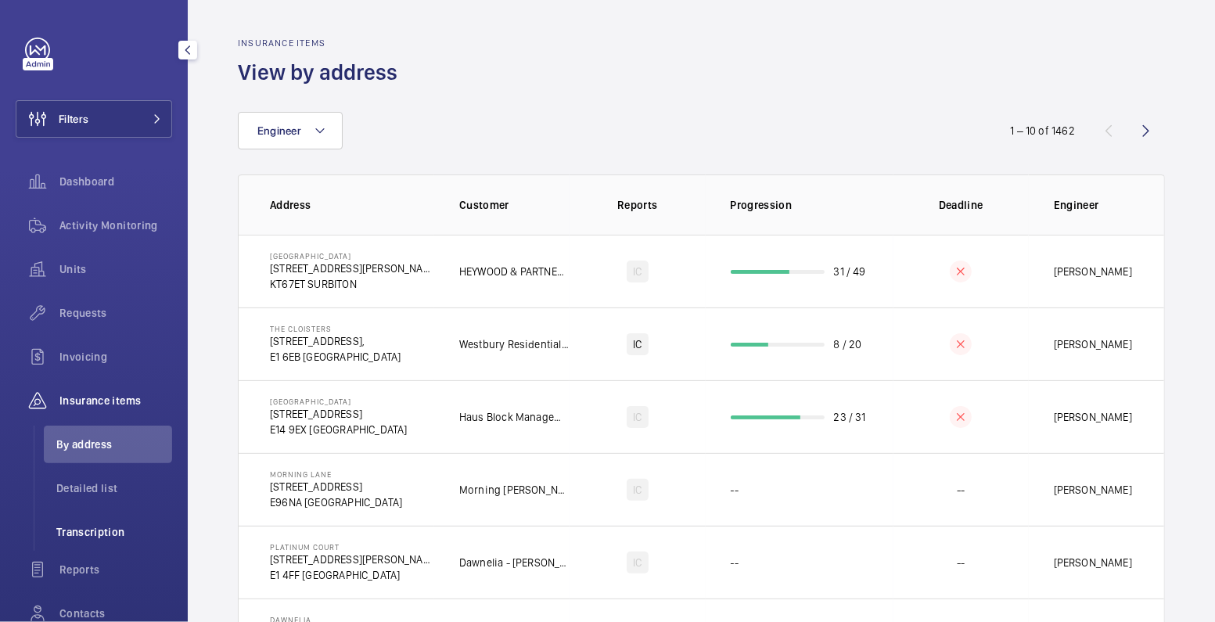
click at [95, 537] on span "Transcription" at bounding box center [114, 532] width 116 height 16
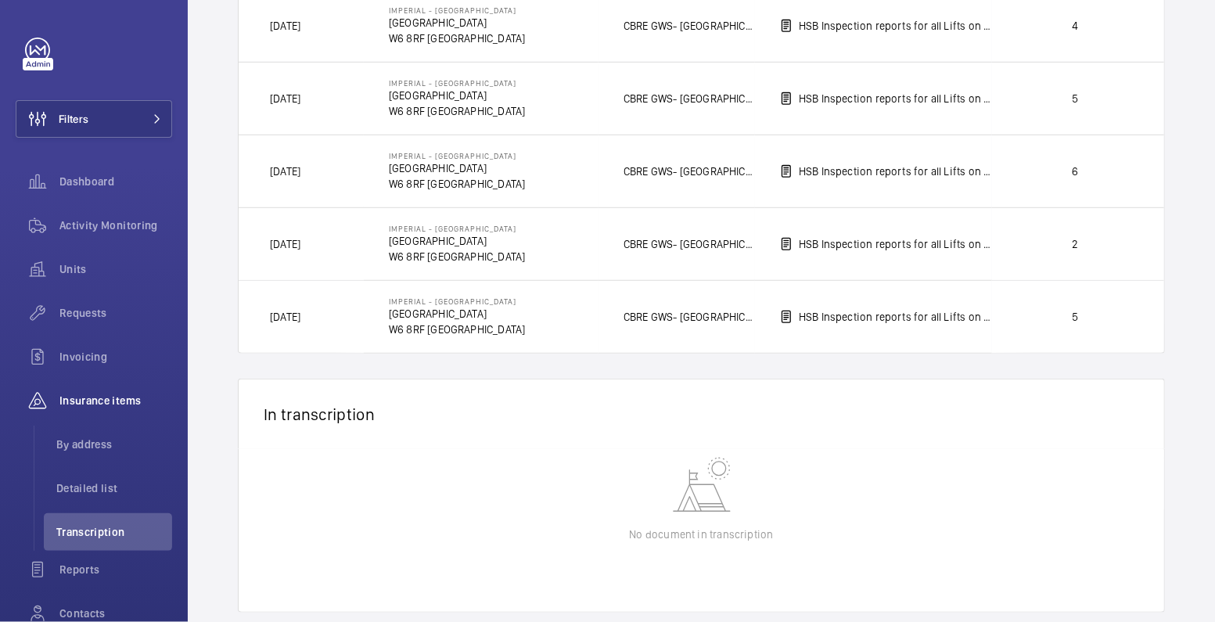
scroll to position [469, 0]
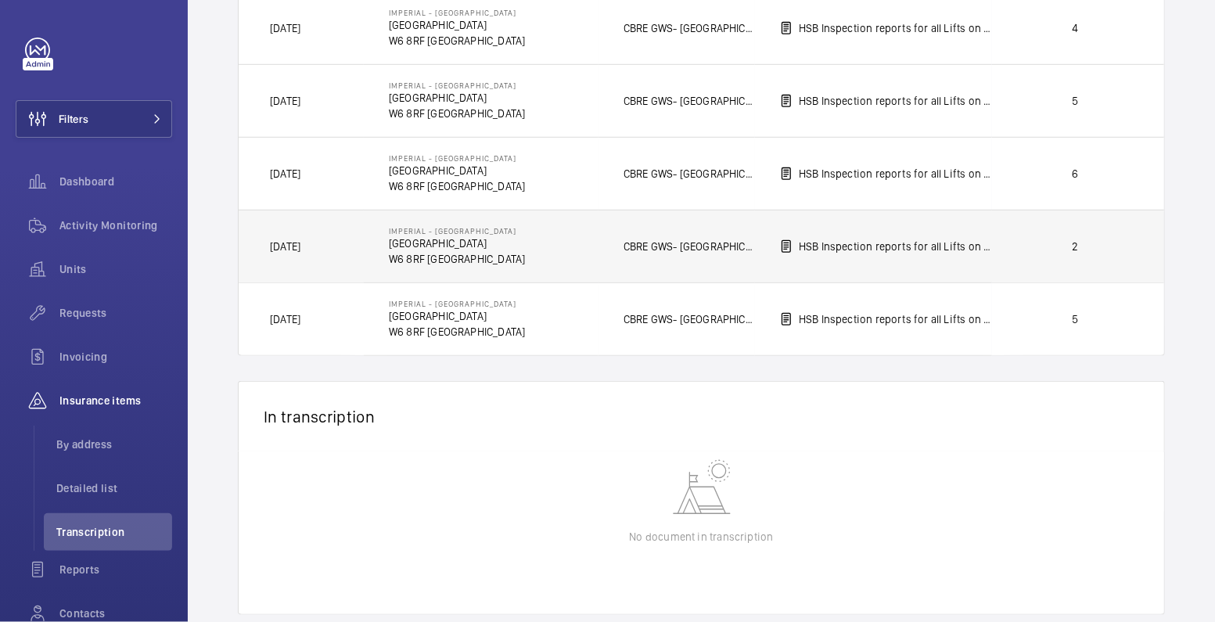
click at [1004, 240] on td "2" at bounding box center [1078, 246] width 172 height 73
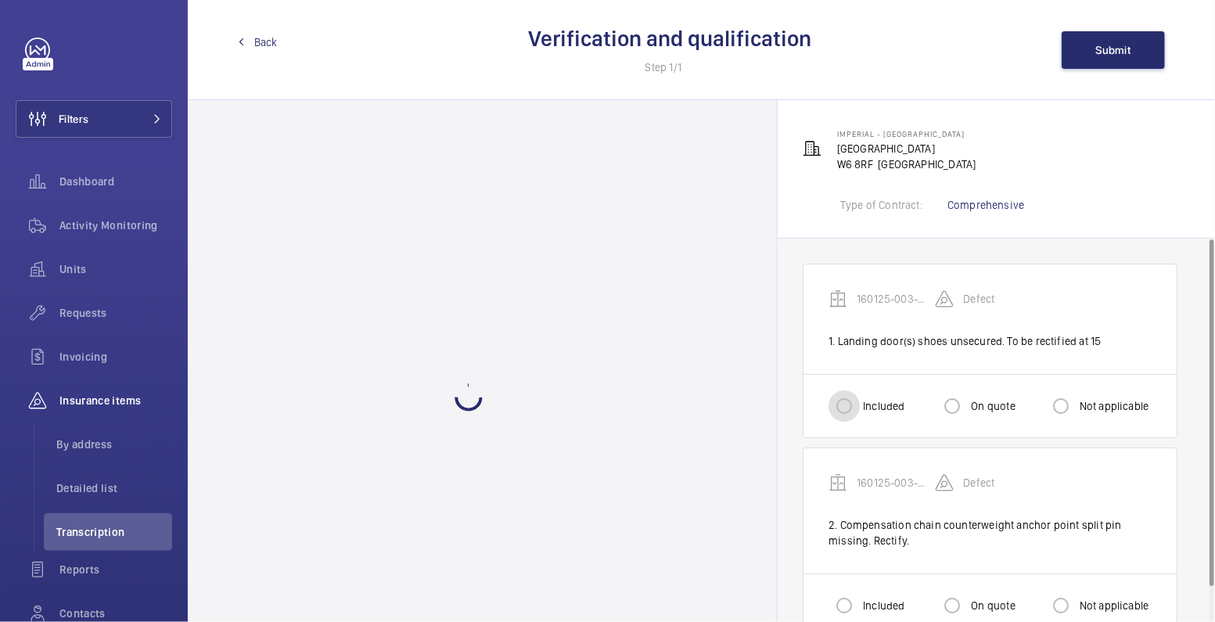
click at [858, 405] on input "Included" at bounding box center [843, 405] width 31 height 31
radio input "true"
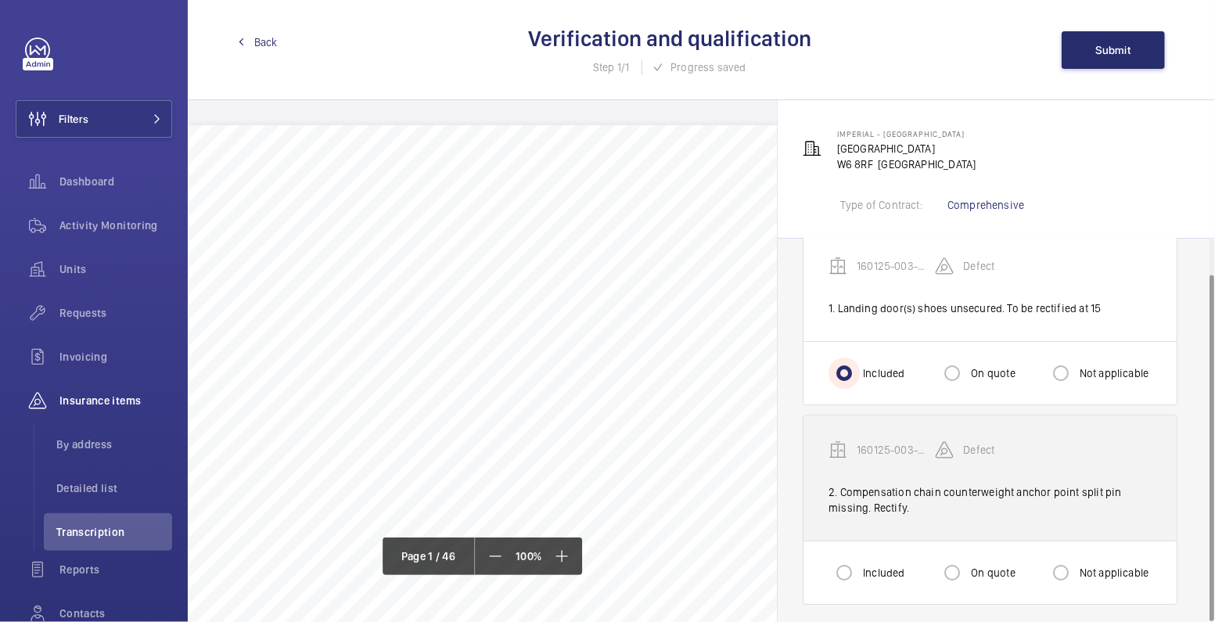
scroll to position [38, 0]
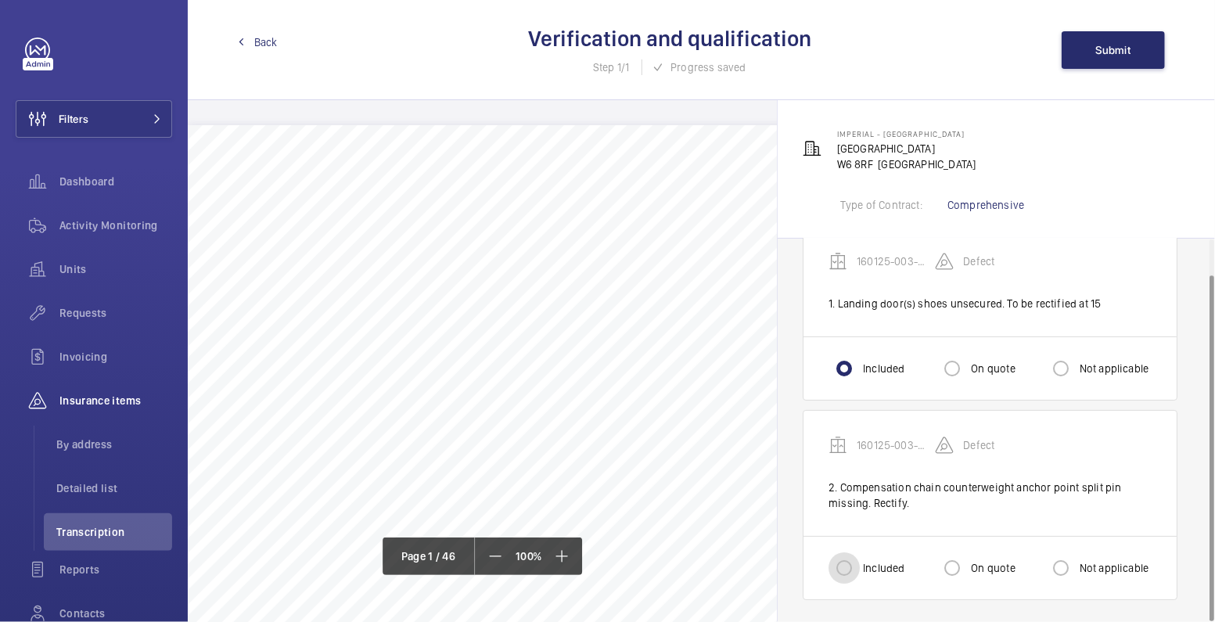
click at [857, 555] on input "Included" at bounding box center [843, 567] width 31 height 31
radio input "true"
click at [1106, 49] on span "Submit" at bounding box center [1113, 50] width 35 height 13
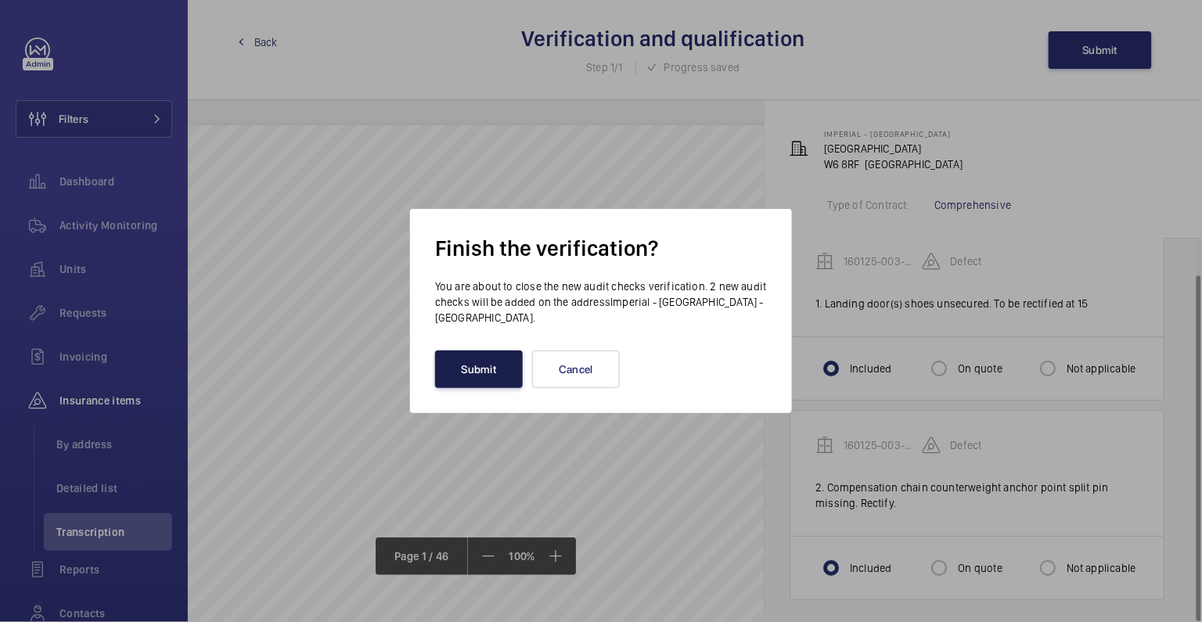
click at [466, 361] on button "Submit" at bounding box center [479, 369] width 88 height 38
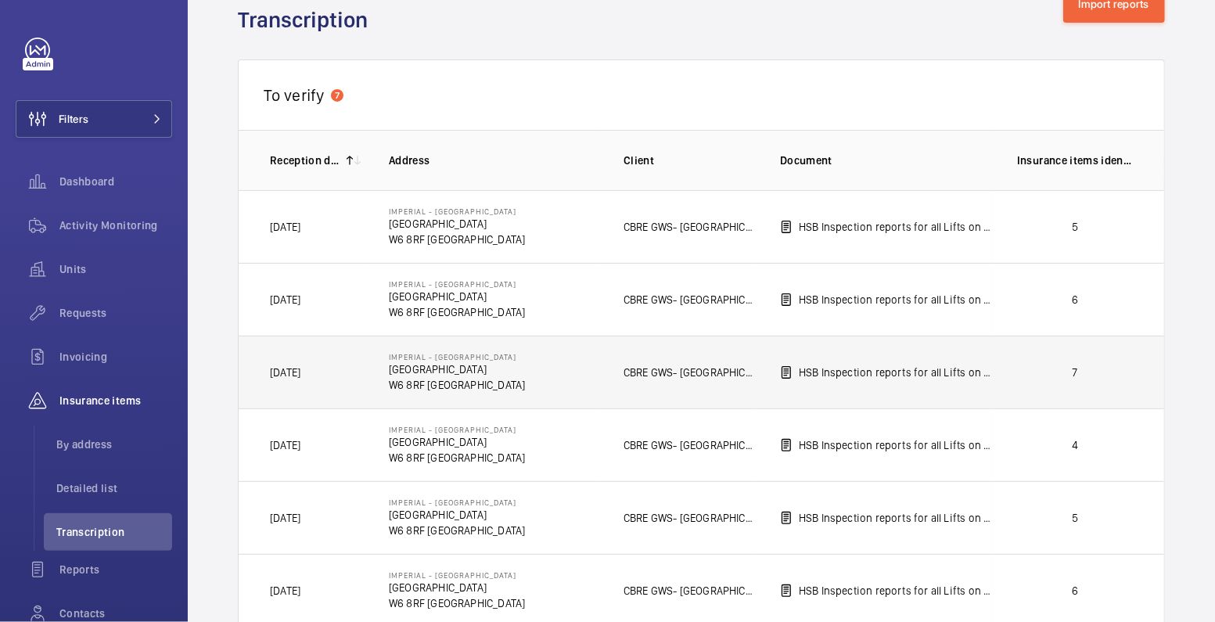
scroll to position [306, 0]
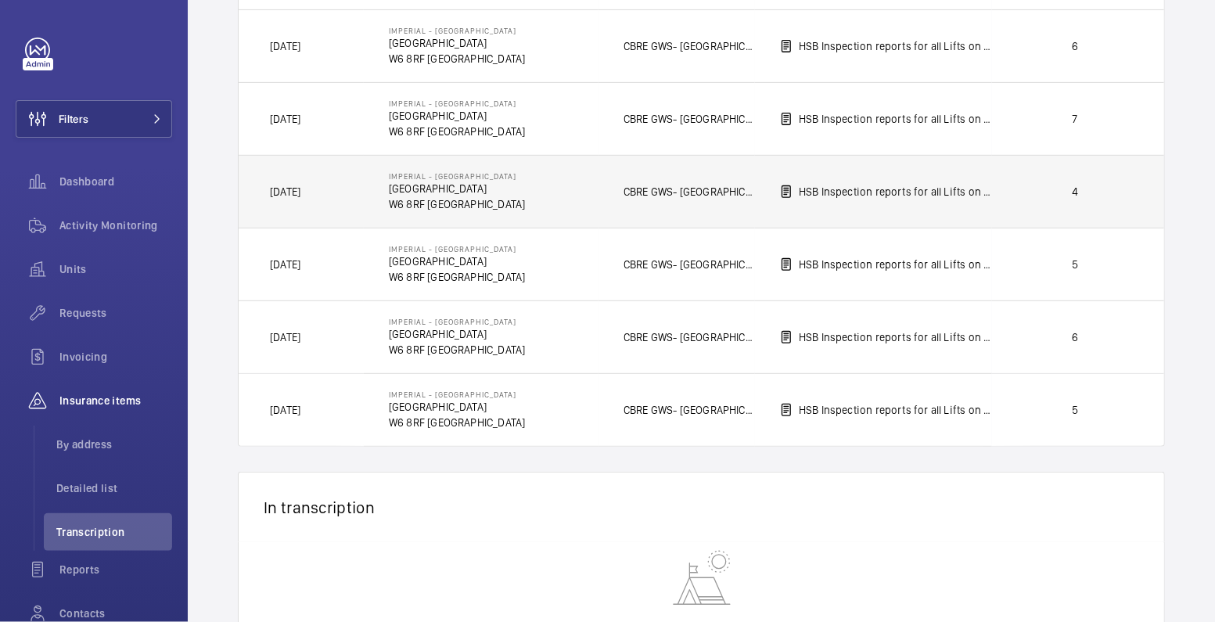
click at [997, 193] on td "4" at bounding box center [1078, 191] width 172 height 73
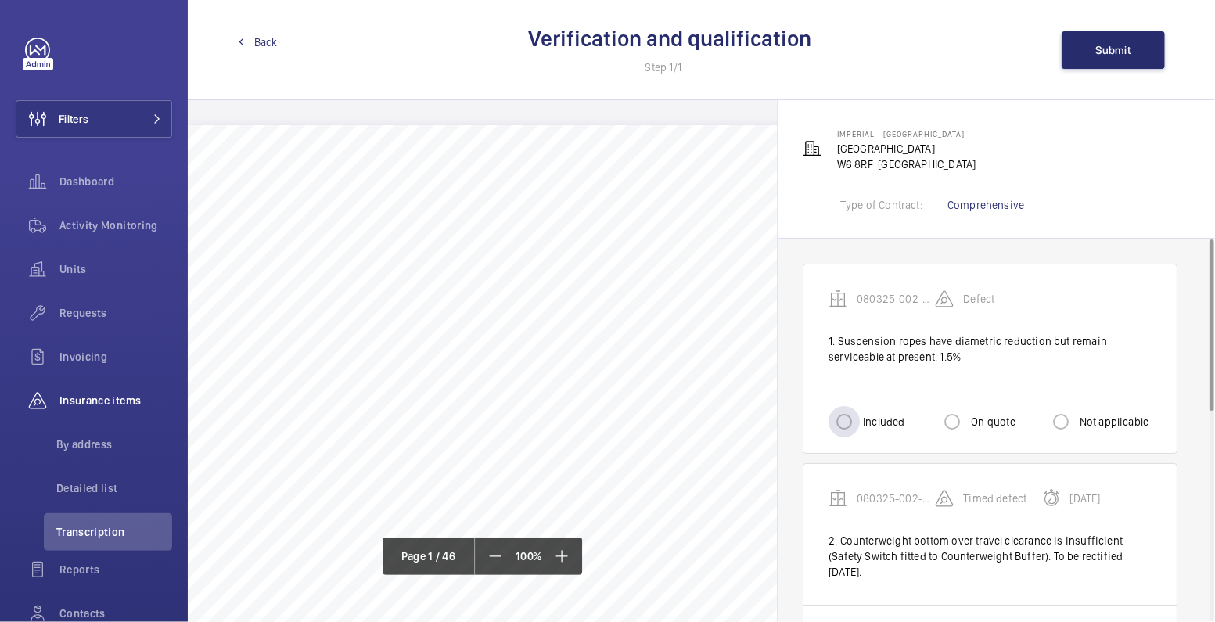
click at [867, 422] on label "Included" at bounding box center [882, 422] width 45 height 16
click at [860, 422] on input "Included" at bounding box center [843, 421] width 31 height 31
radio input "true"
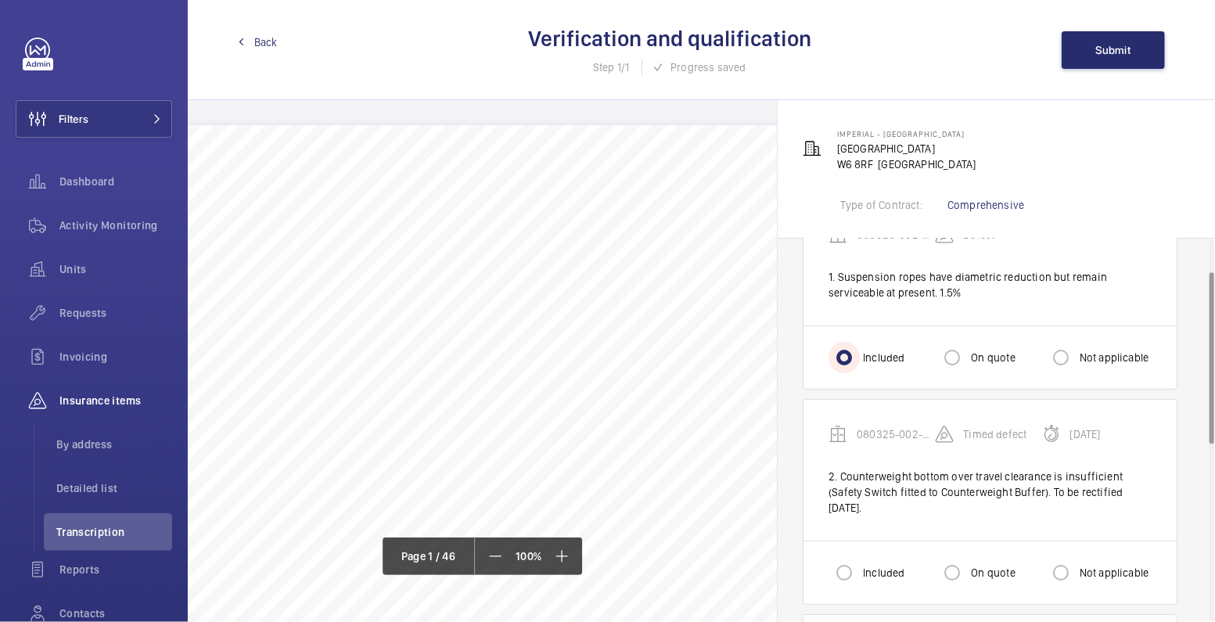
scroll to position [88, 0]
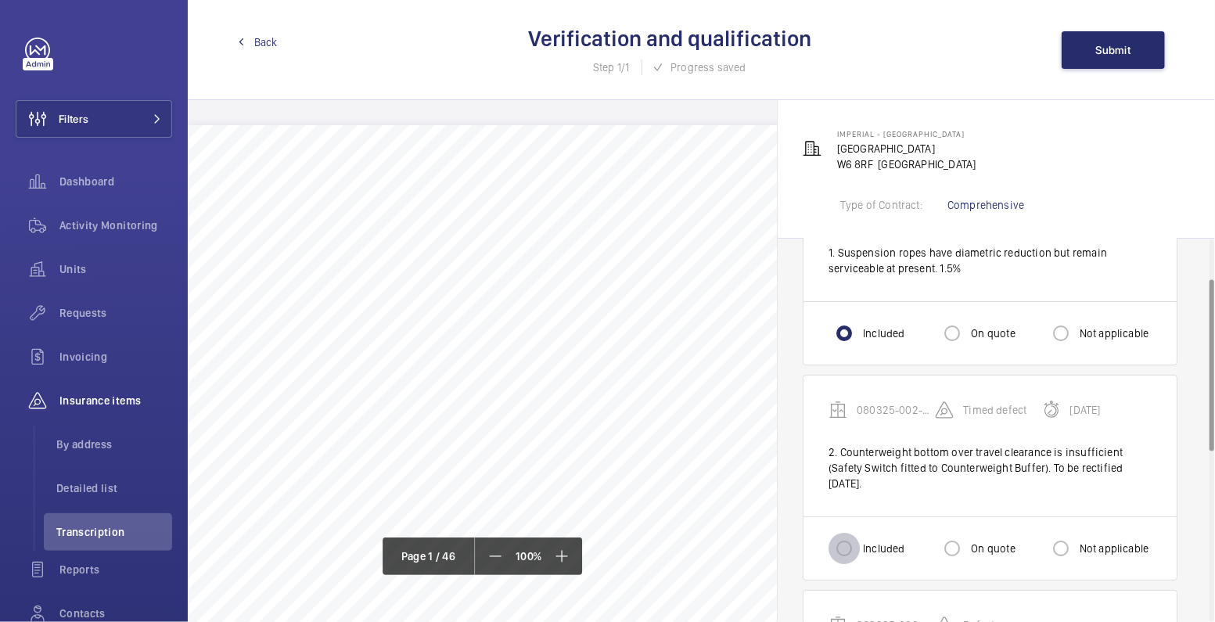
click at [857, 540] on input "Included" at bounding box center [843, 548] width 31 height 31
radio input "true"
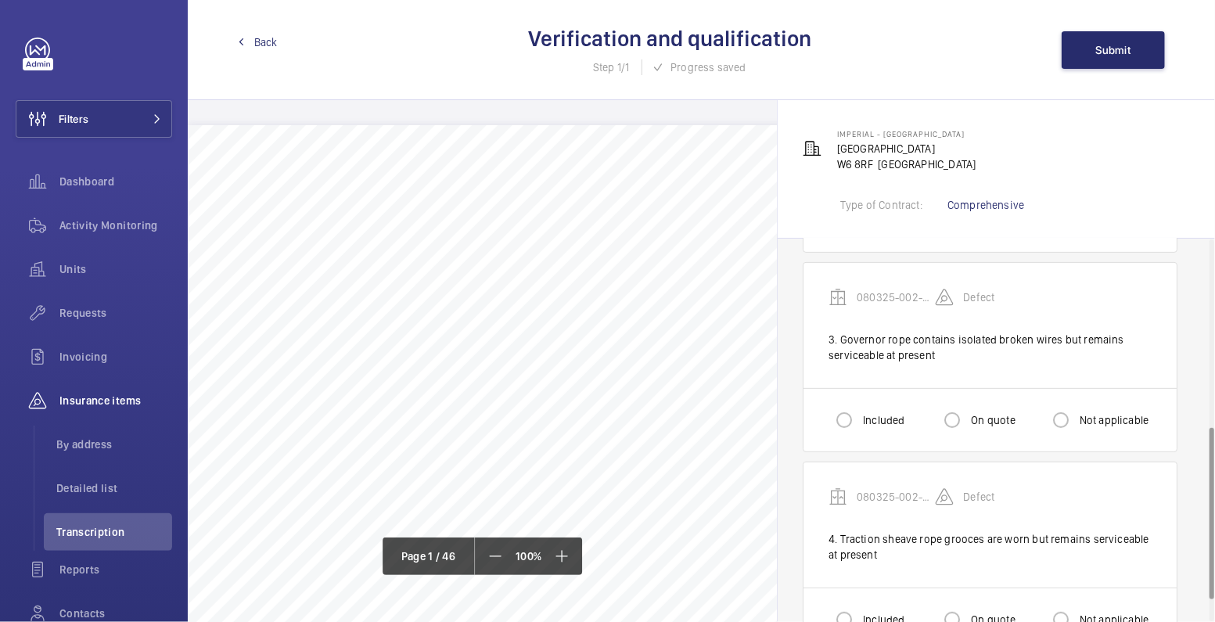
scroll to position [415, 0]
click at [853, 418] on input "Included" at bounding box center [843, 420] width 31 height 31
radio input "true"
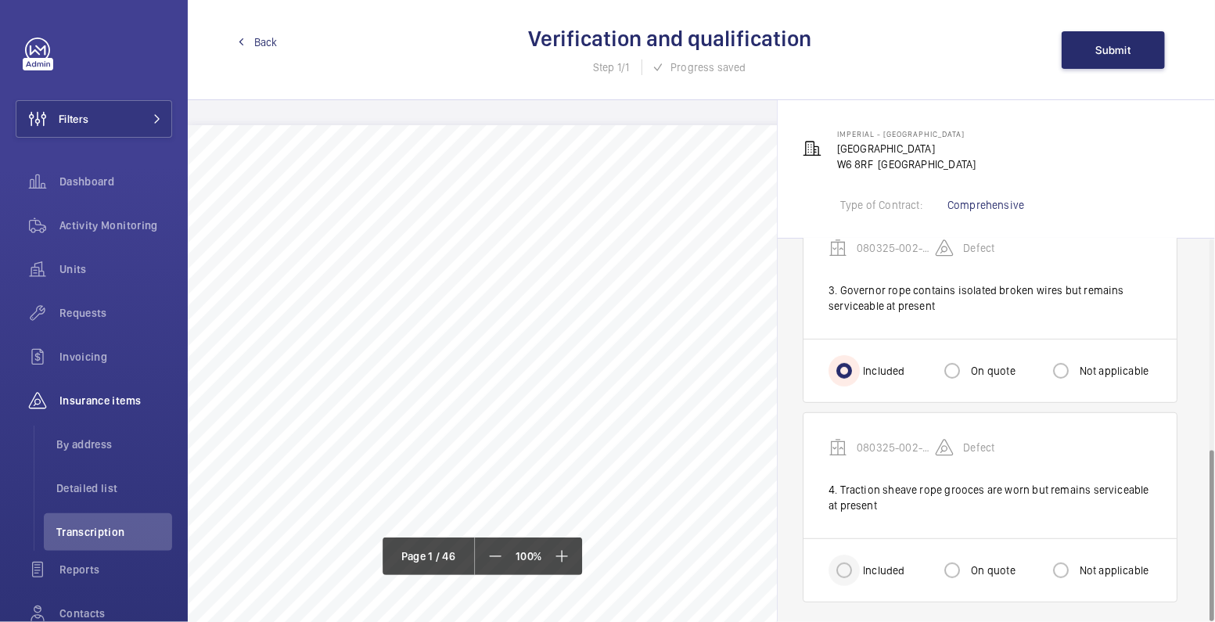
scroll to position [465, 0]
click at [859, 566] on input "Included" at bounding box center [843, 570] width 31 height 31
radio input "true"
click at [1125, 39] on button "Submit" at bounding box center [1113, 50] width 103 height 38
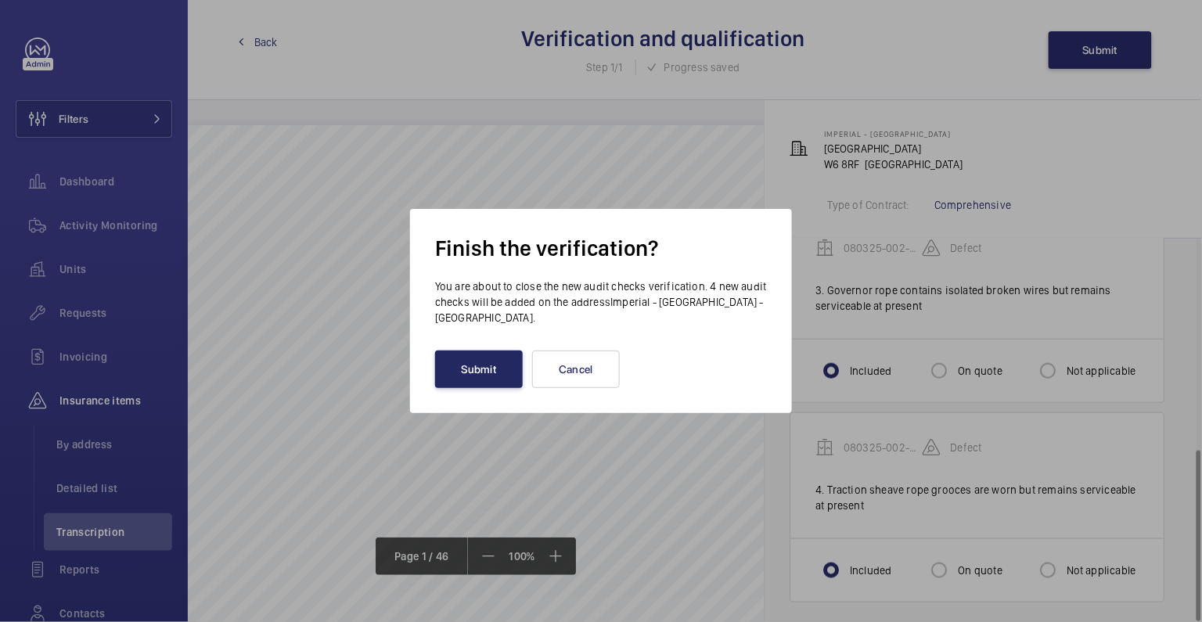
click at [468, 358] on button "Submit" at bounding box center [479, 369] width 88 height 38
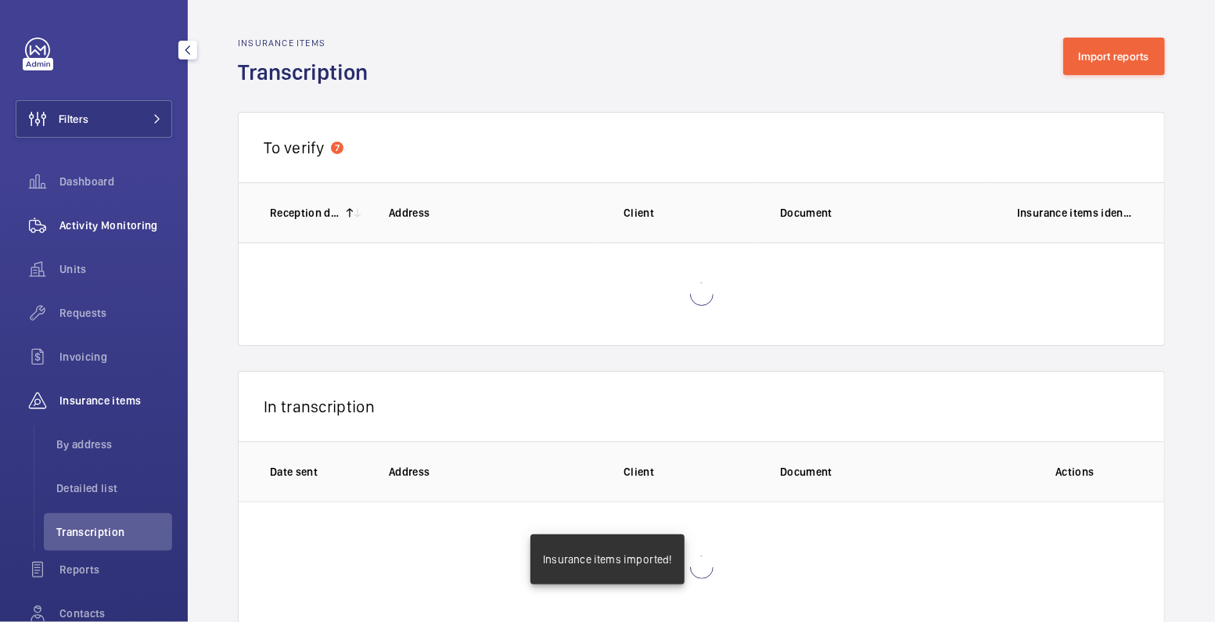
click at [91, 221] on span "Activity Monitoring" at bounding box center [115, 225] width 113 height 16
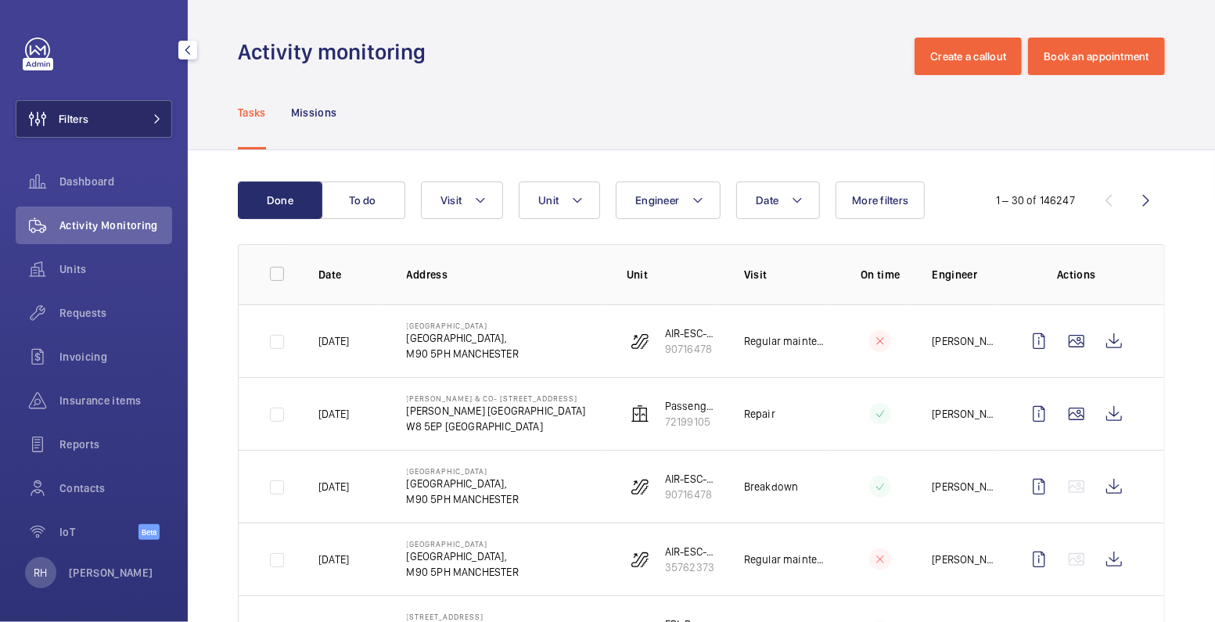
click at [72, 120] on span "Filters" at bounding box center [74, 119] width 30 height 16
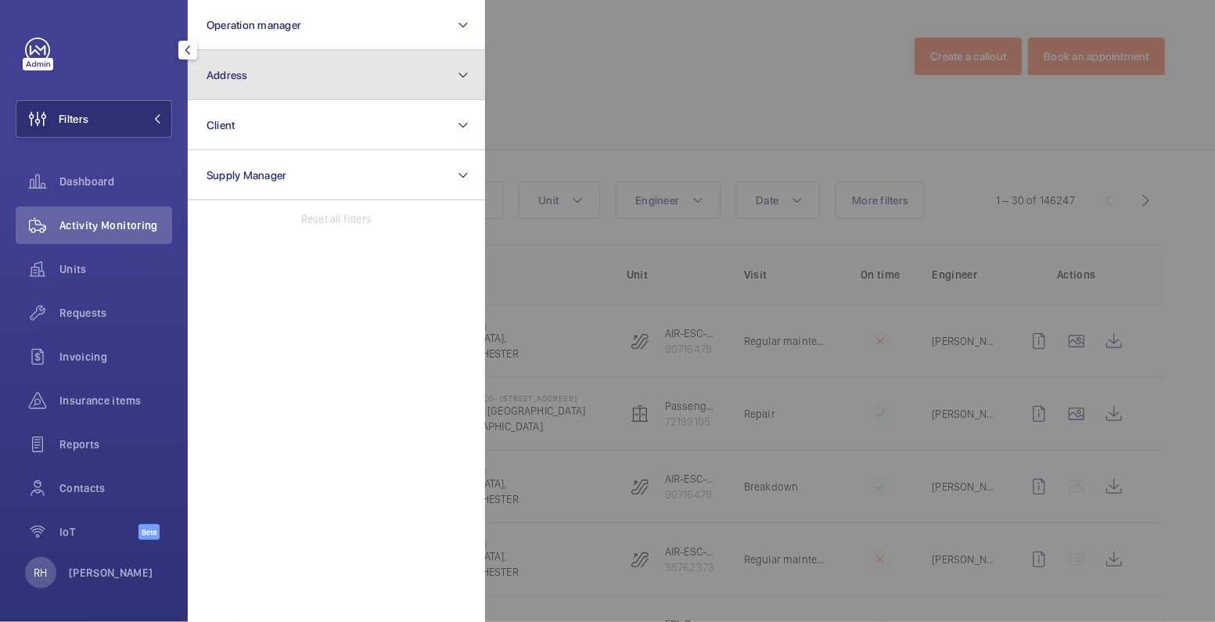
click at [250, 76] on button "Address" at bounding box center [336, 75] width 297 height 50
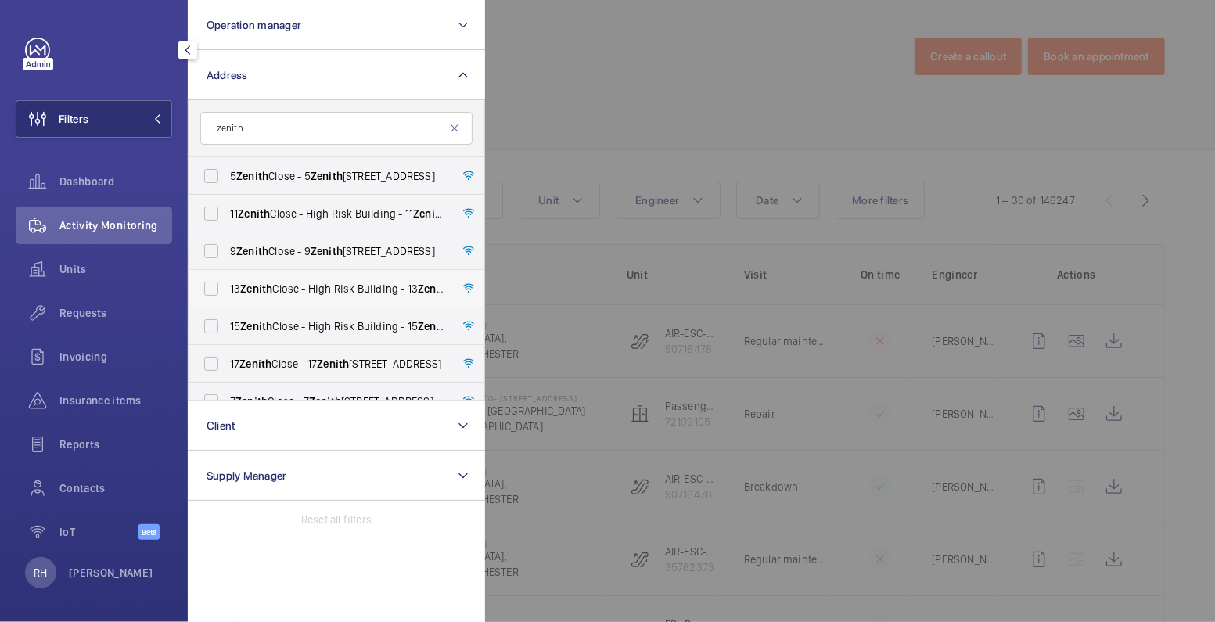
type input "zenith"
click at [247, 284] on span "Zenith" at bounding box center [256, 288] width 32 height 13
click at [227, 284] on input "13 Zenith Close - High Risk Building - 13 Zenith Close, LONDON NW9 6FJ" at bounding box center [211, 288] width 31 height 31
checkbox input "true"
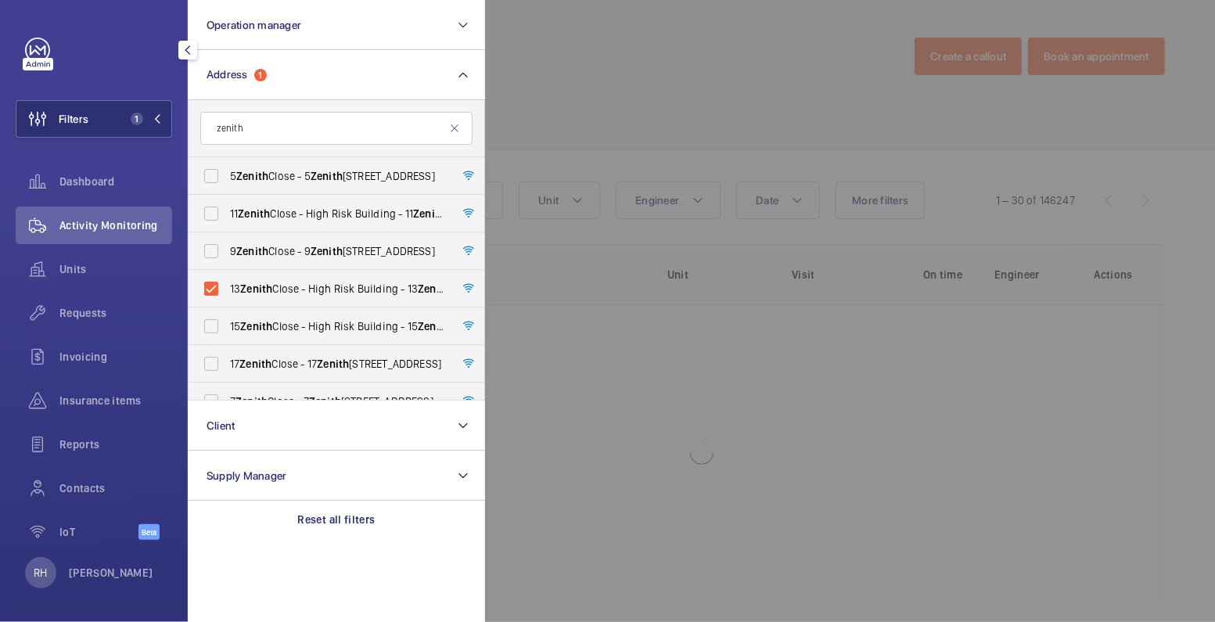
click at [641, 88] on div at bounding box center [1092, 311] width 1215 height 622
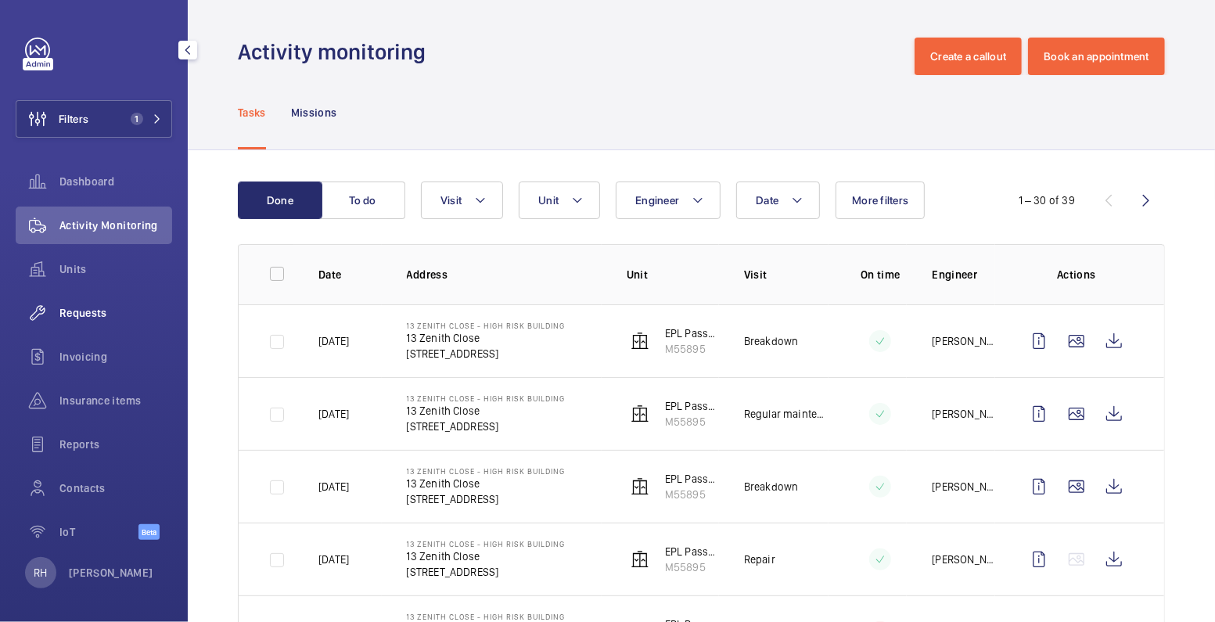
click at [93, 319] on span "Requests" at bounding box center [115, 313] width 113 height 16
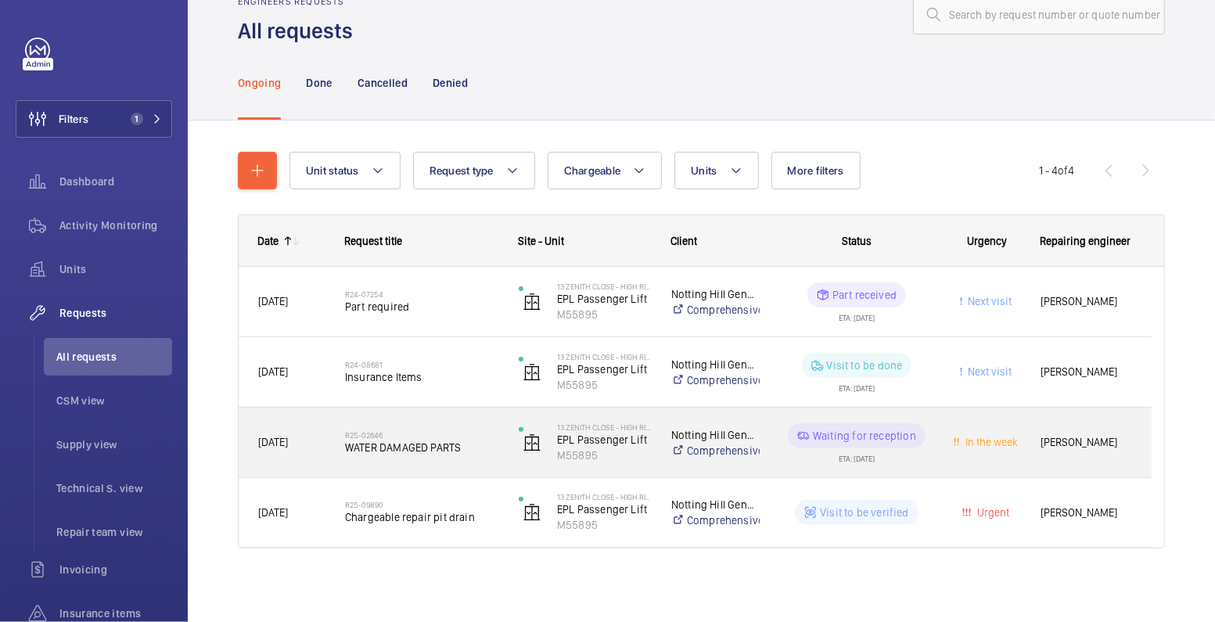
scroll to position [41, 0]
click at [460, 440] on span "WATER DAMAGED PARTS" at bounding box center [421, 448] width 153 height 16
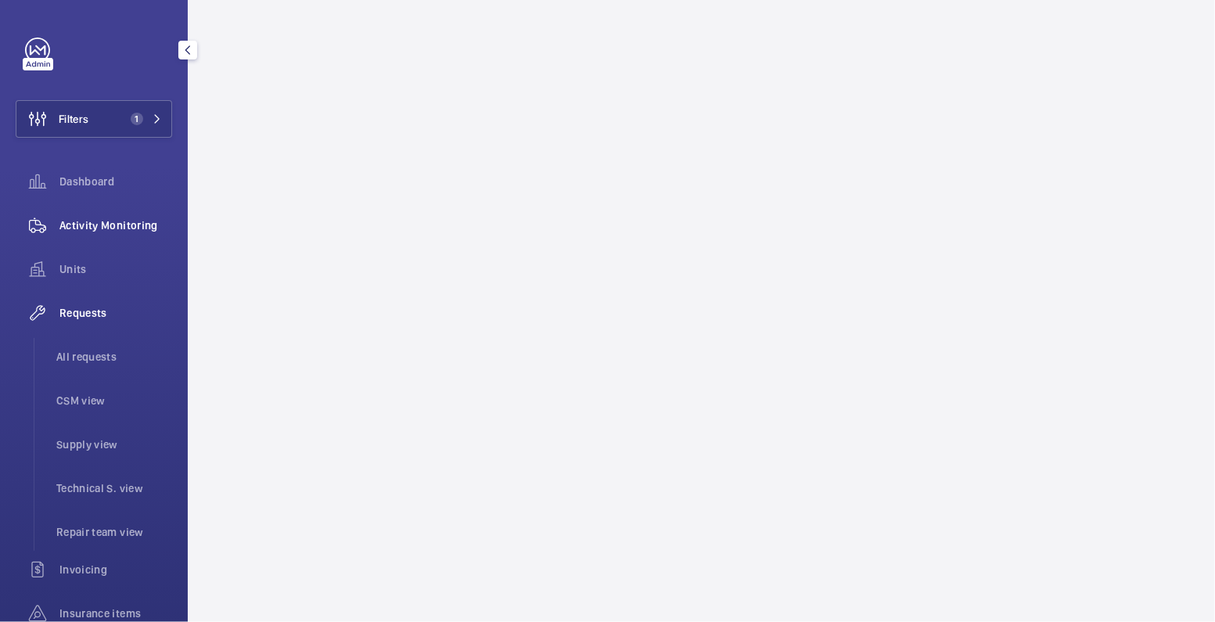
click at [96, 219] on span "Activity Monitoring" at bounding box center [115, 225] width 113 height 16
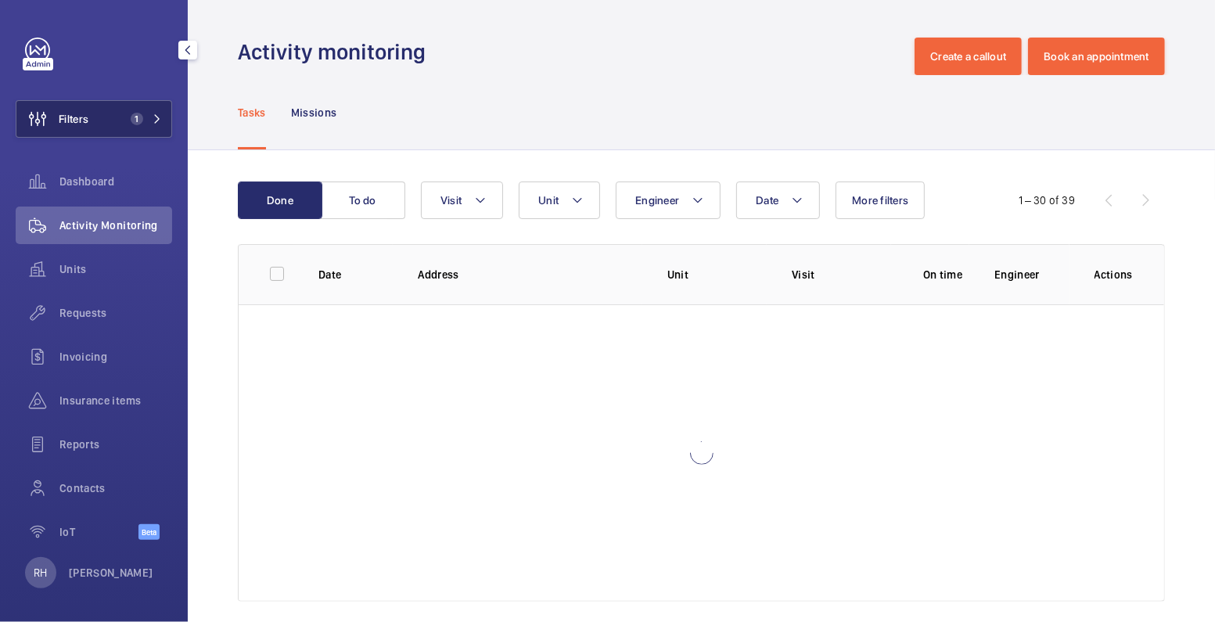
click at [123, 109] on button "Filters 1" at bounding box center [94, 119] width 156 height 38
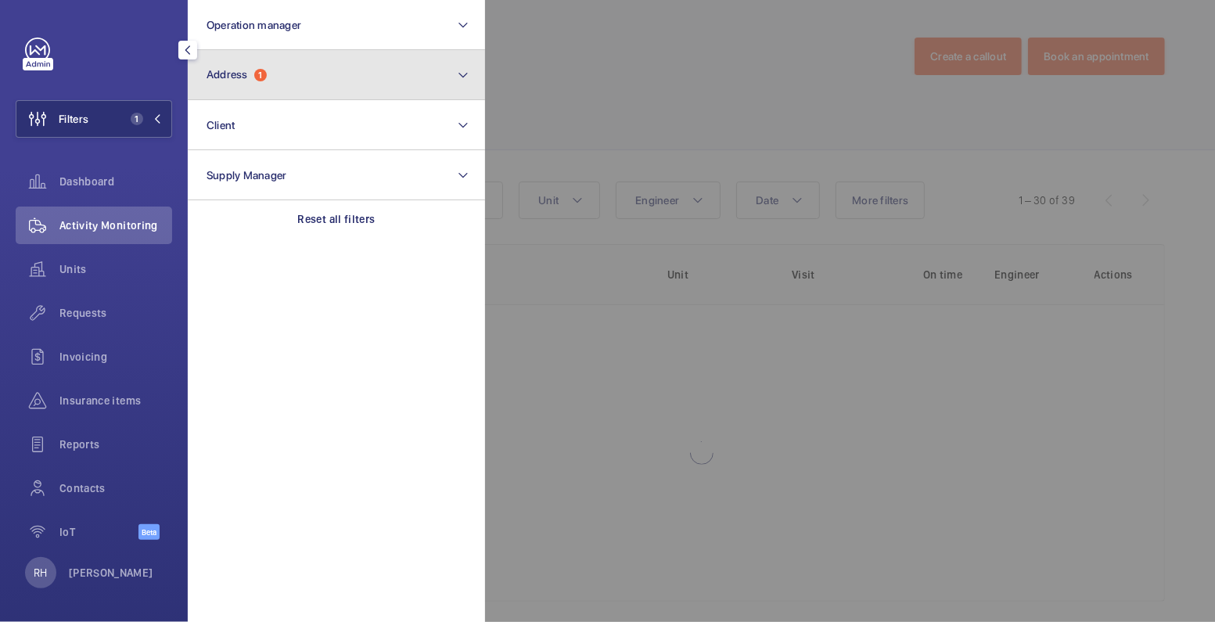
click at [293, 78] on button "Address 1" at bounding box center [336, 75] width 297 height 50
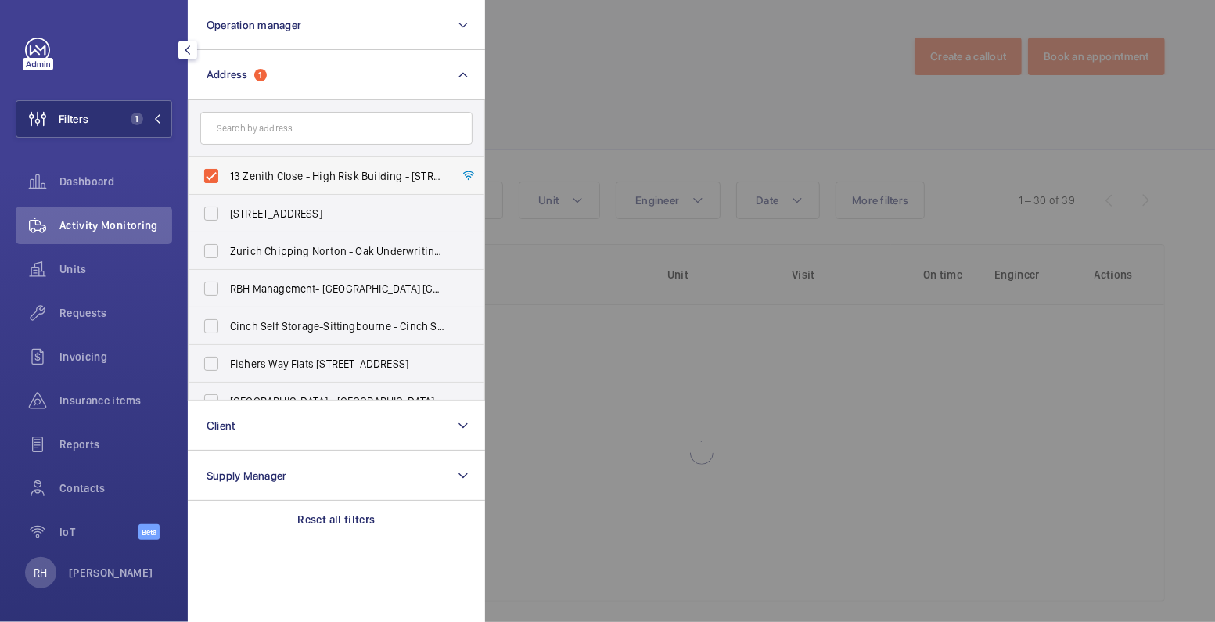
click at [264, 175] on span "13 Zenith Close - High Risk Building - 13 Zenith Close, LONDON NW9 6FJ" at bounding box center [337, 176] width 215 height 16
click at [227, 175] on input "13 Zenith Close - High Risk Building - 13 Zenith Close, LONDON NW9 6FJ" at bounding box center [211, 175] width 31 height 31
checkbox input "false"
click at [275, 130] on input "text" at bounding box center [336, 128] width 272 height 33
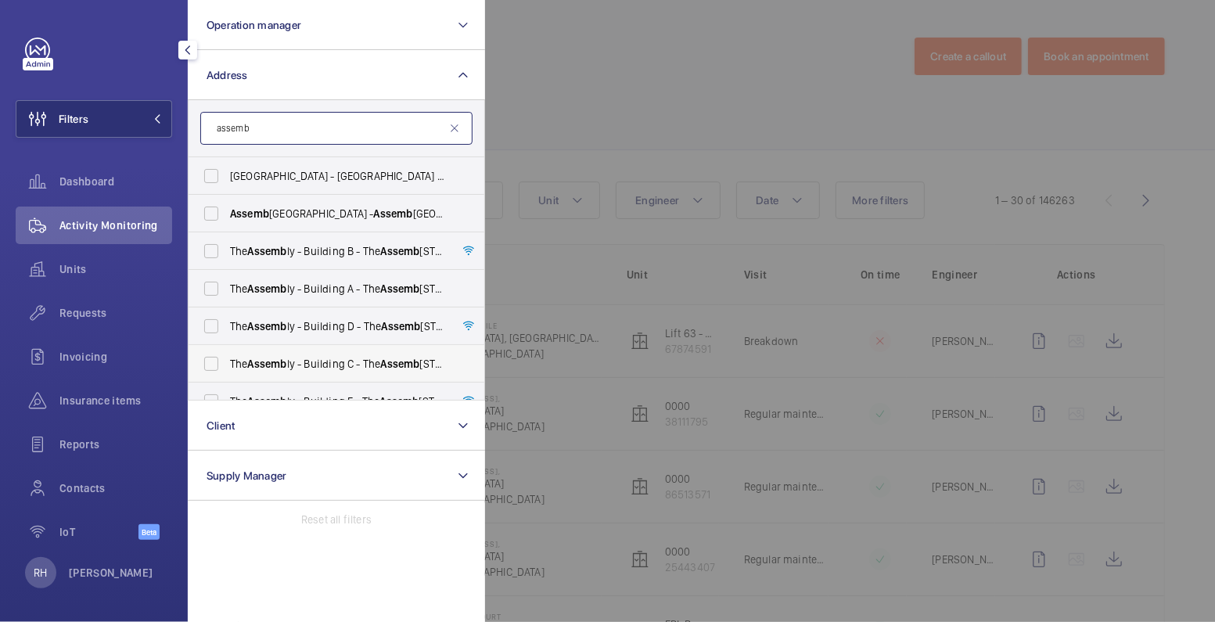
type input "assemb"
click at [339, 365] on span "The Assemb ly - Building C - The Assemb ly - Building C, Montrose Crescent, WEM…" at bounding box center [337, 364] width 215 height 16
click at [227, 365] on input "The Assemb ly - Building C - The Assemb ly - Building C, Montrose Crescent, WEM…" at bounding box center [211, 363] width 31 height 31
checkbox input "true"
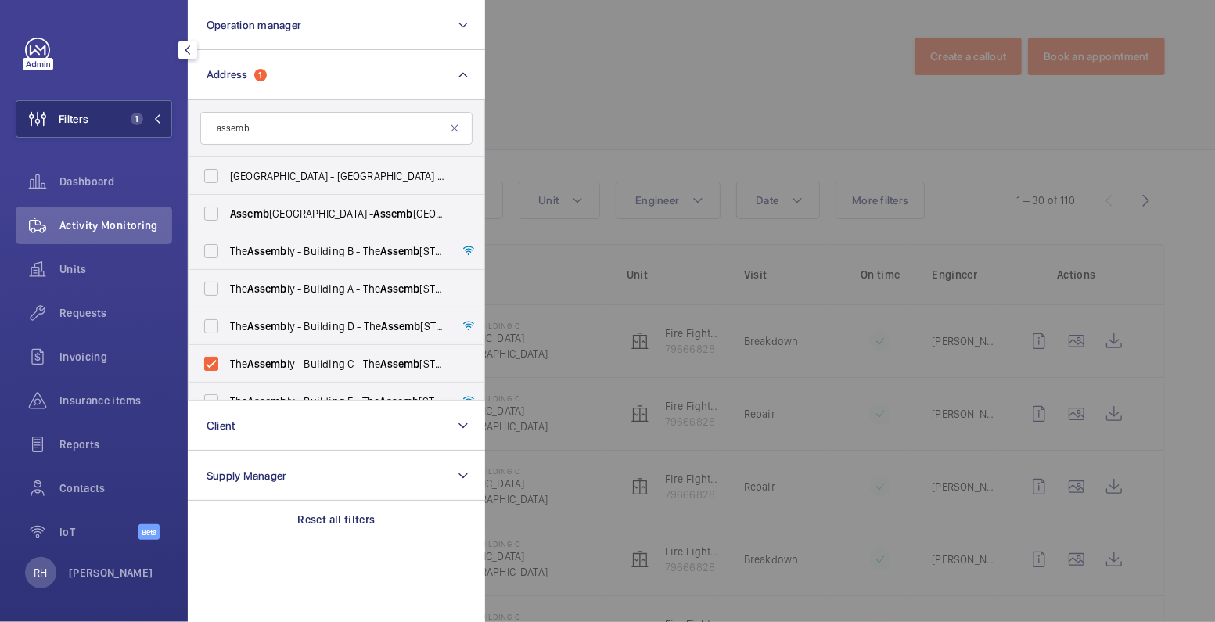
click at [656, 102] on div at bounding box center [1092, 311] width 1215 height 622
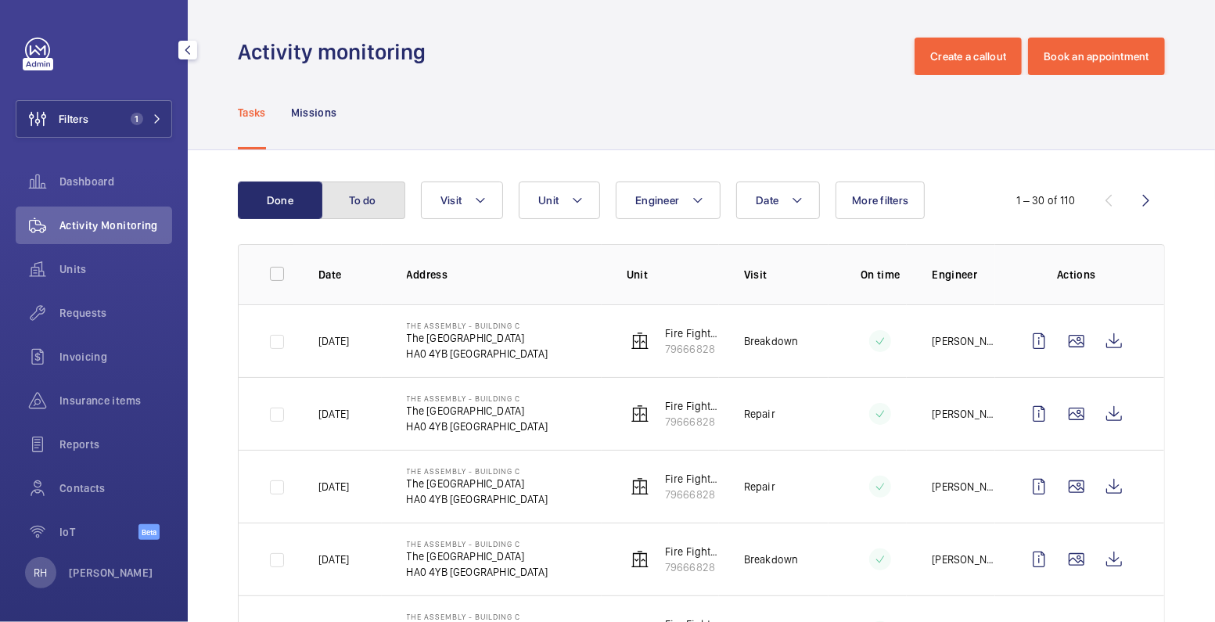
click at [341, 203] on button "To do" at bounding box center [363, 200] width 84 height 38
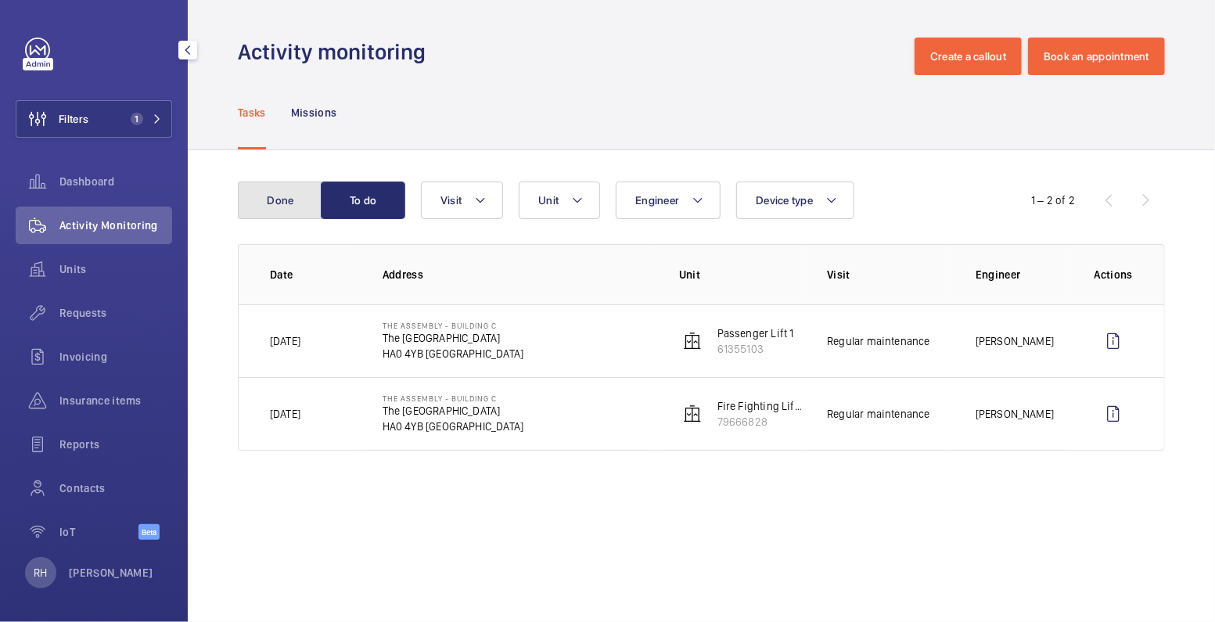
click at [282, 211] on button "Done" at bounding box center [280, 200] width 84 height 38
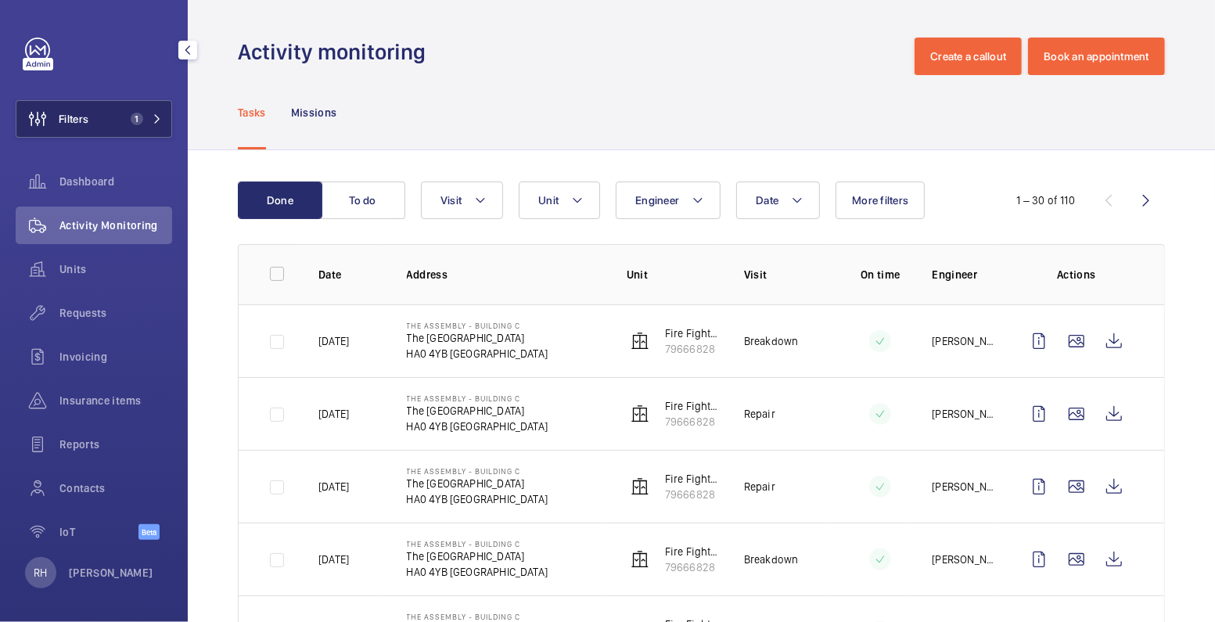
click at [108, 118] on button "Filters 1" at bounding box center [94, 119] width 156 height 38
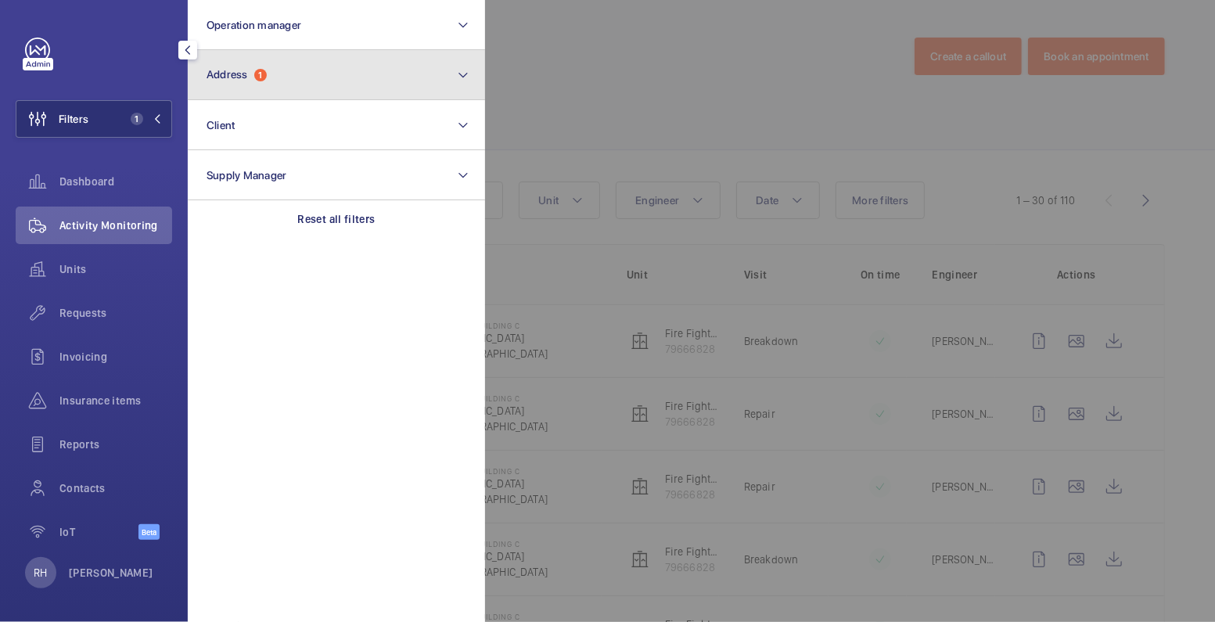
click at [261, 83] on button "Address 1" at bounding box center [336, 75] width 297 height 50
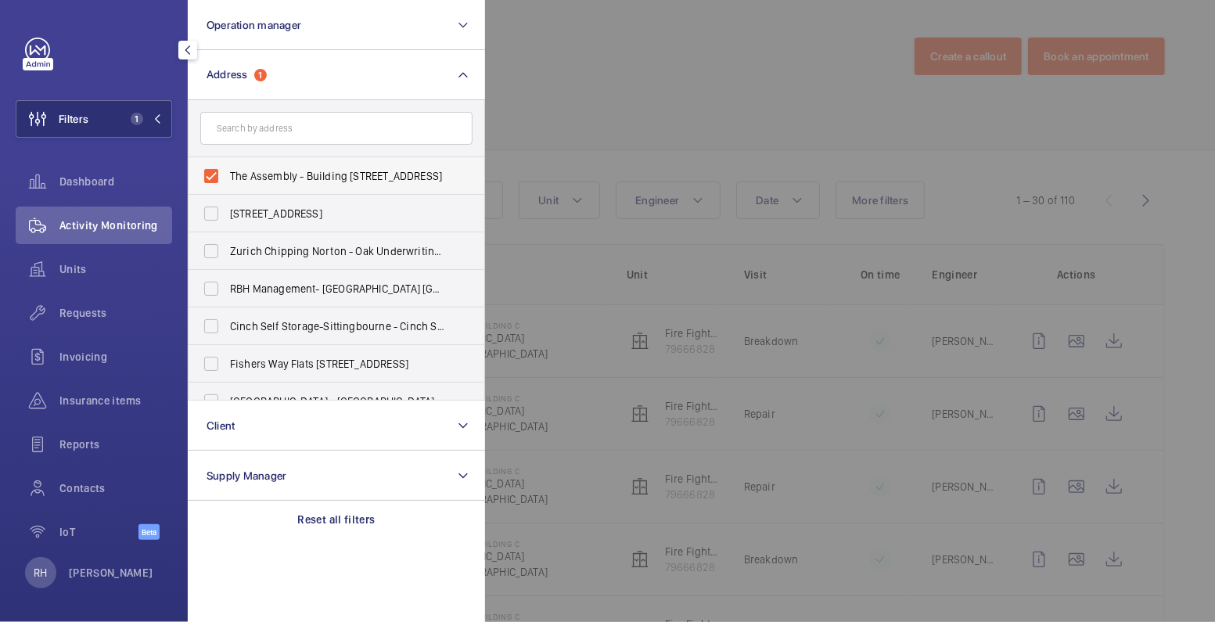
click at [282, 174] on span "The Assembly - Building C - The Assembly - Building C, Montrose Crescent, WEMBL…" at bounding box center [337, 176] width 215 height 16
click at [227, 174] on input "The Assembly - Building C - The Assembly - Building C, Montrose Crescent, WEMBL…" at bounding box center [211, 175] width 31 height 31
checkbox input "false"
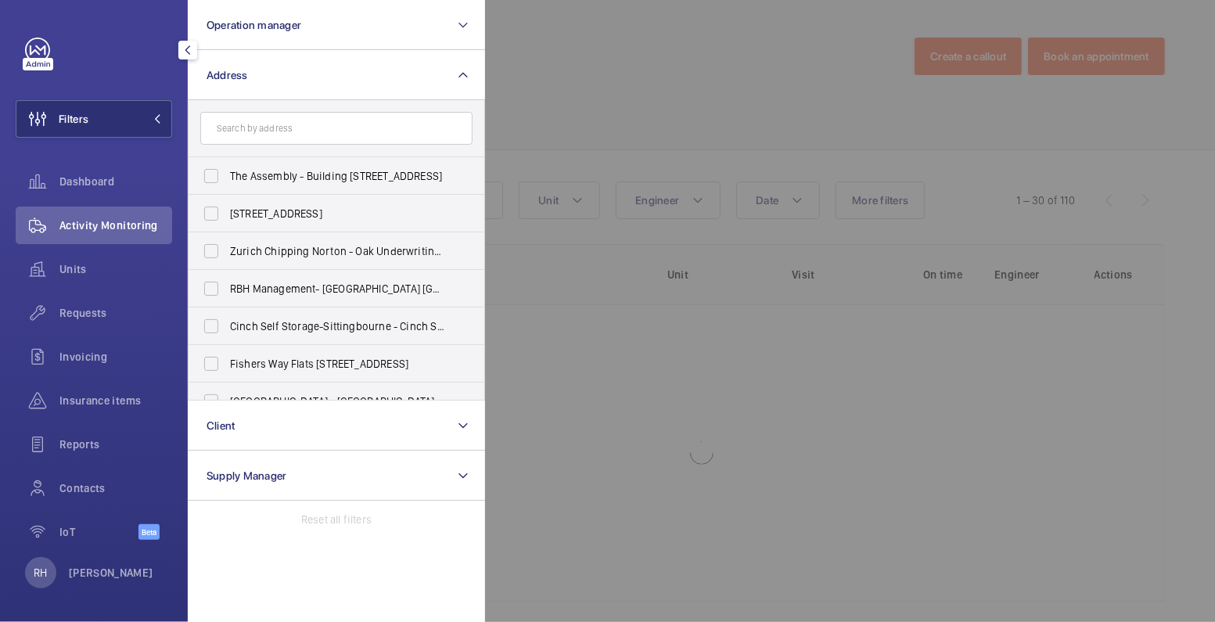
click at [649, 45] on div at bounding box center [1092, 311] width 1215 height 622
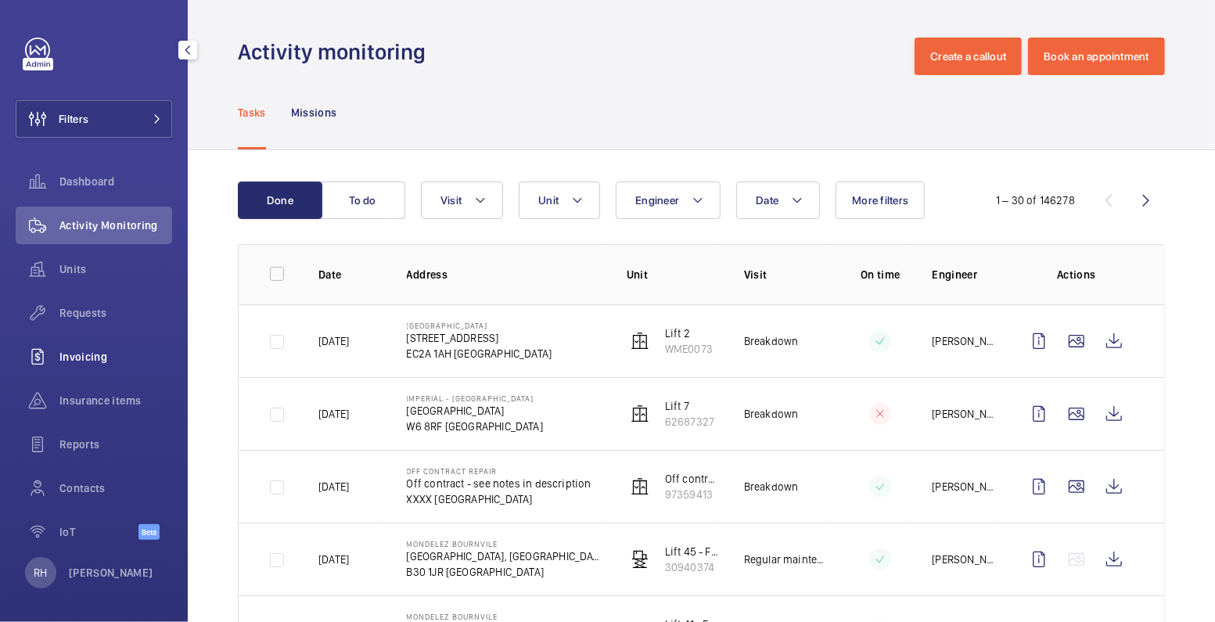
click at [110, 361] on span "Invoicing" at bounding box center [115, 357] width 113 height 16
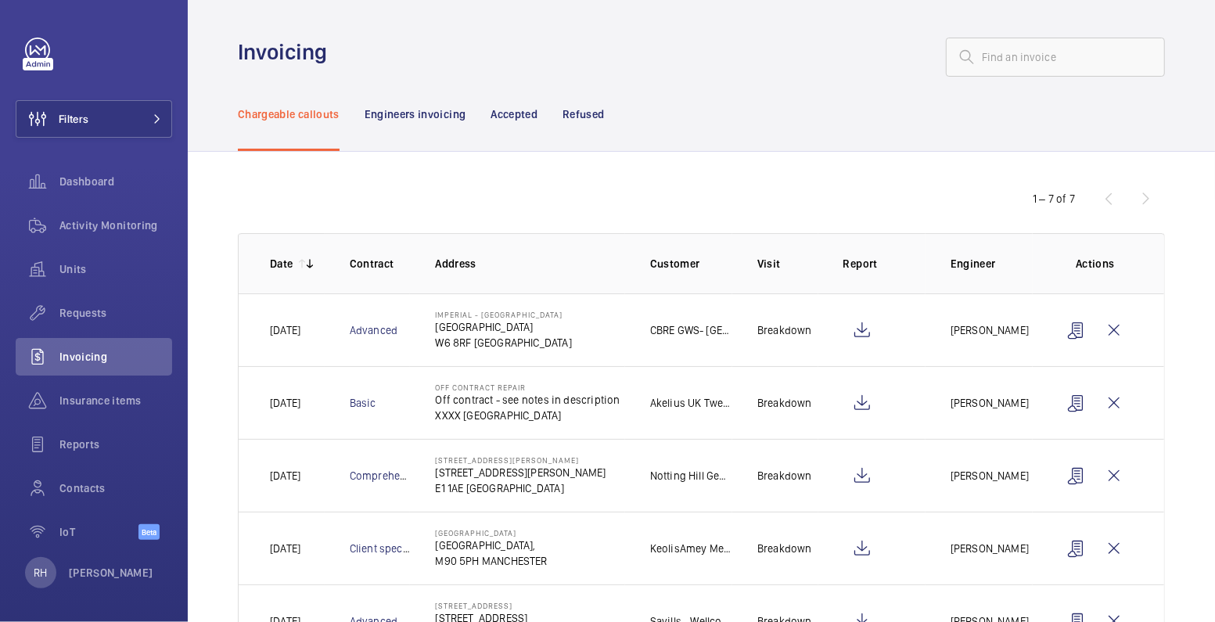
scroll to position [149, 0]
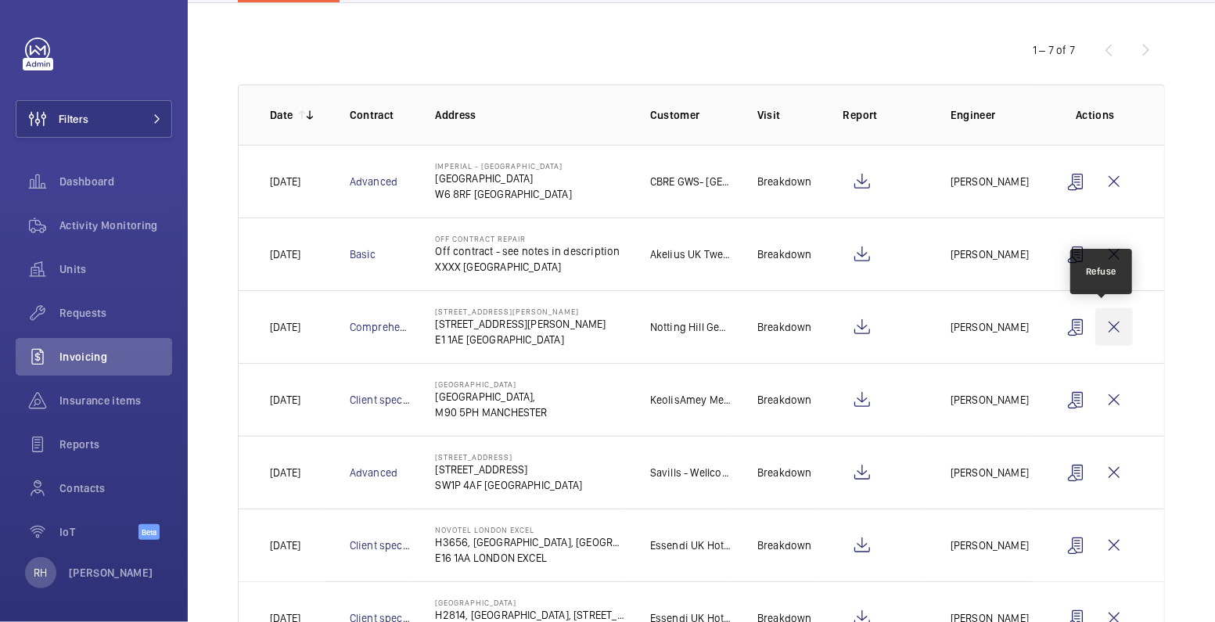
click at [1107, 332] on wm-front-icon-button at bounding box center [1114, 327] width 38 height 38
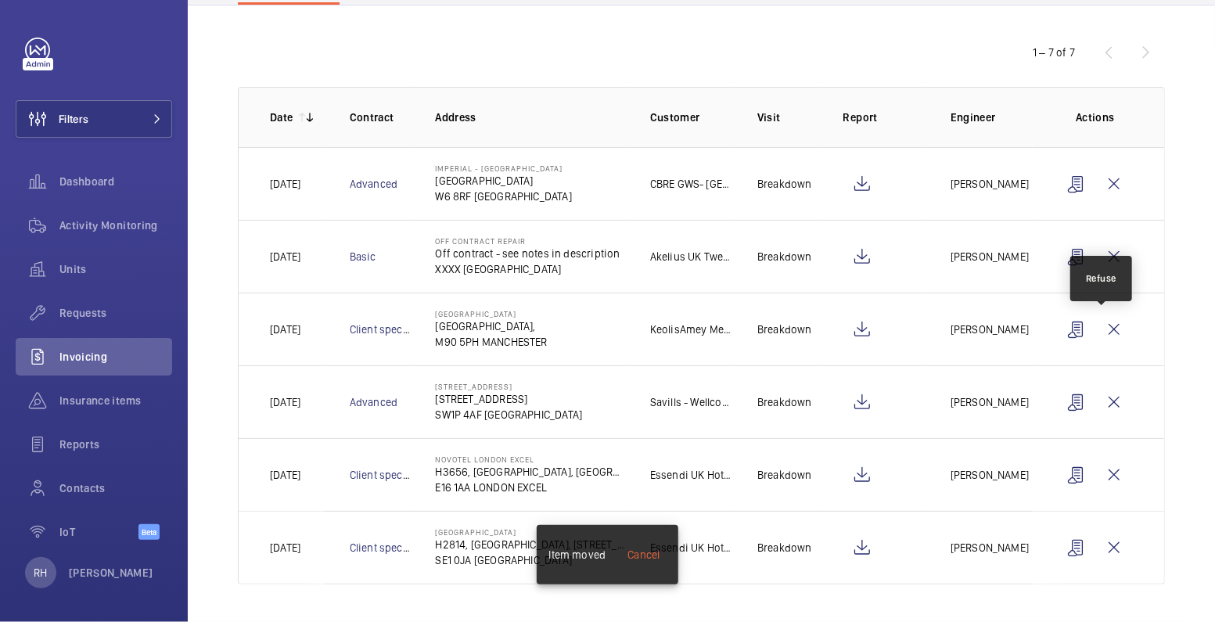
scroll to position [142, 0]
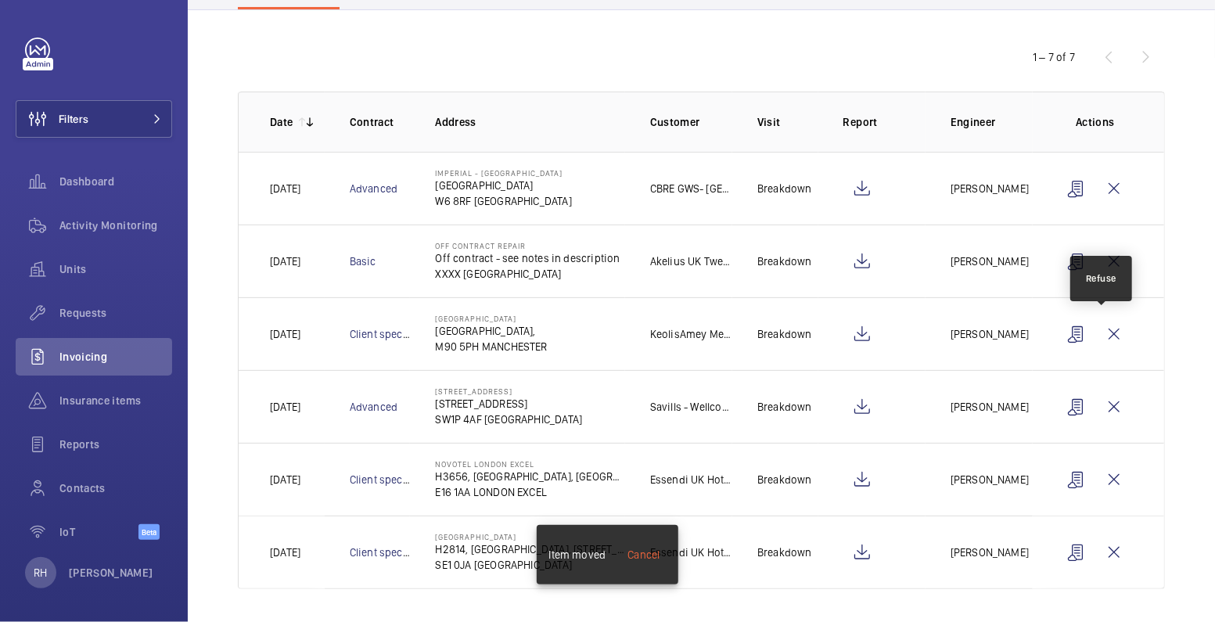
click at [1107, 332] on wm-front-icon-button at bounding box center [1114, 334] width 38 height 38
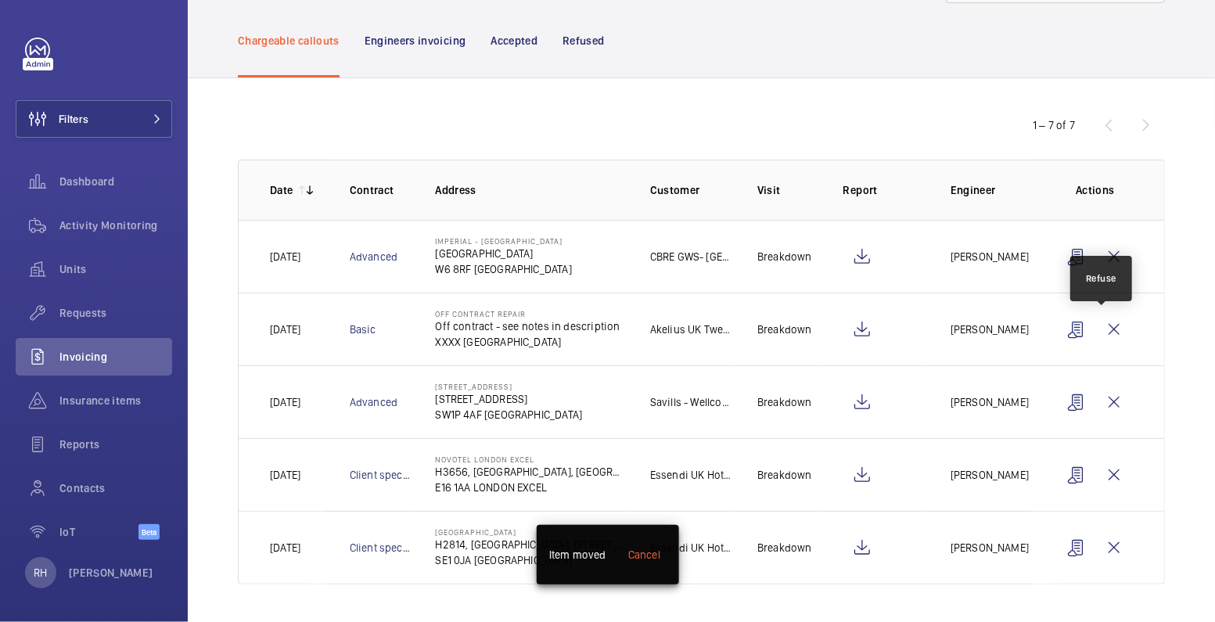
scroll to position [69, 0]
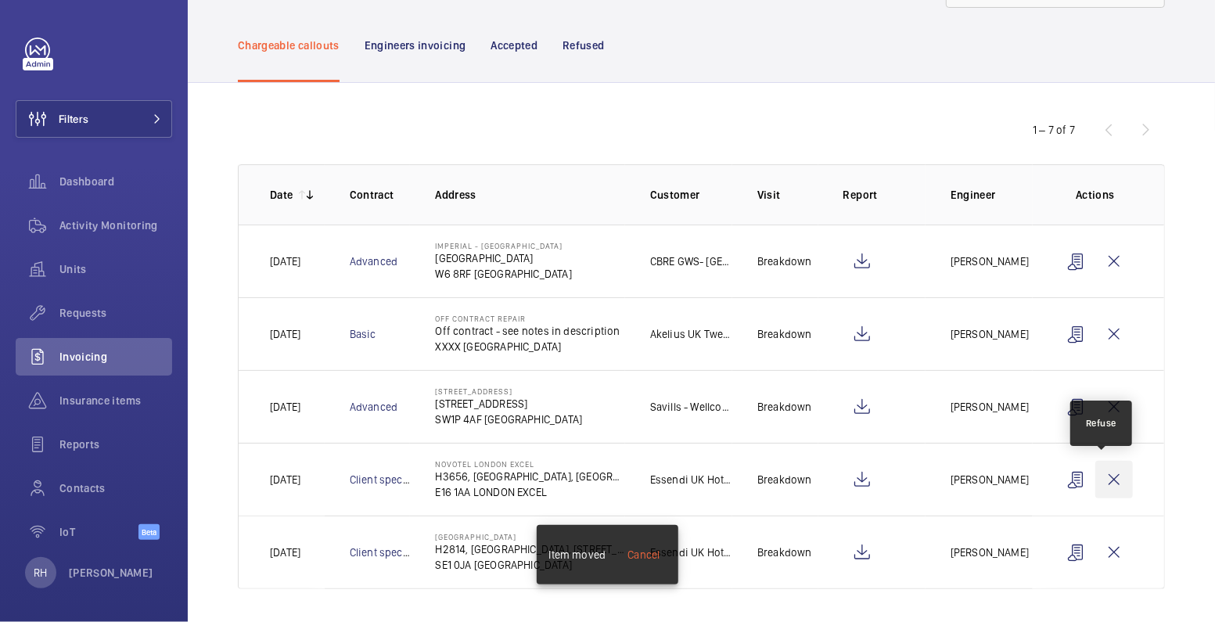
click at [1103, 476] on wm-front-icon-button at bounding box center [1114, 480] width 38 height 38
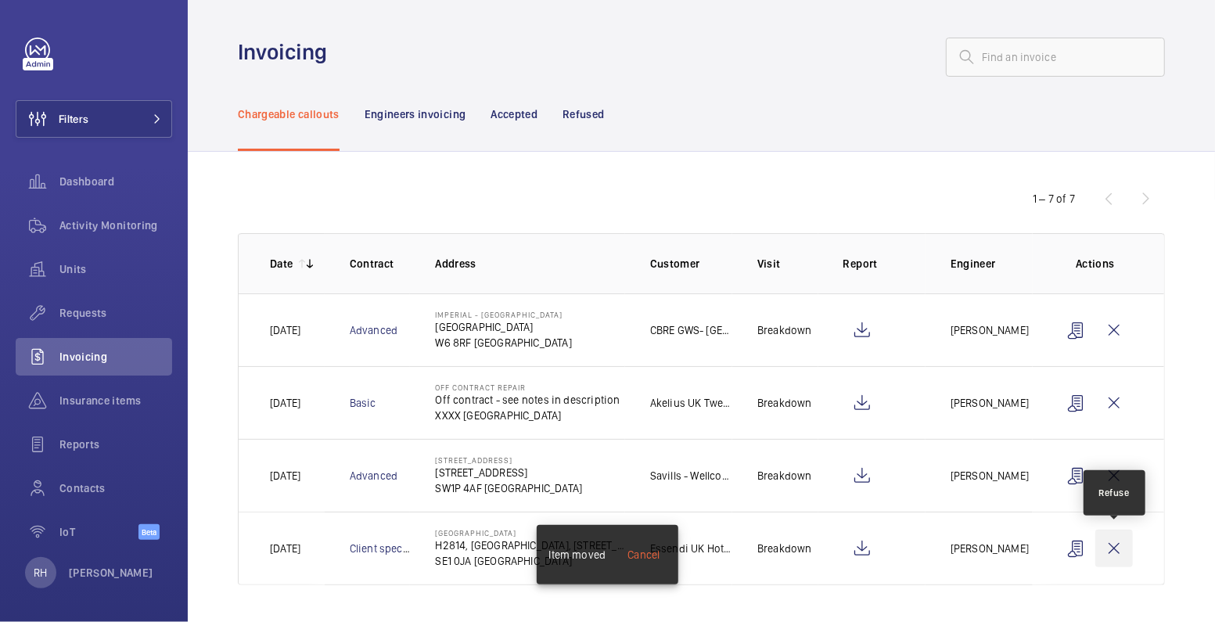
click at [1120, 548] on wm-front-icon-button at bounding box center [1114, 549] width 38 height 38
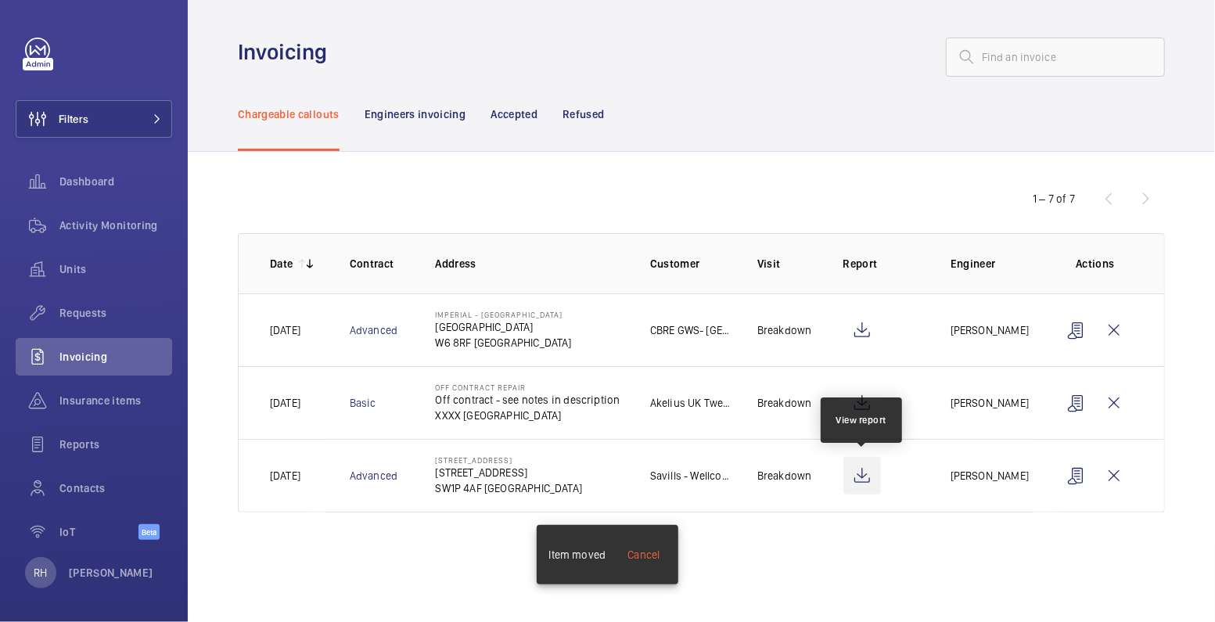
click at [864, 469] on wm-front-icon-button at bounding box center [862, 476] width 38 height 38
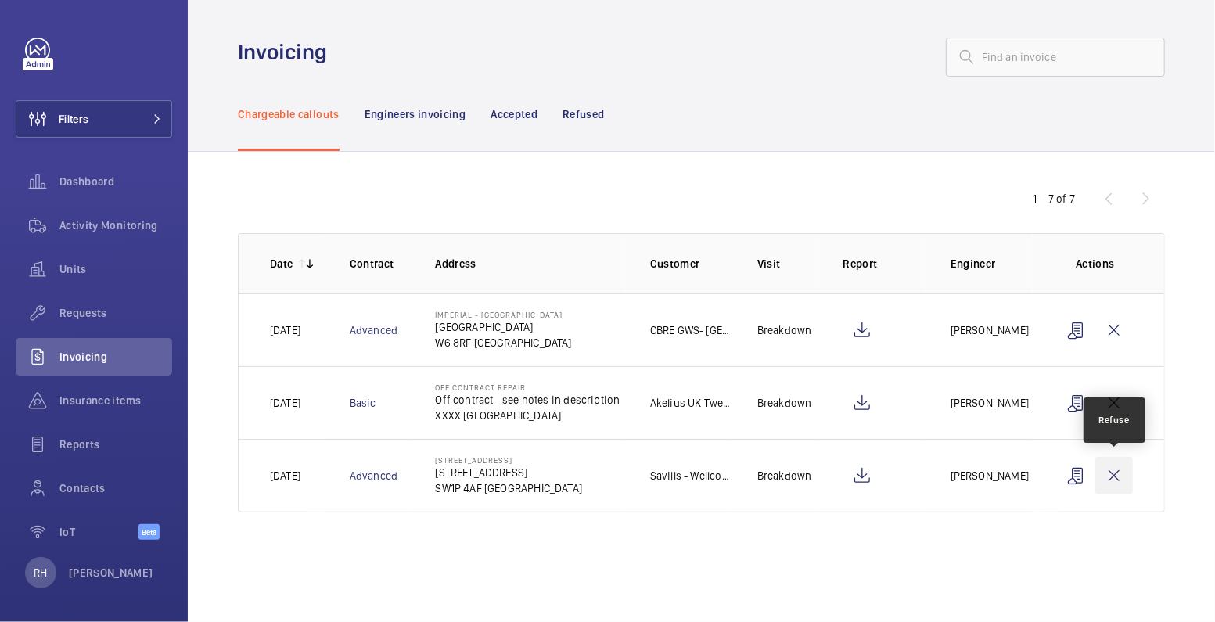
click at [1123, 469] on wm-front-icon-button at bounding box center [1114, 476] width 38 height 38
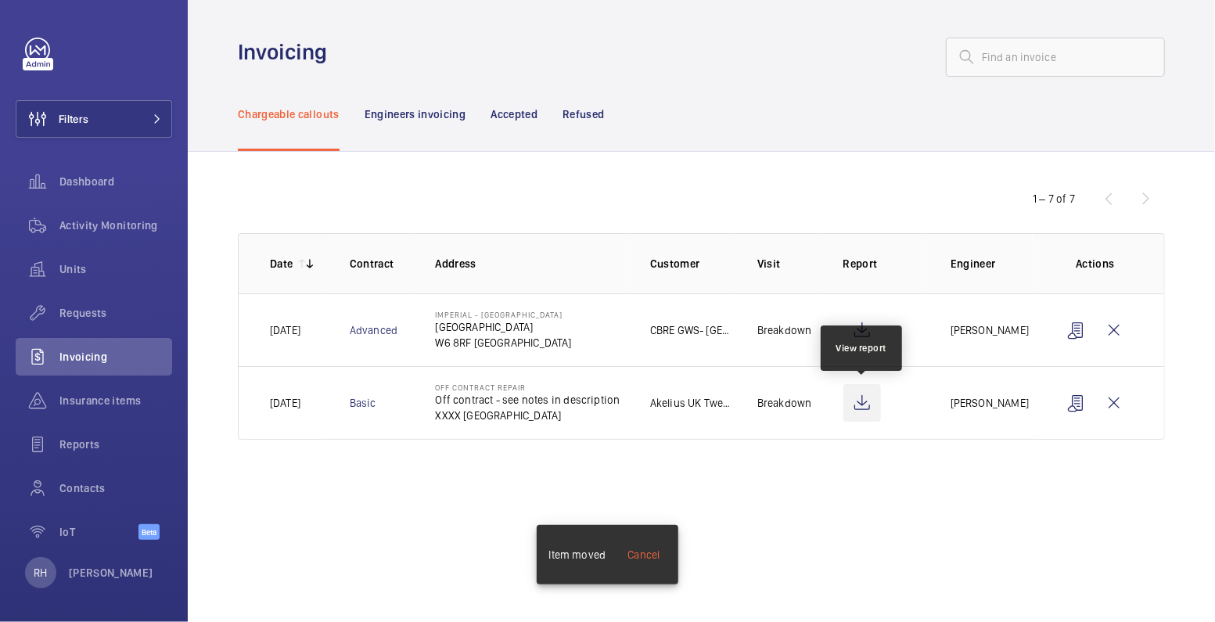
click at [865, 399] on wm-front-icon-button at bounding box center [862, 403] width 38 height 38
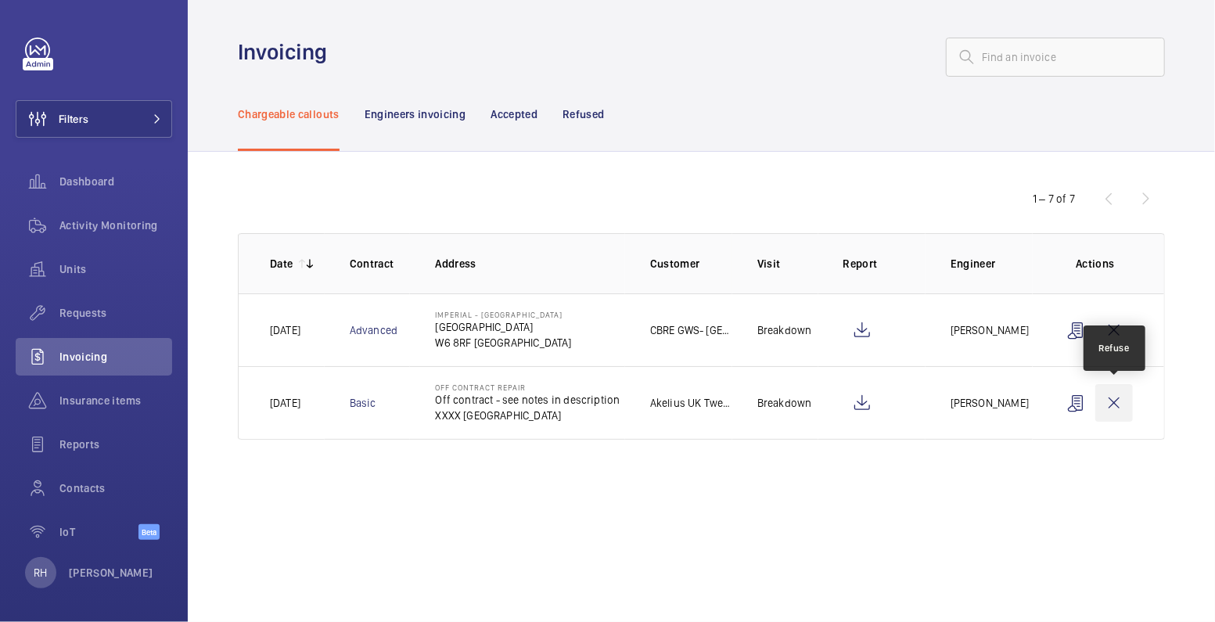
click at [1116, 405] on wm-front-icon-button at bounding box center [1114, 403] width 38 height 38
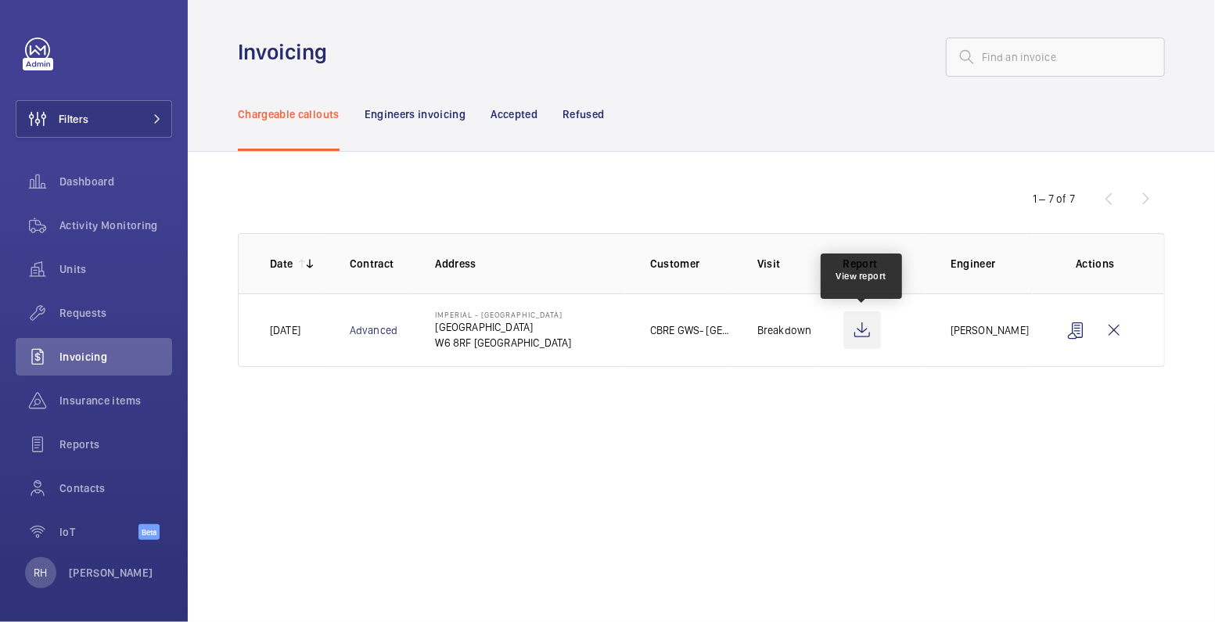
click at [866, 332] on wm-front-icon-button at bounding box center [862, 330] width 38 height 38
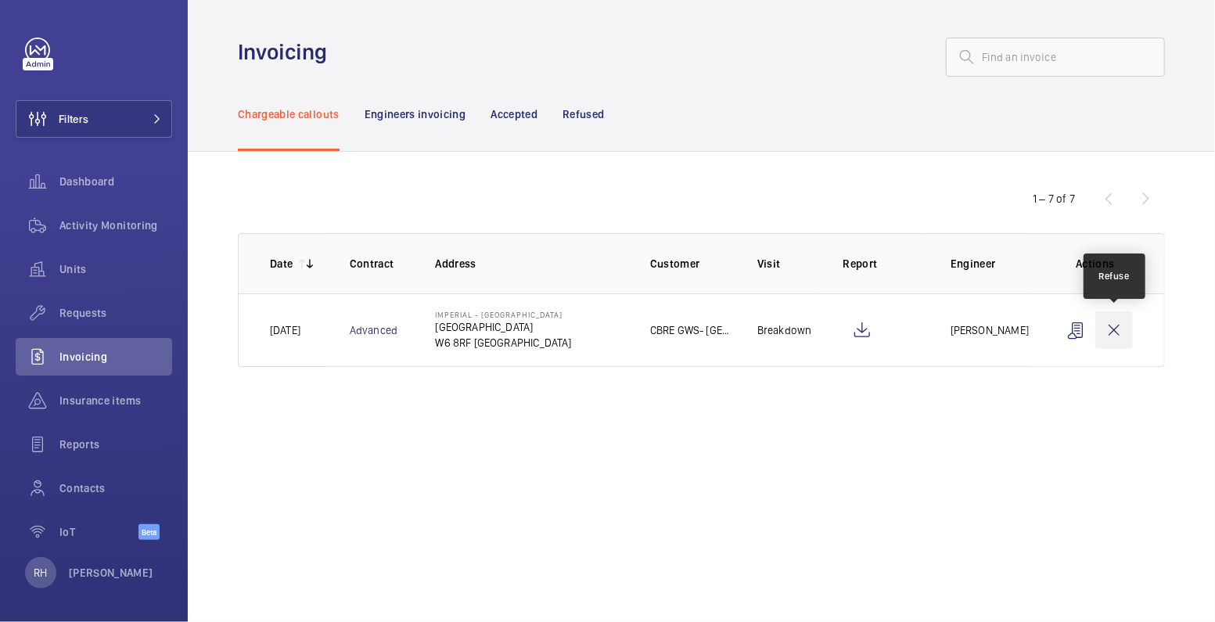
click at [1123, 333] on wm-front-icon-button at bounding box center [1114, 330] width 38 height 38
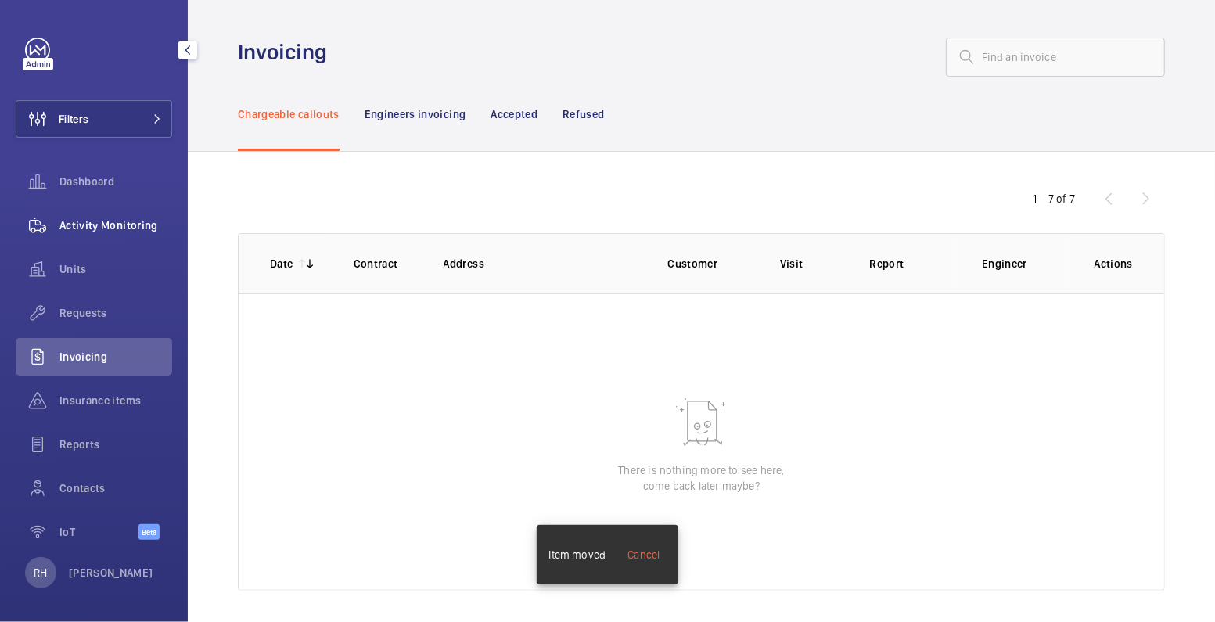
click at [92, 227] on span "Activity Monitoring" at bounding box center [115, 225] width 113 height 16
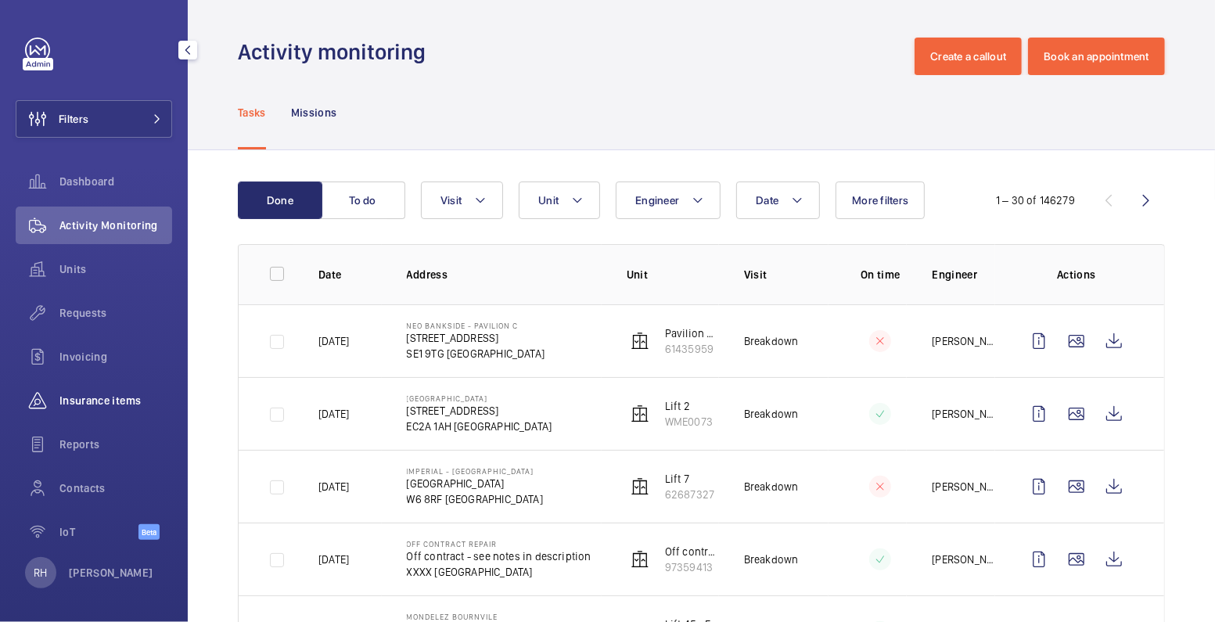
click at [87, 400] on span "Insurance items" at bounding box center [115, 401] width 113 height 16
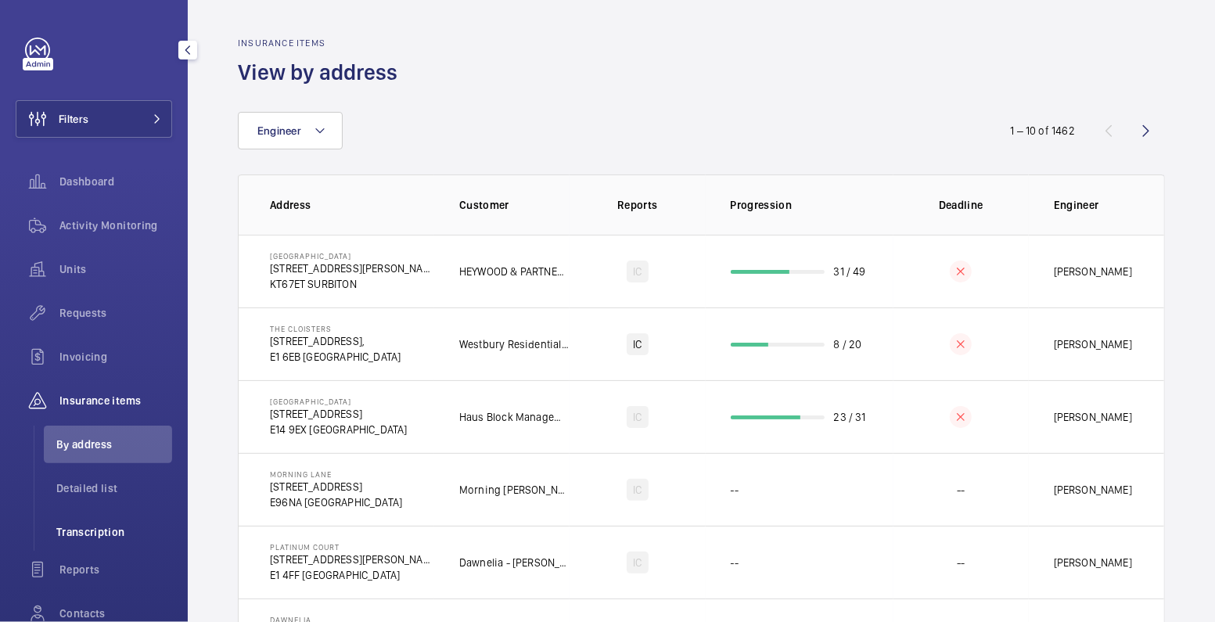
click at [110, 534] on span "Transcription" at bounding box center [114, 532] width 116 height 16
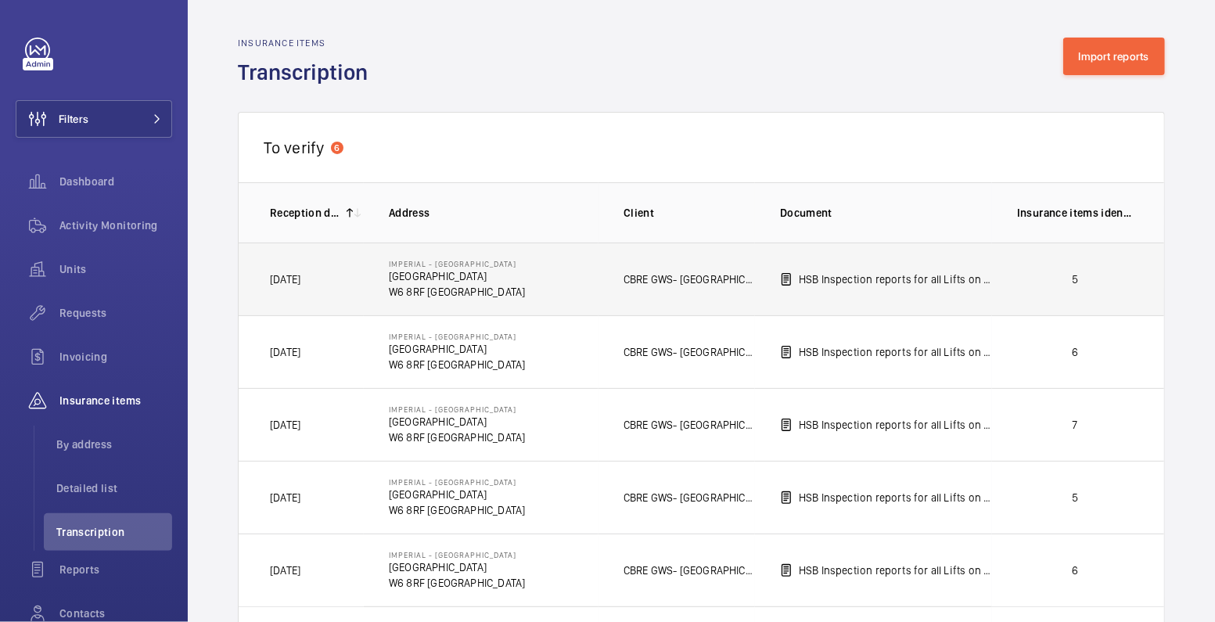
click at [1086, 279] on p "5" at bounding box center [1075, 279] width 116 height 16
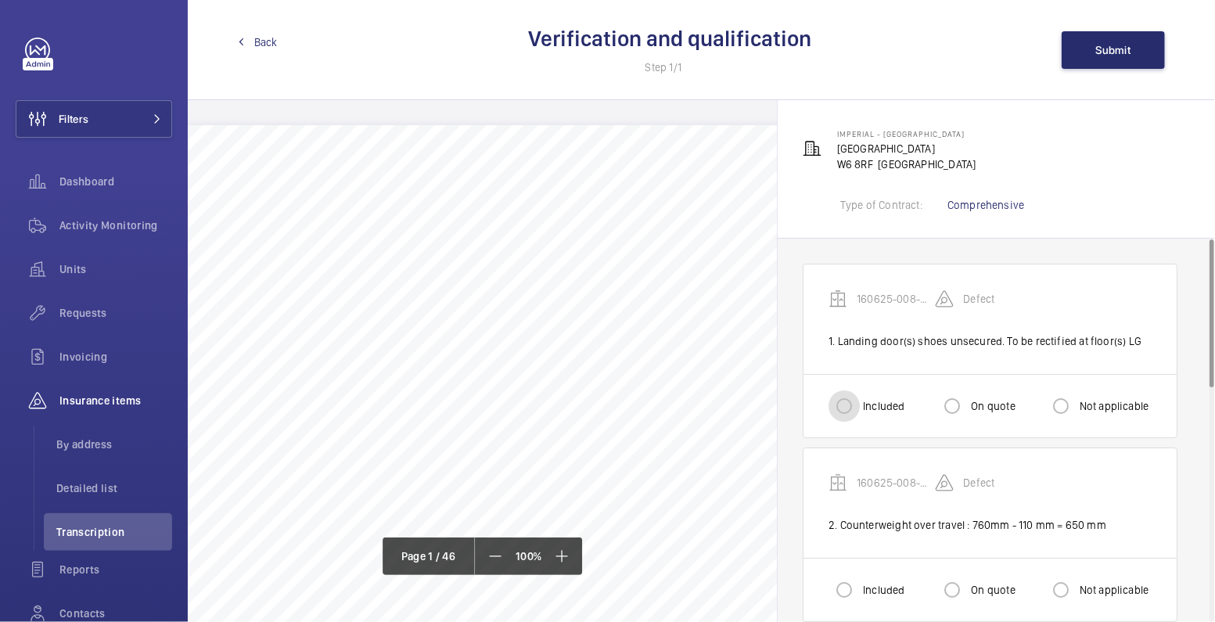
click at [854, 411] on input "Included" at bounding box center [843, 405] width 31 height 31
radio input "true"
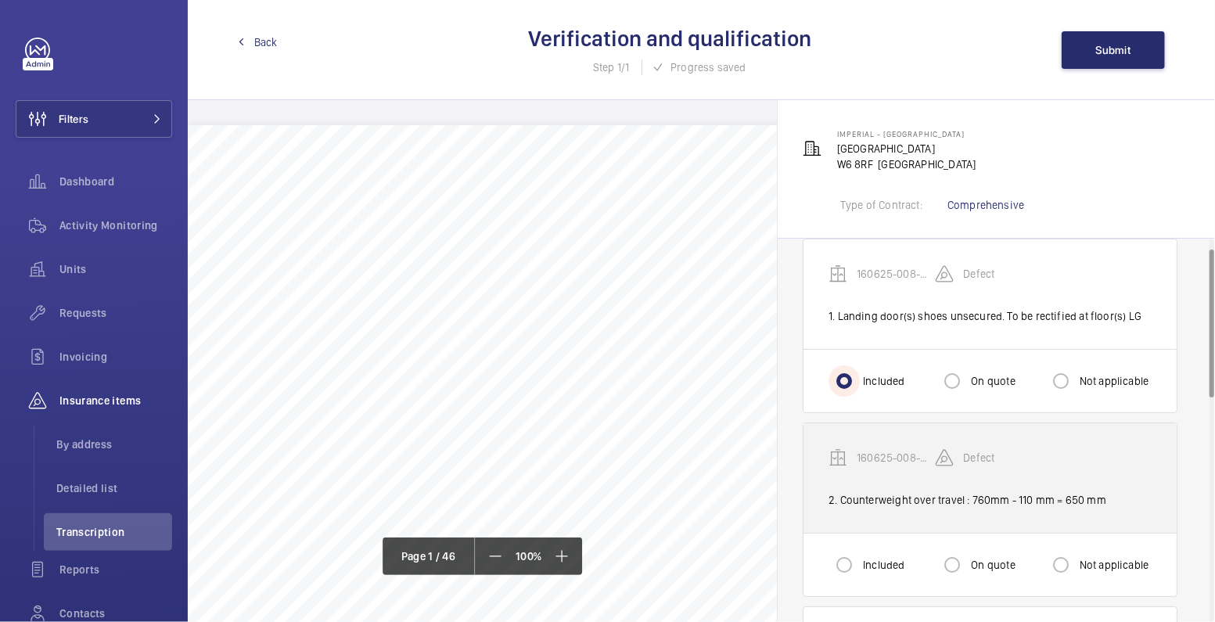
scroll to position [26, 0]
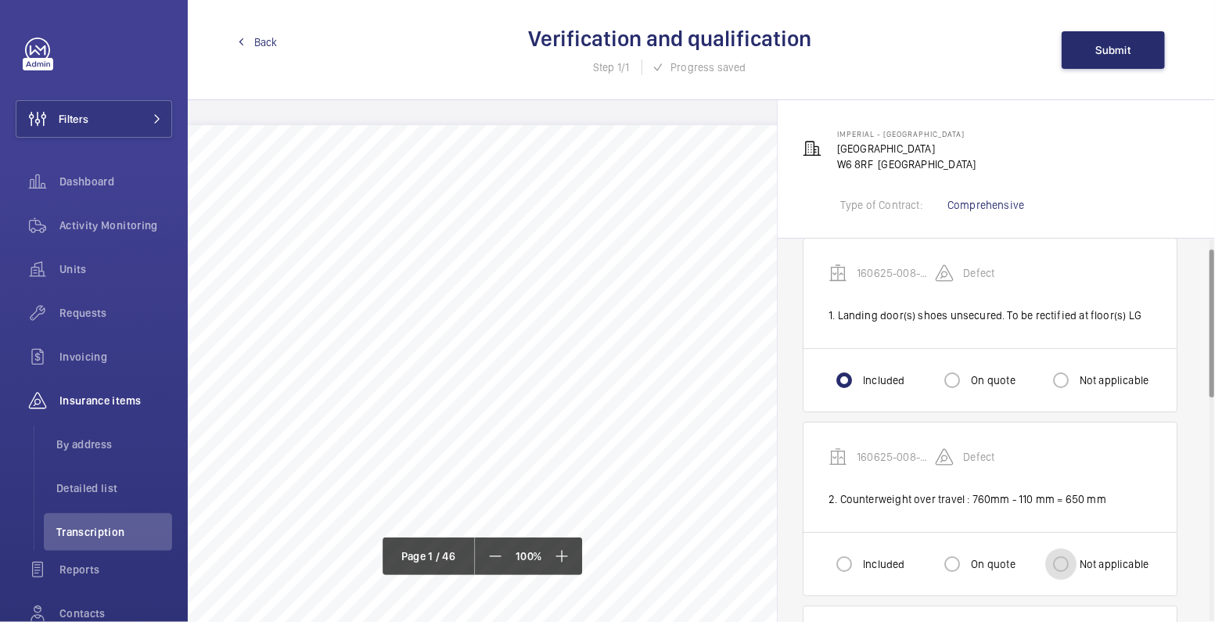
click at [1062, 561] on input "Not applicable" at bounding box center [1060, 563] width 31 height 31
radio input "true"
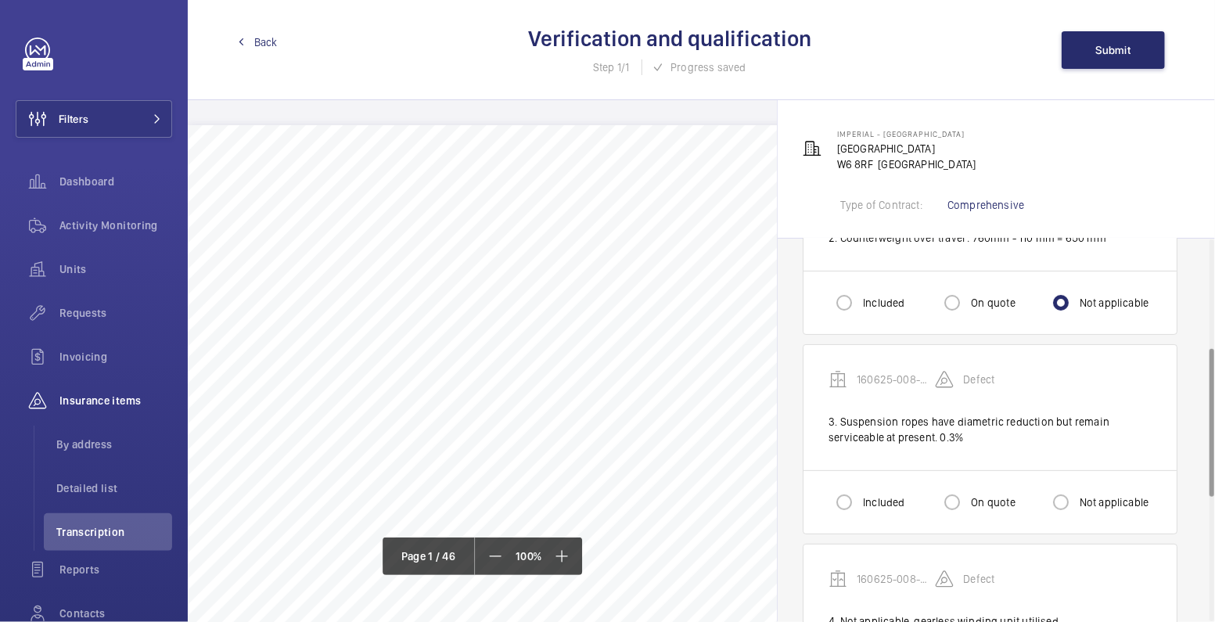
scroll to position [291, 0]
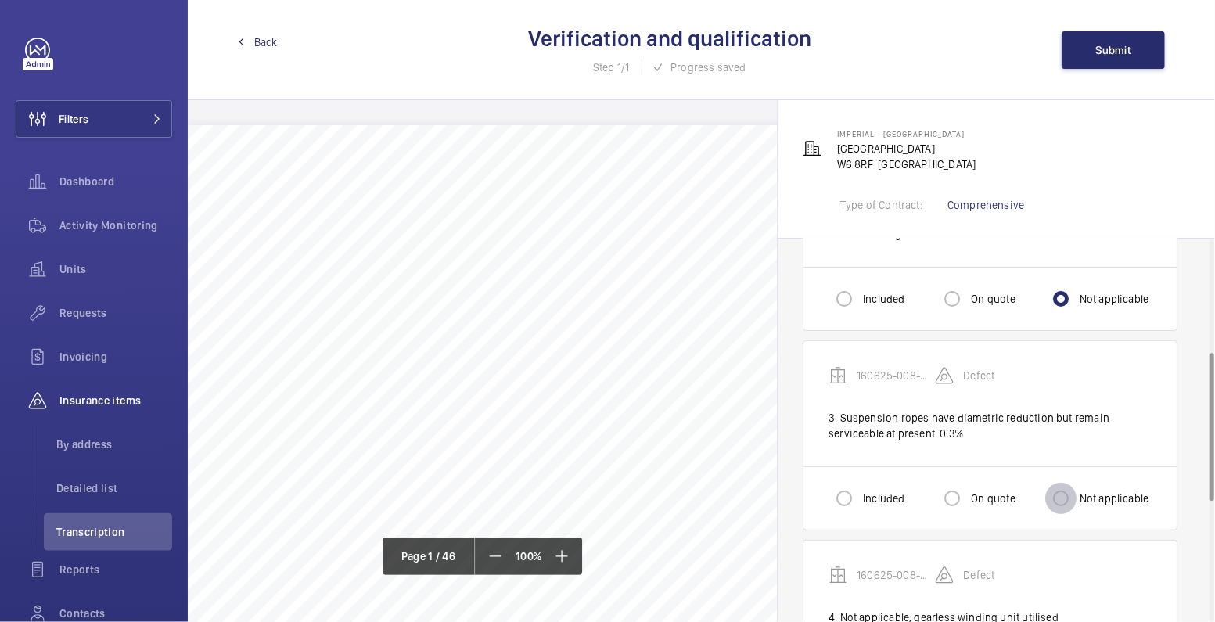
click at [1068, 499] on input "Not applicable" at bounding box center [1060, 498] width 31 height 31
radio input "true"
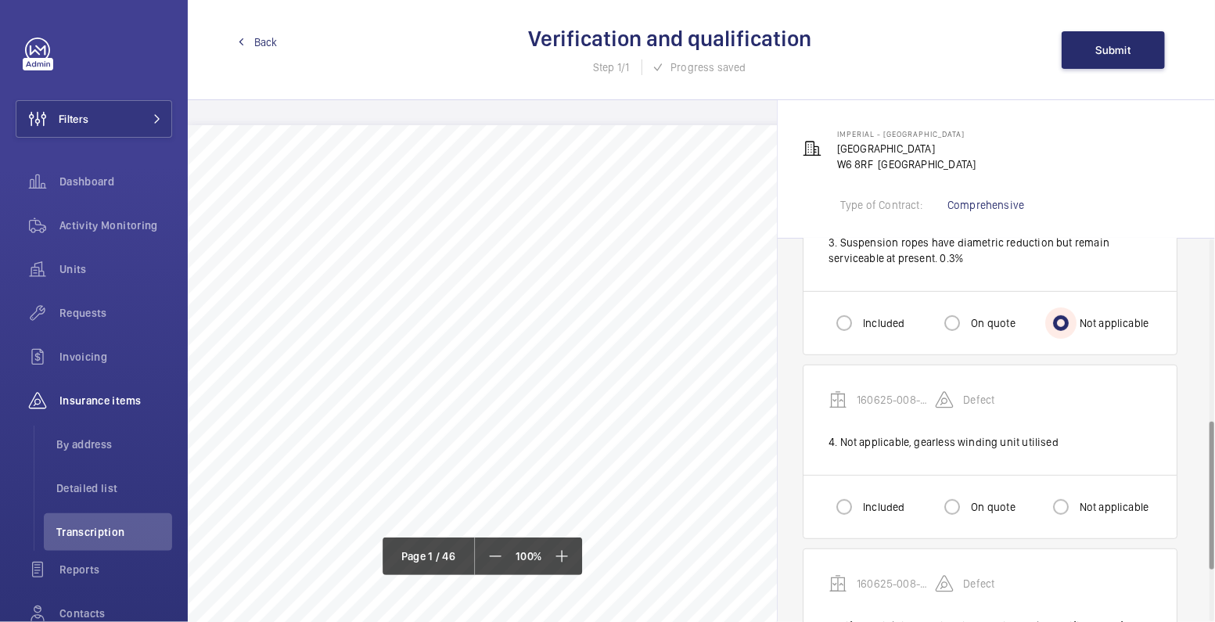
scroll to position [467, 0]
click at [1101, 498] on label "Not applicable" at bounding box center [1112, 506] width 73 height 16
click at [1076, 498] on input "Not applicable" at bounding box center [1060, 505] width 31 height 31
radio input "true"
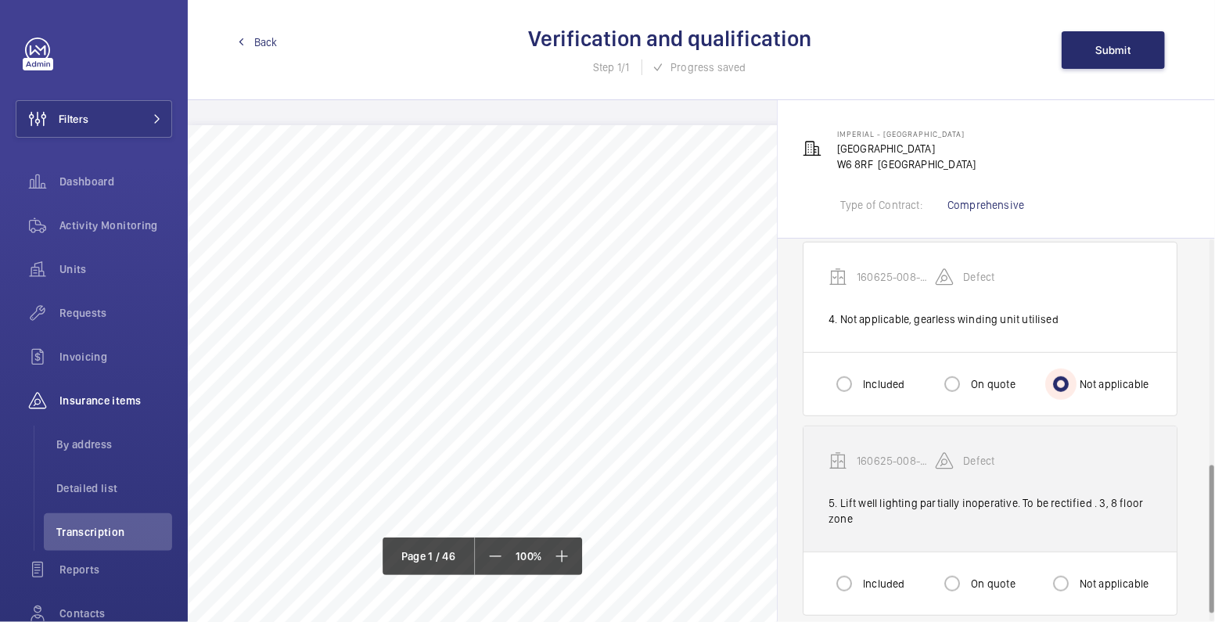
scroll to position [601, 0]
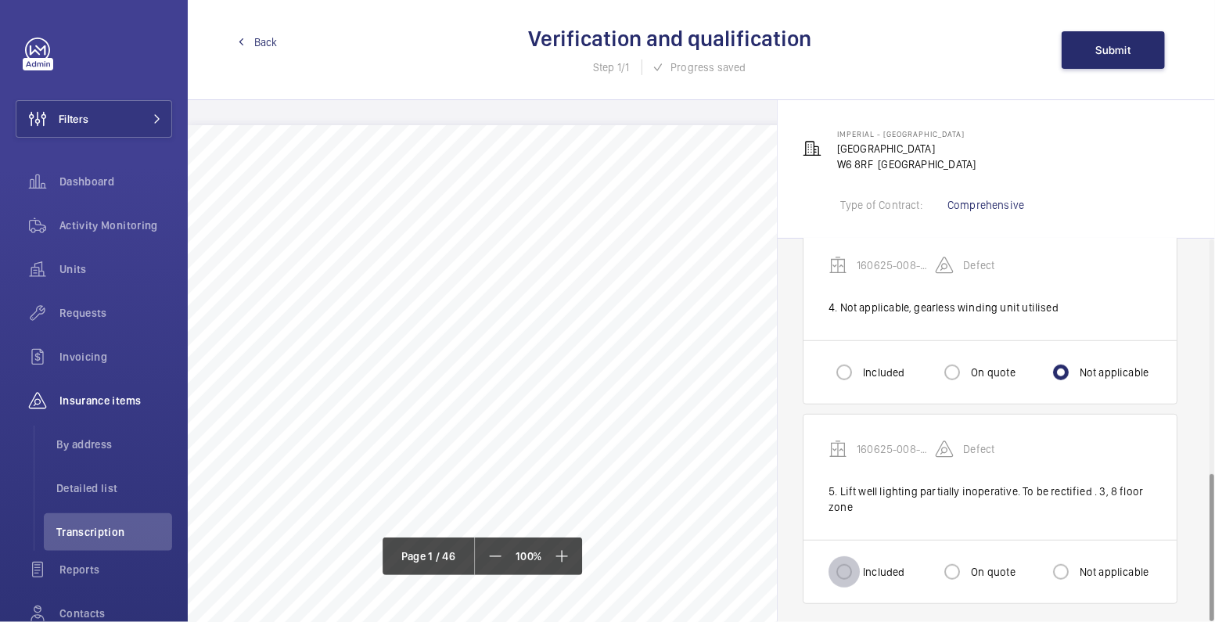
click at [843, 560] on input "Included" at bounding box center [843, 571] width 31 height 31
radio input "true"
click at [1123, 49] on span "Submit" at bounding box center [1113, 50] width 35 height 13
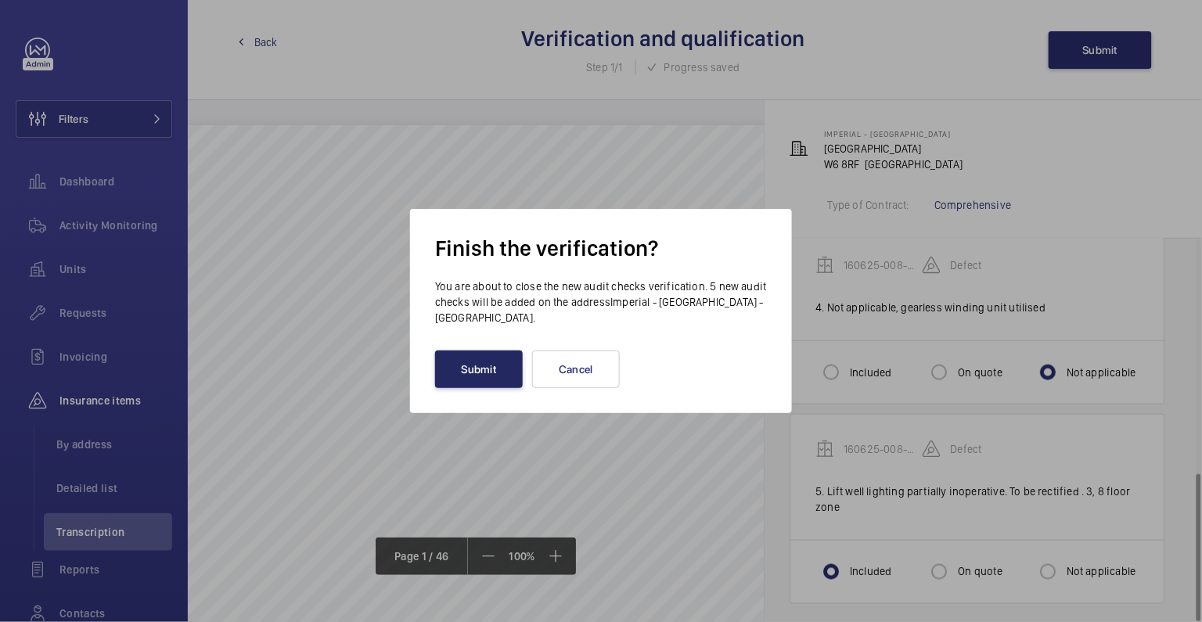
click at [483, 374] on button "Submit" at bounding box center [479, 369] width 88 height 38
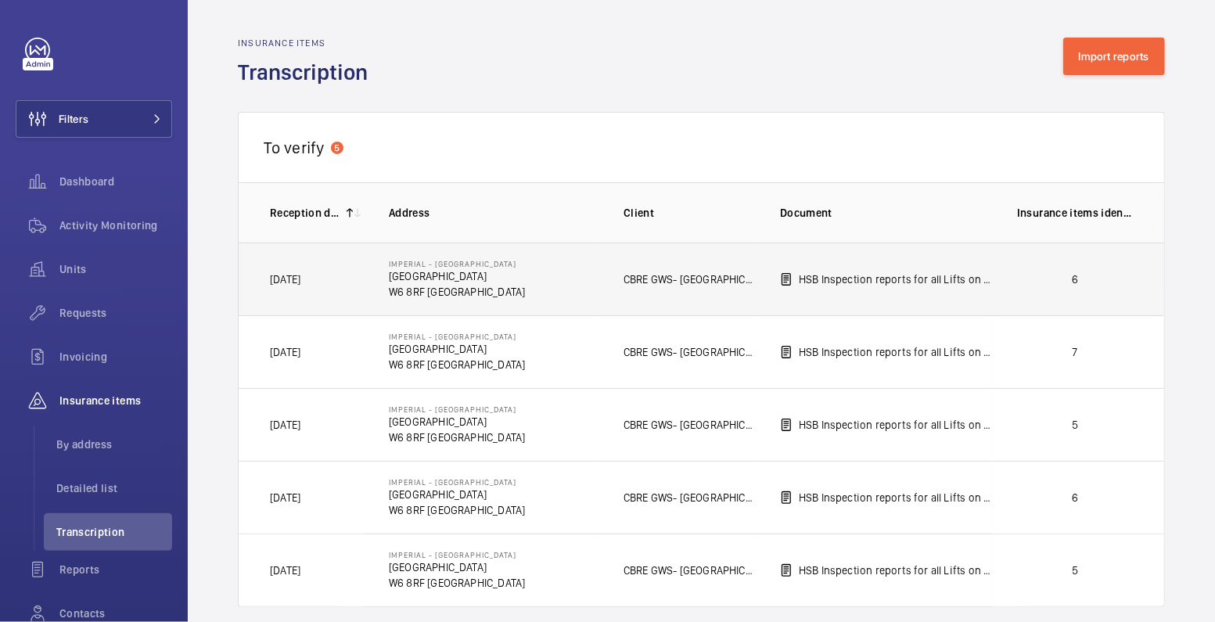
click at [1087, 275] on p "6" at bounding box center [1075, 279] width 116 height 16
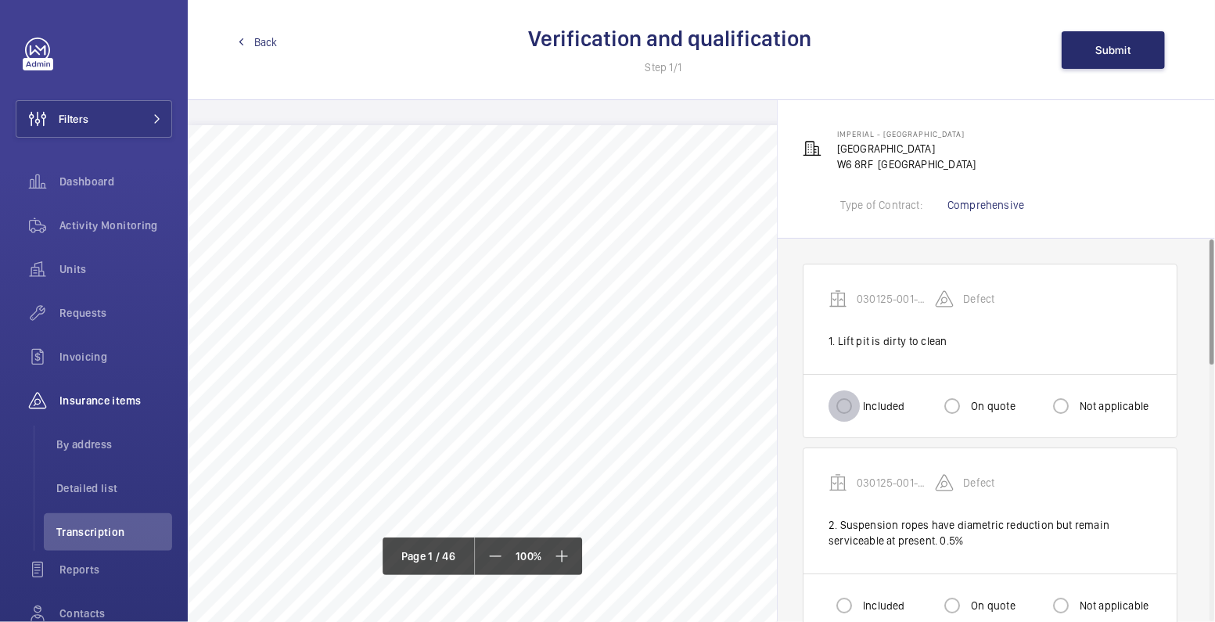
click at [839, 420] on input "Included" at bounding box center [843, 405] width 31 height 31
radio input "true"
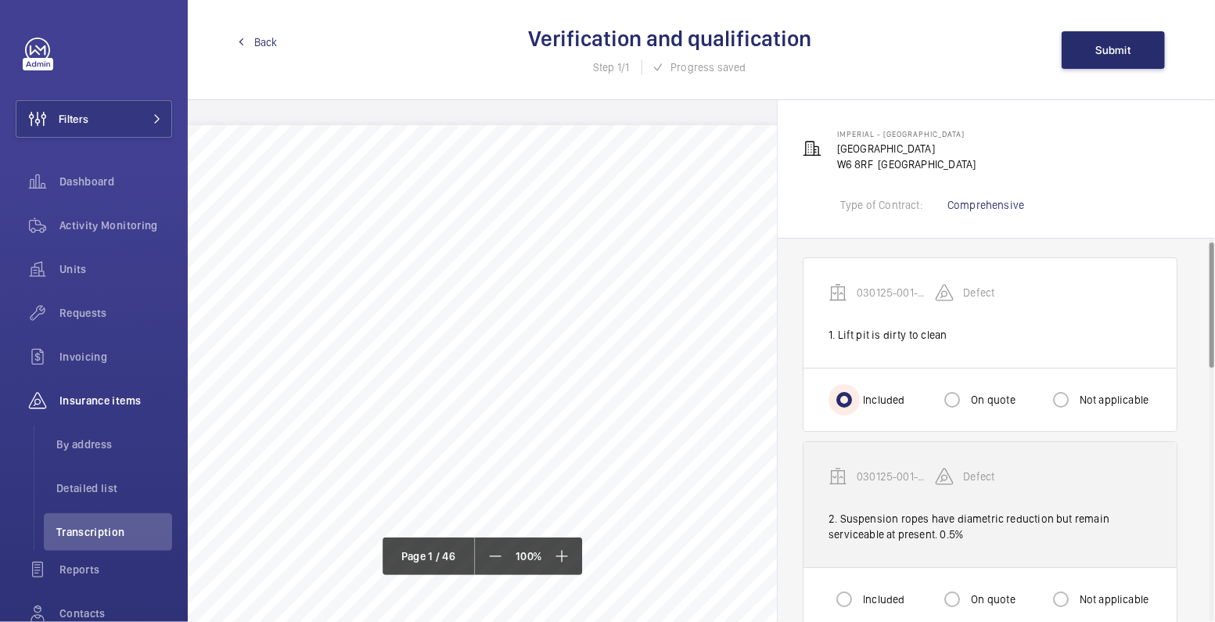
scroll to position [21, 0]
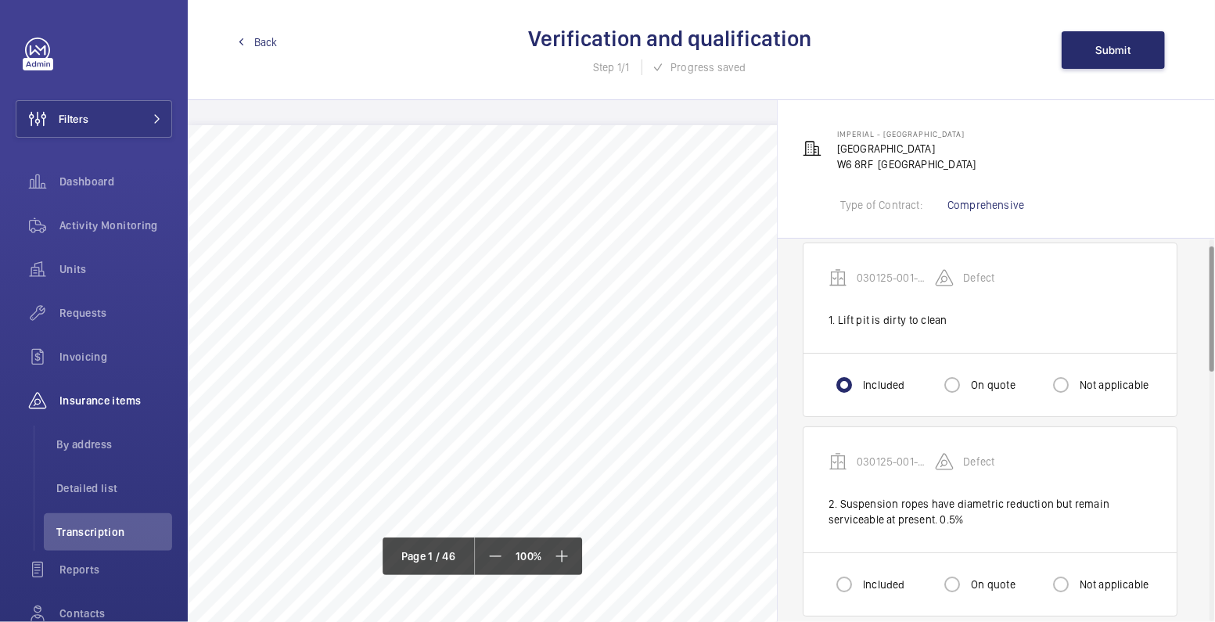
click at [1099, 577] on label "Not applicable" at bounding box center [1112, 585] width 73 height 16
click at [1076, 577] on input "Not applicable" at bounding box center [1060, 584] width 31 height 31
radio input "true"
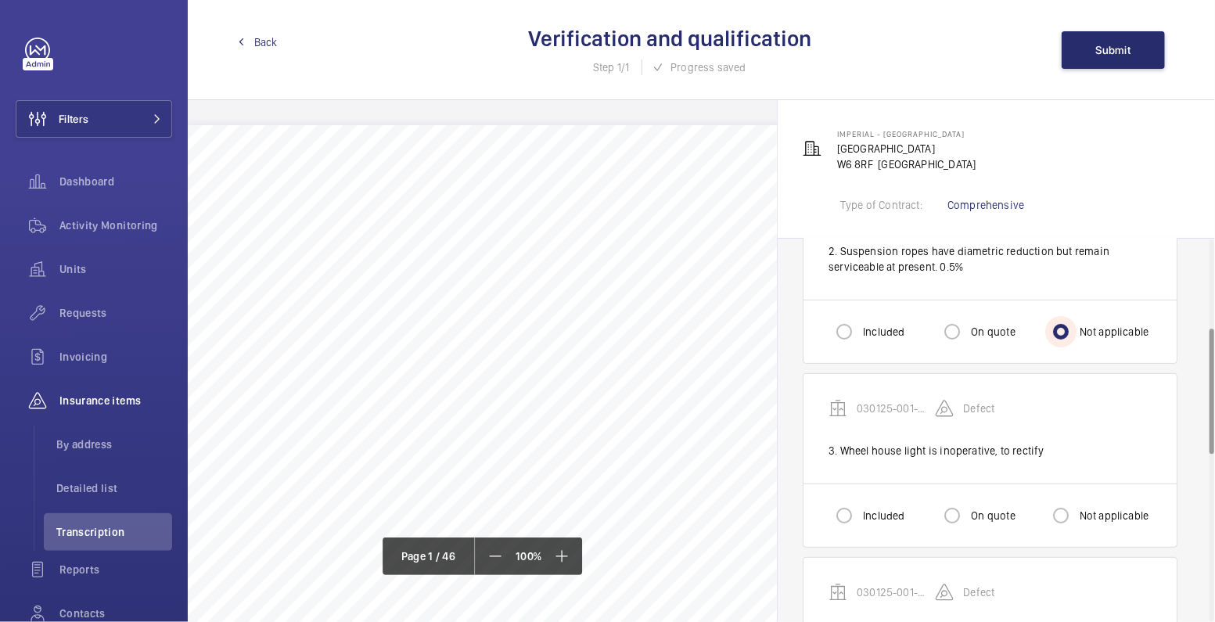
scroll to position [276, 0]
click at [888, 512] on label "Included" at bounding box center [882, 513] width 45 height 16
click at [860, 512] on input "Included" at bounding box center [843, 513] width 31 height 31
radio input "true"
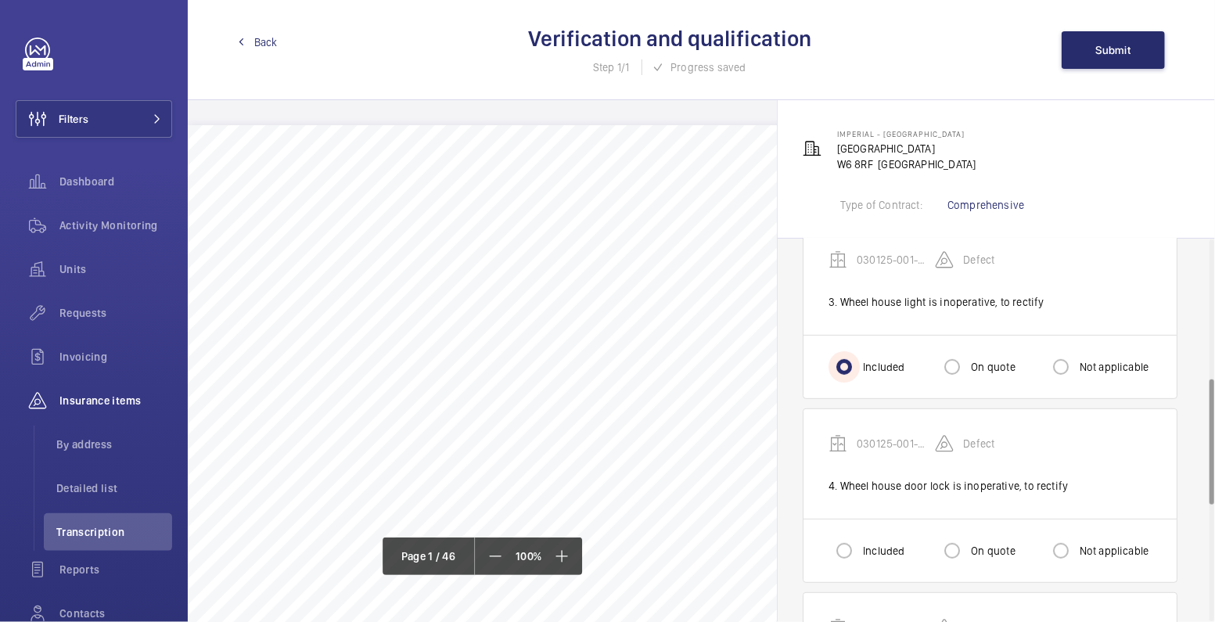
scroll to position [426, 0]
click at [875, 539] on label "Included" at bounding box center [882, 547] width 45 height 16
click at [860, 537] on input "Included" at bounding box center [843, 546] width 31 height 31
radio input "true"
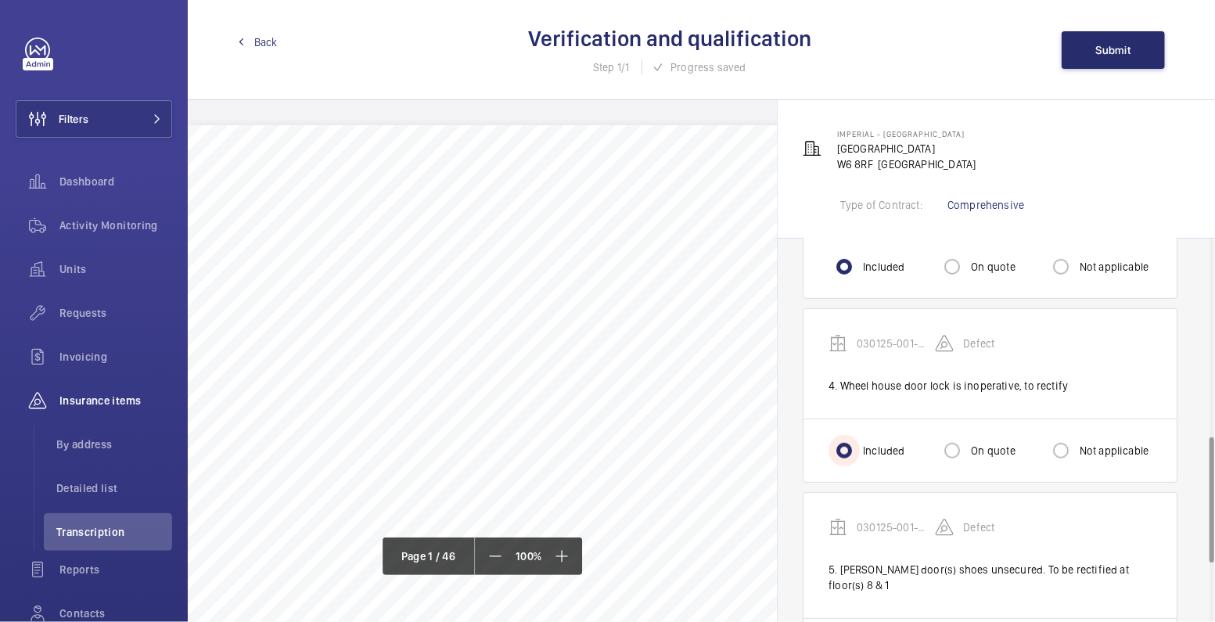
scroll to position [616, 0]
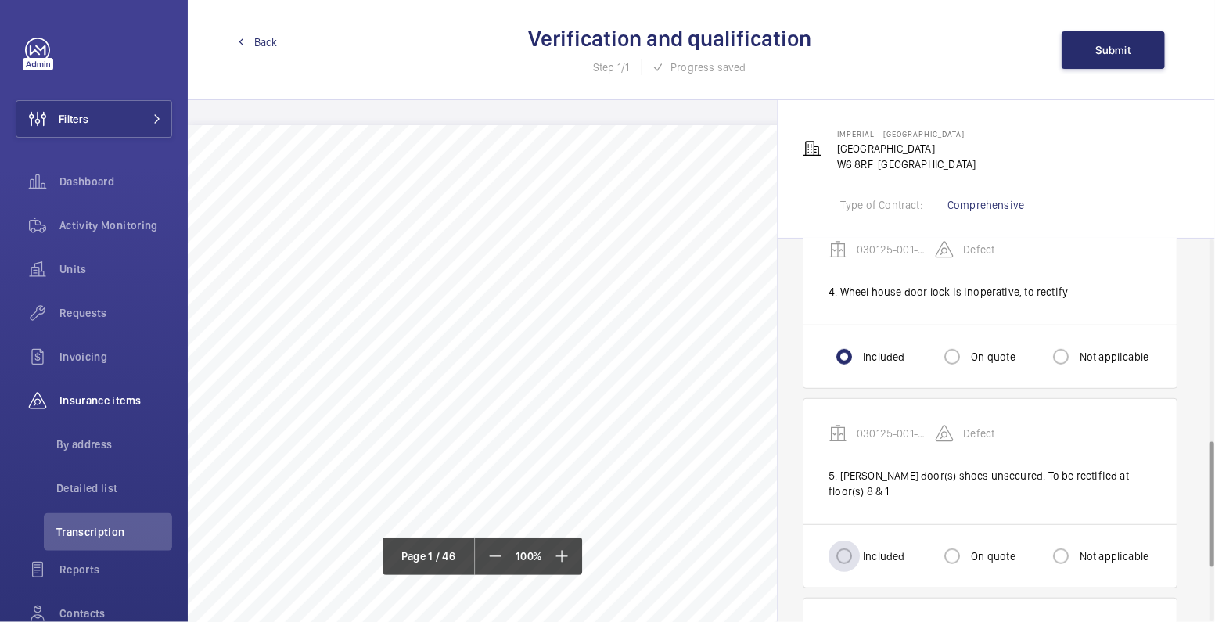
click at [875, 541] on div "Included" at bounding box center [866, 556] width 76 height 31
click at [847, 541] on input "Included" at bounding box center [843, 556] width 31 height 31
radio input "true"
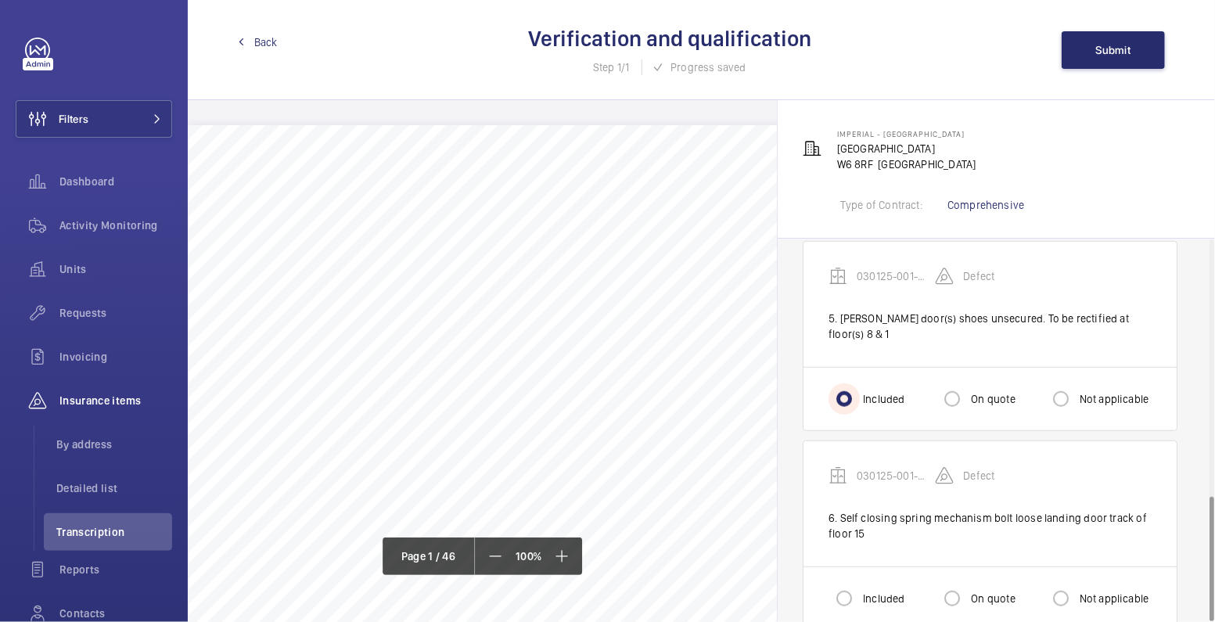
scroll to position [784, 0]
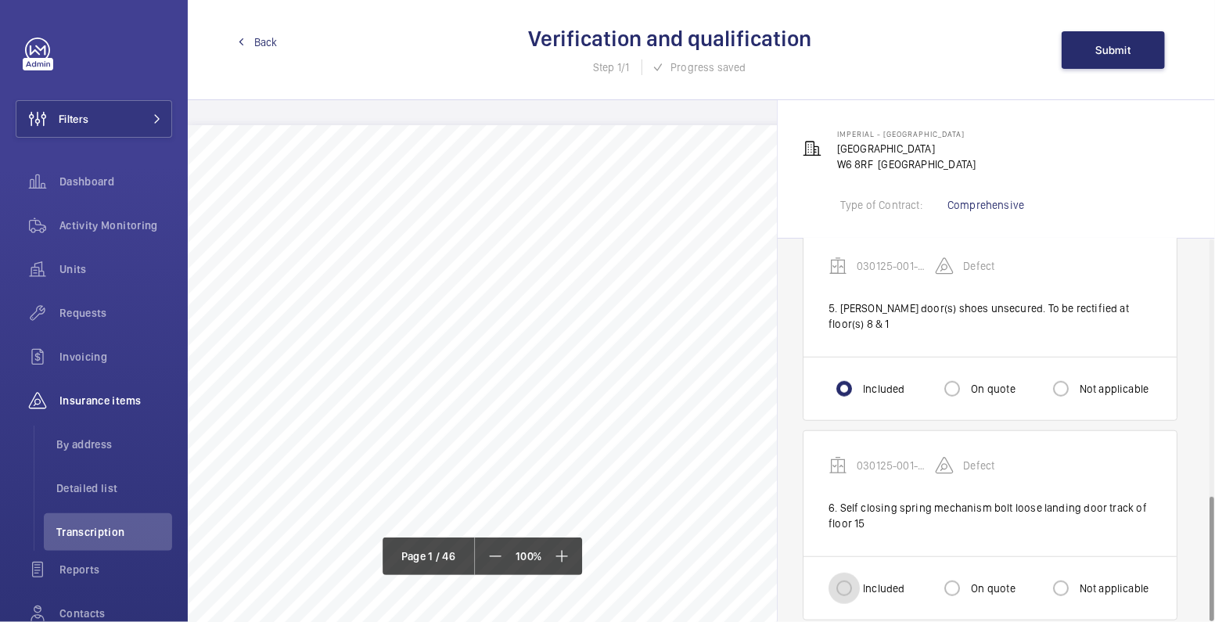
click at [853, 573] on input "Included" at bounding box center [843, 588] width 31 height 31
radio input "true"
click at [1123, 47] on span "Submit" at bounding box center [1113, 50] width 35 height 13
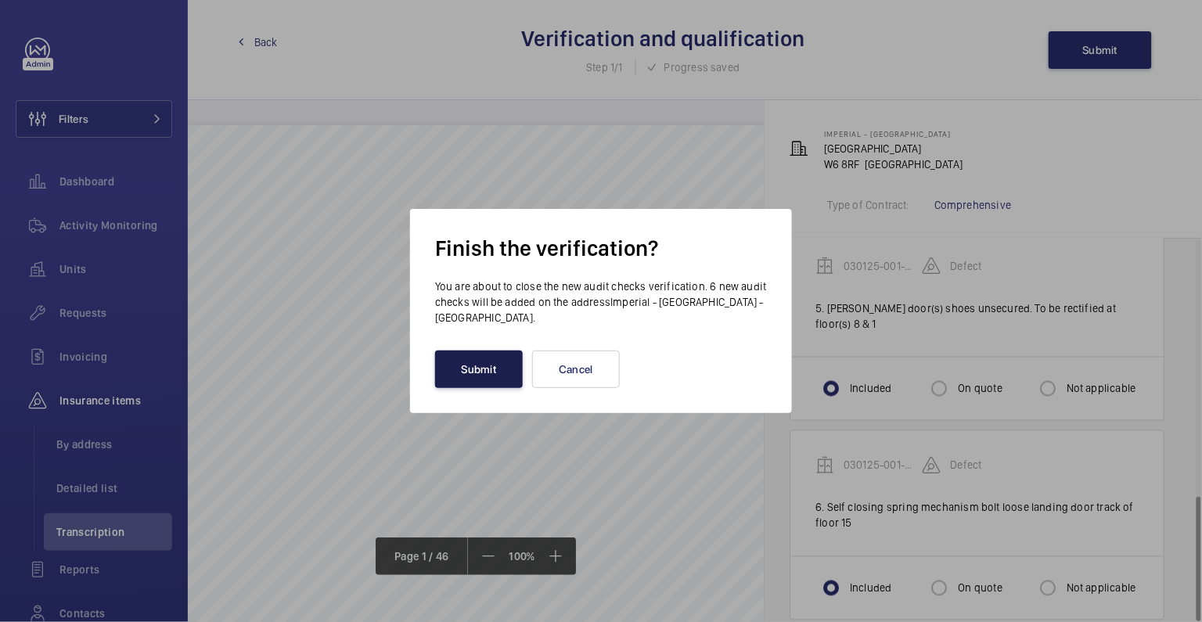
click at [497, 372] on button "Submit" at bounding box center [479, 369] width 88 height 38
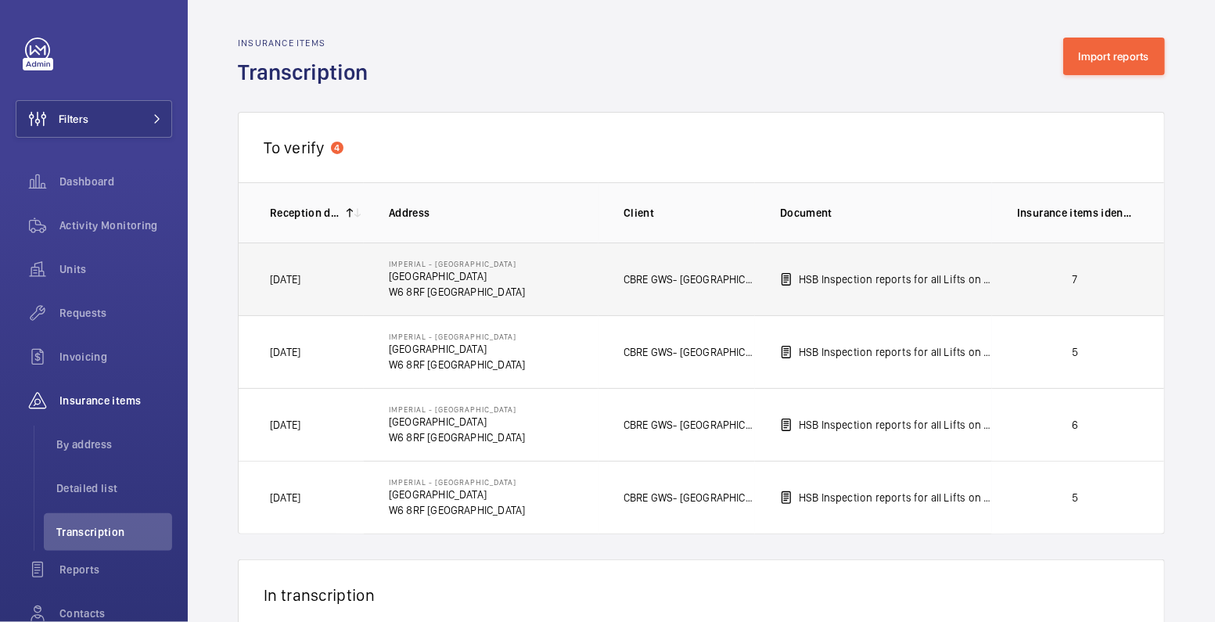
click at [1099, 278] on p "7" at bounding box center [1075, 279] width 116 height 16
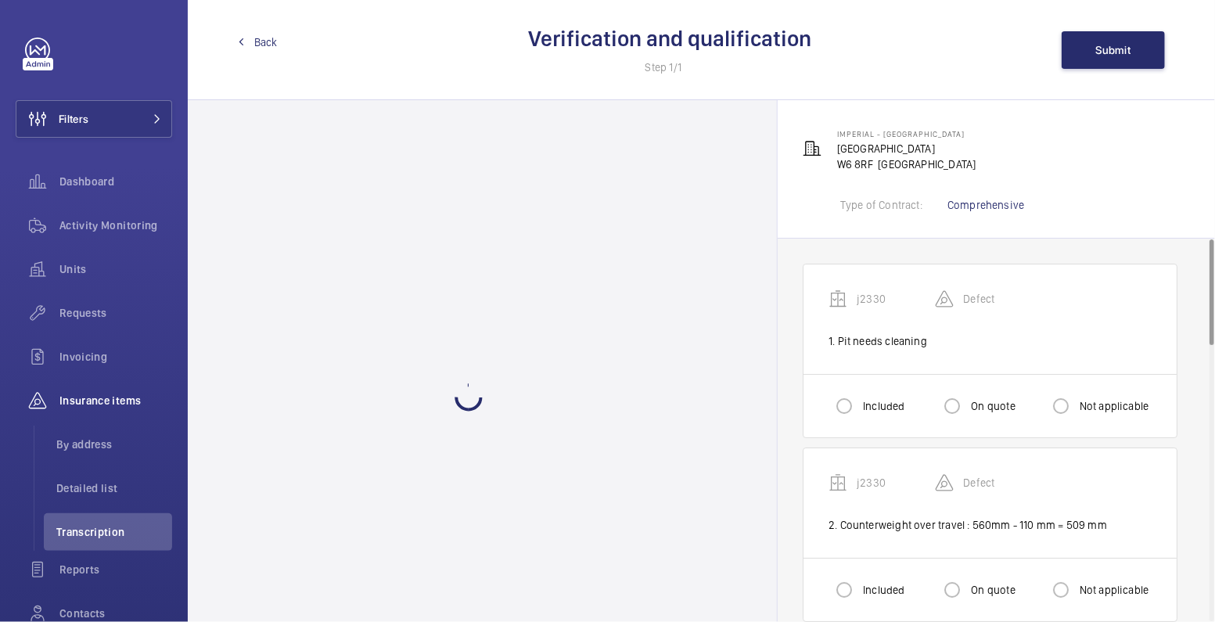
click at [874, 406] on label "Included" at bounding box center [882, 406] width 45 height 16
click at [860, 406] on input "Included" at bounding box center [843, 405] width 31 height 31
radio input "true"
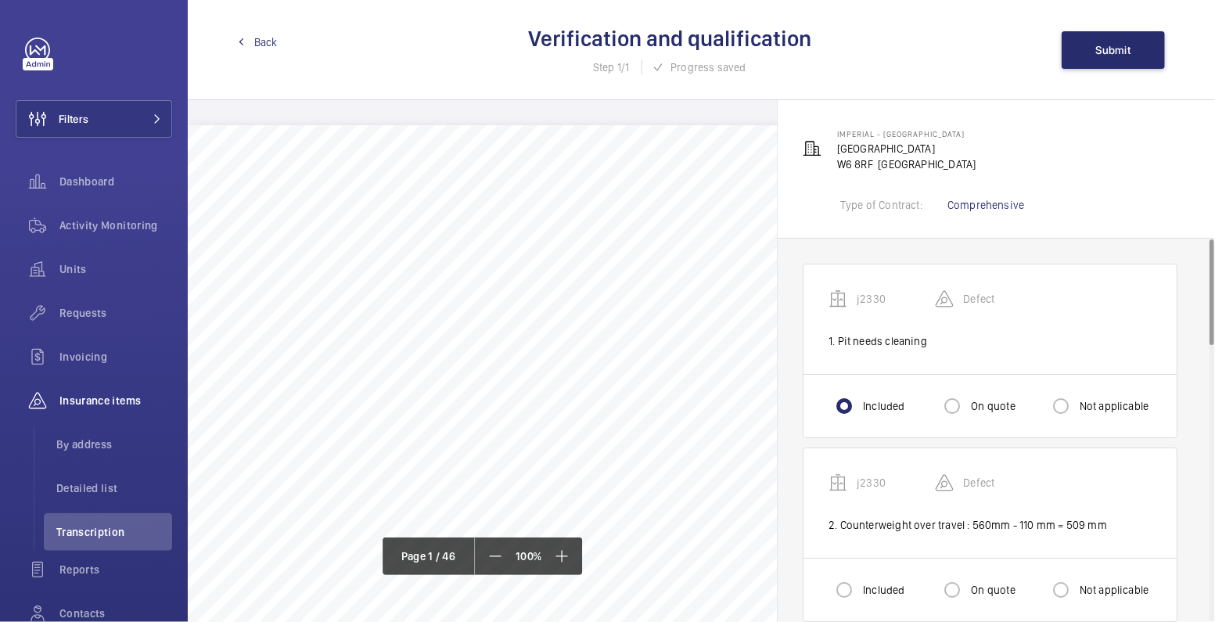
click at [1098, 591] on label "Not applicable" at bounding box center [1112, 590] width 73 height 16
click at [1076, 591] on input "Not applicable" at bounding box center [1060, 589] width 31 height 31
radio input "true"
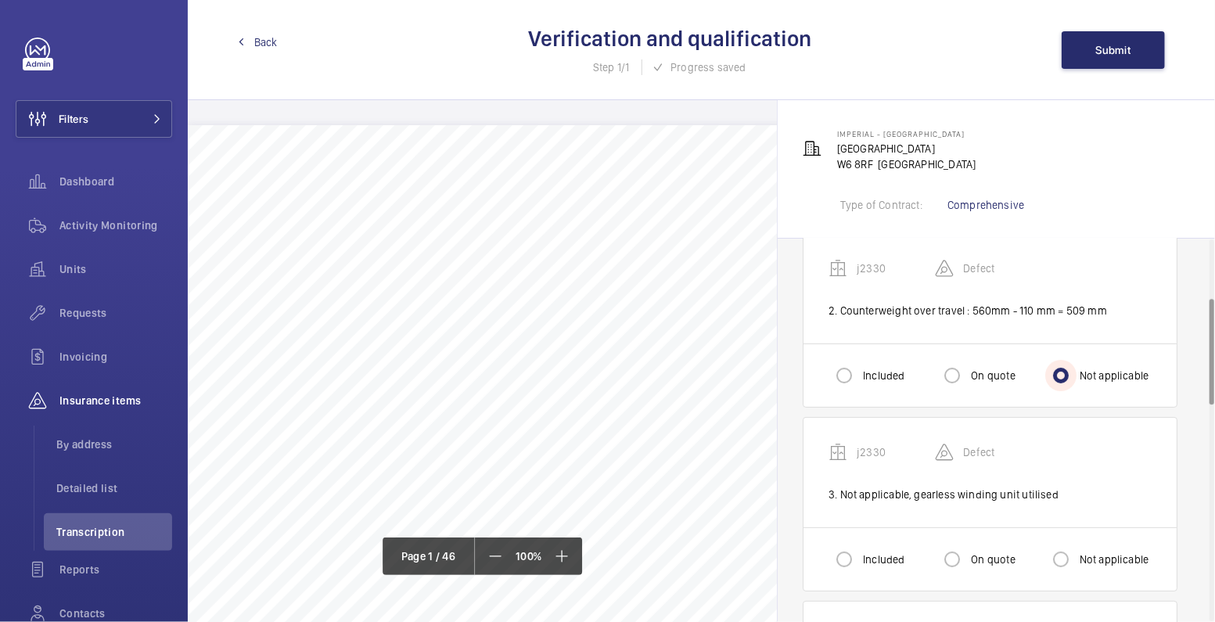
scroll to position [215, 0]
click at [1104, 551] on label "Not applicable" at bounding box center [1112, 559] width 73 height 16
click at [1076, 549] on input "Not applicable" at bounding box center [1060, 558] width 31 height 31
radio input "true"
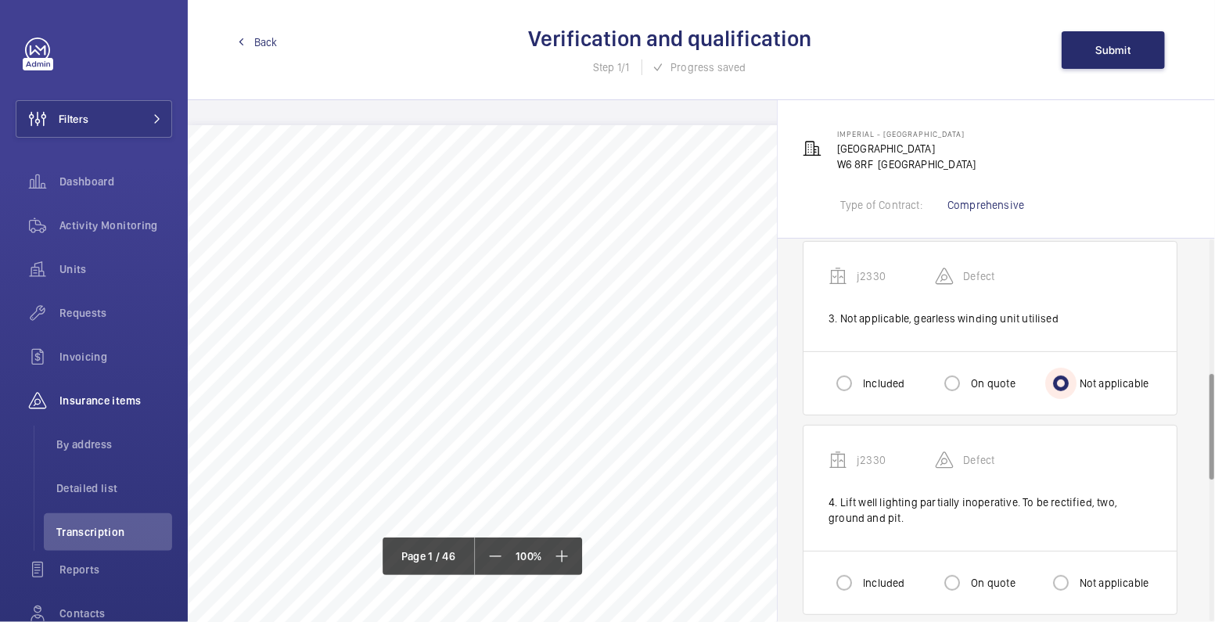
scroll to position [485, 0]
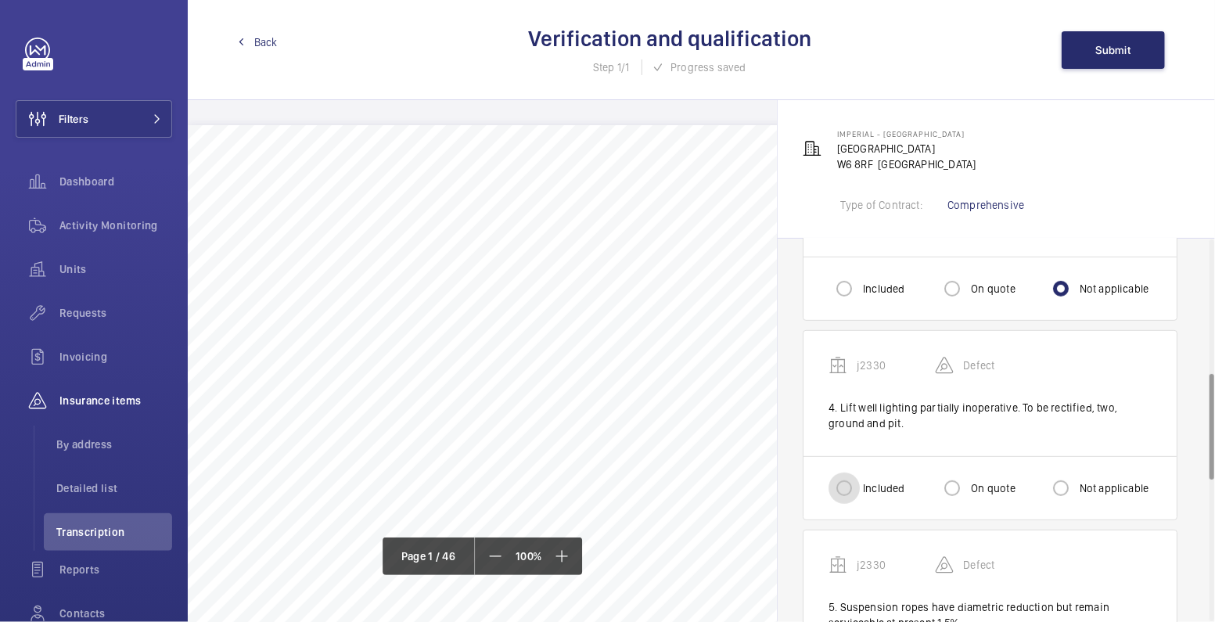
click at [848, 487] on input "Included" at bounding box center [843, 488] width 31 height 31
radio input "true"
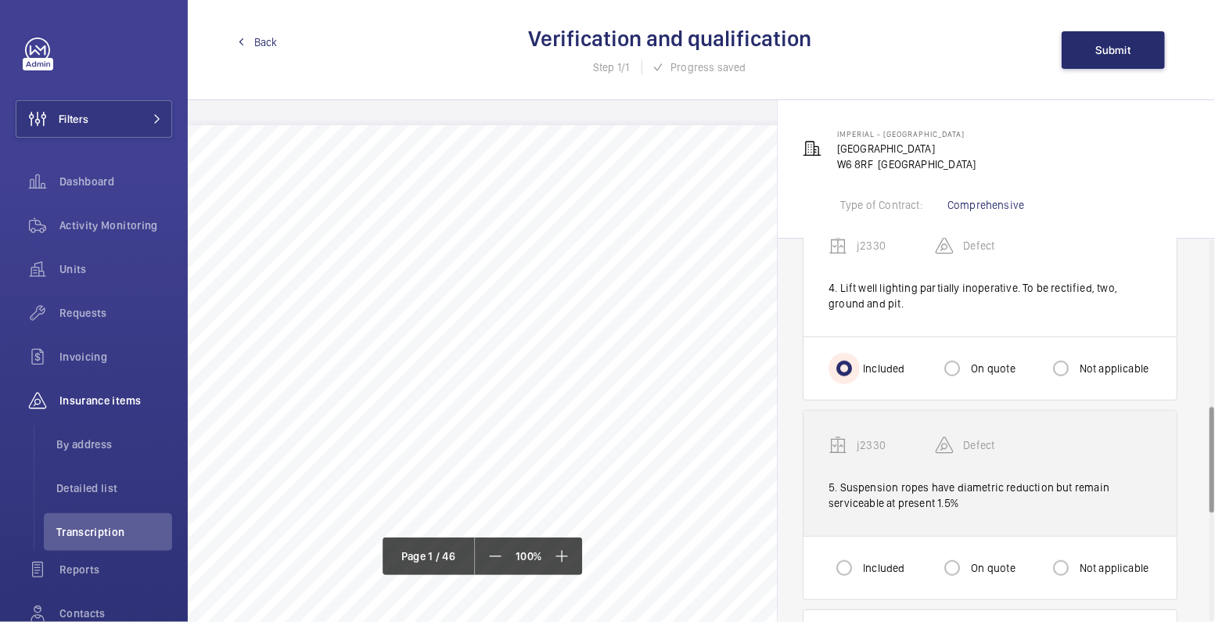
scroll to position [605, 0]
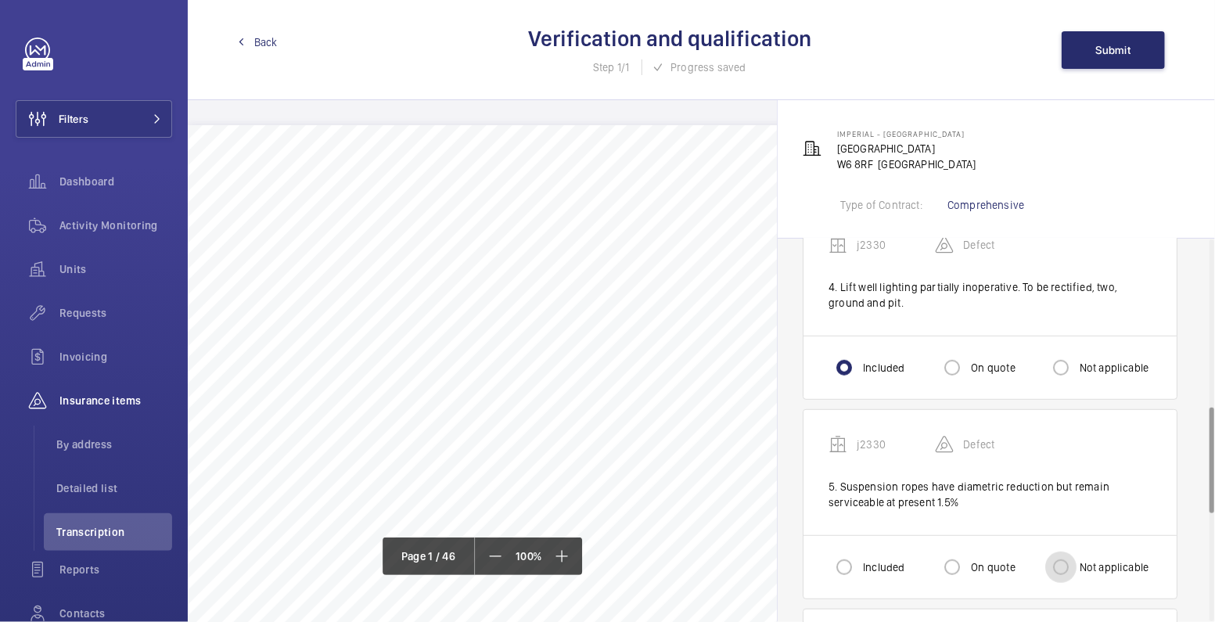
click at [1065, 564] on input "Not applicable" at bounding box center [1060, 567] width 31 height 31
radio input "true"
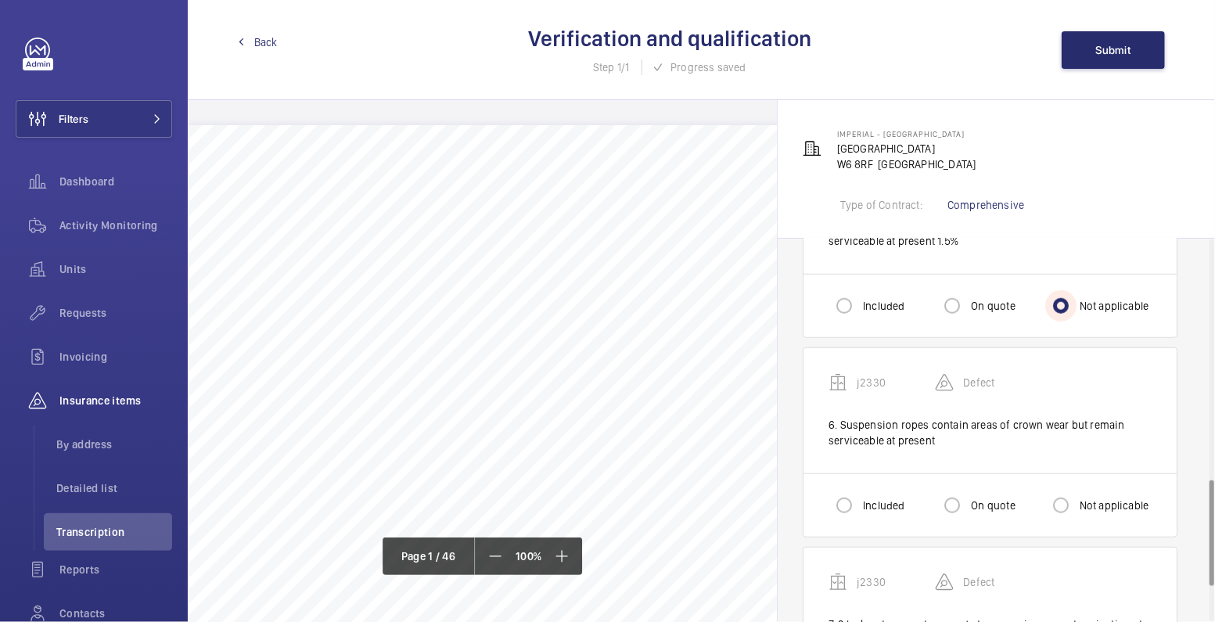
scroll to position [868, 0]
click at [1055, 495] on input "Not applicable" at bounding box center [1060, 503] width 31 height 31
radio input "true"
click at [863, 496] on label "Included" at bounding box center [882, 504] width 45 height 16
click at [860, 494] on input "Included" at bounding box center [843, 503] width 31 height 31
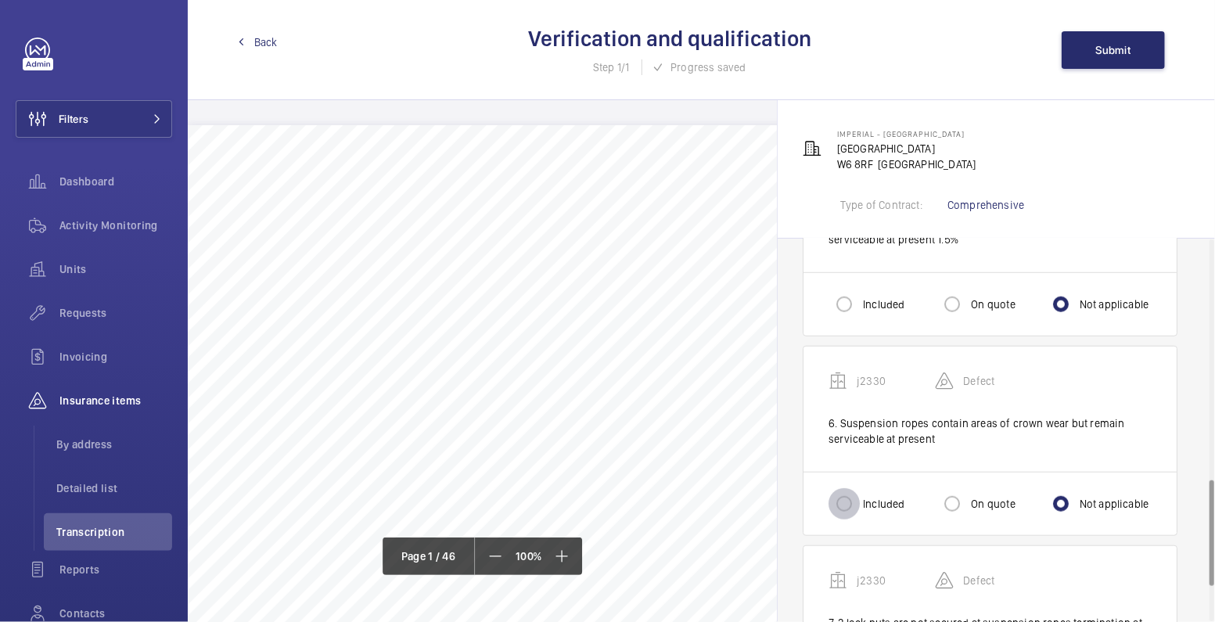
radio input "true"
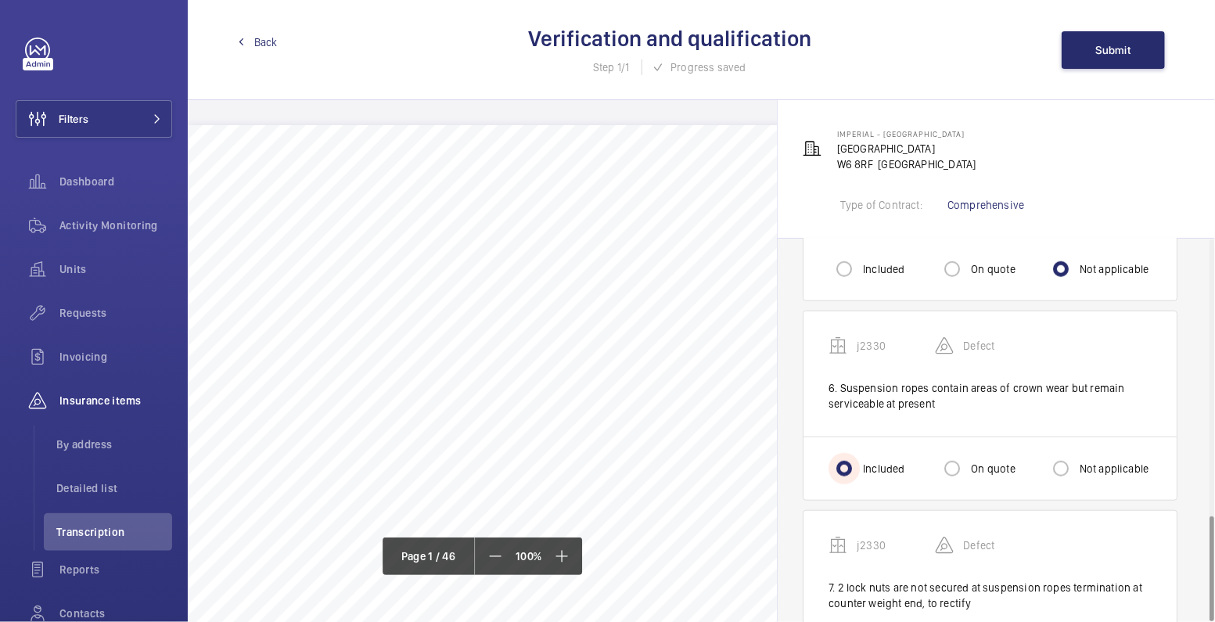
scroll to position [998, 0]
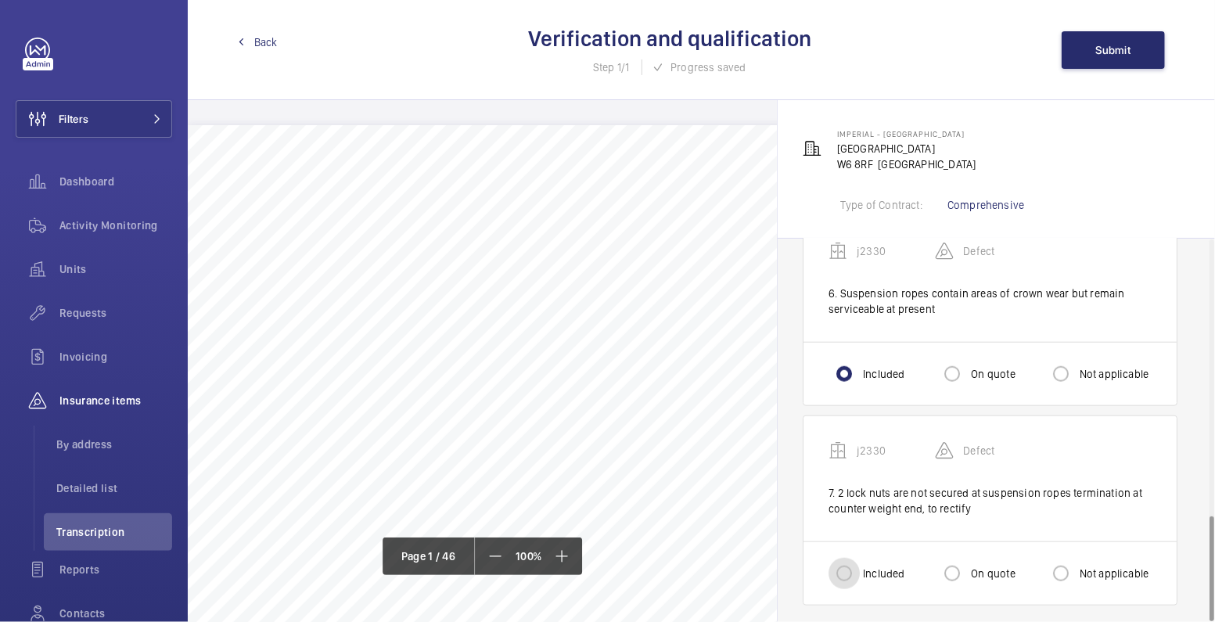
click at [838, 565] on input "Included" at bounding box center [843, 573] width 31 height 31
radio input "true"
click at [1113, 45] on span "Submit" at bounding box center [1113, 50] width 35 height 13
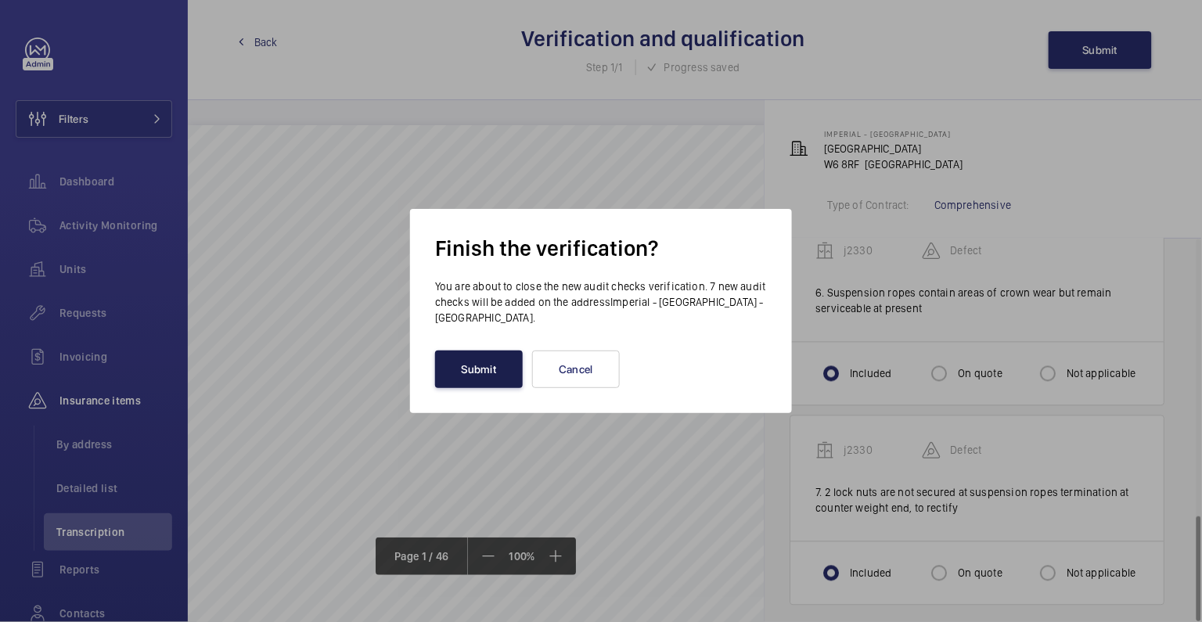
click at [484, 362] on button "Submit" at bounding box center [479, 369] width 88 height 38
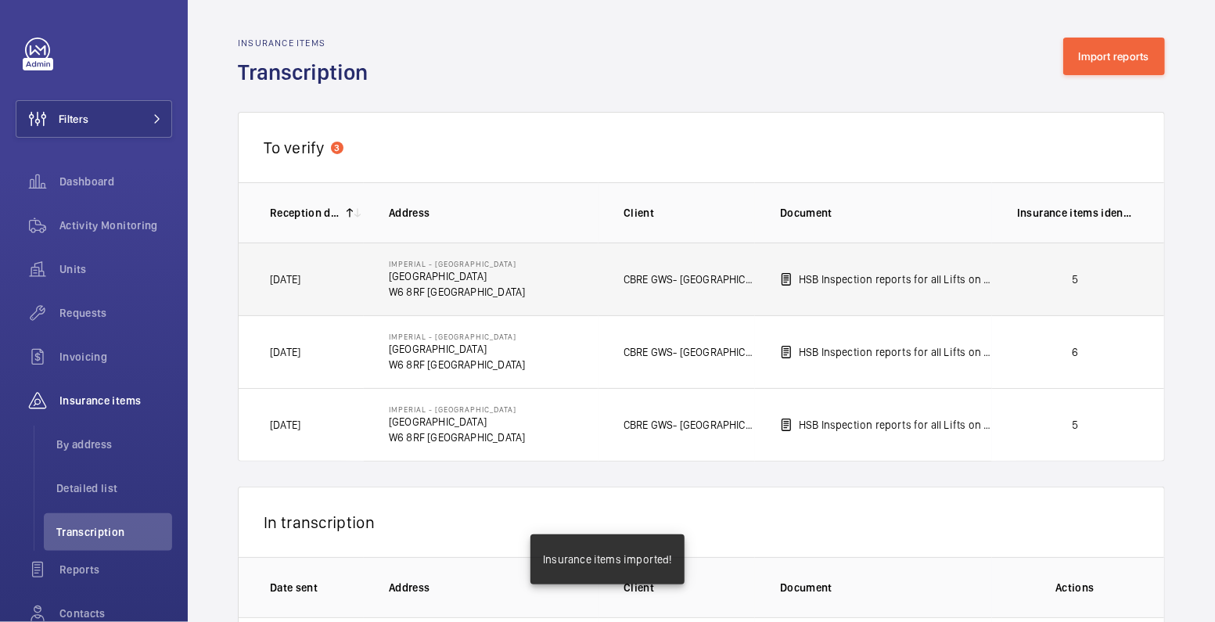
click at [1098, 271] on p "5" at bounding box center [1075, 279] width 116 height 16
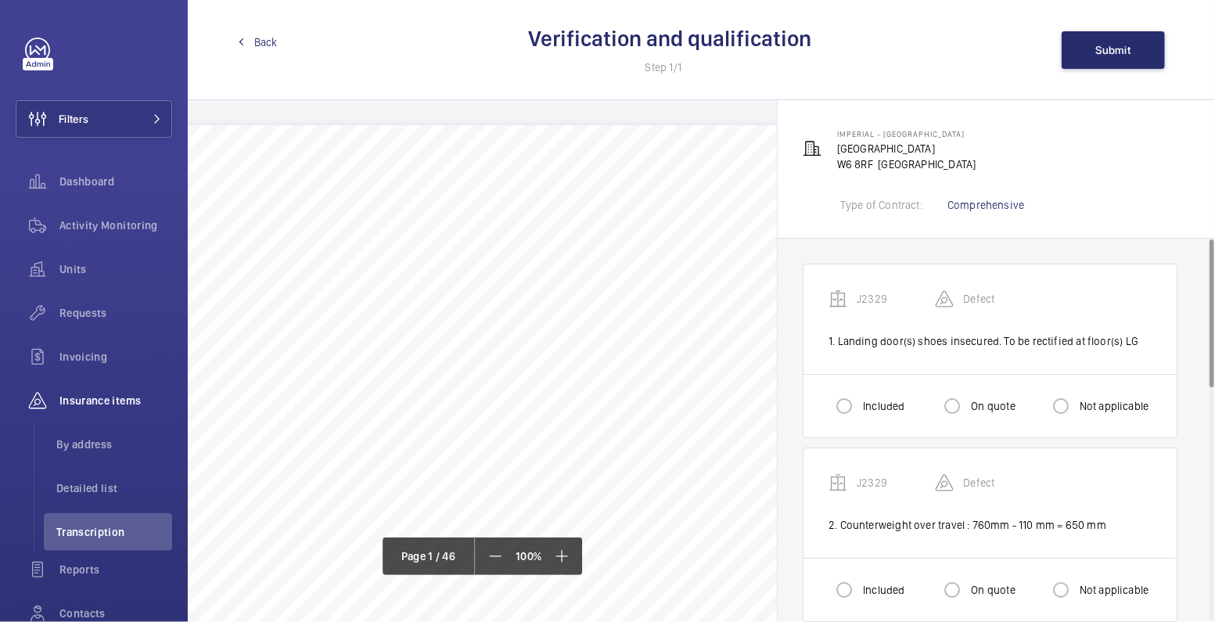
click at [862, 408] on label "Included" at bounding box center [882, 406] width 45 height 16
click at [860, 408] on input "Included" at bounding box center [843, 405] width 31 height 31
radio input "true"
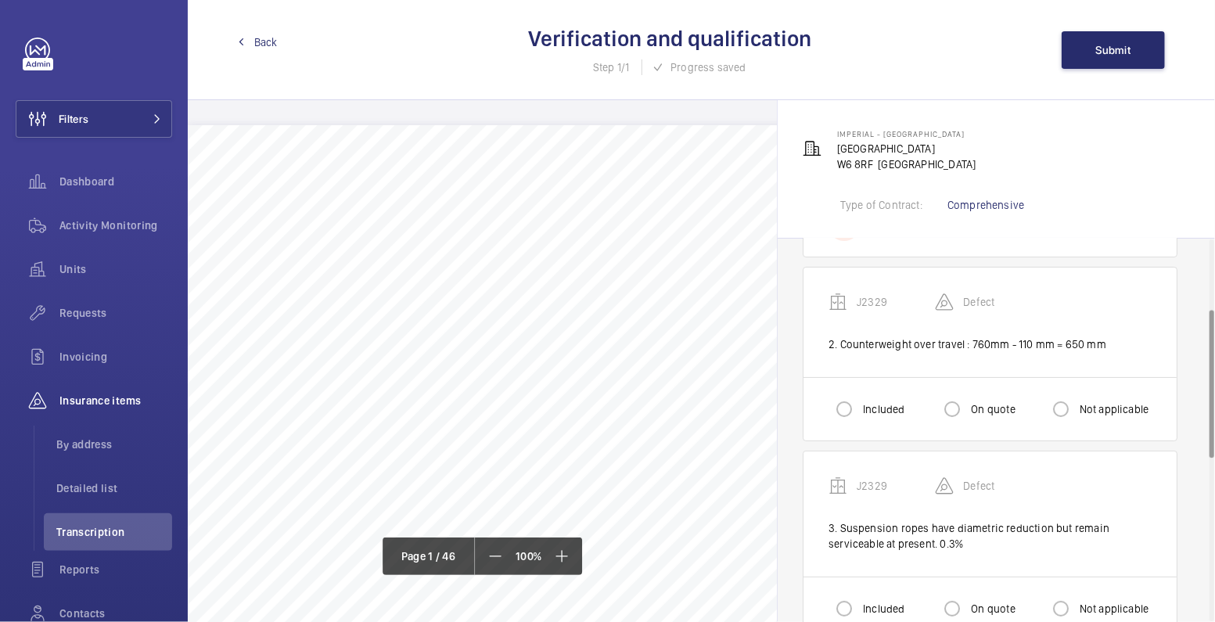
scroll to position [189, 0]
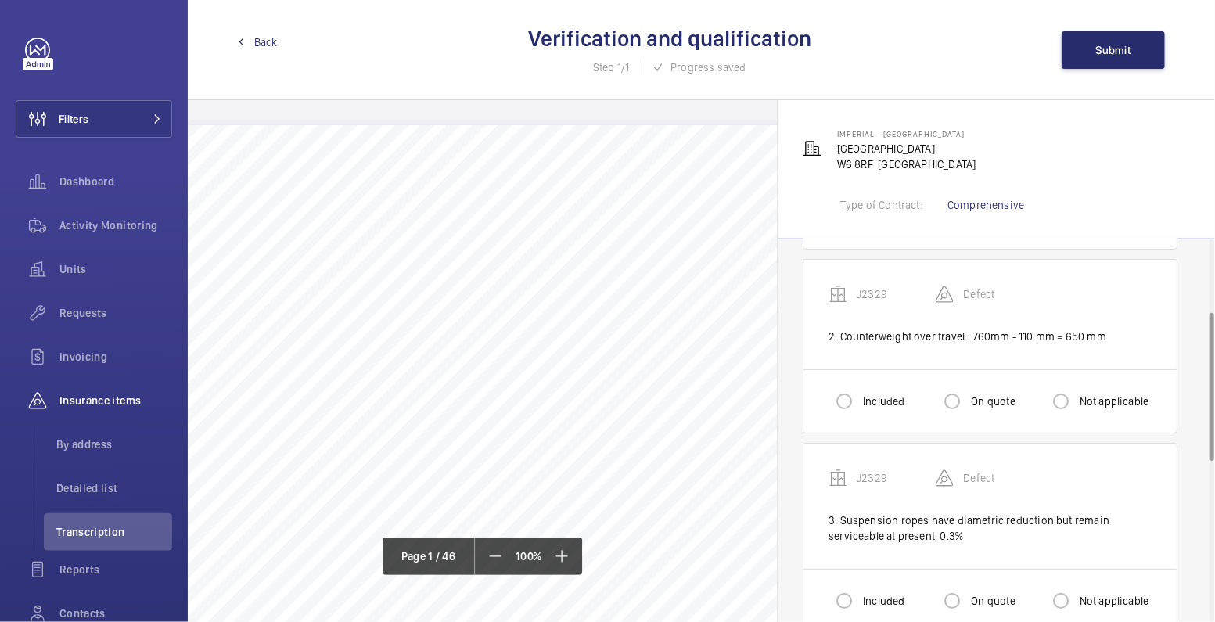
click at [1093, 404] on label "Not applicable" at bounding box center [1112, 401] width 73 height 16
click at [1076, 404] on input "Not applicable" at bounding box center [1060, 401] width 31 height 31
radio input "true"
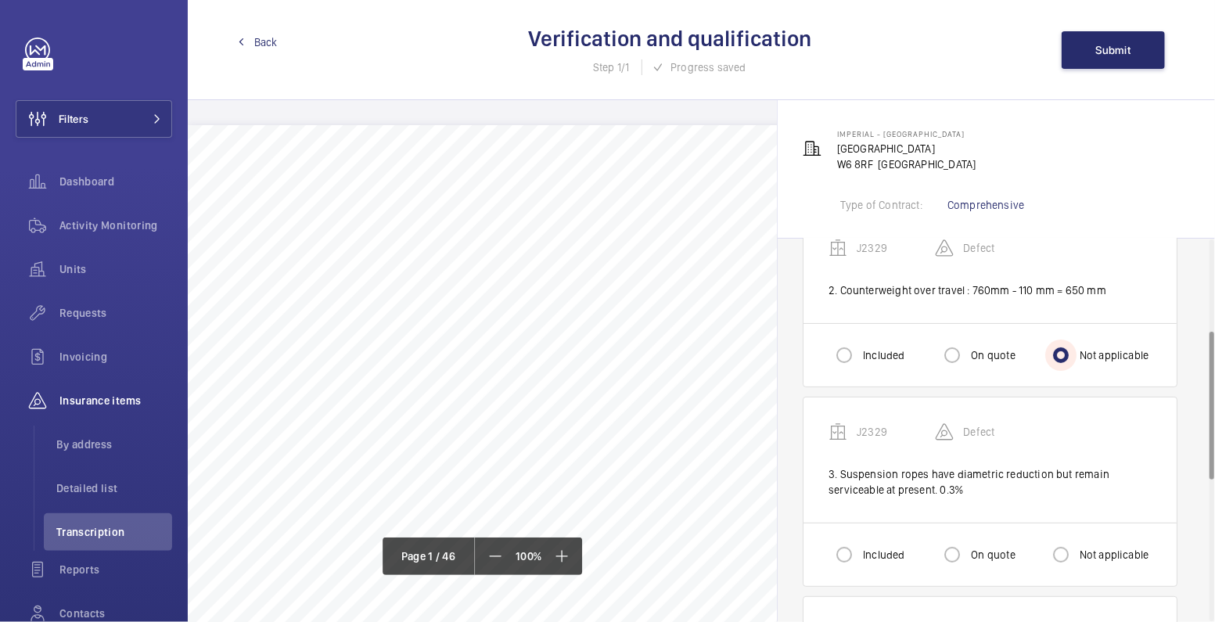
scroll to position [236, 0]
click at [865, 545] on label "Included" at bounding box center [882, 553] width 45 height 16
click at [860, 542] on input "Included" at bounding box center [843, 552] width 31 height 31
radio input "true"
click at [1080, 548] on label "Not applicable" at bounding box center [1112, 553] width 73 height 16
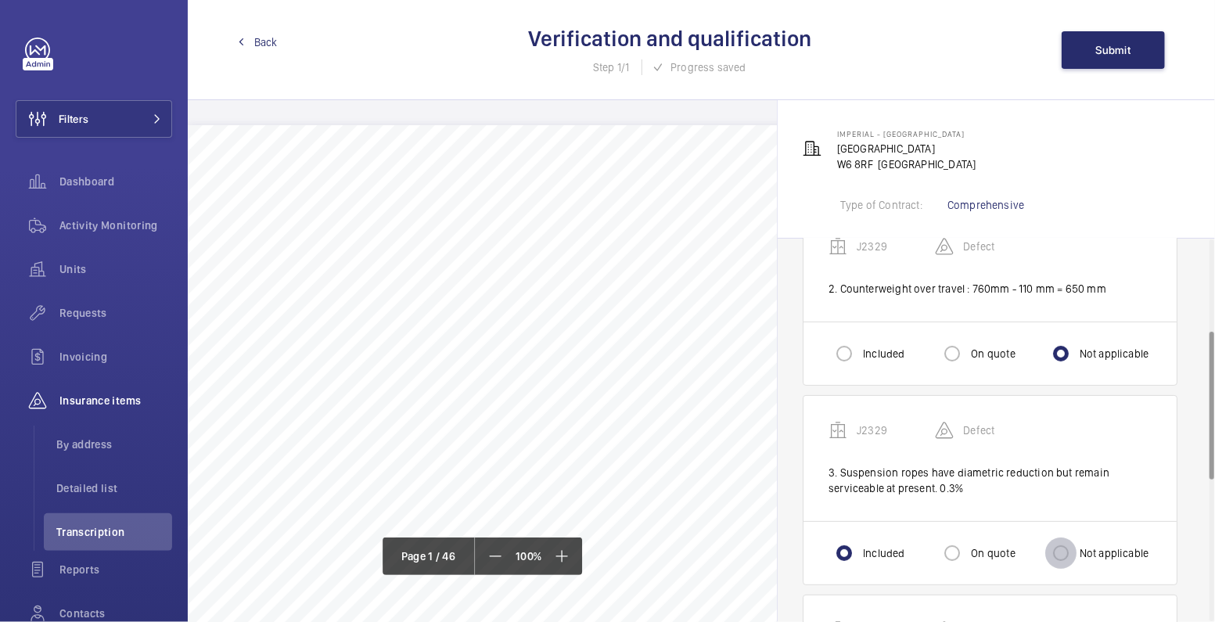
click at [1076, 548] on input "Not applicable" at bounding box center [1060, 552] width 31 height 31
radio input "true"
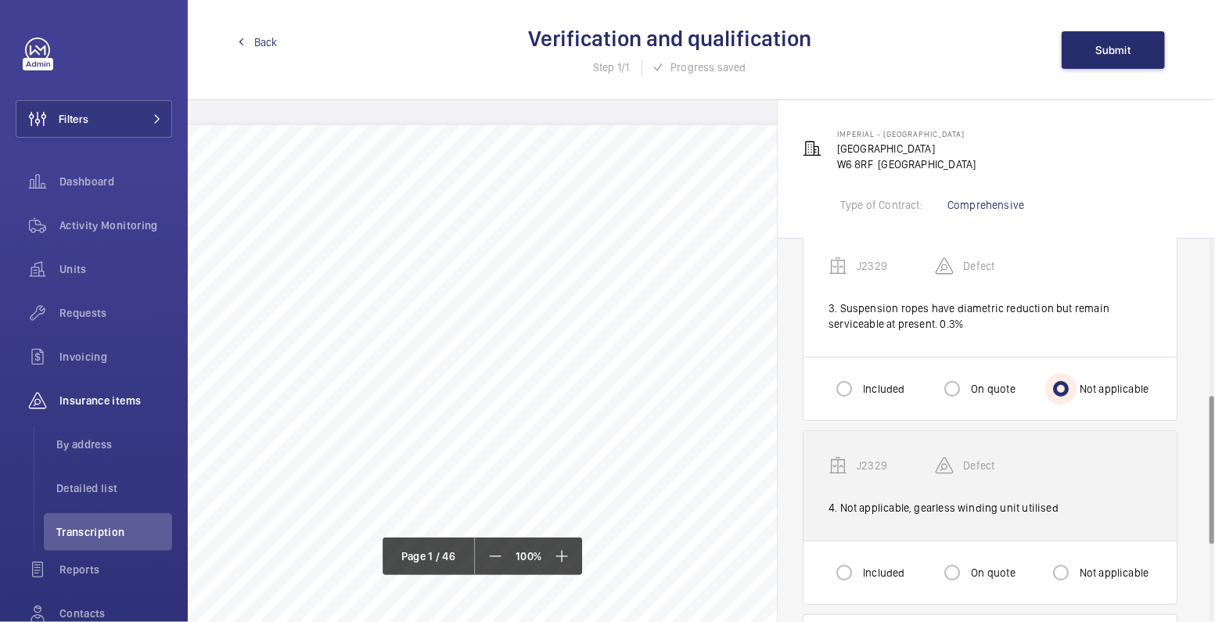
scroll to position [401, 0]
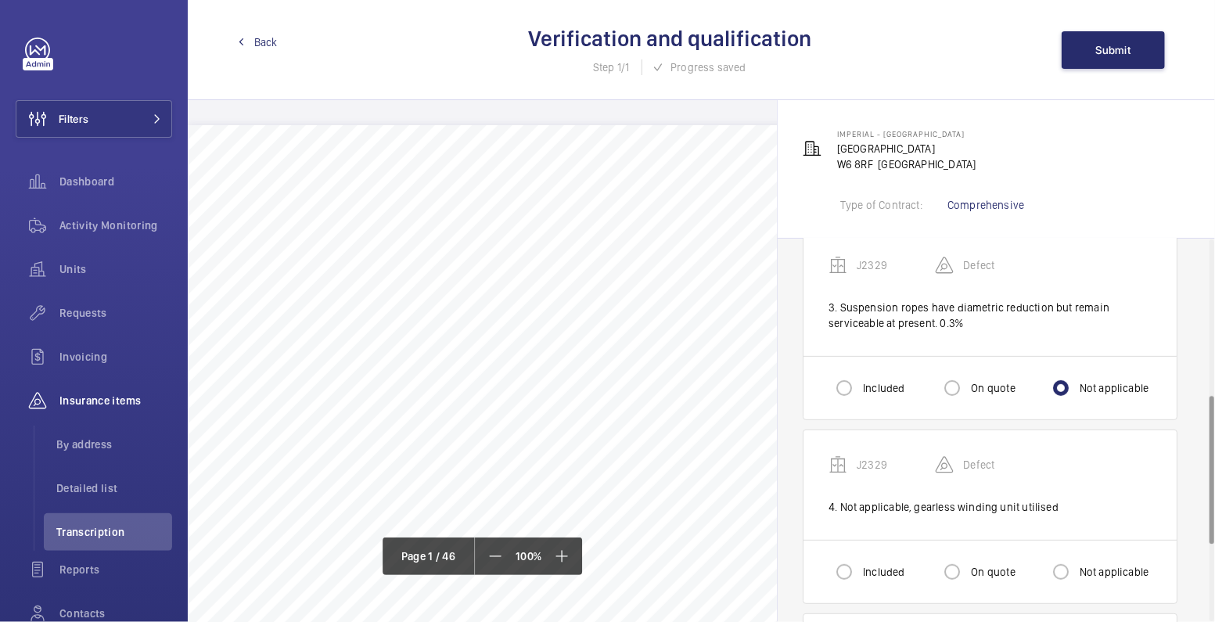
click at [1087, 567] on label "Not applicable" at bounding box center [1112, 572] width 73 height 16
click at [1076, 567] on input "Not applicable" at bounding box center [1060, 571] width 31 height 31
radio input "true"
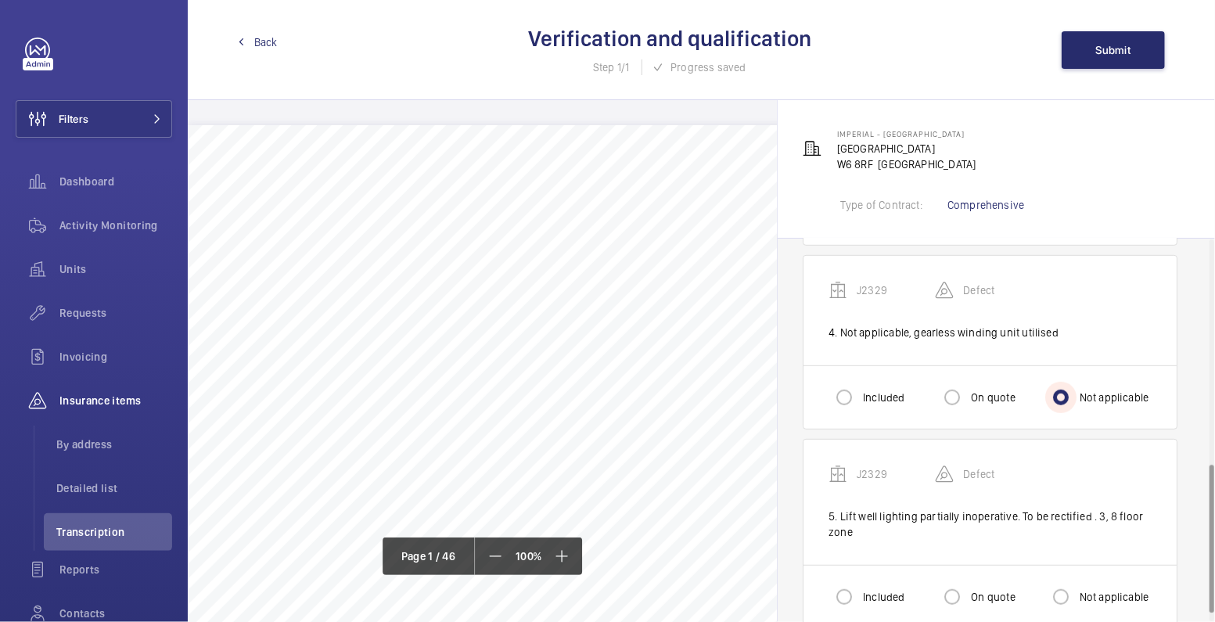
scroll to position [600, 0]
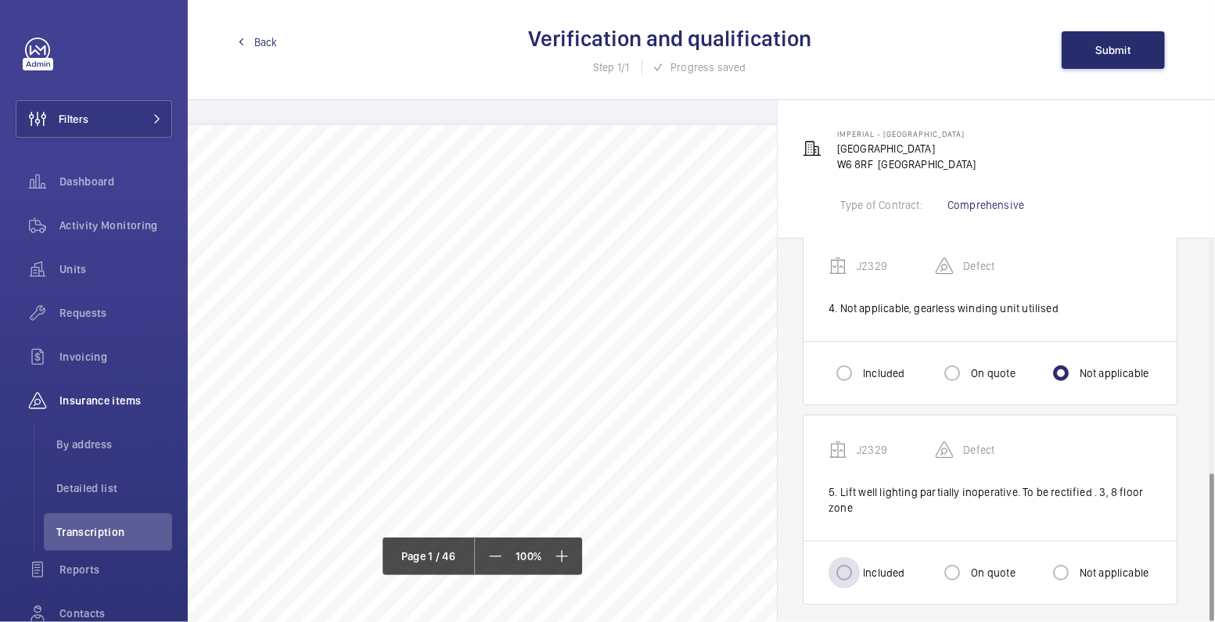
click at [885, 565] on label "Included" at bounding box center [882, 573] width 45 height 16
click at [860, 564] on input "Included" at bounding box center [843, 572] width 31 height 31
radio input "true"
click at [841, 569] on input "Included" at bounding box center [843, 572] width 31 height 31
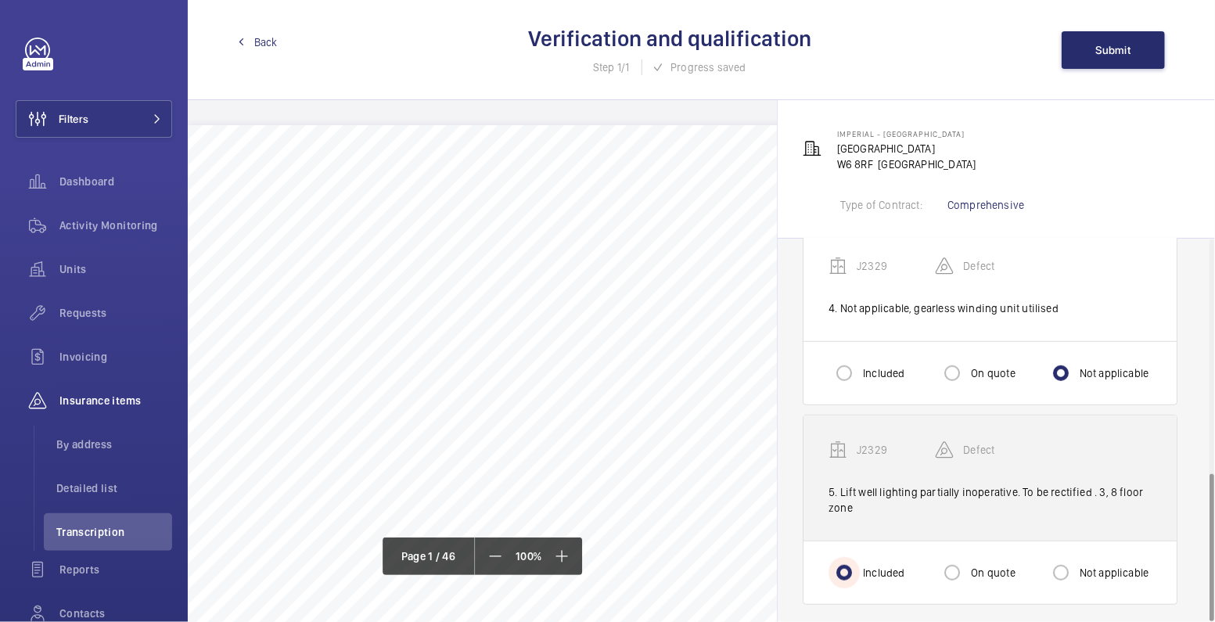
scroll to position [601, 0]
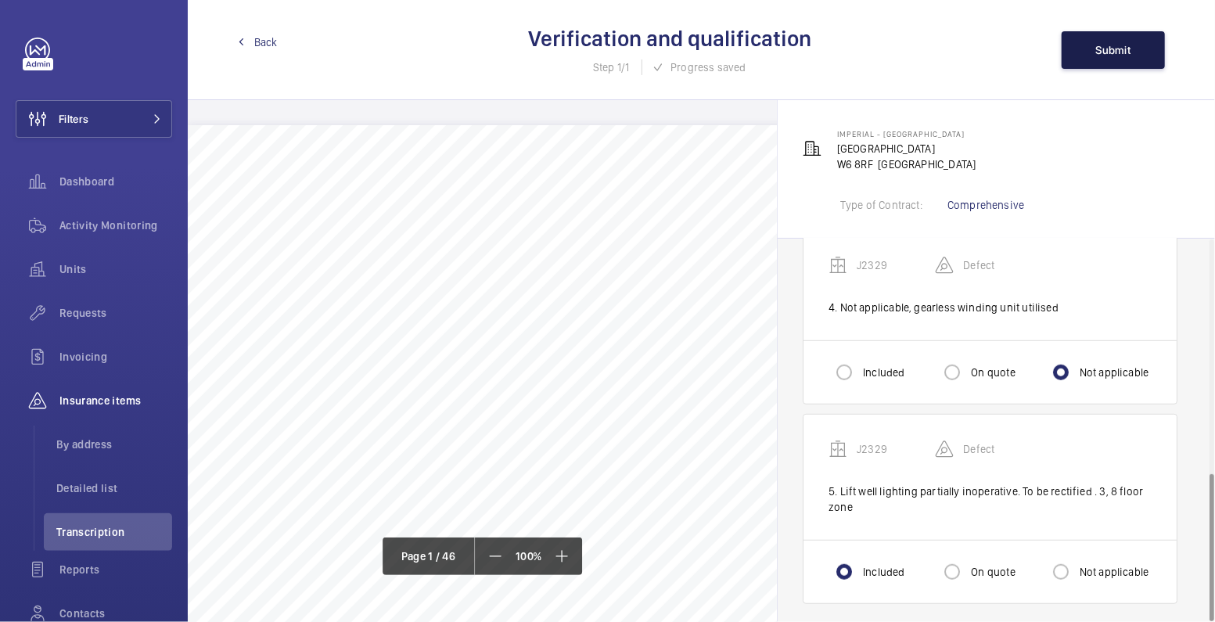
click at [1133, 52] on button "Submit" at bounding box center [1113, 50] width 103 height 38
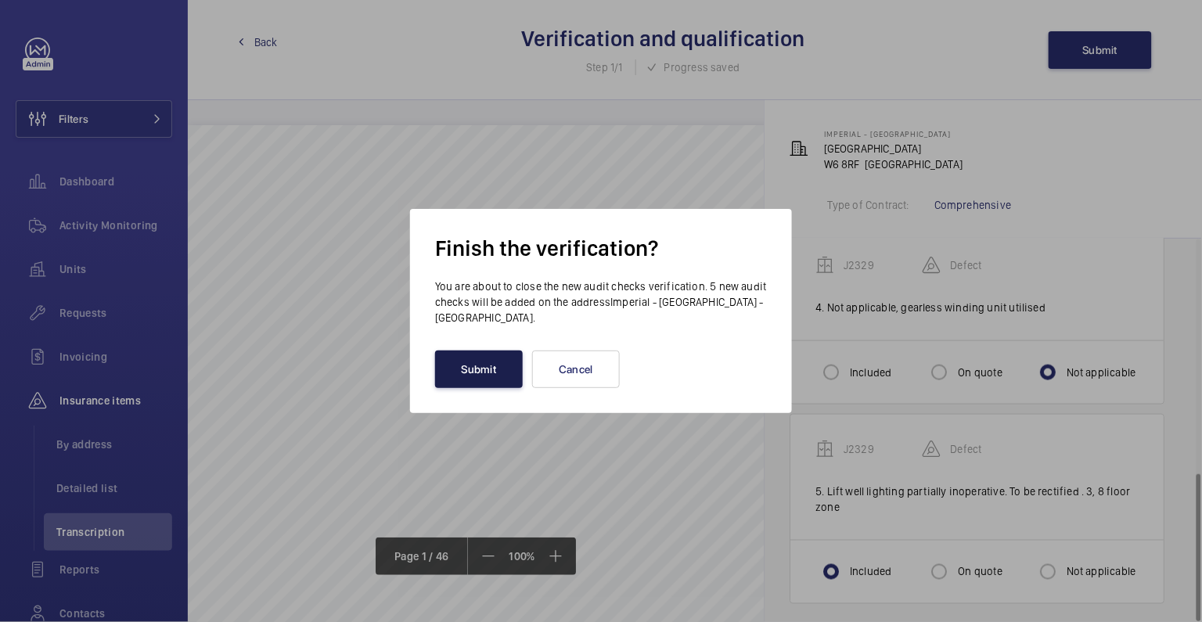
click at [453, 367] on button "Submit" at bounding box center [479, 369] width 88 height 38
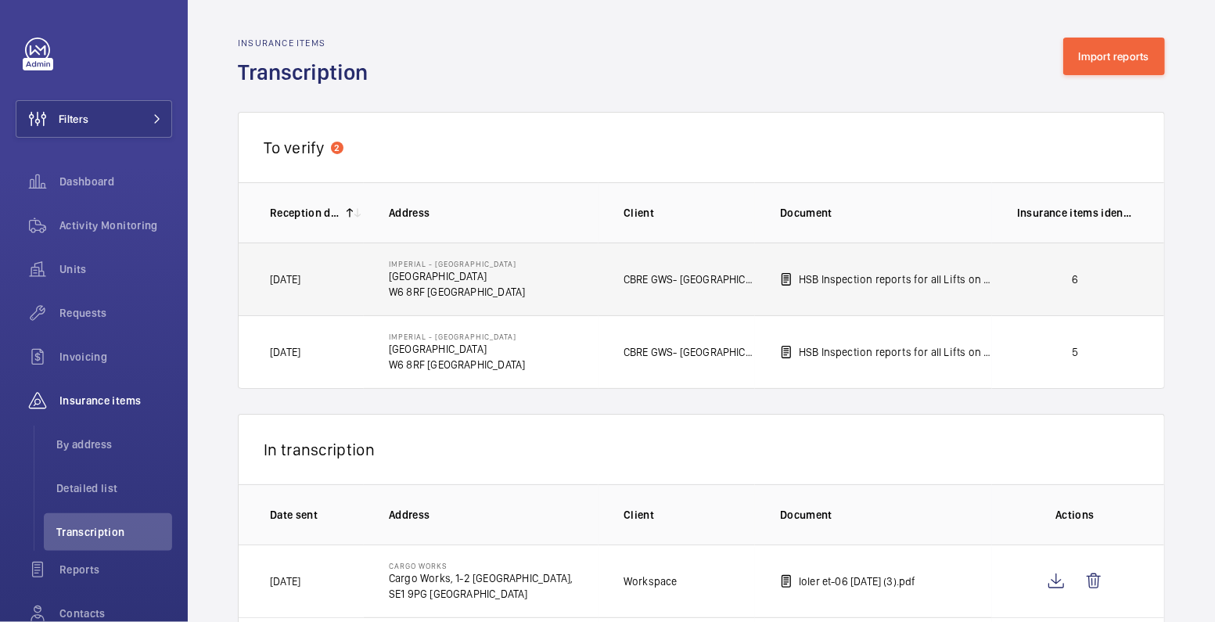
click at [1055, 293] on td "6" at bounding box center [1078, 279] width 172 height 73
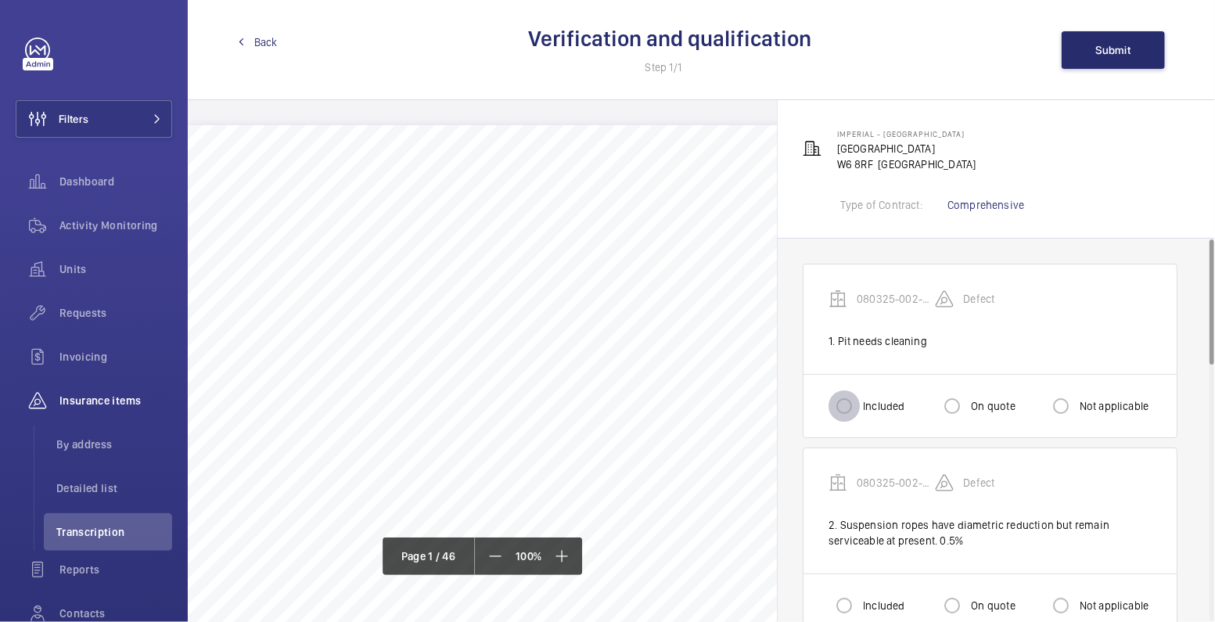
click at [846, 393] on input "Included" at bounding box center [843, 405] width 31 height 31
radio input "true"
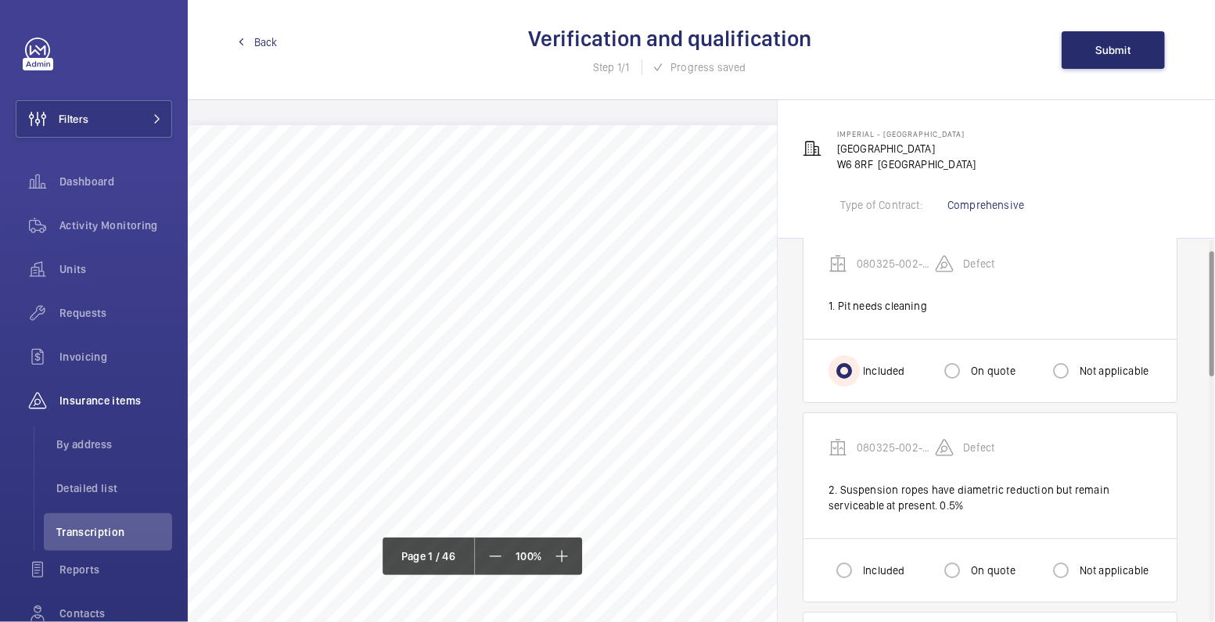
scroll to position [39, 0]
click at [1109, 565] on label "Not applicable" at bounding box center [1112, 567] width 73 height 16
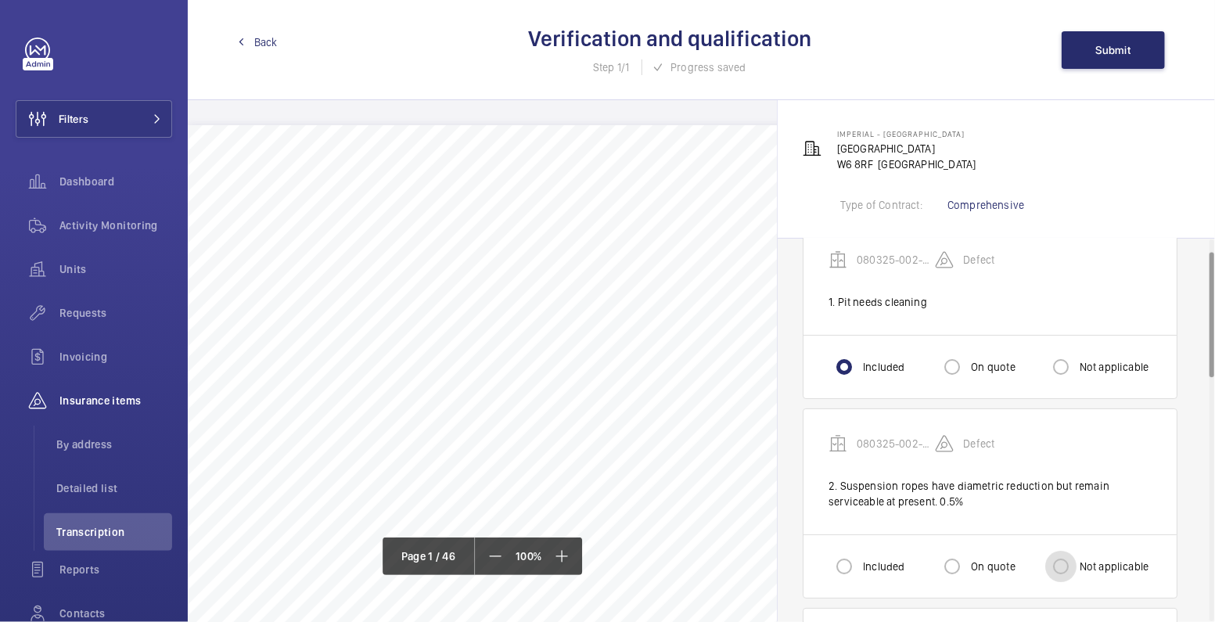
click at [1076, 565] on input "Not applicable" at bounding box center [1060, 566] width 31 height 31
radio input "true"
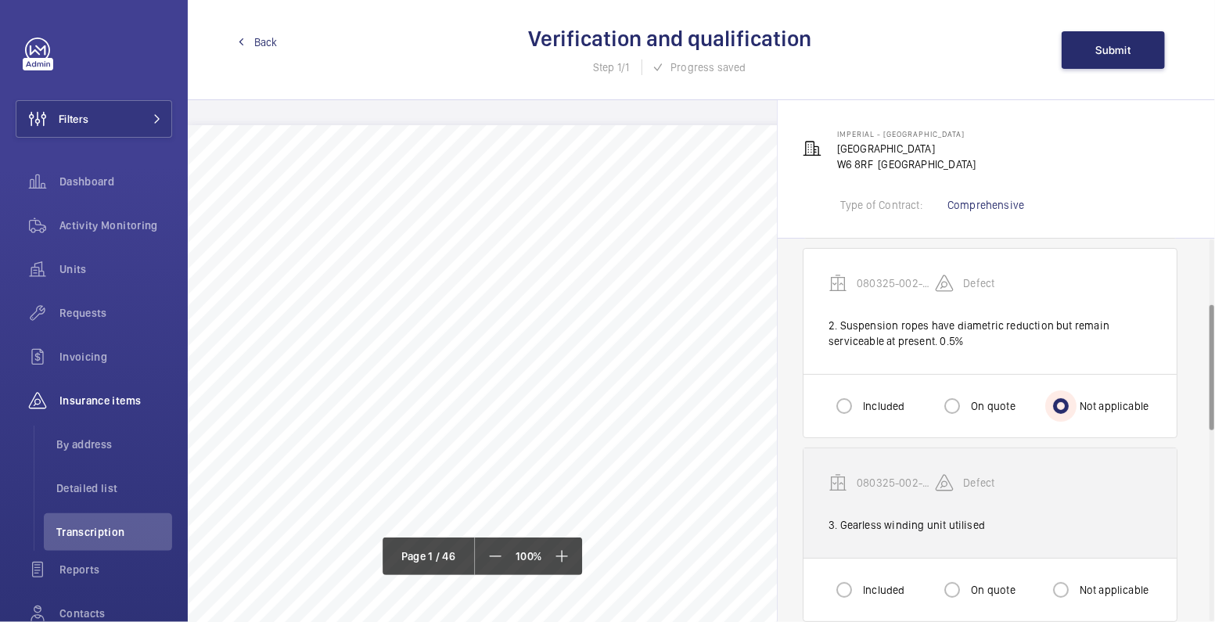
scroll to position [200, 0]
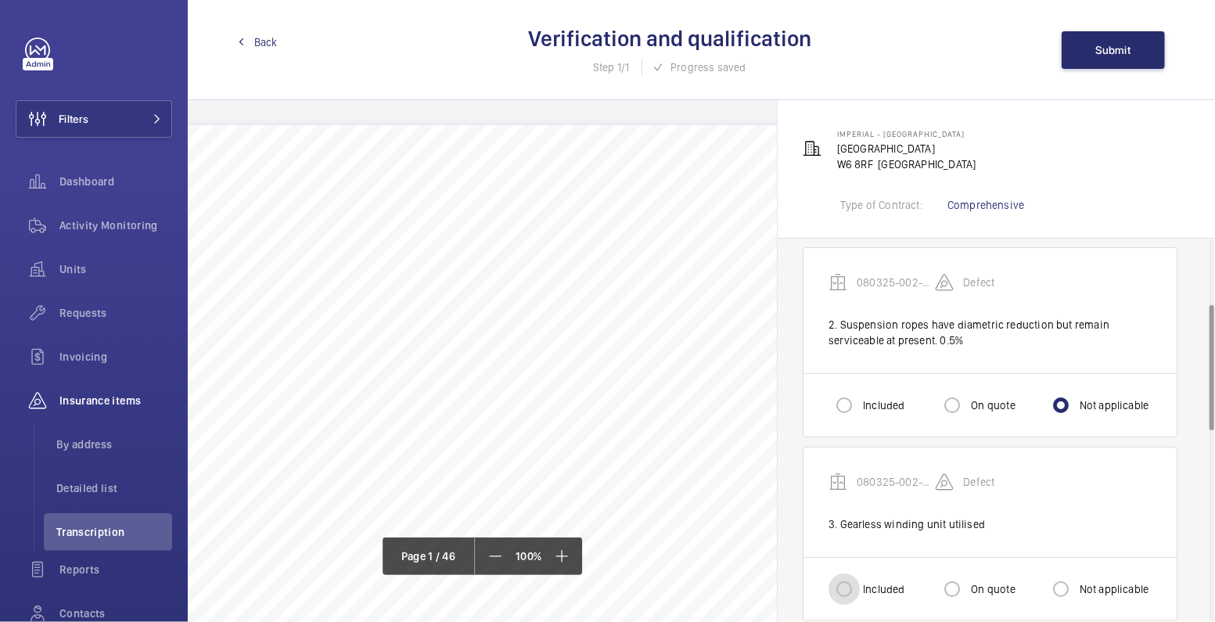
click at [848, 584] on input "Included" at bounding box center [843, 588] width 31 height 31
radio input "true"
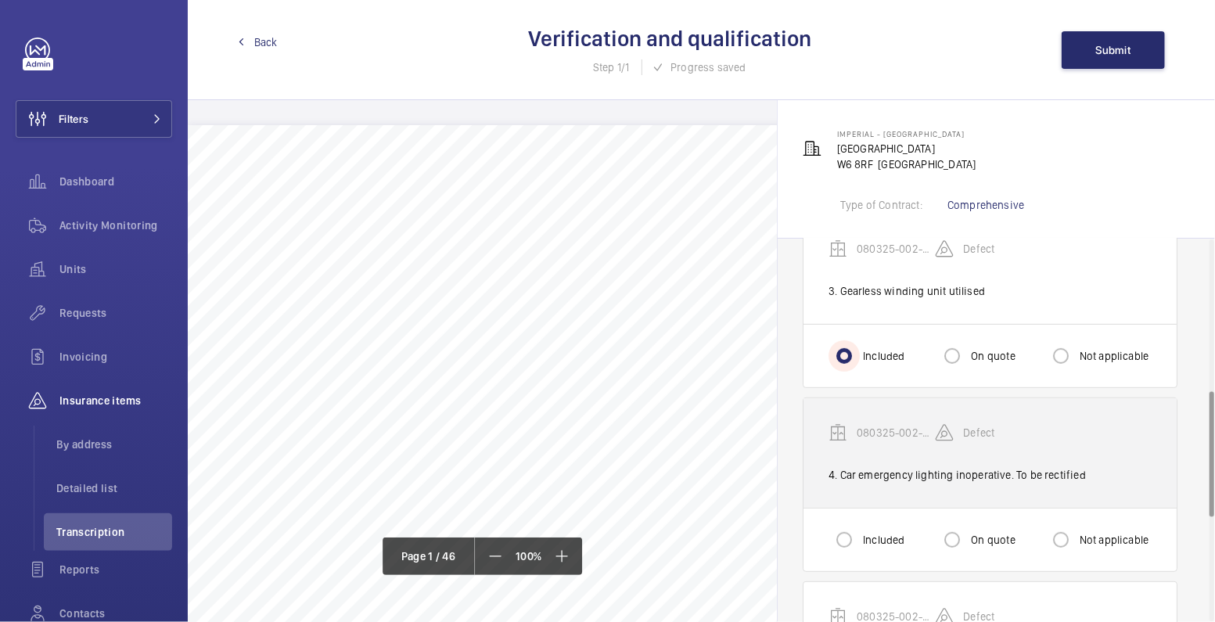
scroll to position [464, 0]
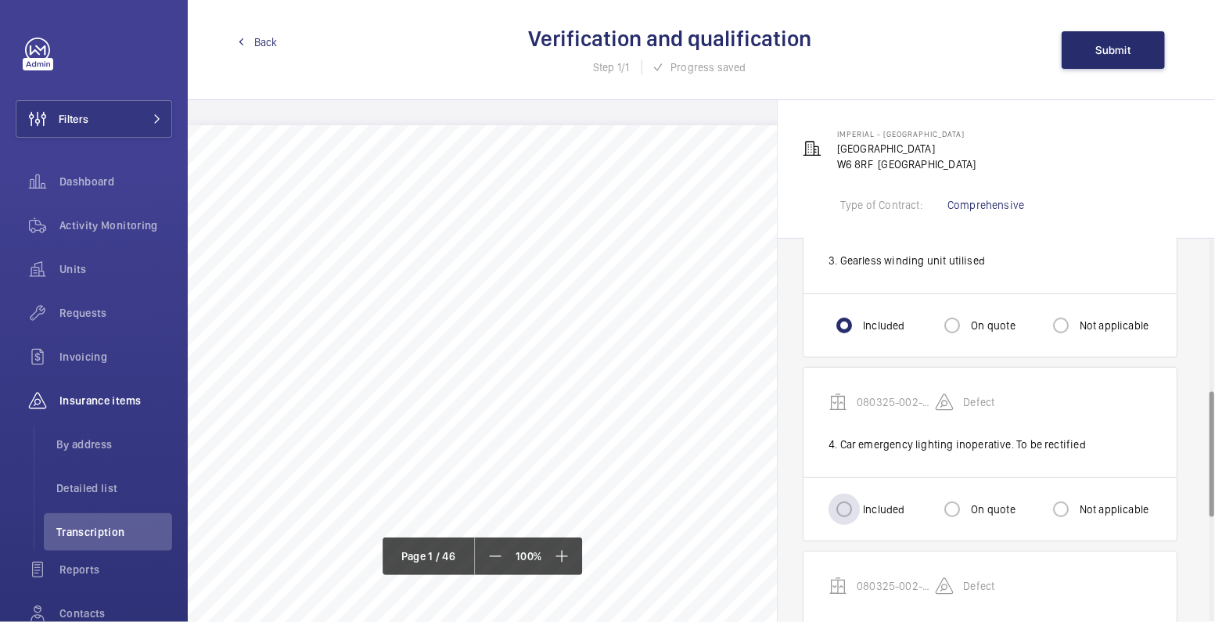
click at [863, 512] on label "Included" at bounding box center [882, 509] width 45 height 16
click at [860, 512] on input "Included" at bounding box center [843, 509] width 31 height 31
radio input "true"
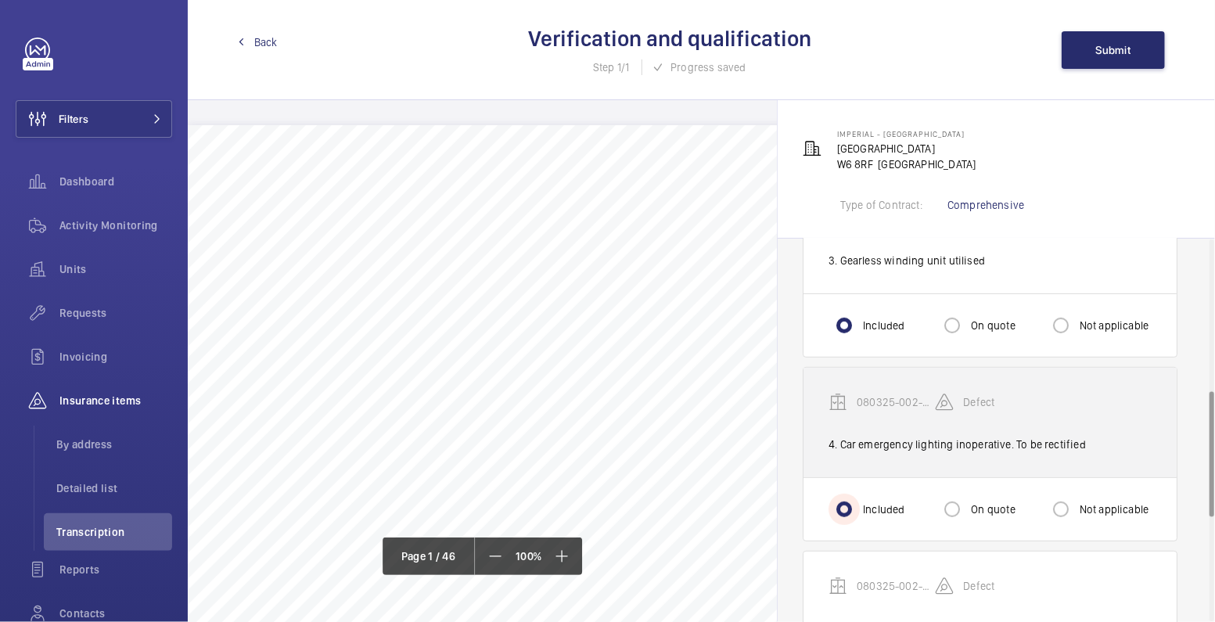
scroll to position [730, 0]
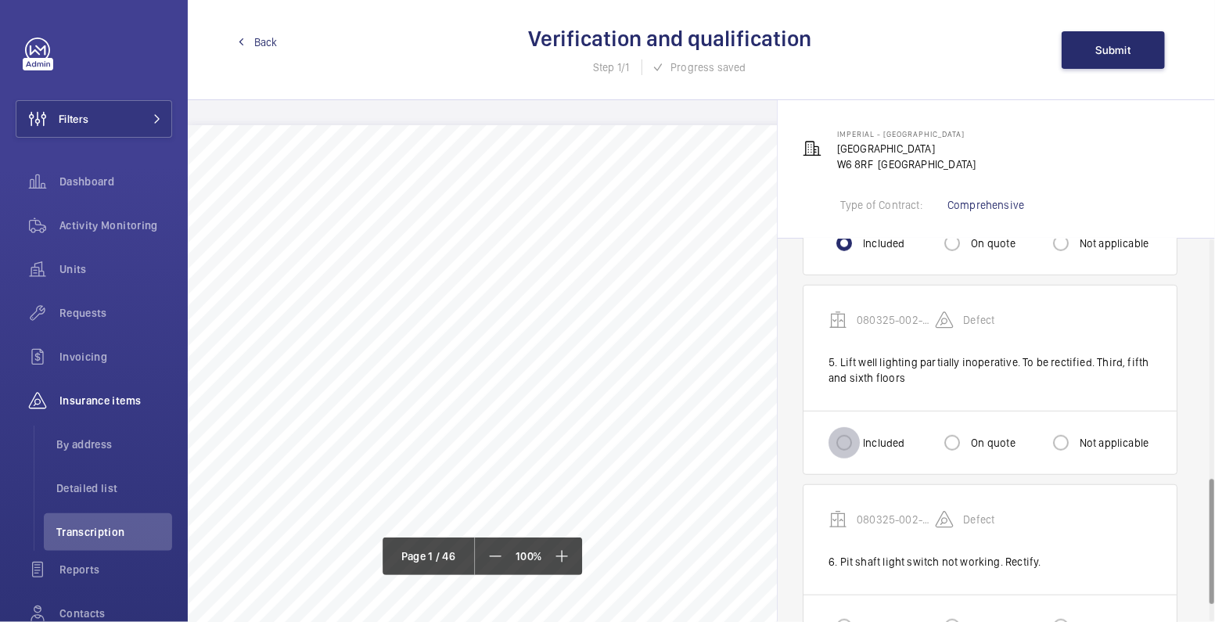
click at [847, 429] on input "Included" at bounding box center [843, 442] width 31 height 31
radio input "true"
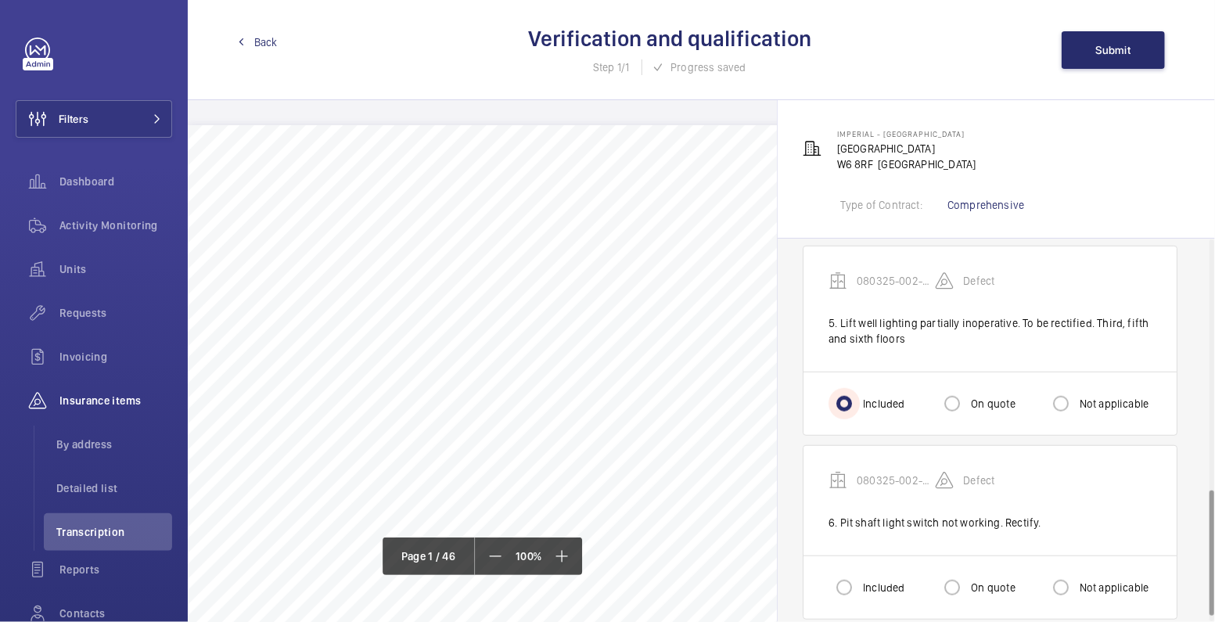
scroll to position [773, 0]
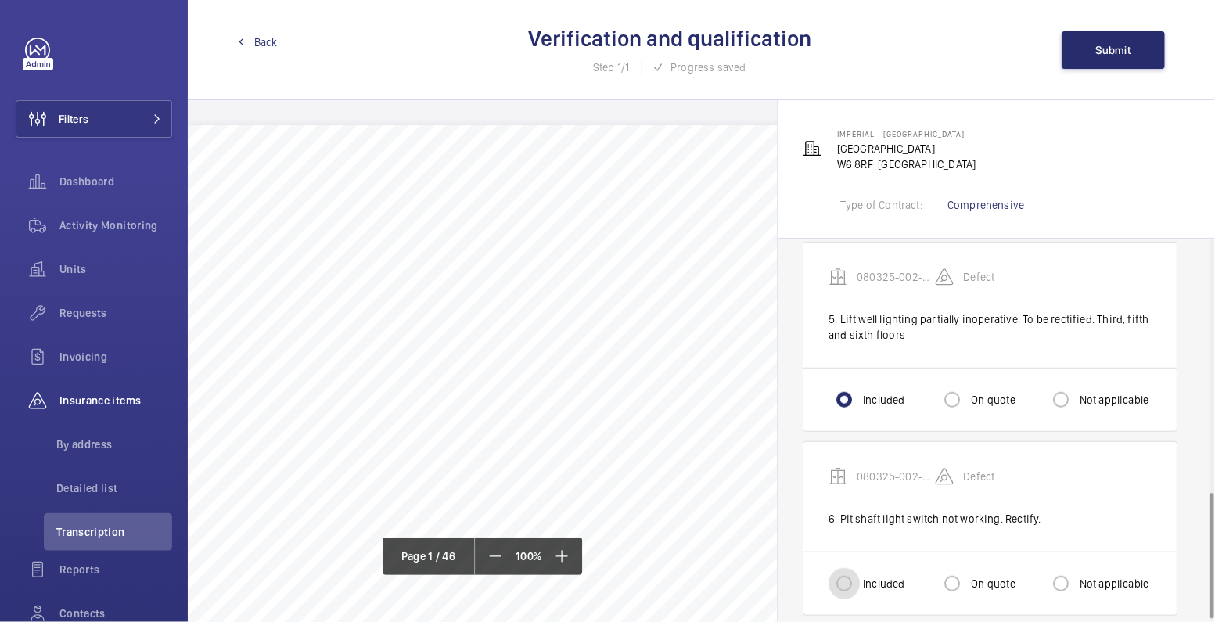
click at [853, 584] on input "Included" at bounding box center [843, 583] width 31 height 31
radio input "true"
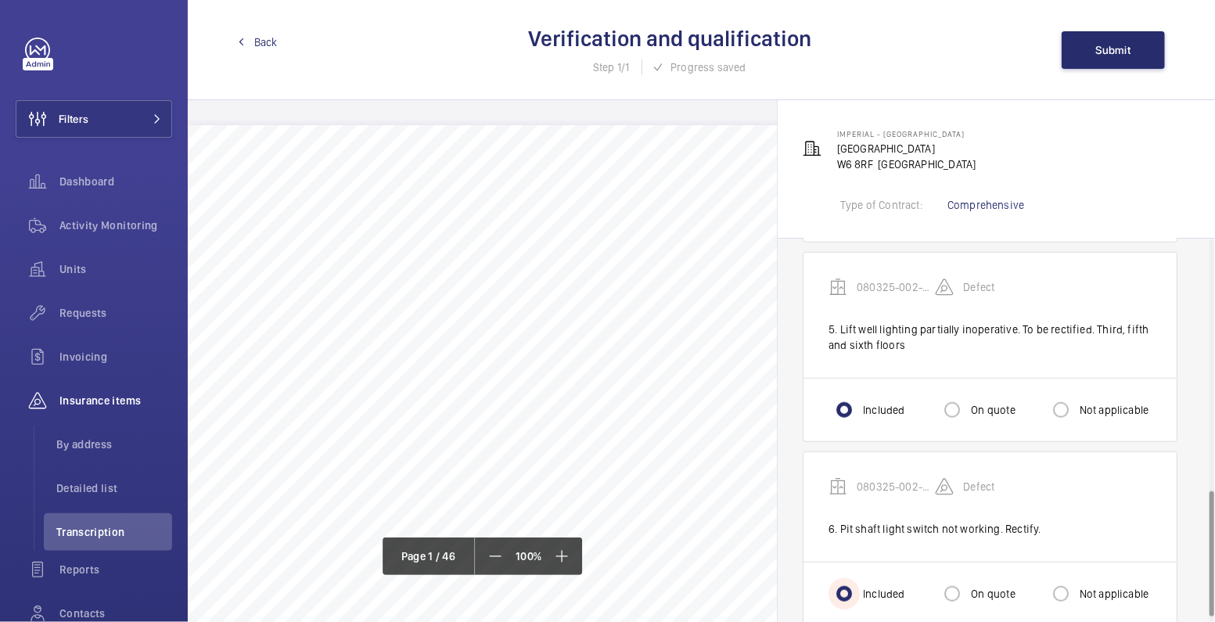
scroll to position [752, 0]
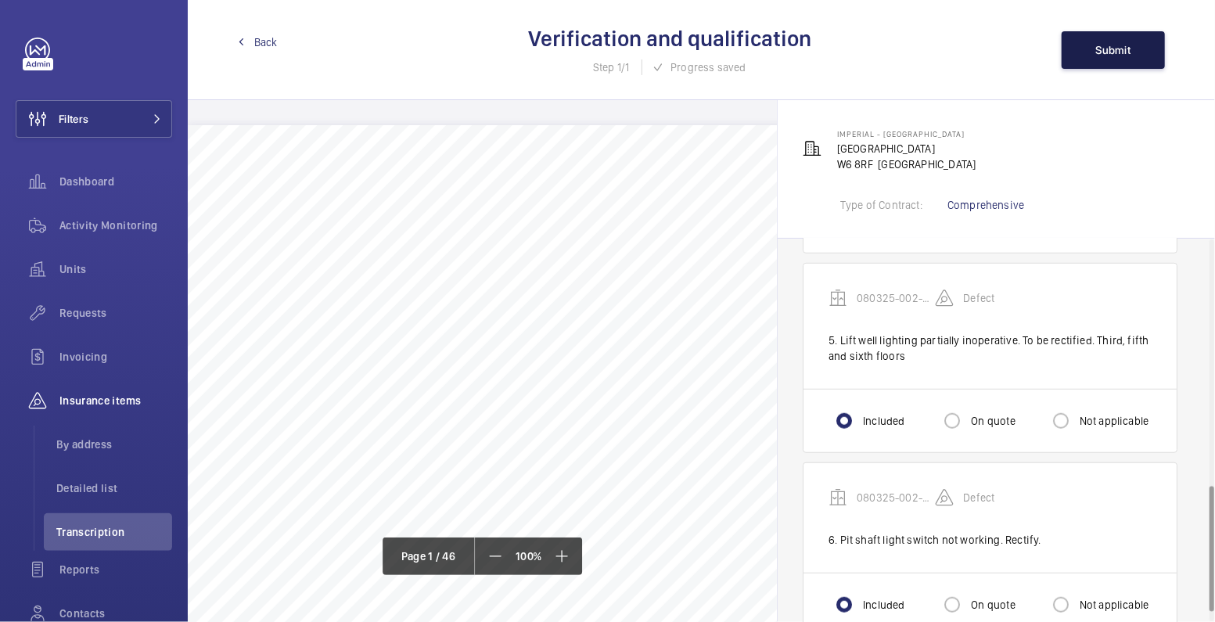
click at [1115, 45] on span "Submit" at bounding box center [1113, 50] width 35 height 13
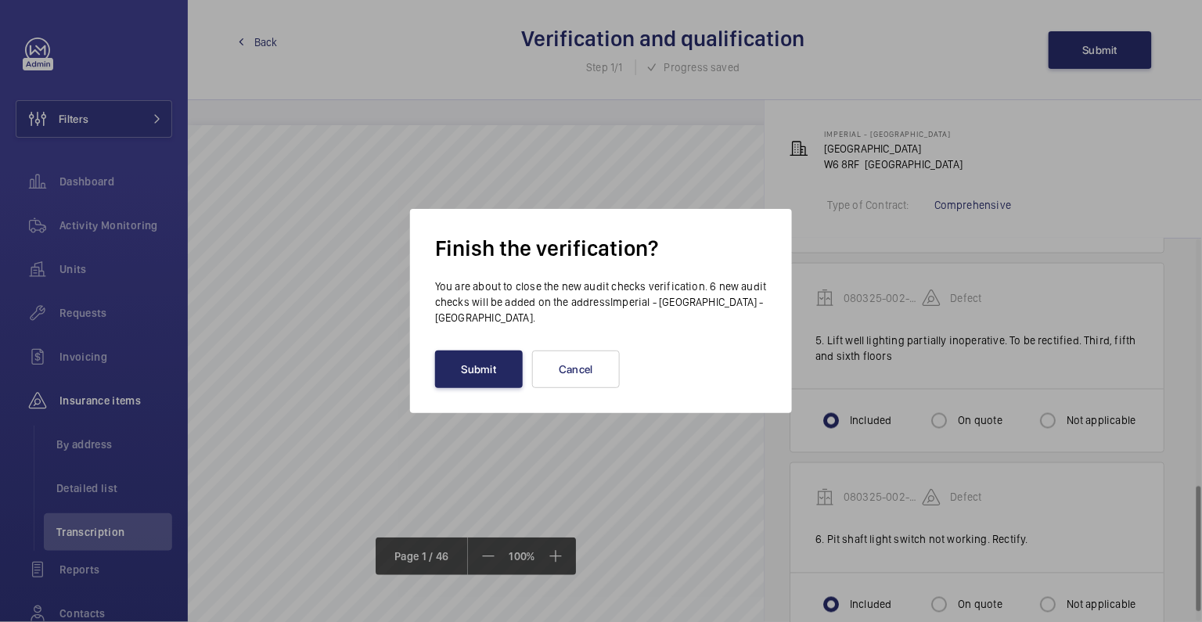
click at [484, 371] on button "Submit" at bounding box center [479, 369] width 88 height 38
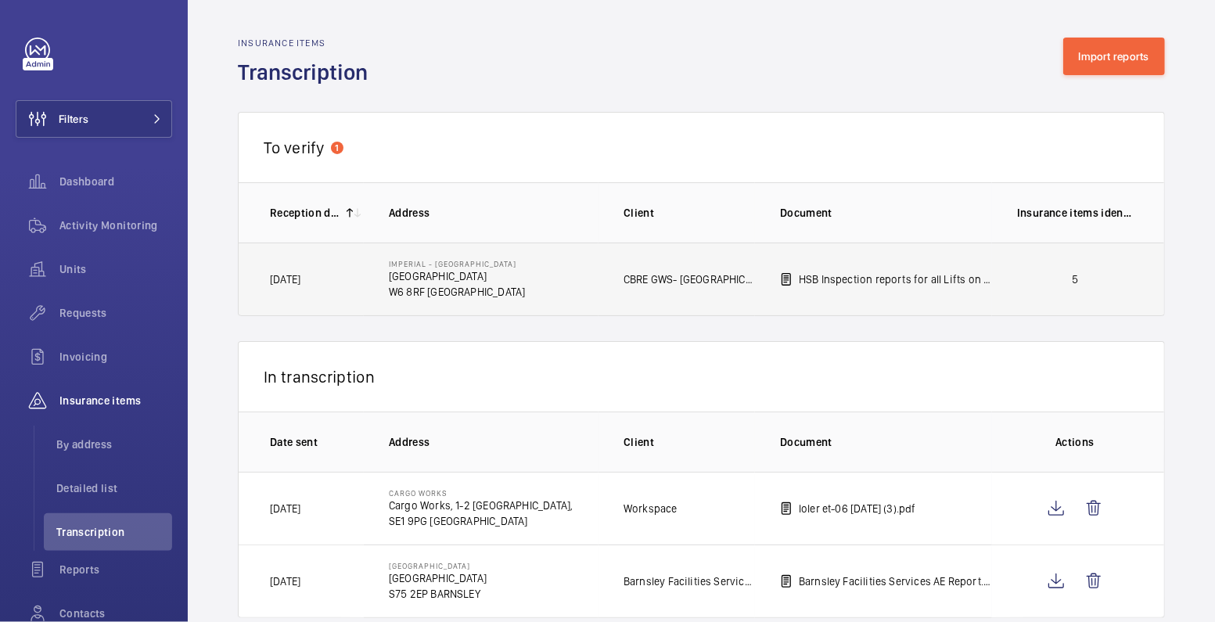
click at [1032, 274] on p "5" at bounding box center [1075, 279] width 116 height 16
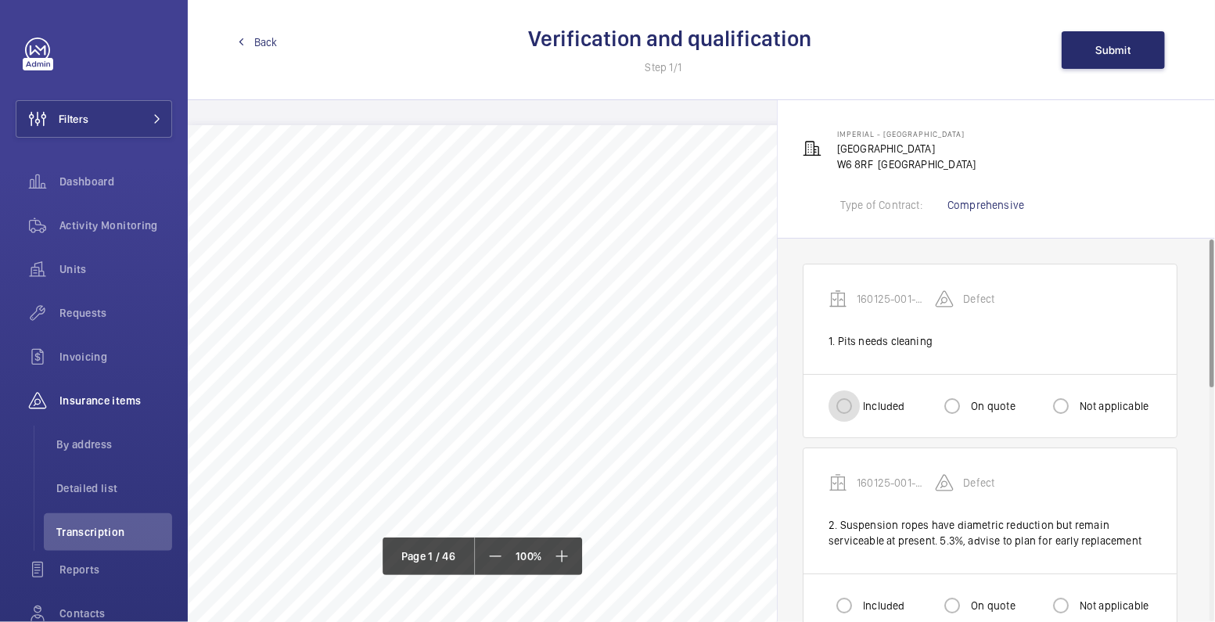
click at [846, 408] on input "Included" at bounding box center [843, 405] width 31 height 31
radio input "true"
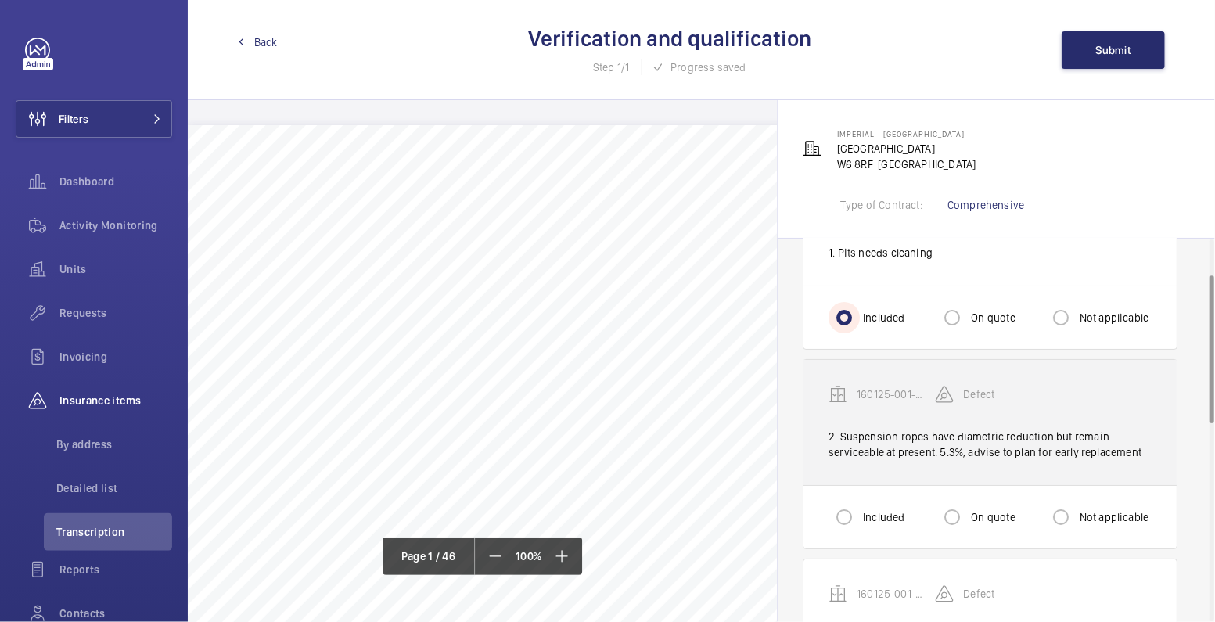
scroll to position [110, 0]
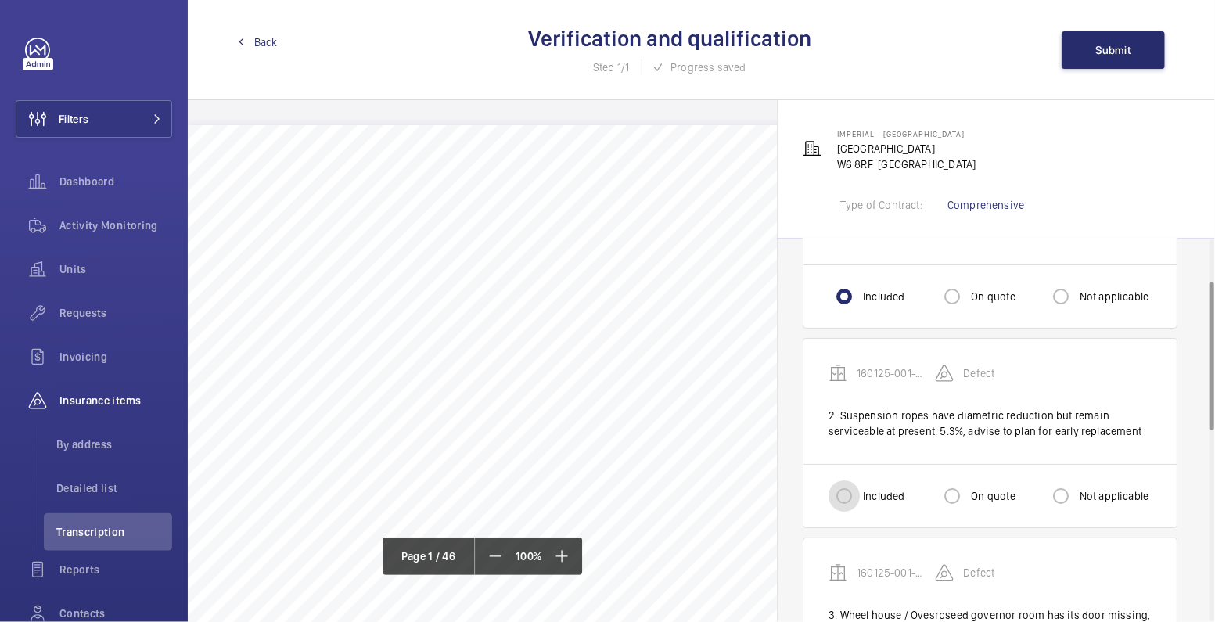
click at [842, 499] on input "Included" at bounding box center [843, 495] width 31 height 31
radio input "true"
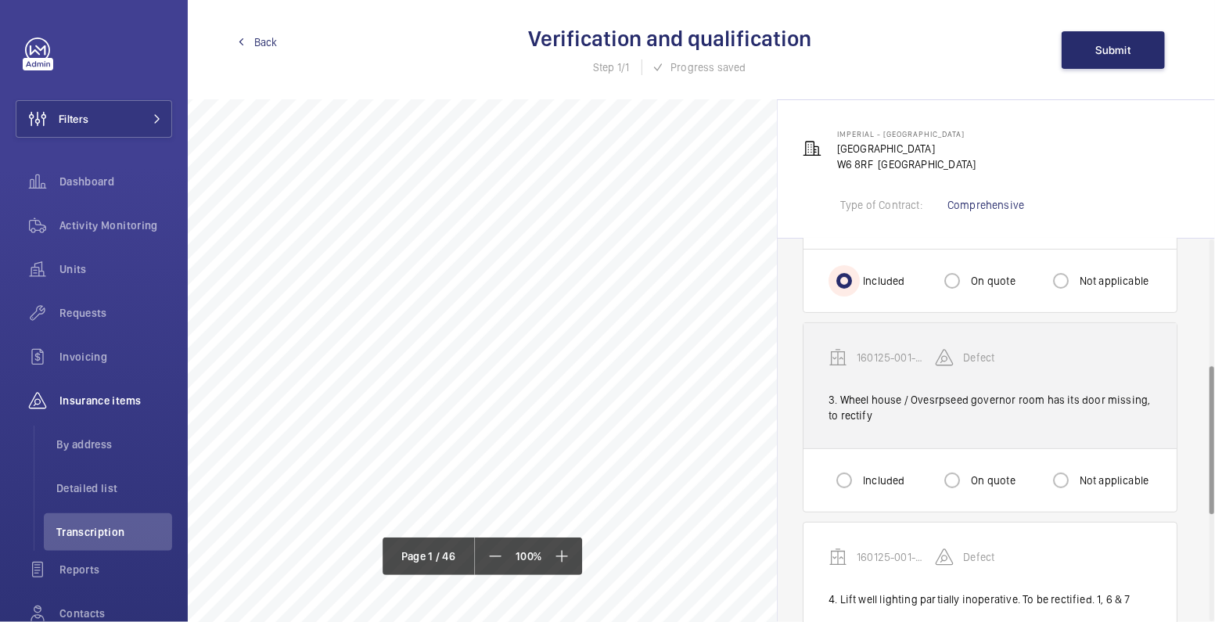
scroll to position [325, 0]
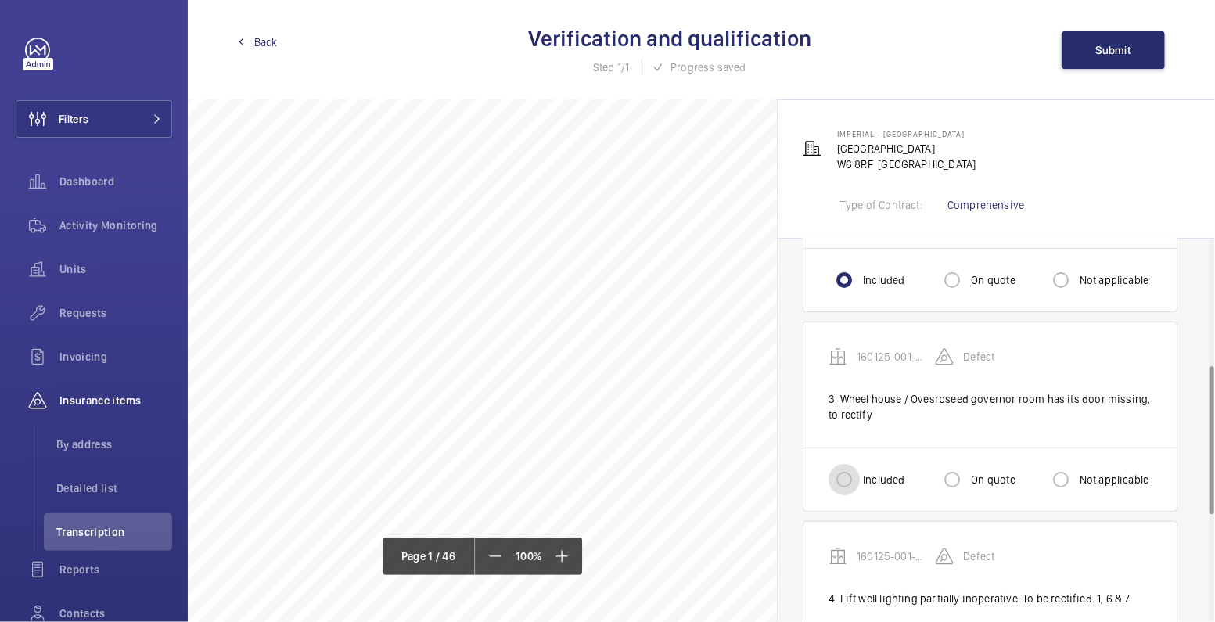
click at [838, 483] on input "Included" at bounding box center [843, 479] width 31 height 31
radio input "true"
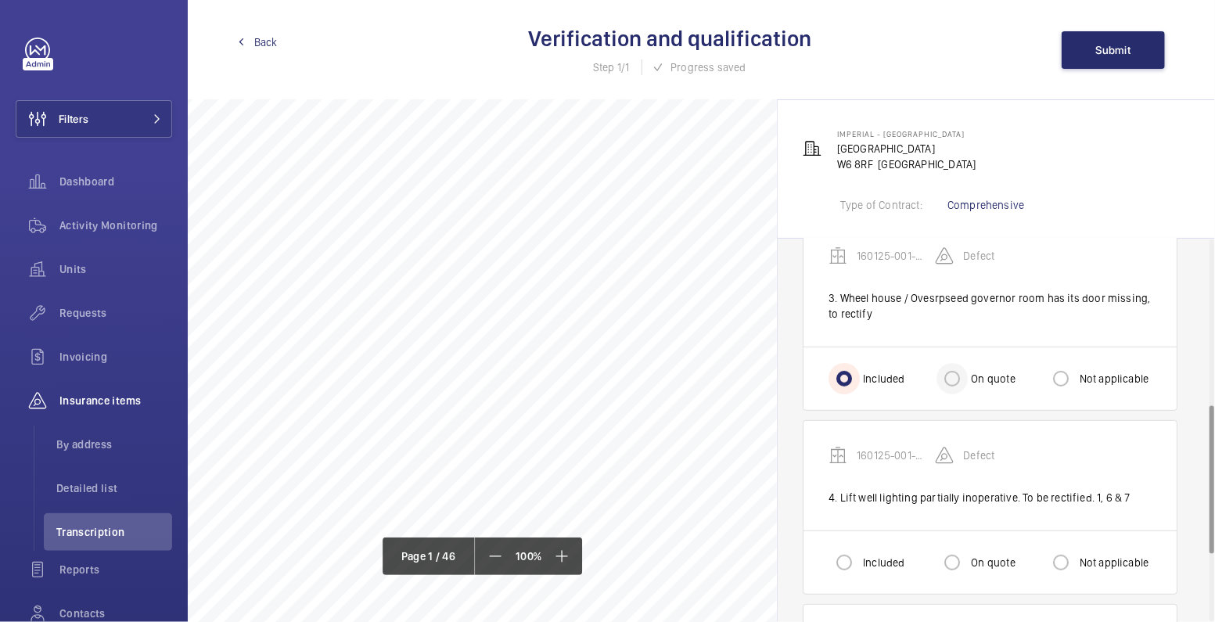
scroll to position [429, 0]
click at [832, 560] on input "Included" at bounding box center [843, 559] width 31 height 31
radio input "true"
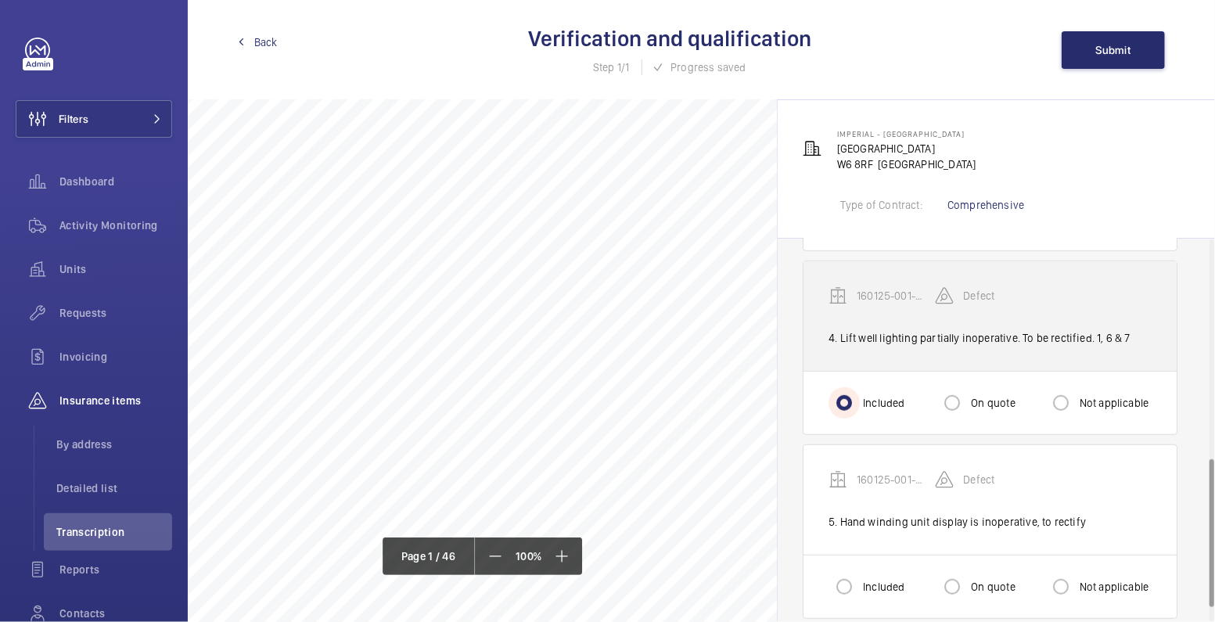
scroll to position [601, 0]
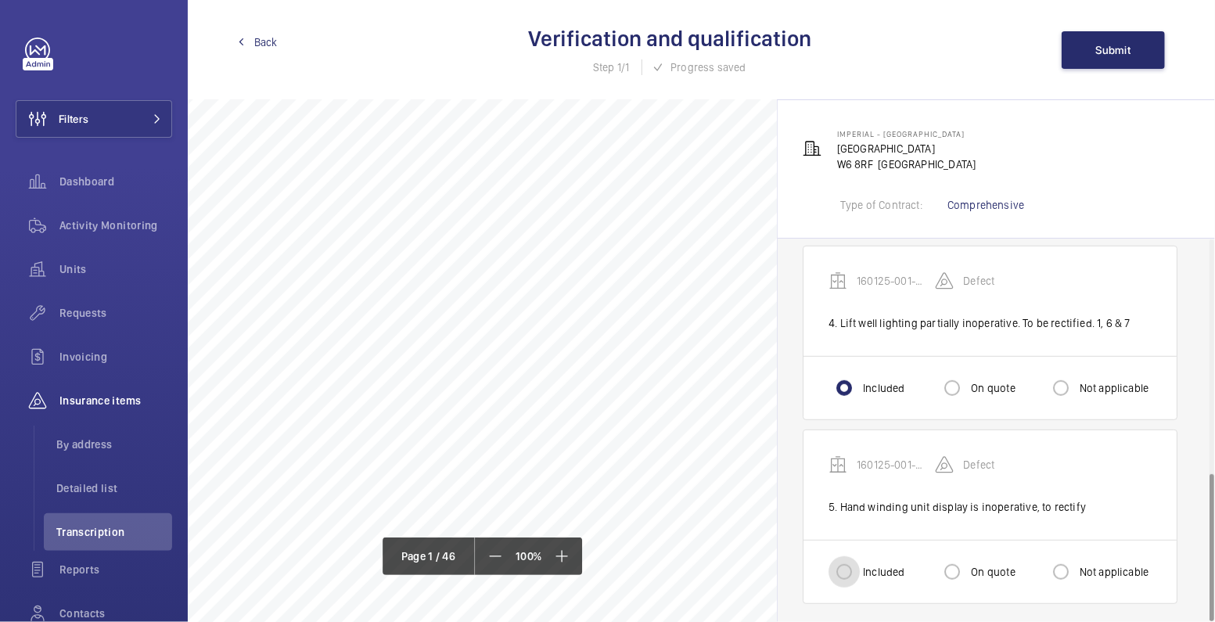
click at [853, 566] on input "Included" at bounding box center [843, 571] width 31 height 31
radio input "true"
click at [1140, 49] on button "Submit" at bounding box center [1113, 50] width 103 height 38
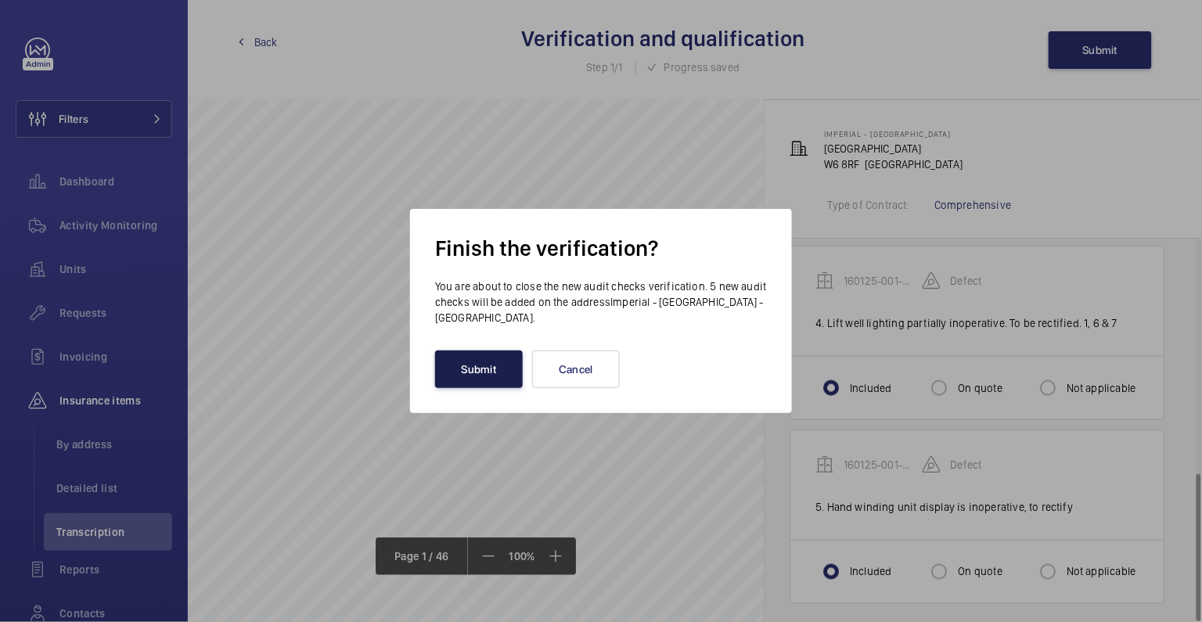
click at [489, 365] on button "Submit" at bounding box center [479, 369] width 88 height 38
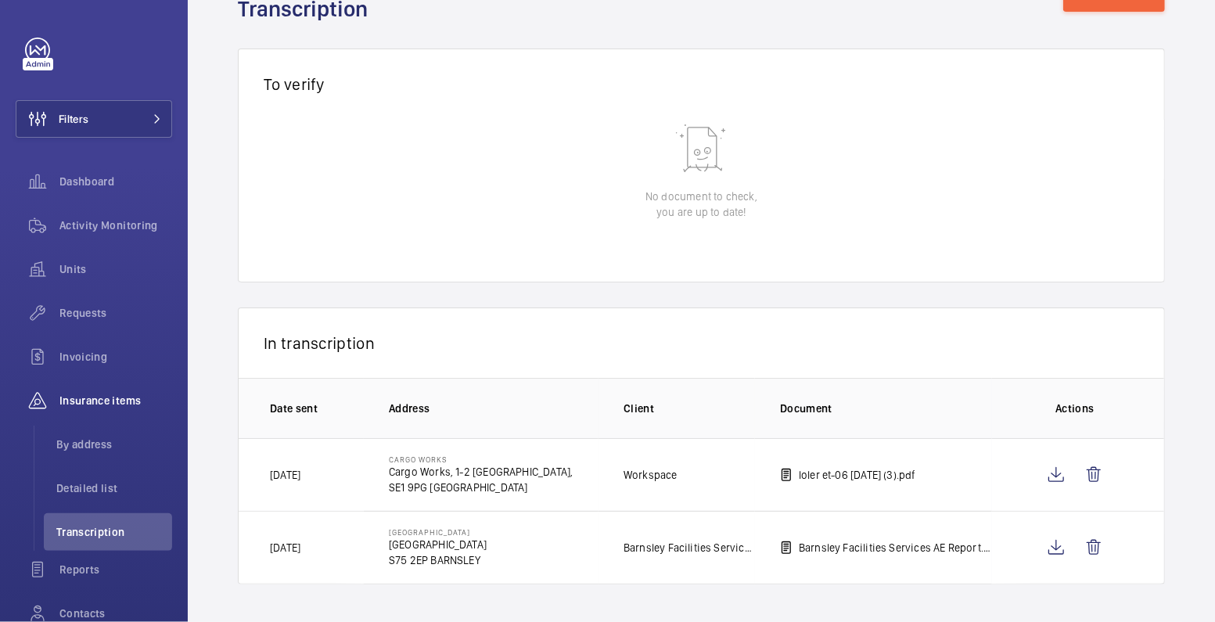
scroll to position [73, 0]
click at [112, 217] on span "Activity Monitoring" at bounding box center [115, 225] width 113 height 16
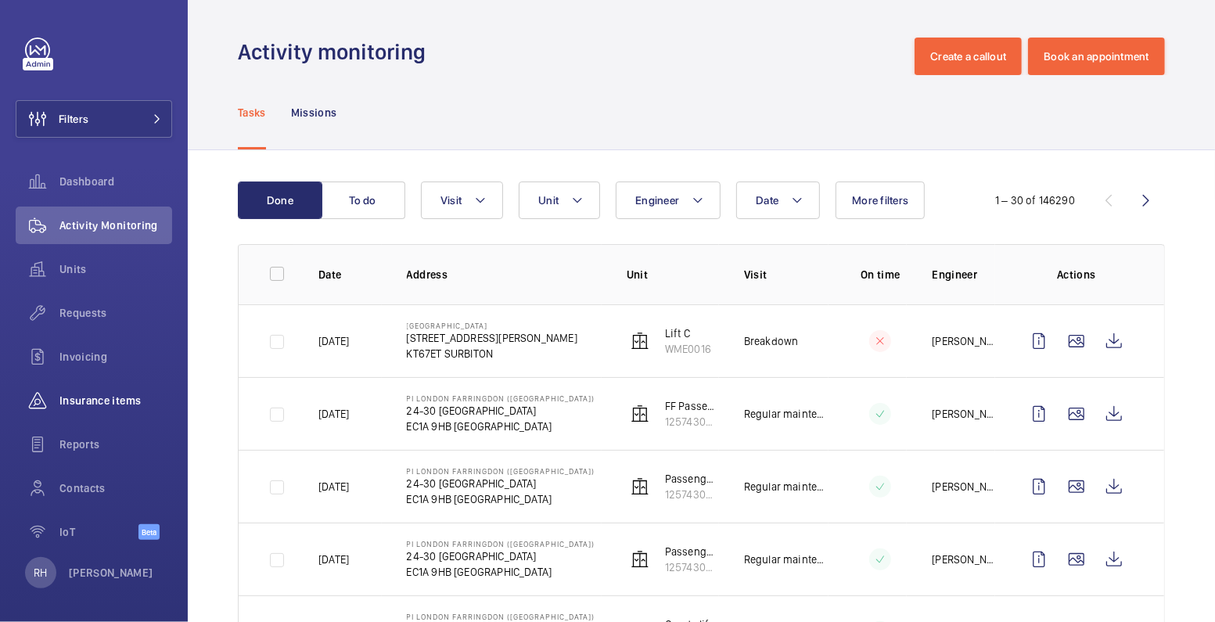
click at [113, 407] on span "Insurance items" at bounding box center [115, 401] width 113 height 16
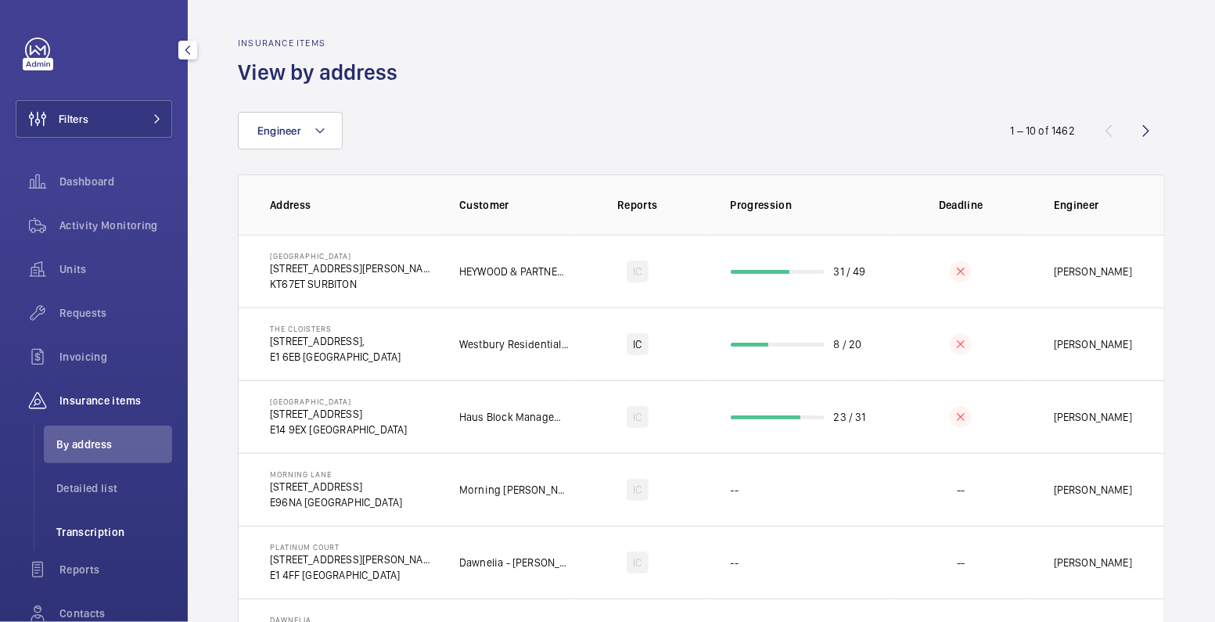
click at [113, 532] on span "Transcription" at bounding box center [114, 532] width 116 height 16
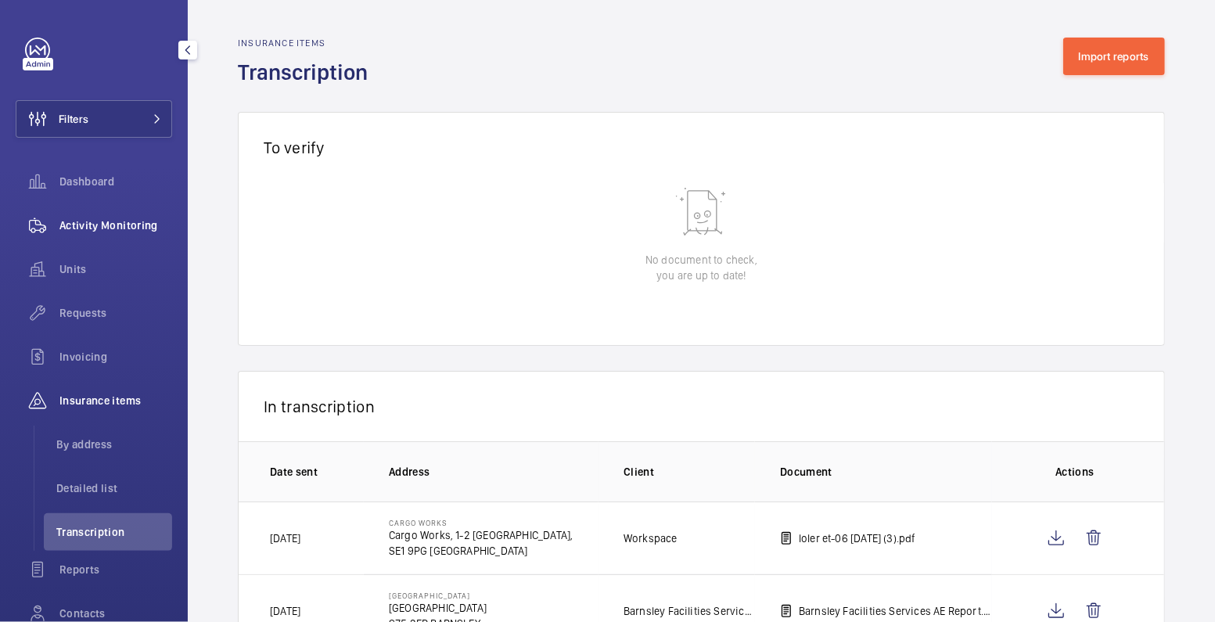
click at [114, 239] on div "Activity Monitoring" at bounding box center [94, 226] width 156 height 38
